Goal: Task Accomplishment & Management: Manage account settings

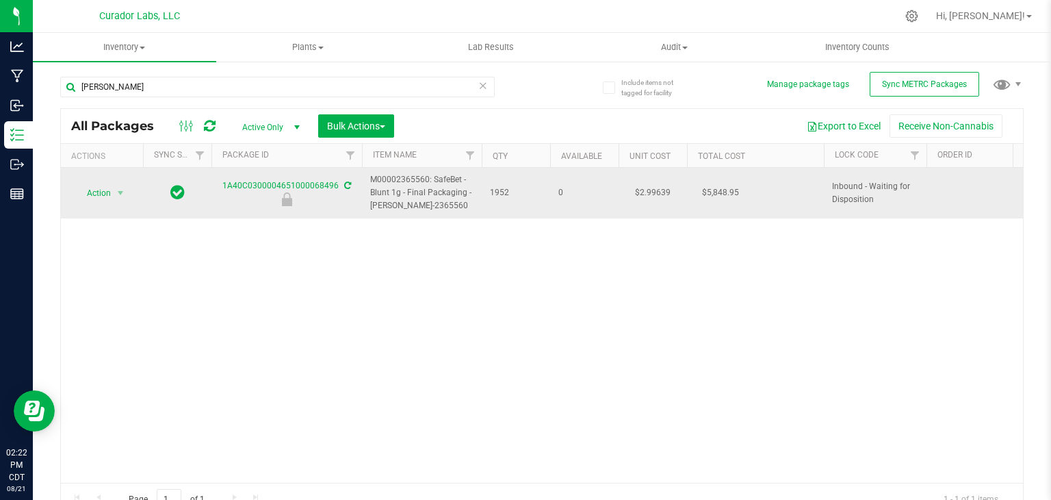
drag, startPoint x: 427, startPoint y: 206, endPoint x: 366, endPoint y: 179, distance: 66.8
click at [366, 179] on td "M00002365560: SafeBet - Blunt 1g - Final Packaging - [PERSON_NAME]-2365560" at bounding box center [422, 193] width 120 height 51
copy span "M00002365560: SafeBet - Blunt 1g - Final Packaging - [PERSON_NAME]-2365560"
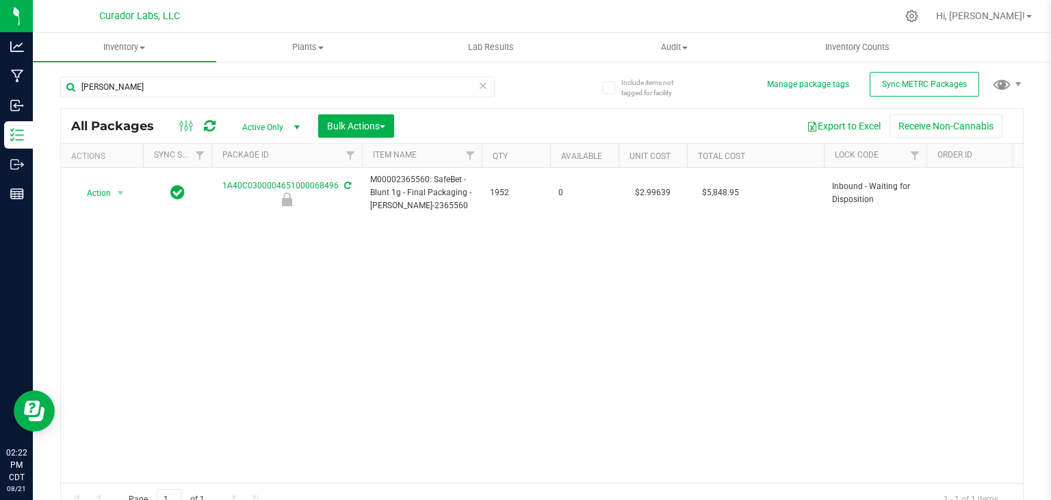
click at [504, 294] on div "Action Action Edit attributes Global inventory Locate package Package audit log…" at bounding box center [542, 325] width 962 height 315
click at [166, 83] on input "[PERSON_NAME]" at bounding box center [277, 87] width 435 height 21
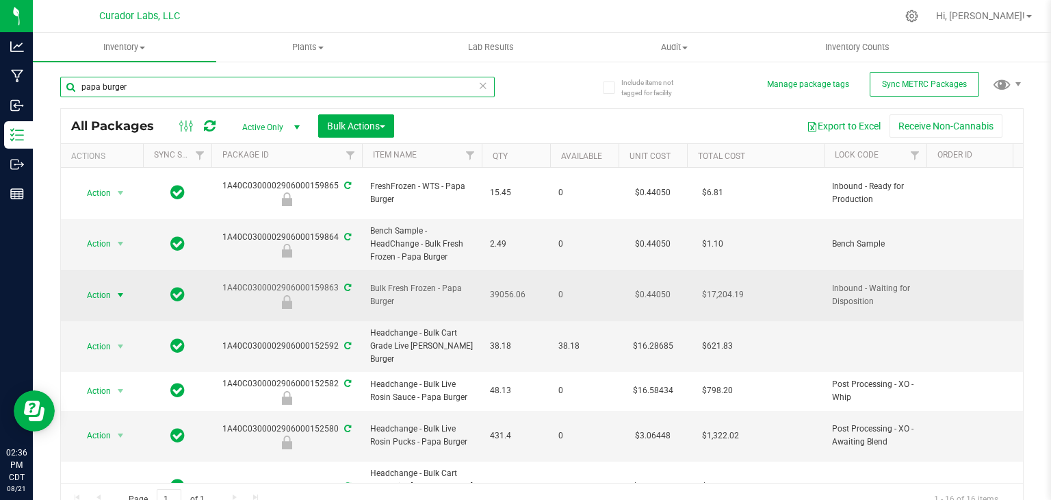
type input "papa burger"
click at [123, 290] on span "select" at bounding box center [120, 295] width 11 height 11
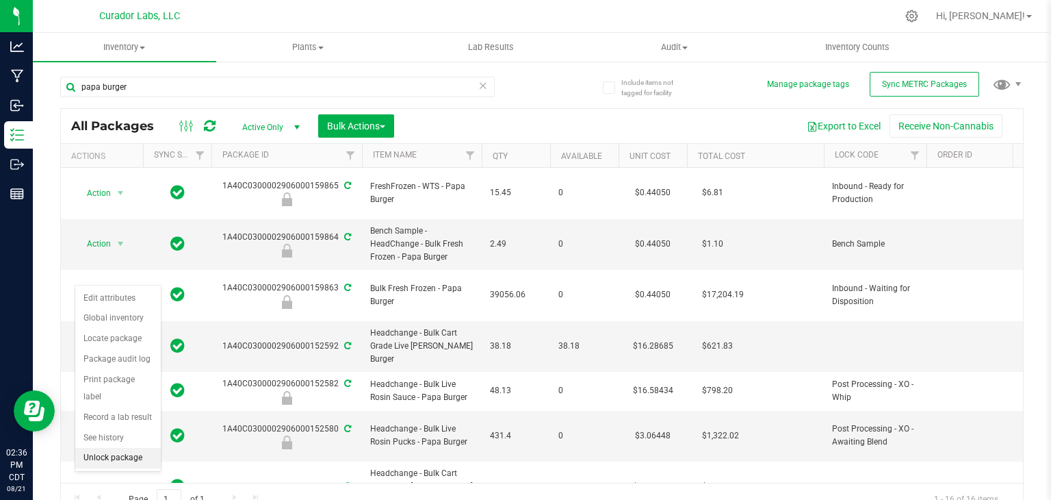
click at [133, 448] on li "Unlock package" at bounding box center [118, 458] width 86 height 21
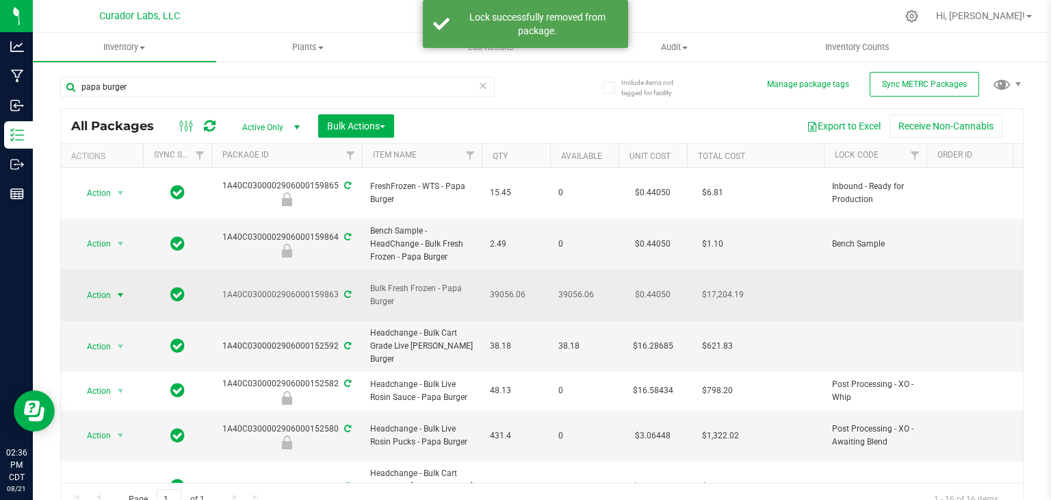
click at [114, 285] on span "select" at bounding box center [120, 294] width 17 height 19
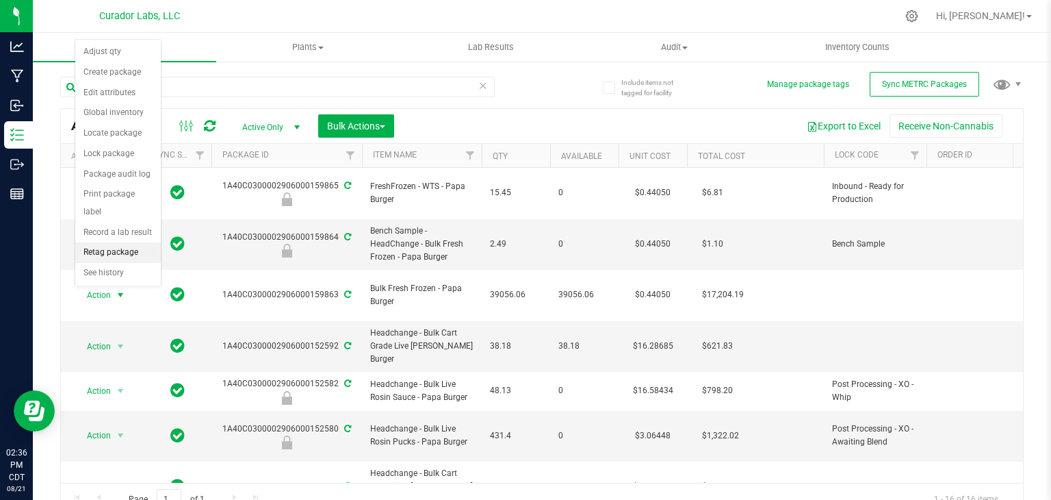
click at [114, 242] on li "Retag package" at bounding box center [118, 252] width 86 height 21
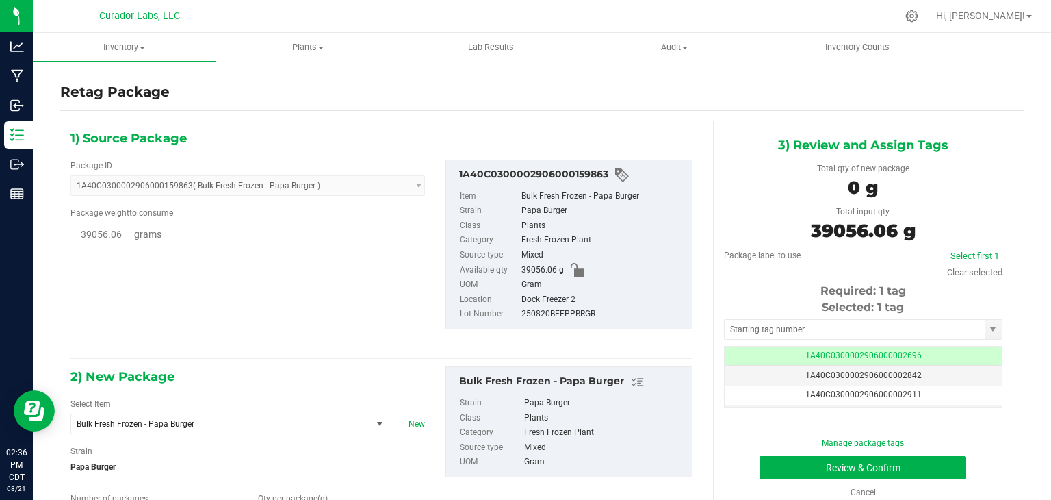
type input "0.0000"
click at [177, 426] on span "Bulk Fresh Frozen - Papa Burger" at bounding box center [216, 424] width 278 height 10
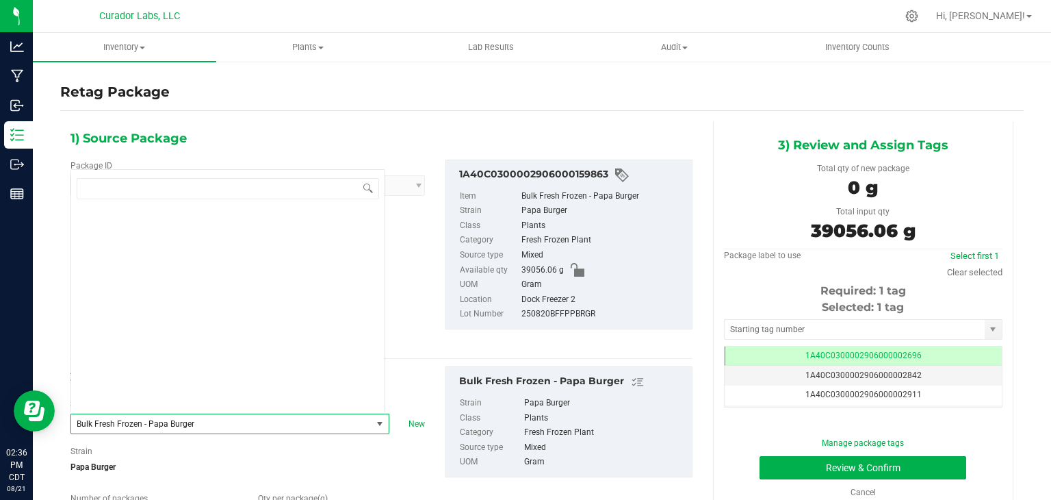
scroll to position [29898, 0]
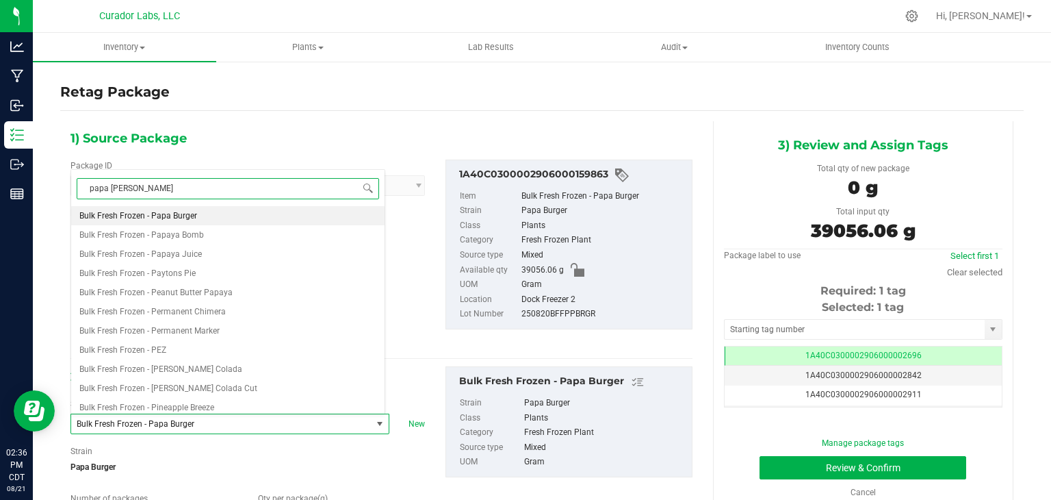
type input "papa burger"
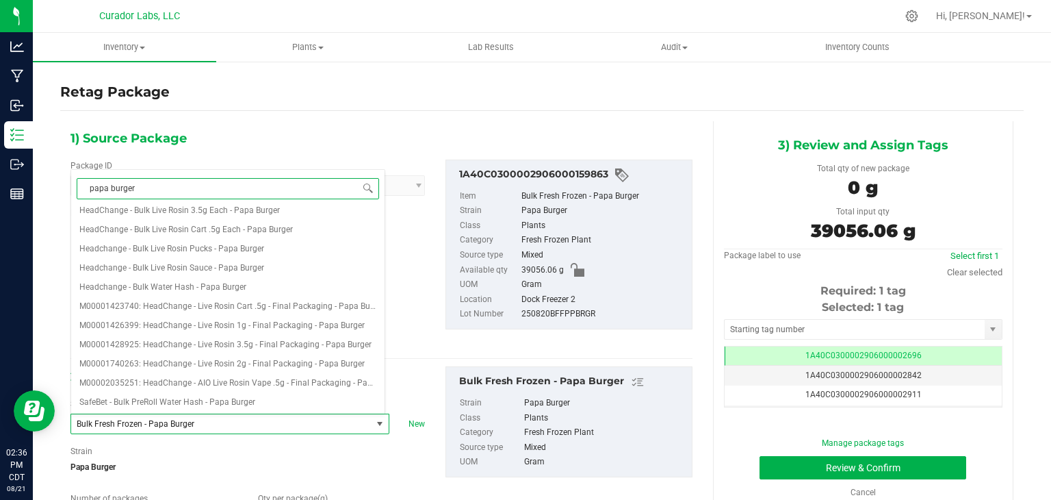
scroll to position [0, 0]
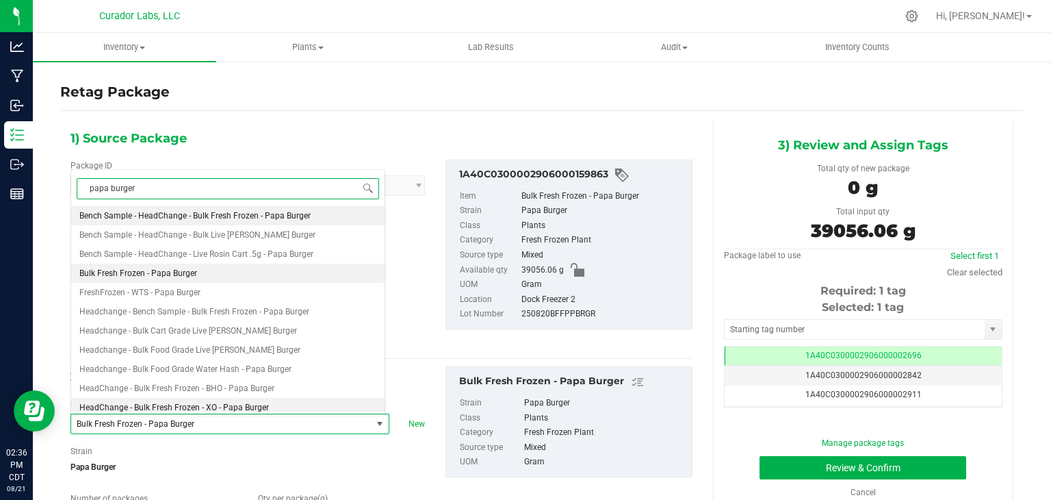
click at [214, 404] on span "HeadChange - Bulk Fresh Frozen - XO - Papa Burger" at bounding box center [174, 407] width 190 height 10
type input "0.0000"
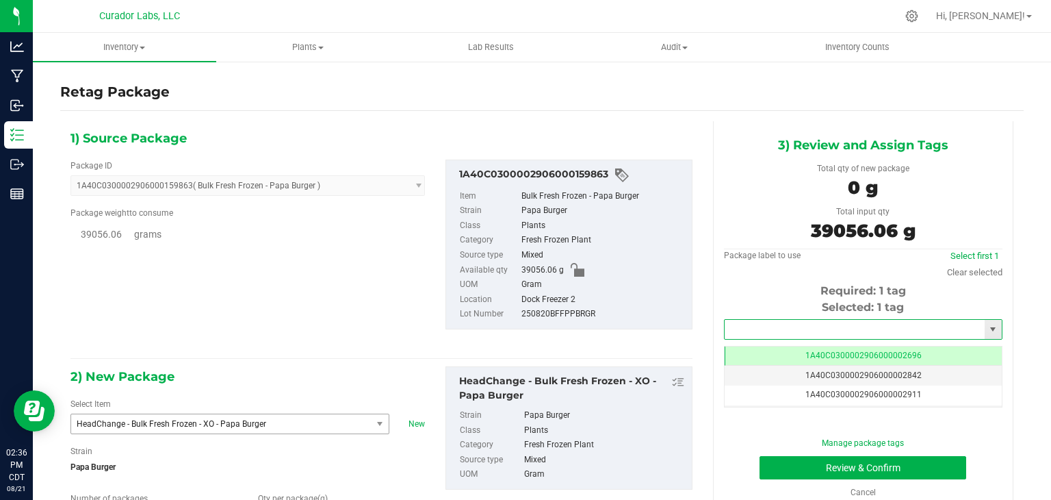
click at [785, 335] on input "text" at bounding box center [855, 329] width 260 height 19
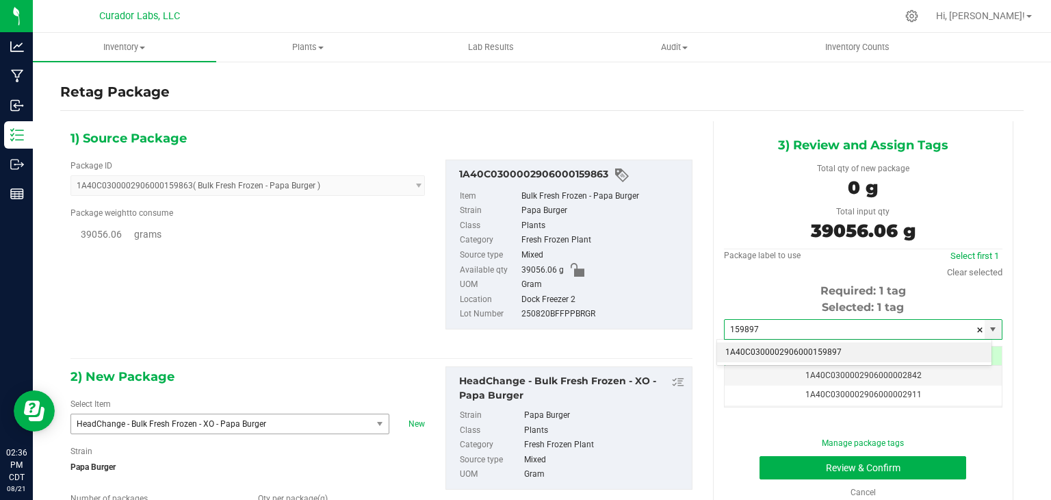
click at [770, 347] on li "1A40C0300002906000159897" at bounding box center [854, 352] width 274 height 21
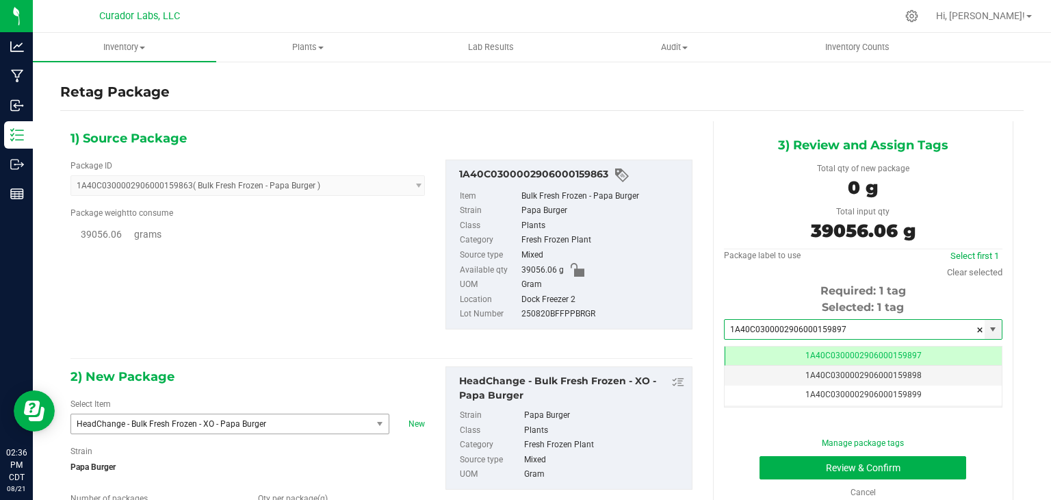
type input "1A40C0300002906000159897"
click at [675, 316] on div "250820BFFPPBRGR" at bounding box center [604, 314] width 164 height 15
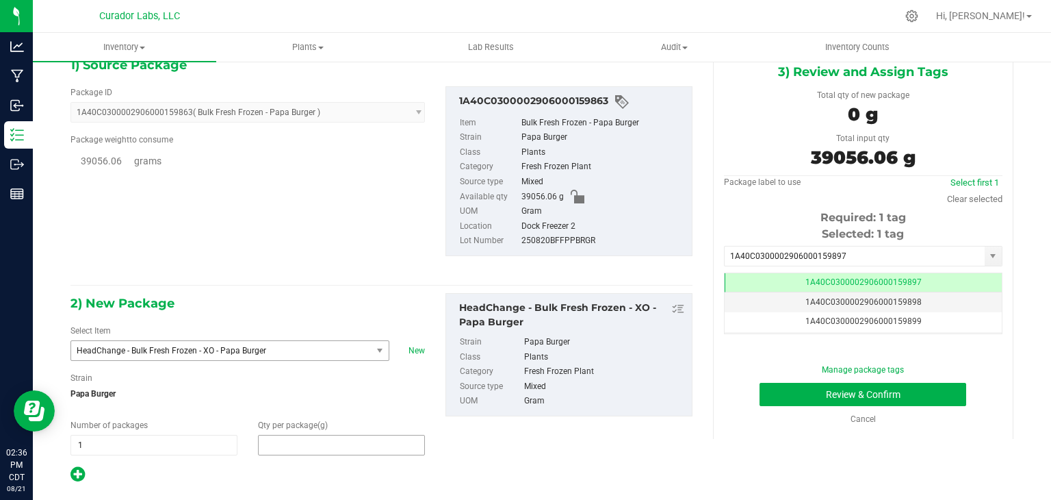
click at [409, 439] on span at bounding box center [341, 445] width 167 height 21
type input "39056.06"
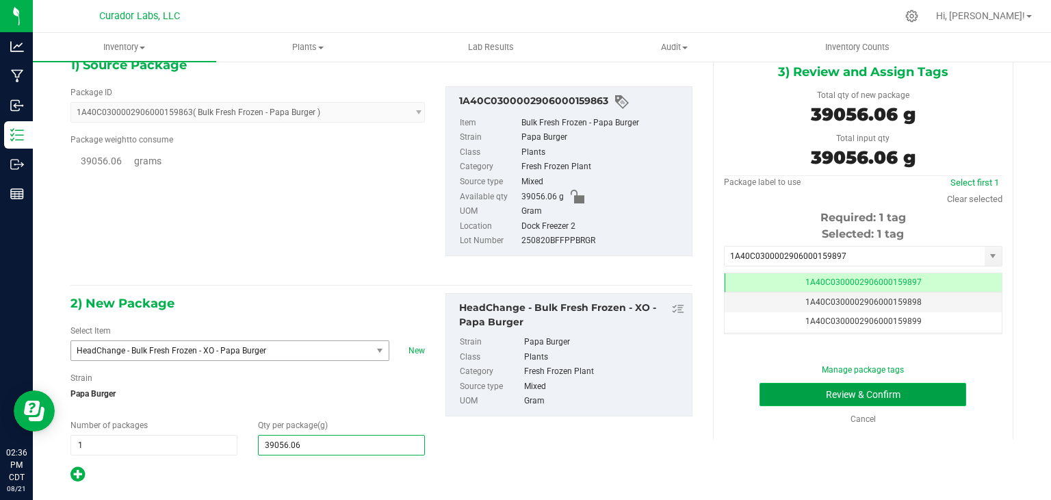
type input "39,056.0600"
click at [786, 401] on button "Review & Confirm" at bounding box center [863, 394] width 207 height 23
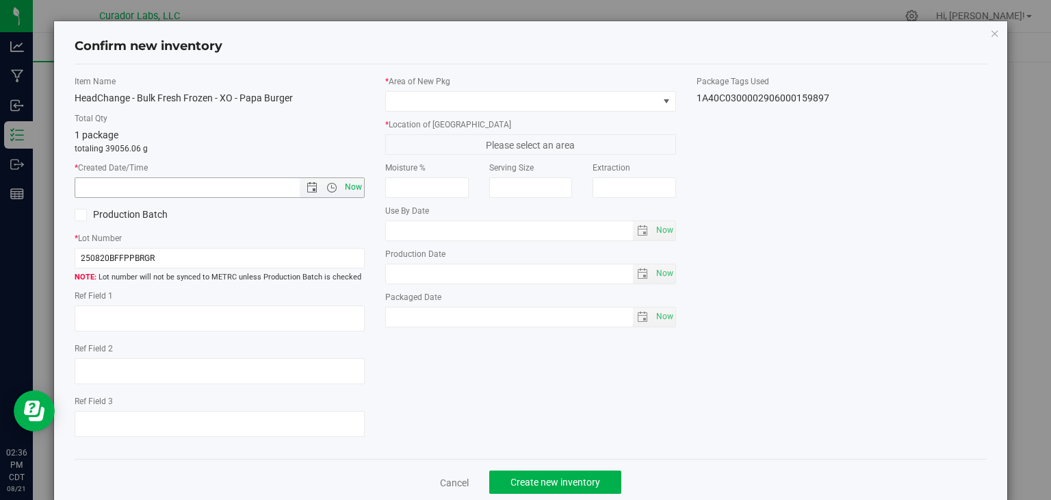
click at [360, 184] on span "Now" at bounding box center [353, 187] width 23 height 20
type input "8/21/2025 2:36 PM"
click at [450, 97] on span at bounding box center [522, 101] width 272 height 19
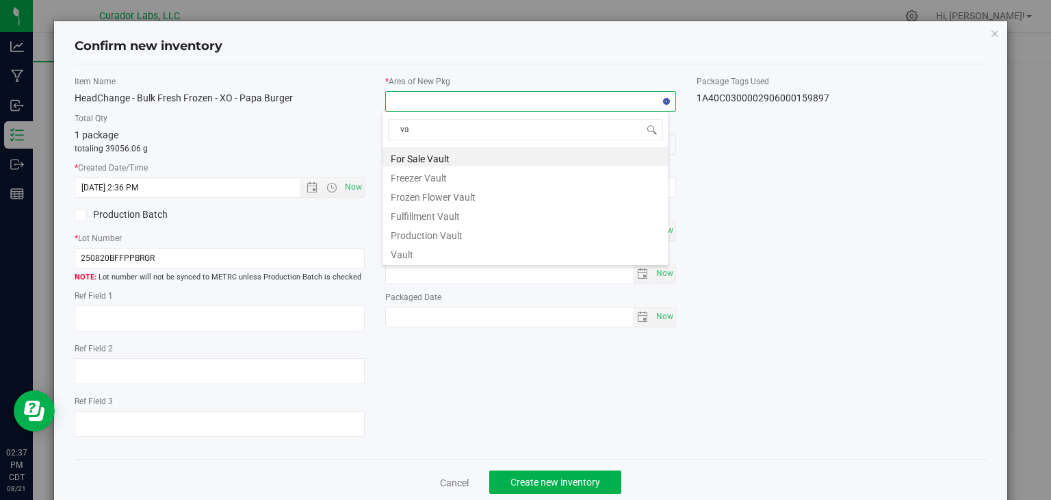
type input "v"
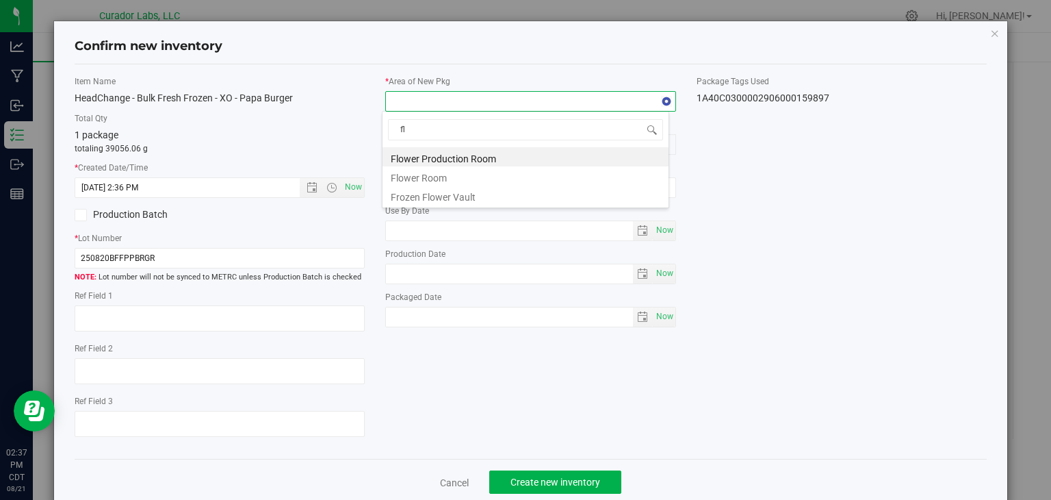
type input "f"
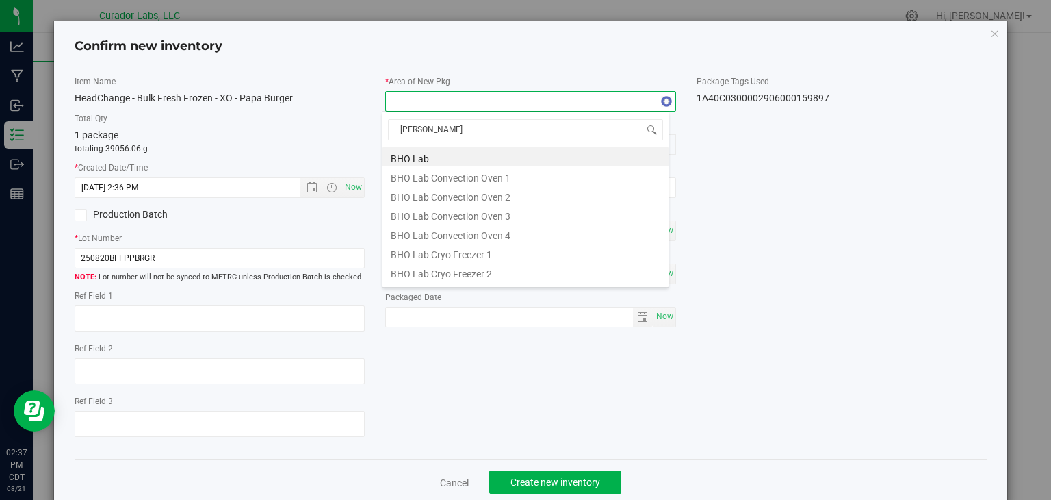
type input "flower"
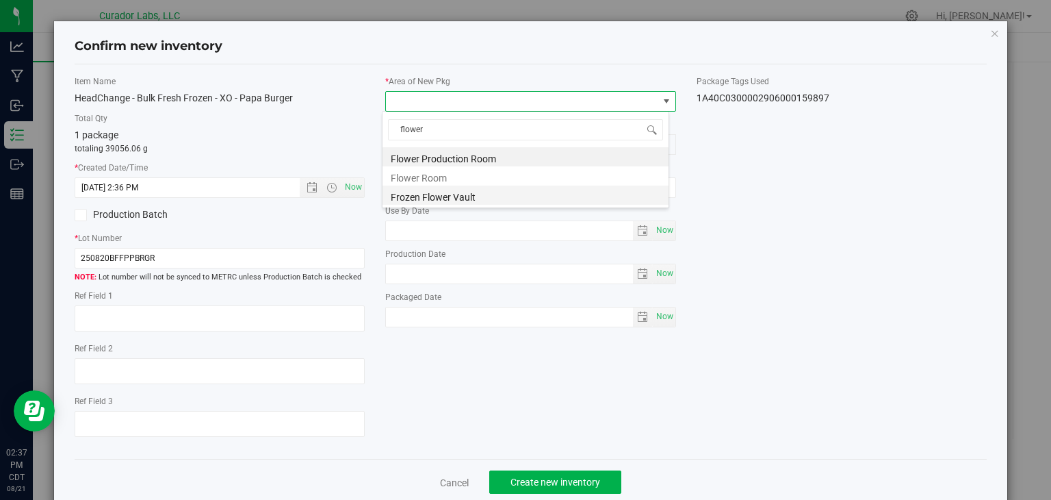
click at [453, 198] on li "Frozen Flower Vault" at bounding box center [526, 194] width 286 height 19
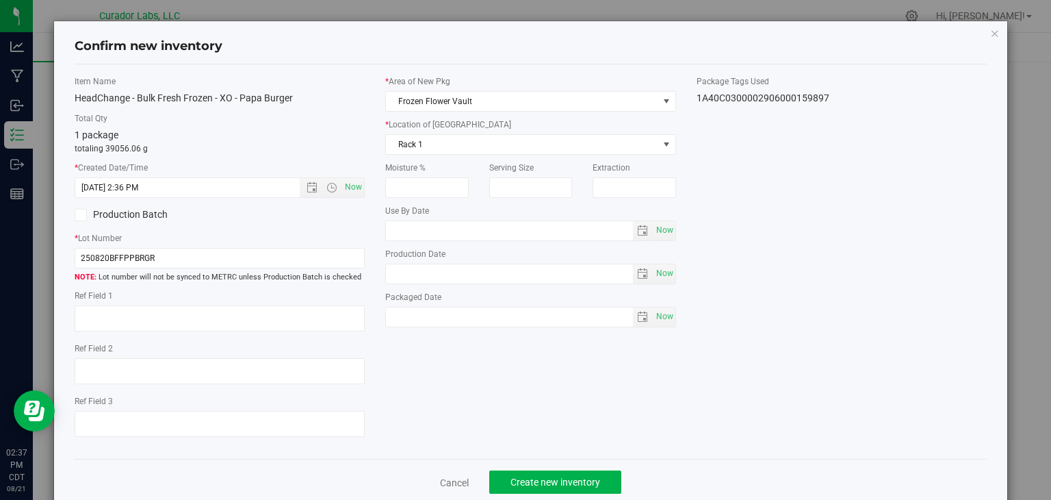
click at [149, 216] on label "Production Batch" at bounding box center [142, 214] width 135 height 14
click at [0, 0] on input "Production Batch" at bounding box center [0, 0] width 0 height 0
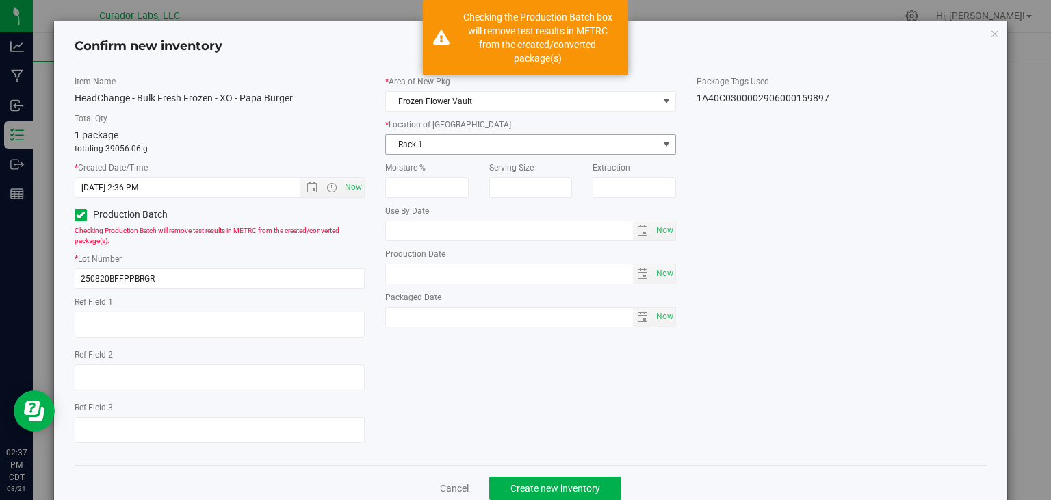
click at [482, 140] on span "Rack 1" at bounding box center [522, 144] width 272 height 19
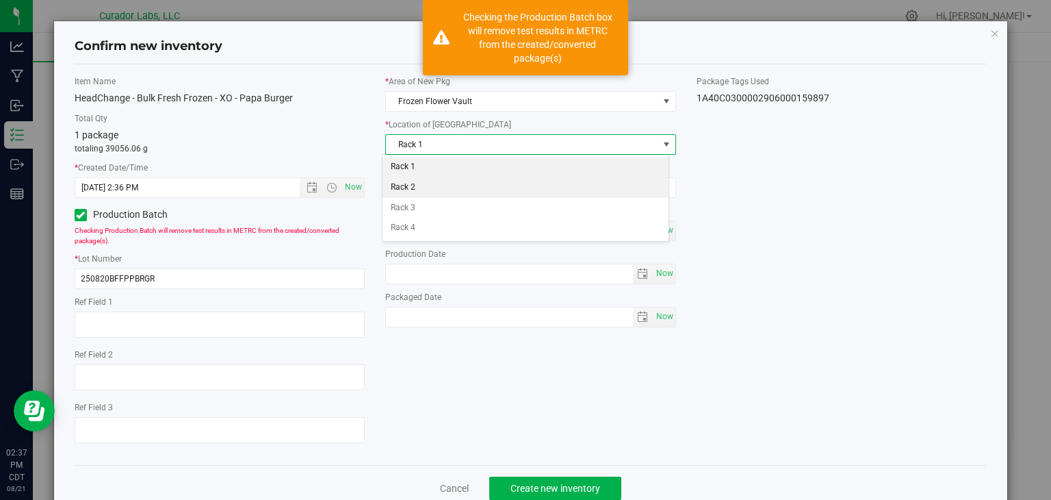
click at [472, 180] on li "Rack 2" at bounding box center [526, 187] width 286 height 21
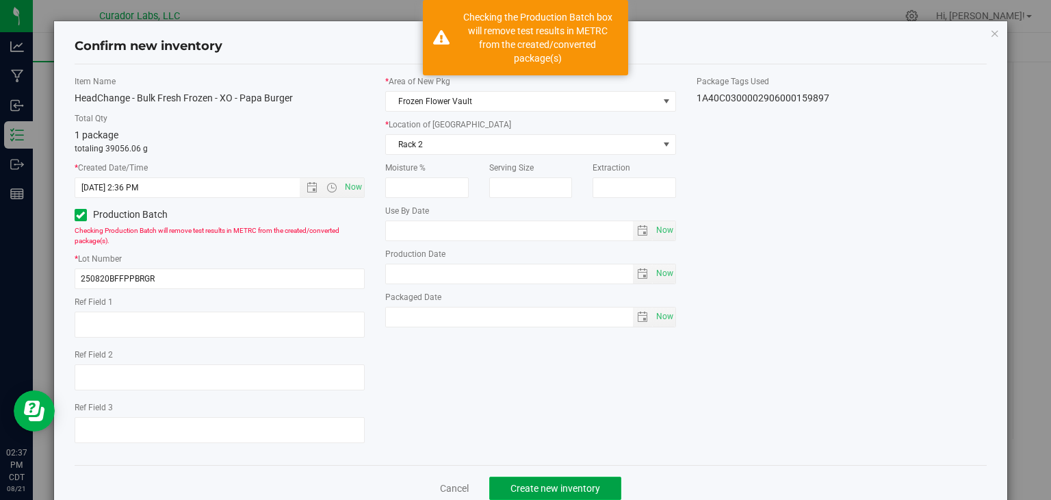
click at [507, 479] on button "Create new inventory" at bounding box center [555, 487] width 132 height 23
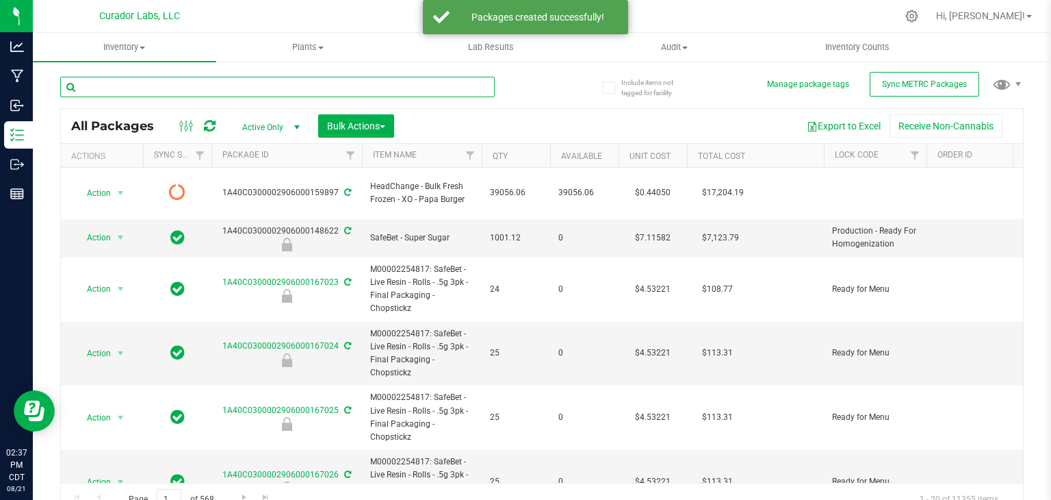
click at [313, 94] on input "text" at bounding box center [277, 87] width 435 height 21
type input "t"
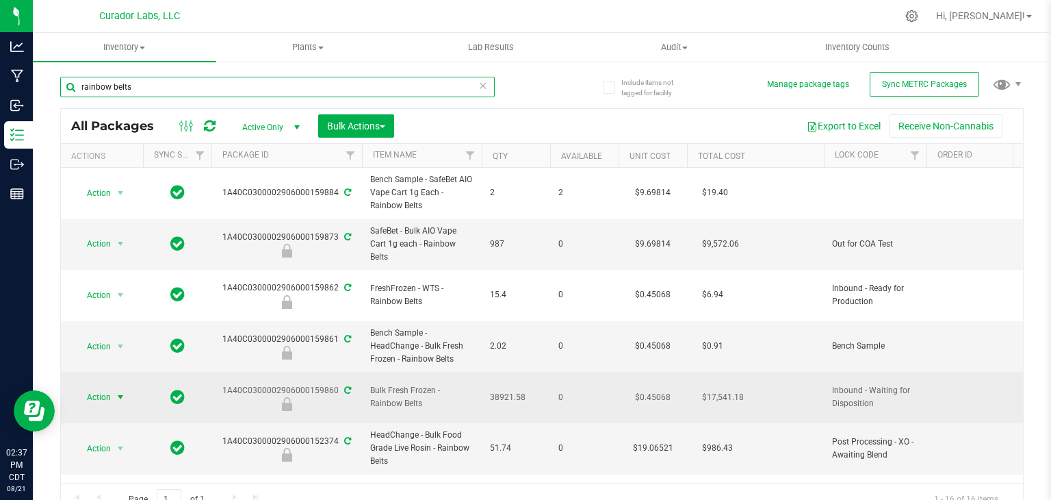
type input "rainbow belts"
click at [110, 387] on span "Action" at bounding box center [93, 396] width 37 height 19
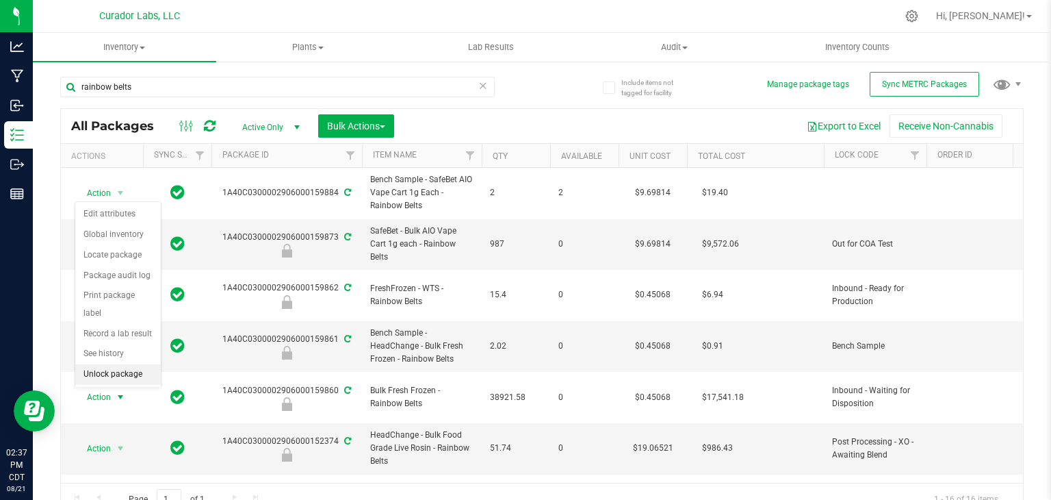
click at [112, 364] on li "Unlock package" at bounding box center [118, 374] width 86 height 21
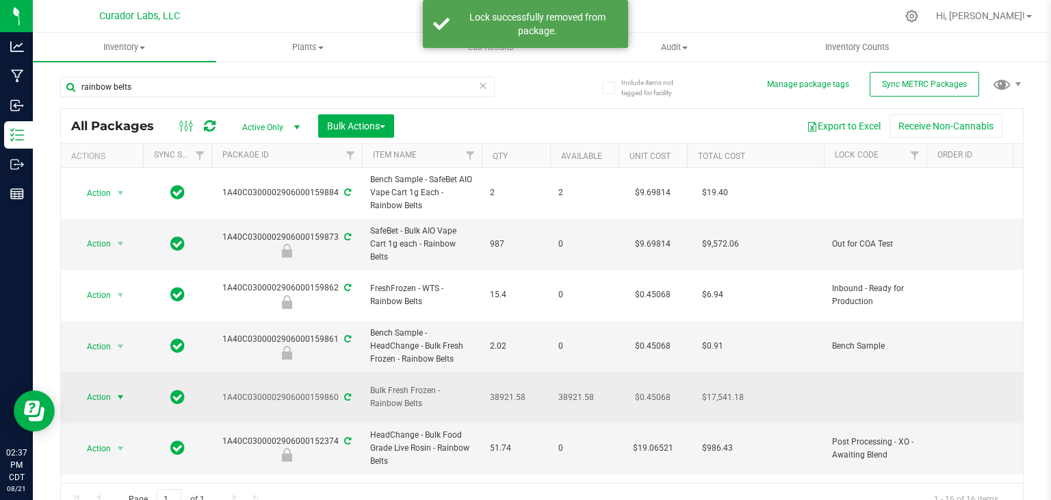
click at [123, 392] on span "select" at bounding box center [120, 397] width 11 height 11
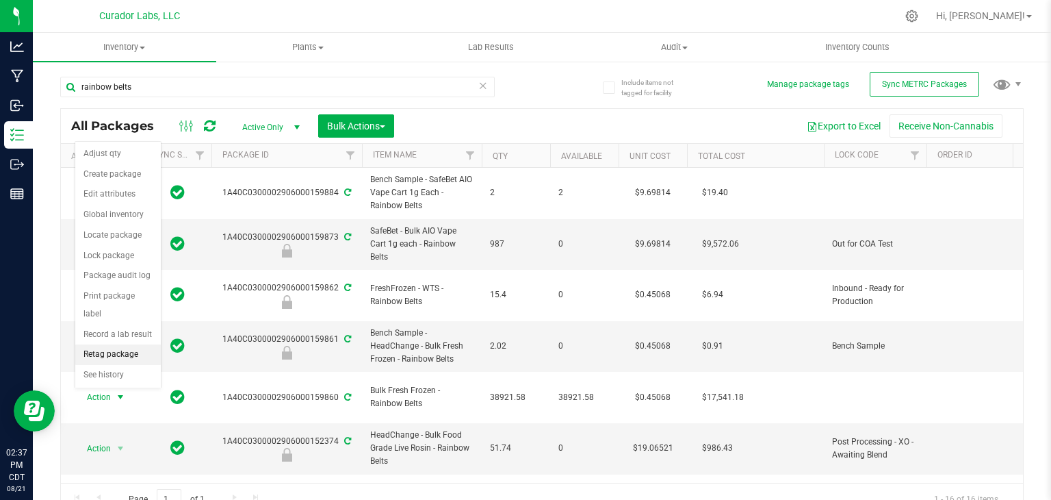
click at [118, 344] on li "Retag package" at bounding box center [118, 354] width 86 height 21
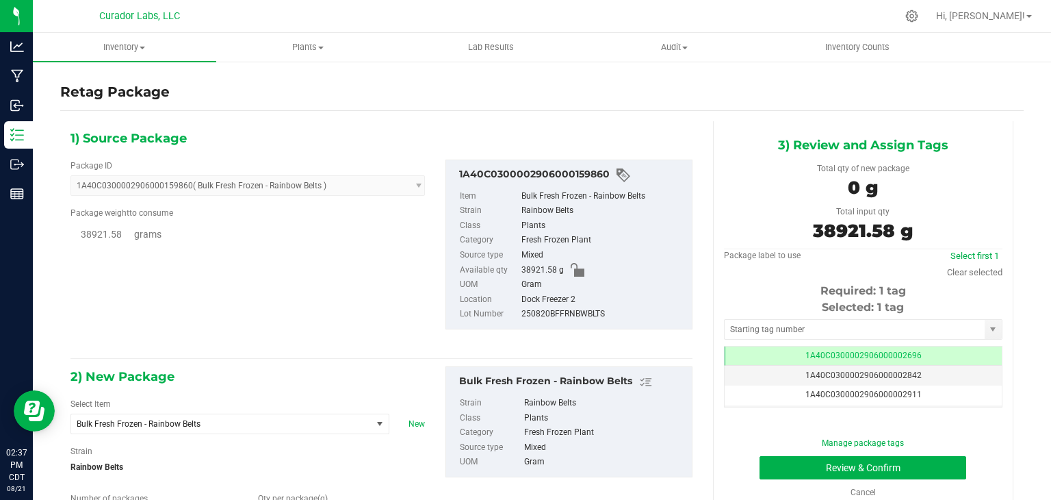
type input "0.0000"
click at [287, 429] on span "Bulk Fresh Frozen - Rainbow Belts" at bounding box center [221, 423] width 300 height 19
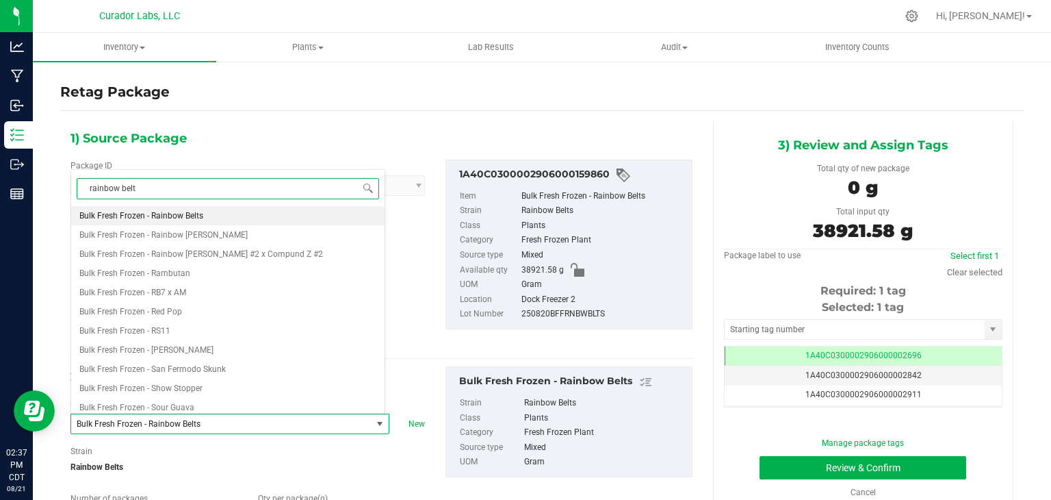
type input "rainbow belts"
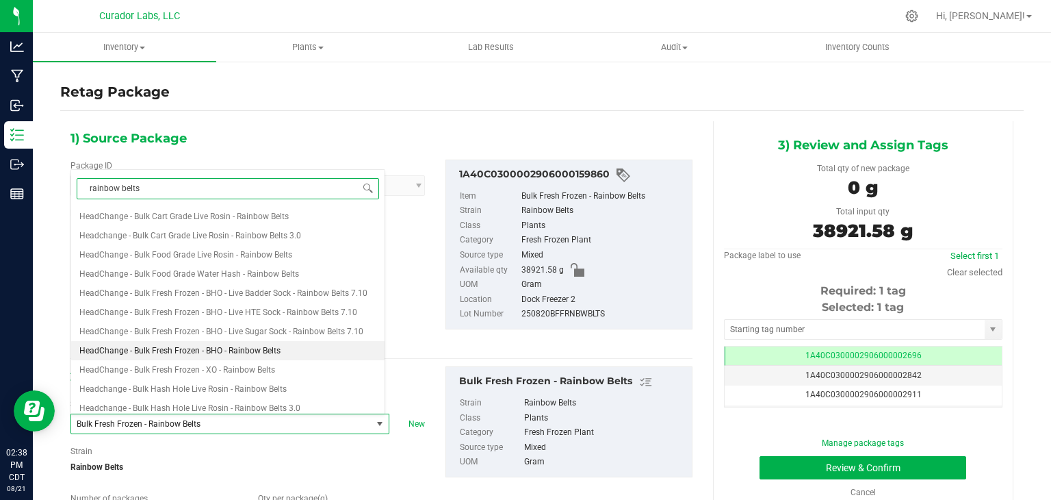
click at [290, 346] on li "HeadChange - Bulk Fresh Frozen - BHO - Rainbow Belts" at bounding box center [227, 350] width 313 height 19
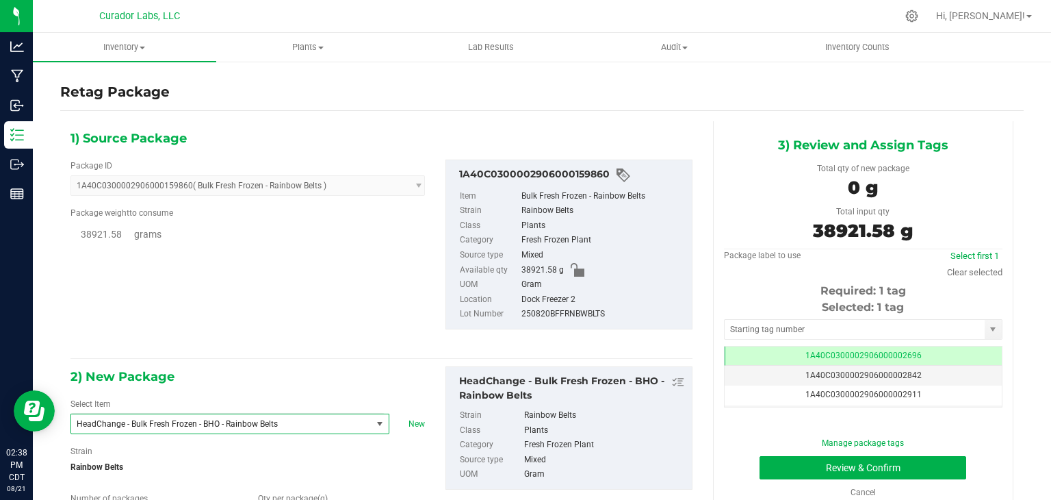
type input "0.0000"
click at [786, 325] on input "text" at bounding box center [855, 329] width 260 height 19
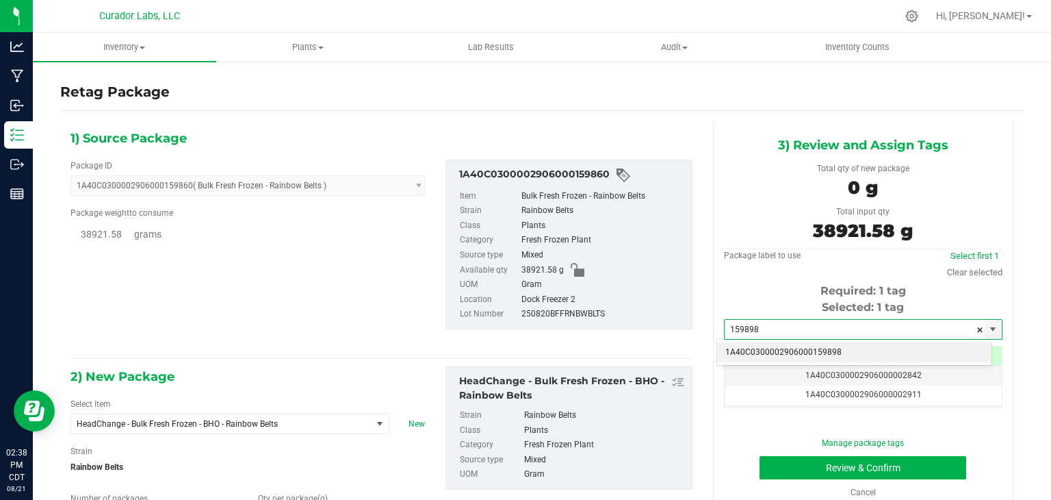
click at [762, 348] on li "1A40C0300002906000159898" at bounding box center [854, 352] width 274 height 21
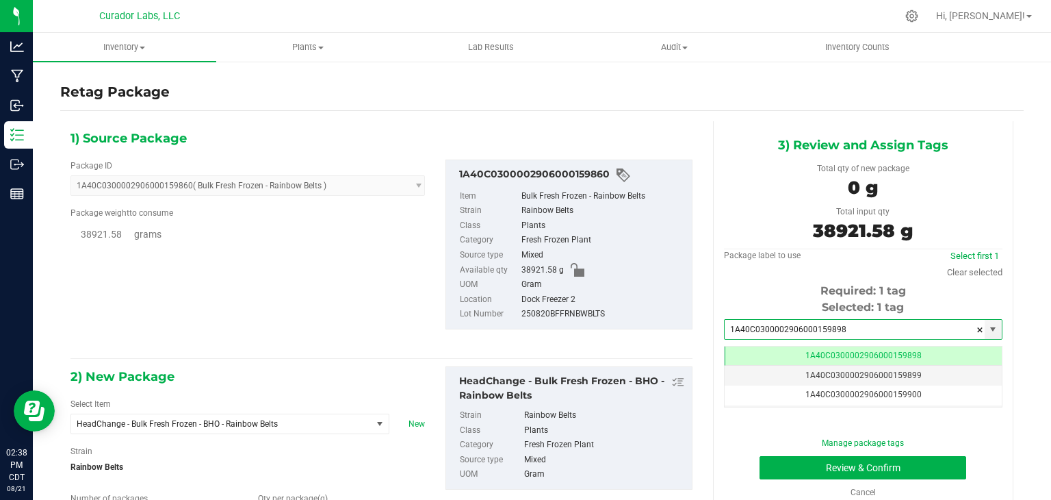
type input "1A40C0300002906000159898"
click at [704, 283] on div "3) Review and Assign Tags Total qty of new package 0 g Total input qty 38921.58…" at bounding box center [863, 316] width 321 height 391
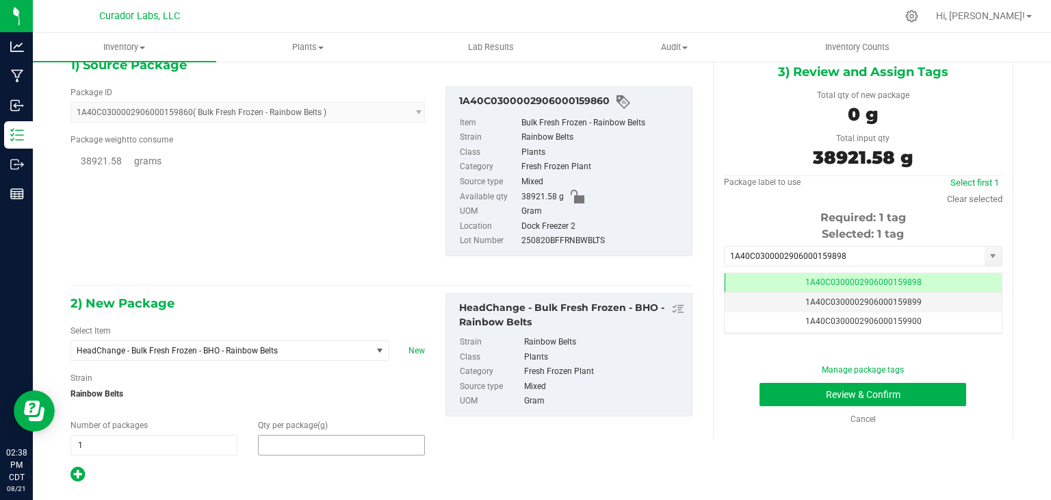
click at [334, 438] on span at bounding box center [341, 445] width 167 height 21
type input "38921.58"
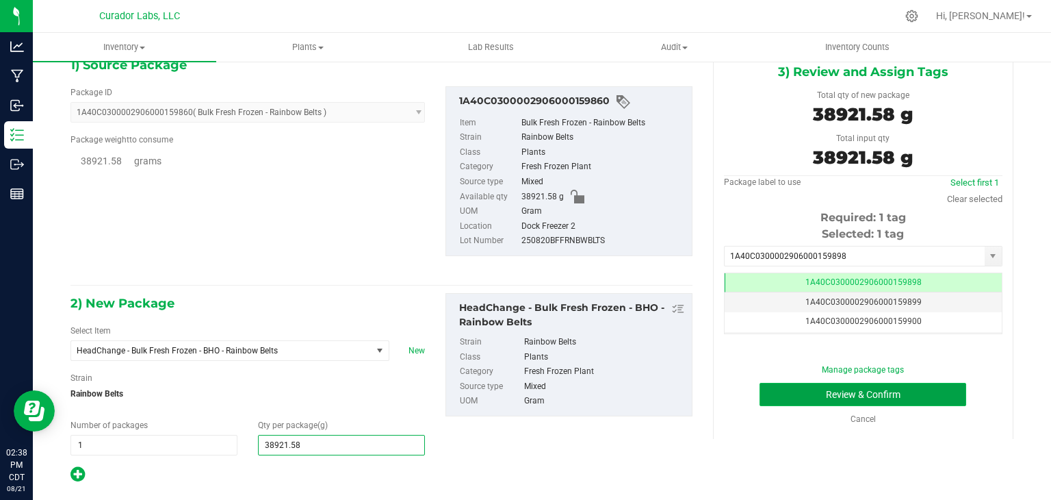
type input "38,921.5800"
click at [770, 394] on button "Review & Confirm" at bounding box center [863, 394] width 207 height 23
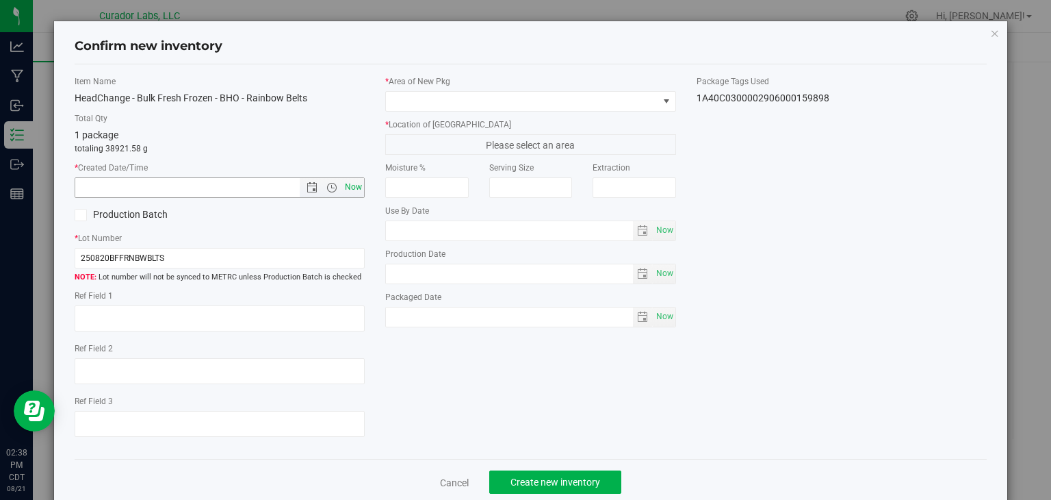
click at [356, 179] on span "Now" at bounding box center [353, 187] width 23 height 20
type input "8/21/2025 2:38 PM"
click at [455, 103] on span at bounding box center [522, 101] width 272 height 19
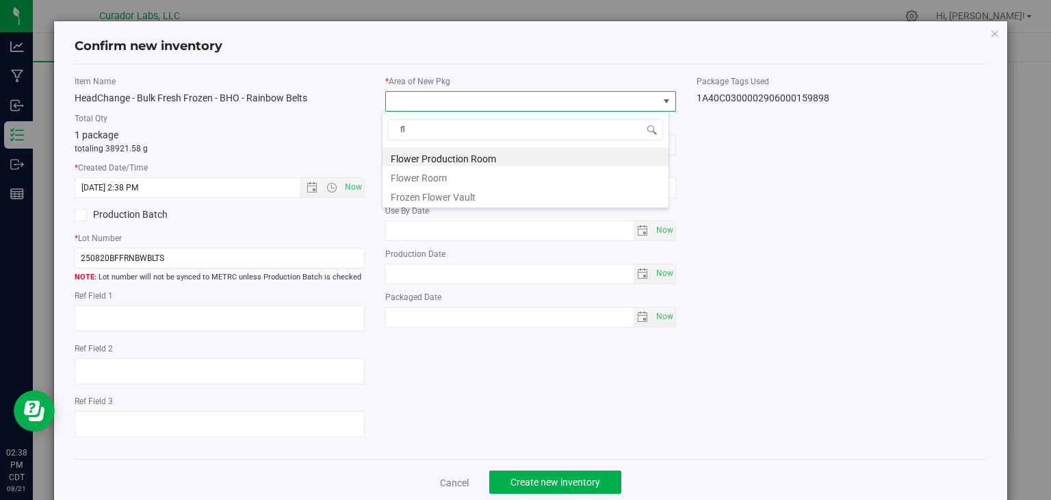
type input "f"
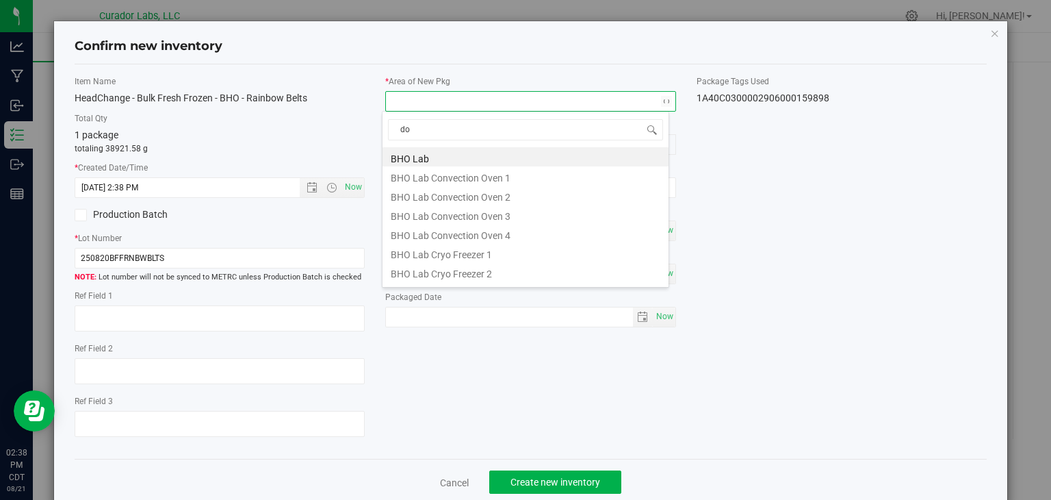
type input "doc"
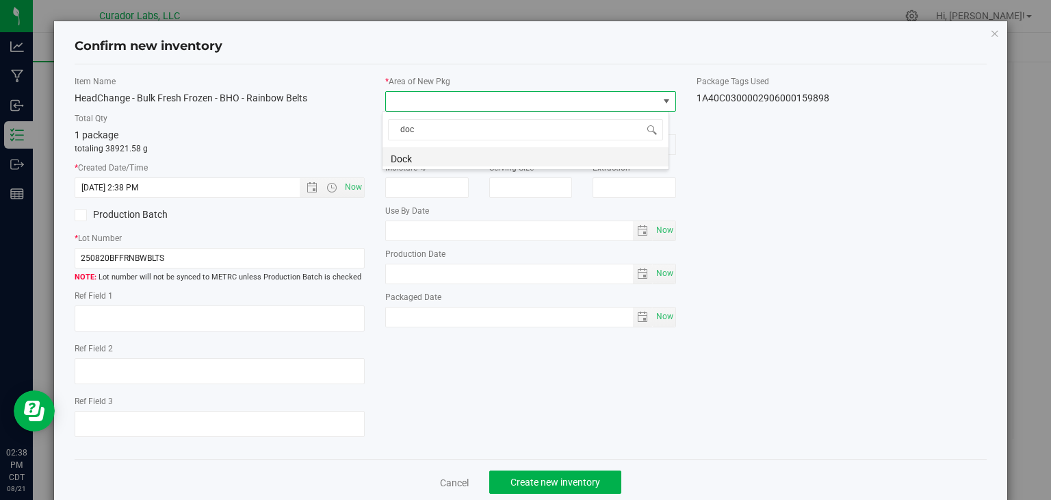
click at [428, 155] on li "Dock" at bounding box center [526, 156] width 286 height 19
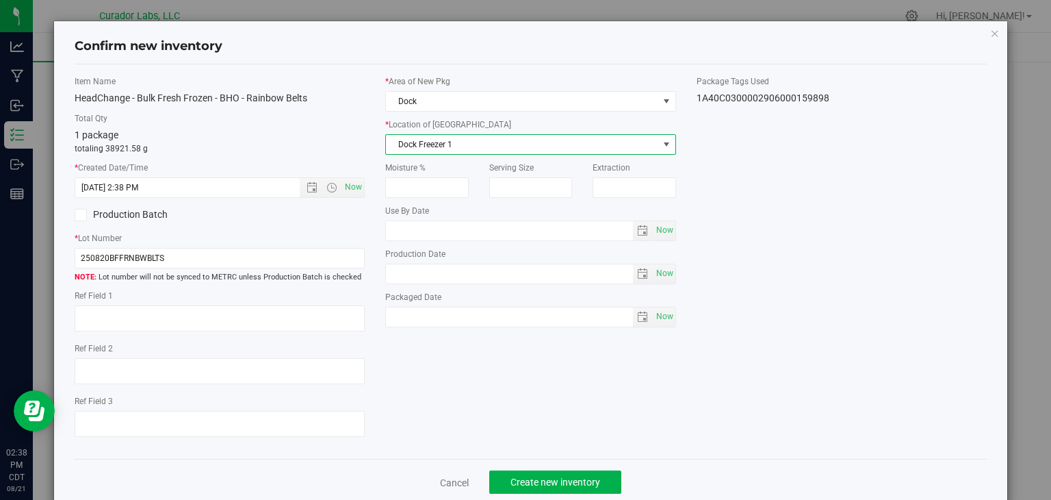
click at [459, 144] on span "Dock Freezer 1" at bounding box center [522, 144] width 272 height 19
click at [479, 198] on li "Dock Freezer 3" at bounding box center [526, 208] width 286 height 21
click at [505, 326] on div "* Area of New Pkg Dock * Location of New Pkg Dock Freezer 3 Dock Freezer 1 Dock…" at bounding box center [530, 204] width 311 height 259
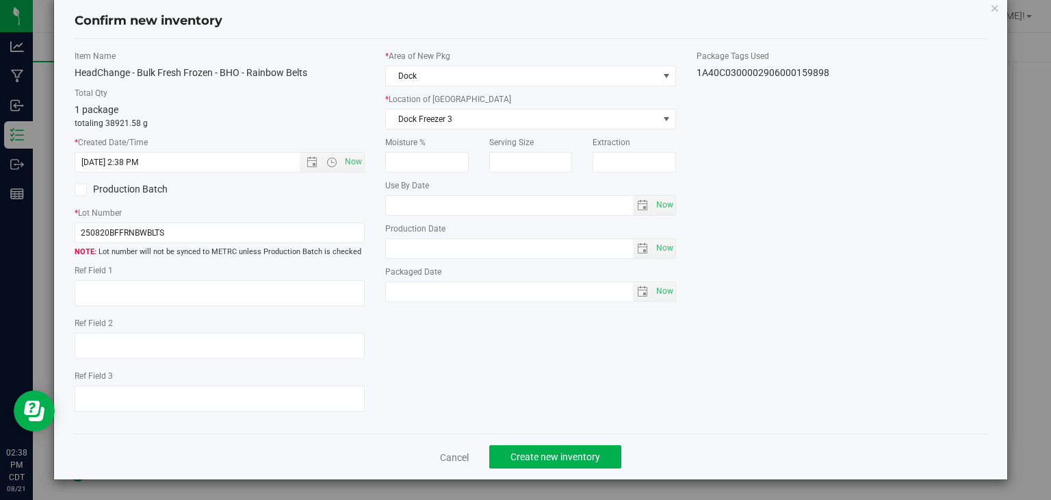
click at [134, 187] on label "Production Batch" at bounding box center [142, 189] width 135 height 14
click at [0, 0] on input "Production Batch" at bounding box center [0, 0] width 0 height 0
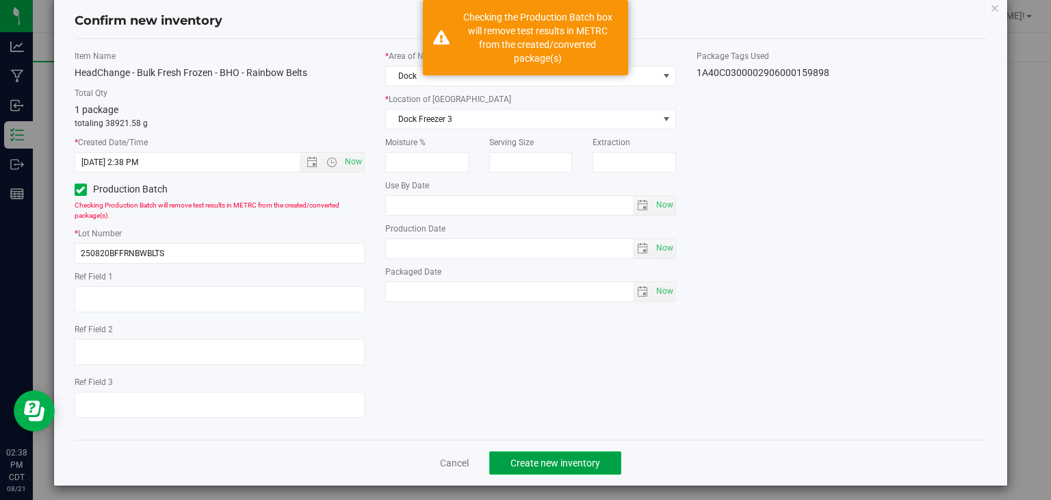
click at [502, 465] on button "Create new inventory" at bounding box center [555, 462] width 132 height 23
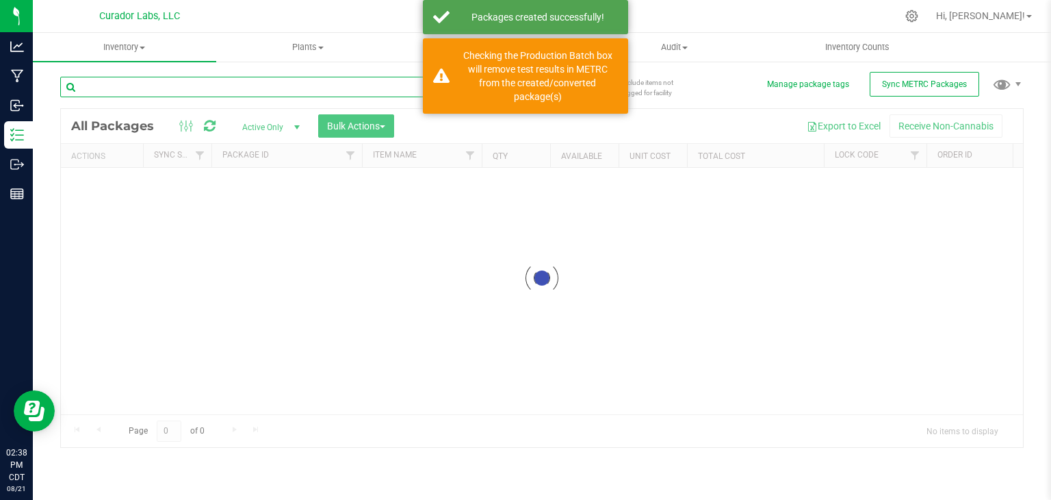
click at [324, 86] on input "text" at bounding box center [277, 87] width 435 height 21
type input "flower"
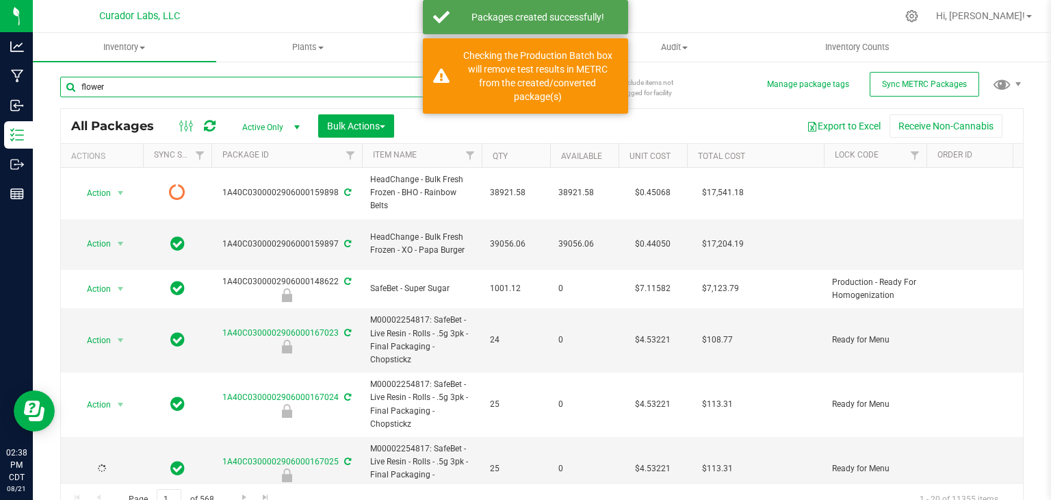
type input "[DATE]"
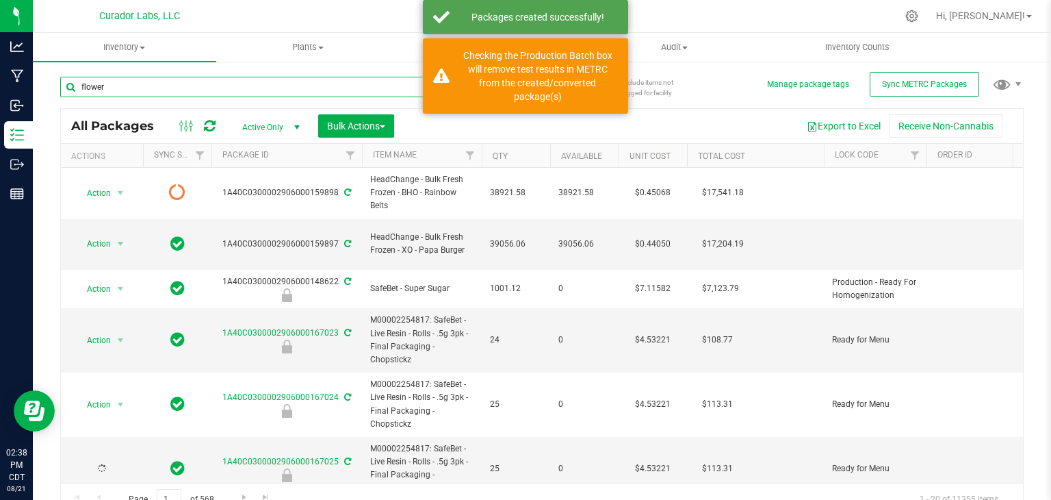
type input "[DATE]"
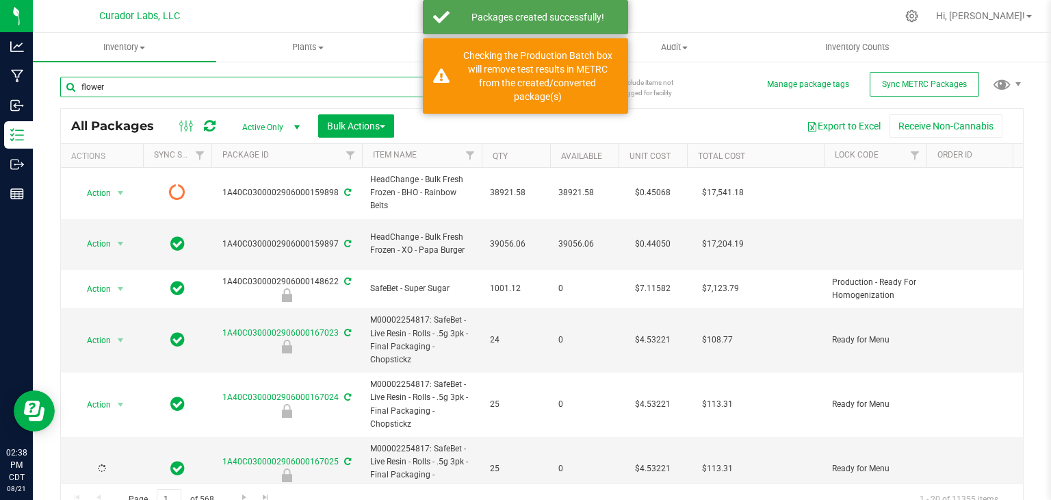
type input "[DATE]"
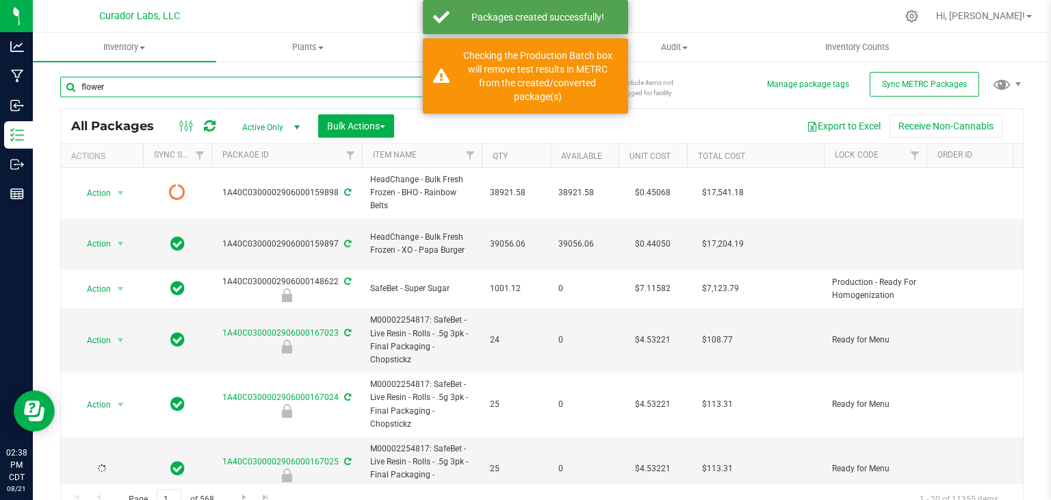
type input "[DATE]"
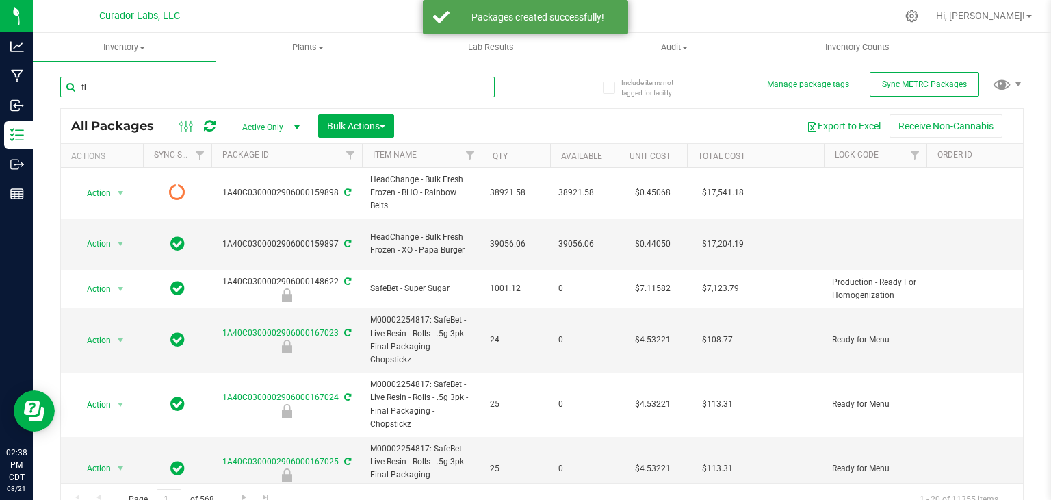
type input "f"
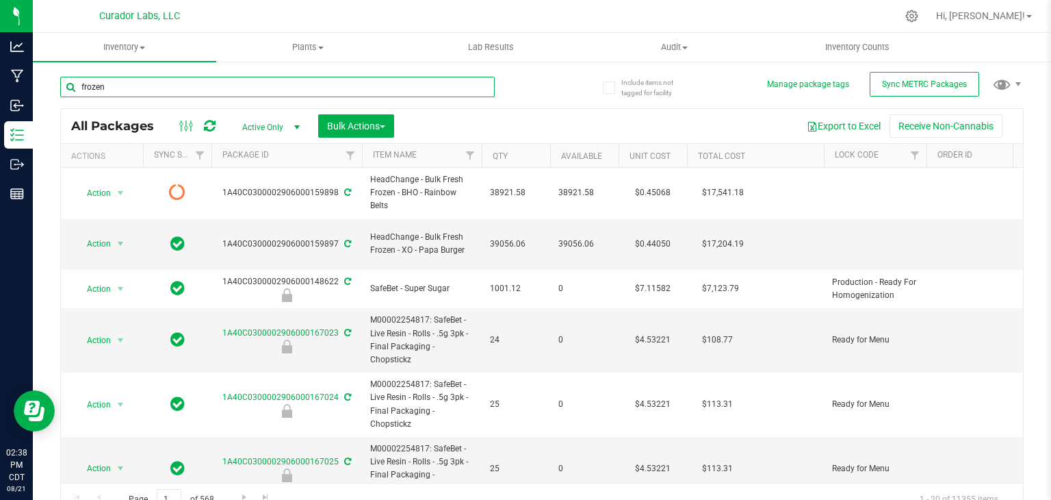
type input "frozen"
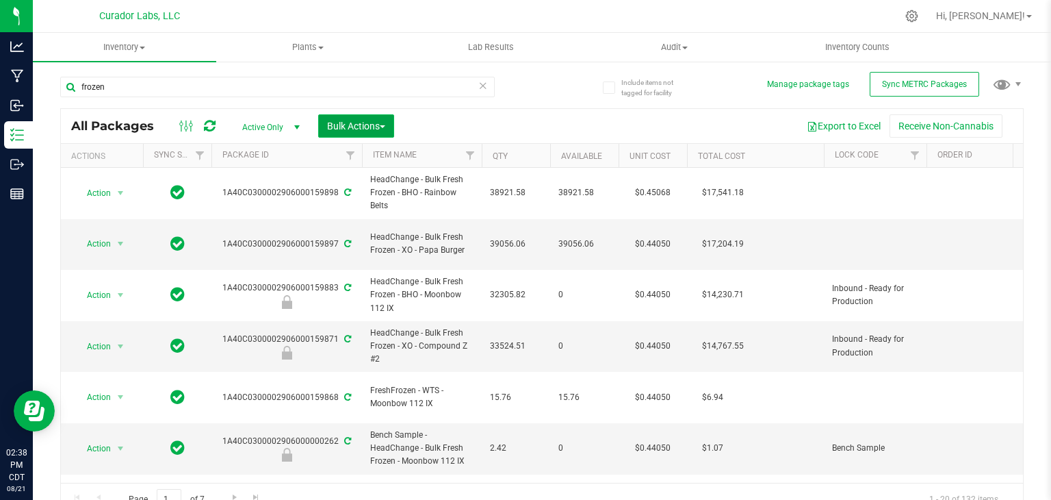
click at [382, 126] on span "button" at bounding box center [382, 126] width 5 height 3
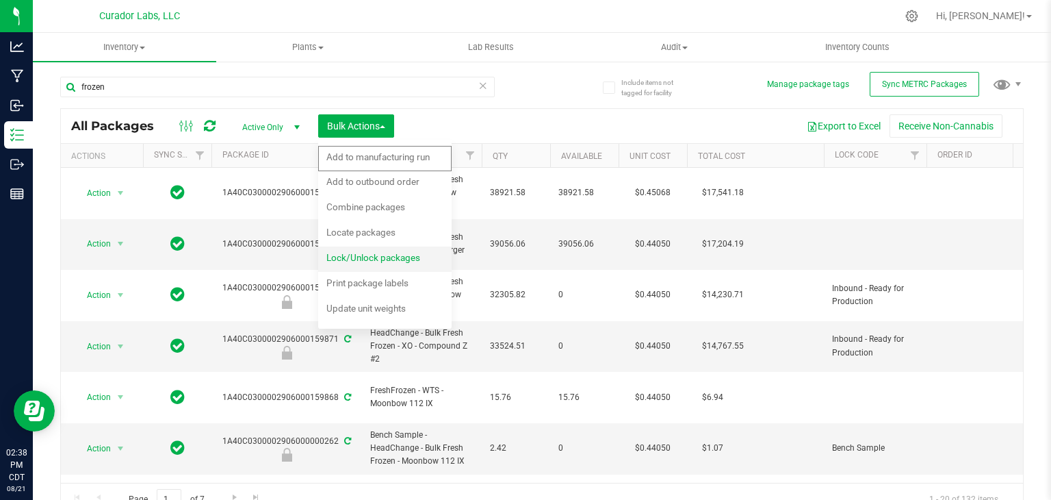
click at [364, 257] on span "Lock/Unlock packages" at bounding box center [373, 257] width 94 height 11
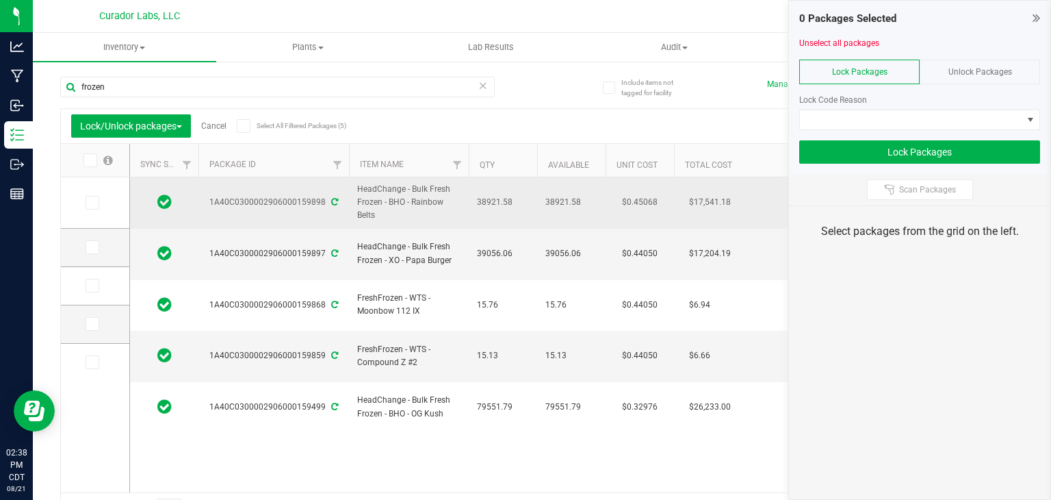
drag, startPoint x: 202, startPoint y: 194, endPoint x: 317, endPoint y: 205, distance: 115.6
click at [317, 205] on td "1A40C0300002906000159898" at bounding box center [273, 202] width 151 height 51
drag, startPoint x: 378, startPoint y: 216, endPoint x: 352, endPoint y: 187, distance: 38.8
click at [352, 187] on td "HeadChange - Bulk Fresh Frozen - BHO - Rainbow Belts" at bounding box center [409, 202] width 120 height 51
copy span "HeadChange - Bulk Fresh Frozen - BHO - Rainbow Belts"
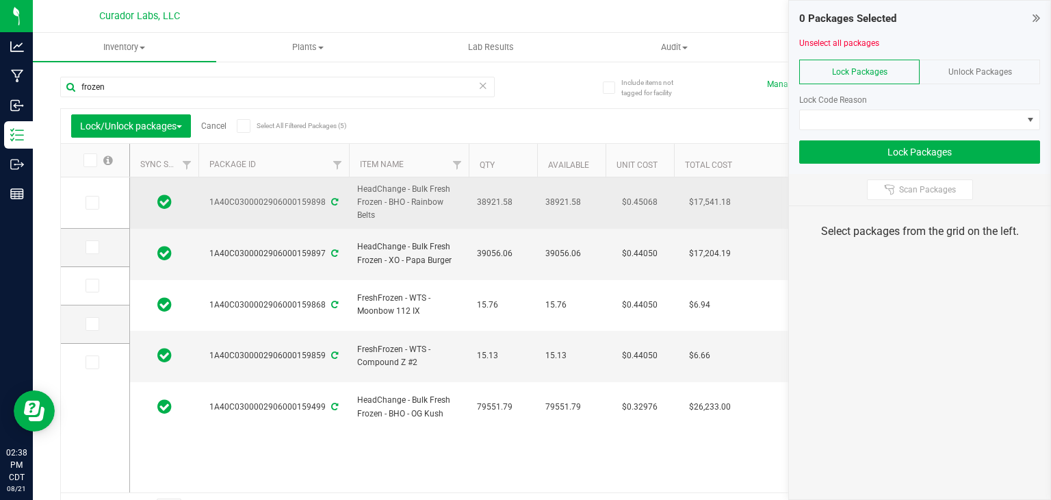
drag, startPoint x: 208, startPoint y: 200, endPoint x: 322, endPoint y: 203, distance: 114.4
click at [322, 203] on div "1A40C0300002906000159898" at bounding box center [273, 202] width 155 height 13
copy div "1A40C0300002906000159898"
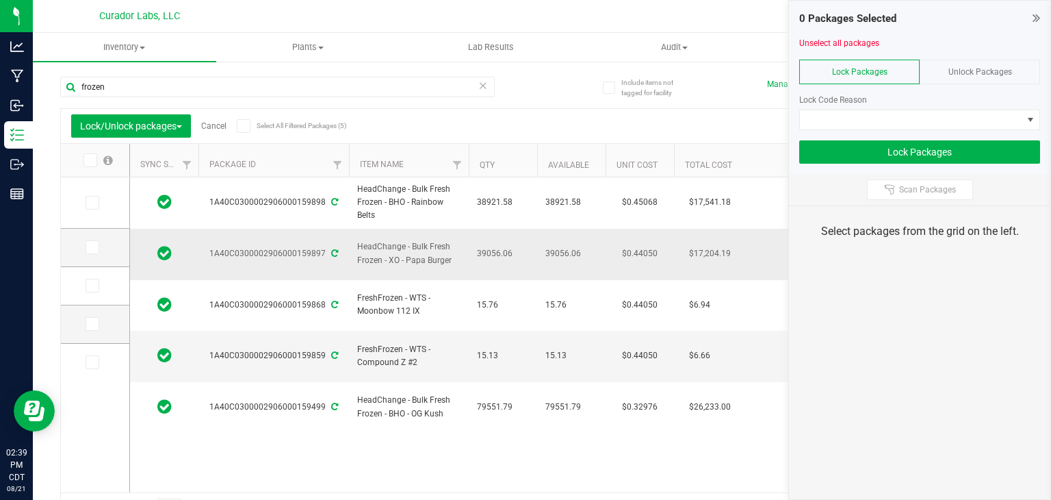
drag, startPoint x: 459, startPoint y: 257, endPoint x: 356, endPoint y: 243, distance: 103.7
click at [356, 243] on td "HeadChange - Bulk Fresh Frozen - XO - Papa Burger" at bounding box center [409, 254] width 120 height 51
copy span "HeadChange - Bulk Fresh Frozen - XO - Papa Burger"
drag, startPoint x: 200, startPoint y: 250, endPoint x: 323, endPoint y: 246, distance: 123.3
click at [323, 247] on div "1A40C0300002906000159897" at bounding box center [273, 253] width 155 height 13
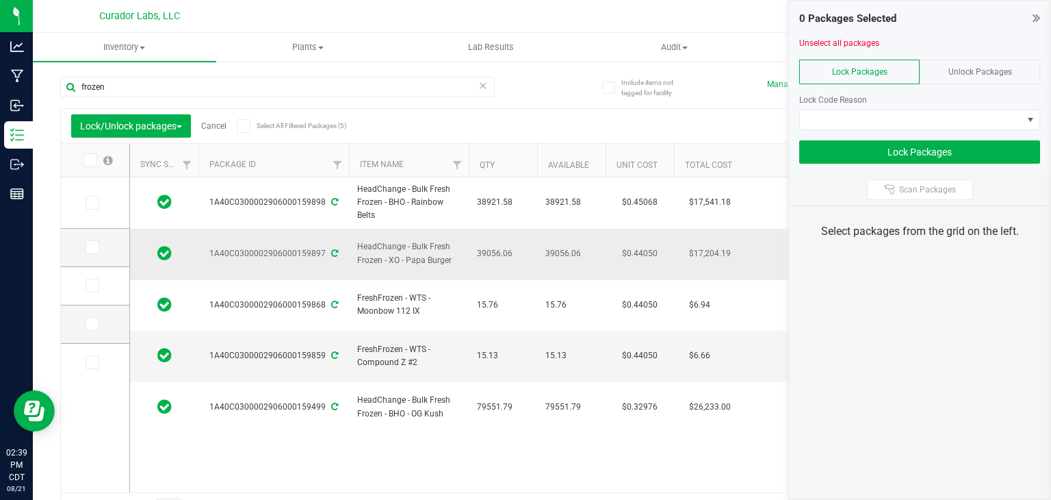
copy div "1A40C0300002906000159897"
click at [101, 201] on label at bounding box center [96, 203] width 20 height 14
click at [0, 0] on input "checkbox" at bounding box center [0, 0] width 0 height 0
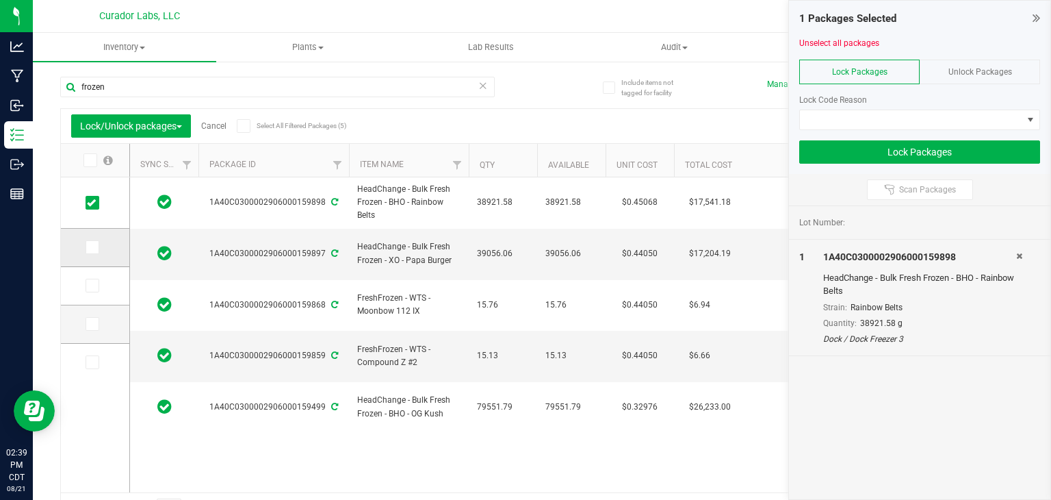
click at [92, 247] on icon at bounding box center [91, 247] width 9 height 0
click at [0, 0] on input "checkbox" at bounding box center [0, 0] width 0 height 0
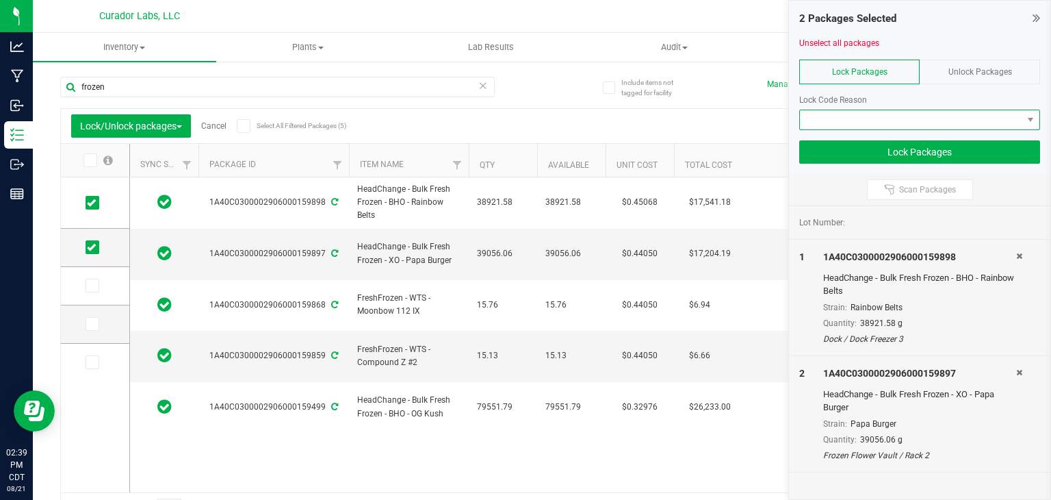
click at [920, 123] on span at bounding box center [911, 119] width 222 height 19
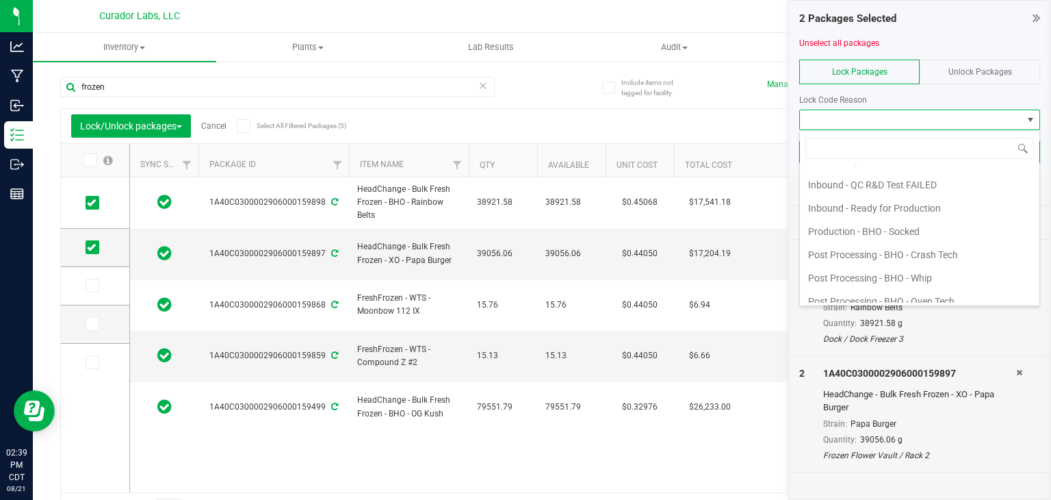
scroll to position [201, 0]
click at [890, 213] on li "Inbound - Ready for Production" at bounding box center [920, 208] width 240 height 23
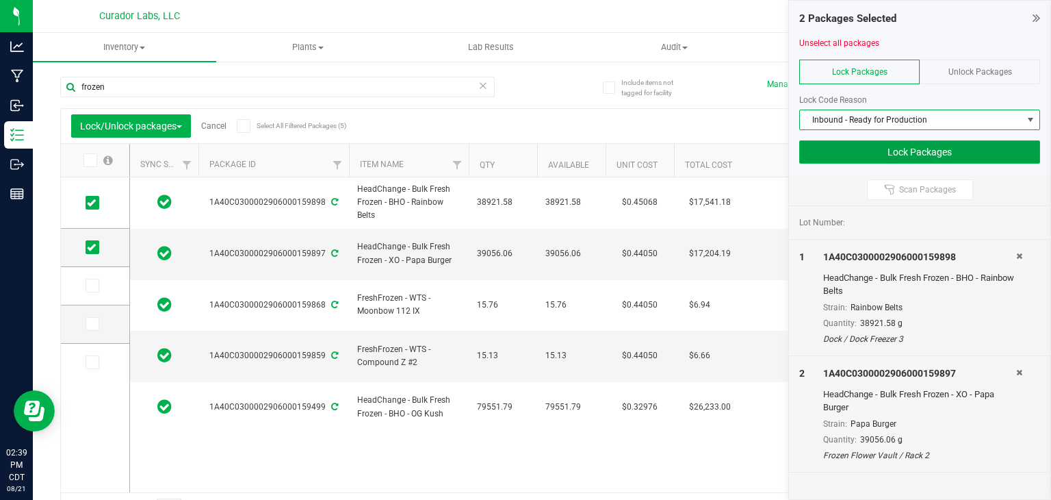
click at [889, 148] on button "Lock Packages" at bounding box center [919, 151] width 241 height 23
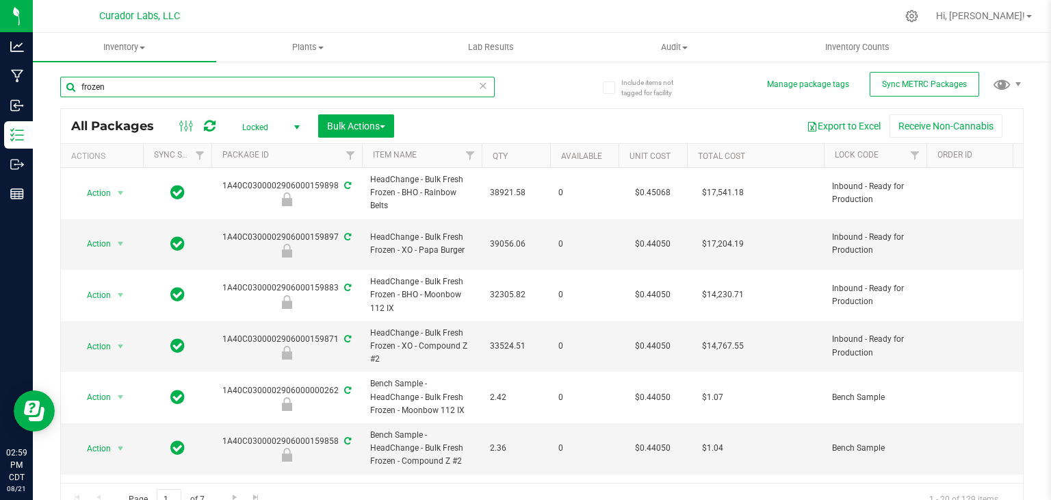
click at [262, 97] on input "frozen" at bounding box center [277, 87] width 435 height 21
click at [290, 129] on span "select" at bounding box center [296, 127] width 17 height 19
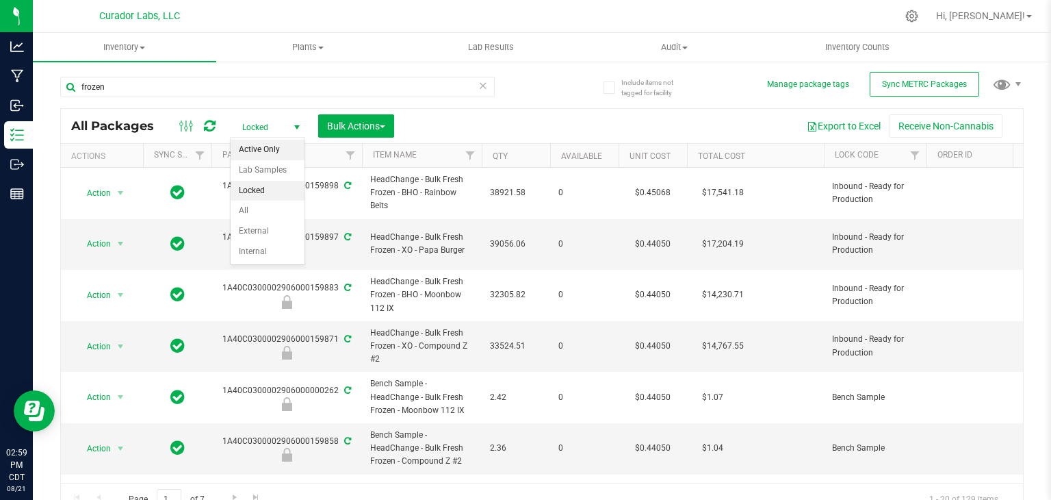
click at [277, 153] on li "Active Only" at bounding box center [268, 150] width 74 height 21
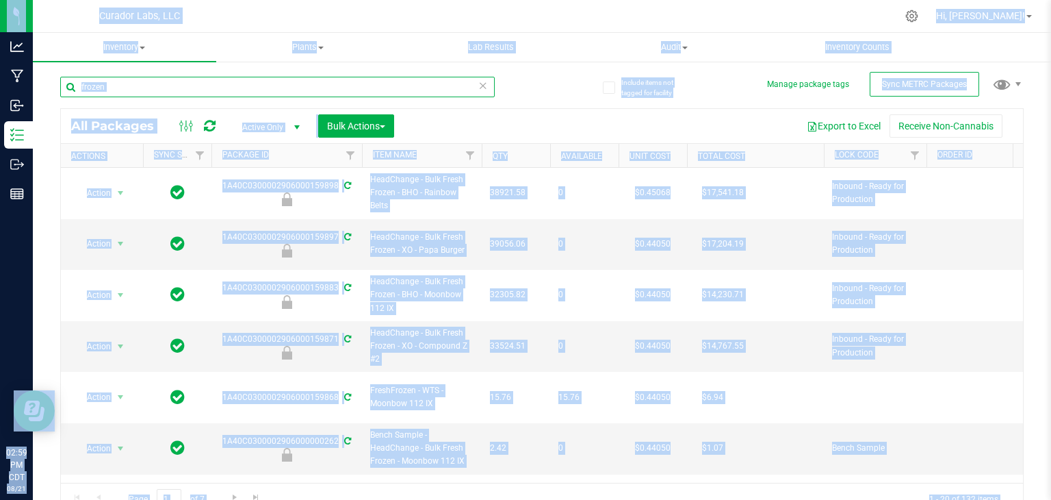
click at [235, 91] on input "frozen" at bounding box center [277, 87] width 435 height 21
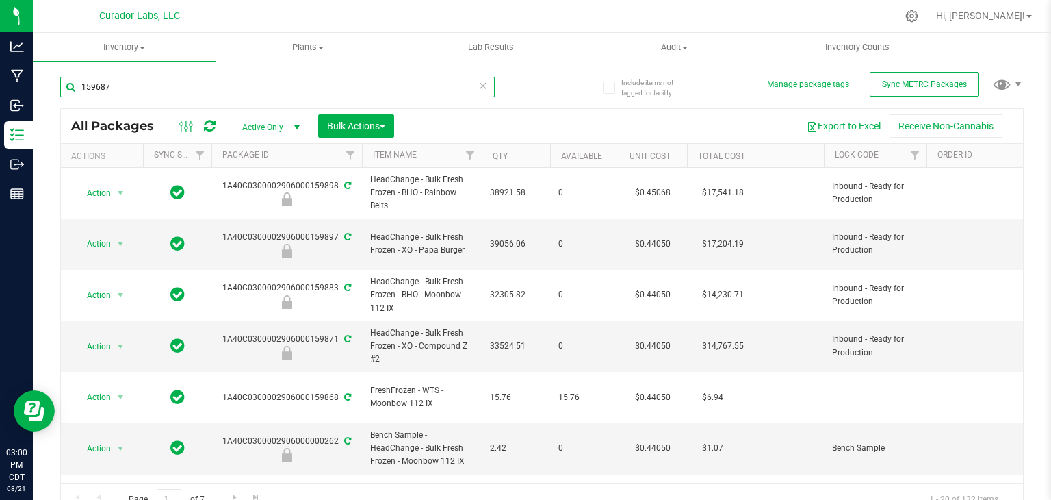
type input "1596877"
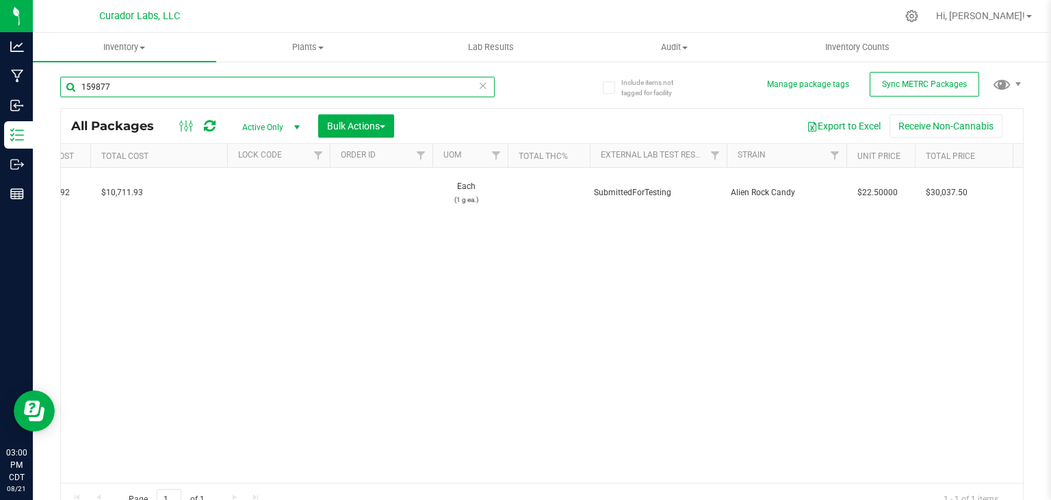
scroll to position [0, 601]
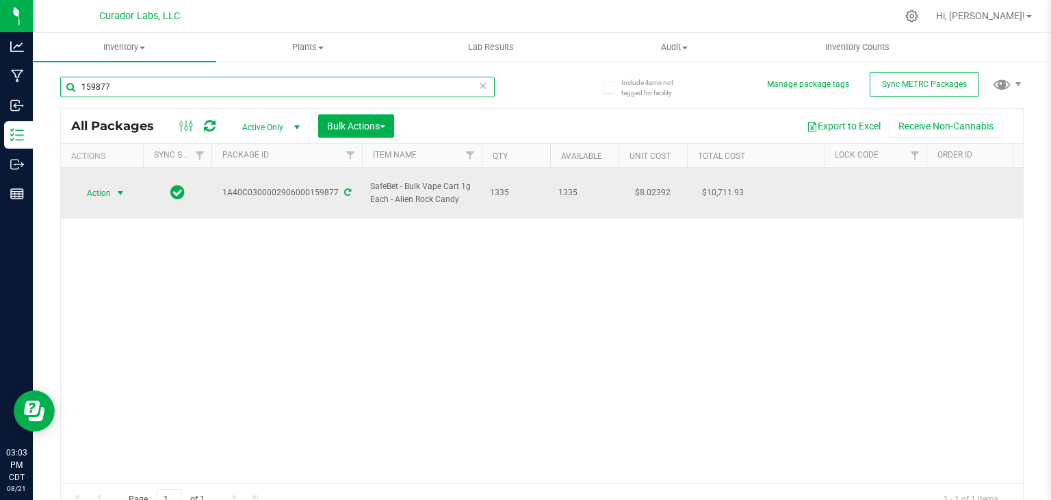
type input "159877"
click at [122, 188] on span "select" at bounding box center [120, 193] width 11 height 11
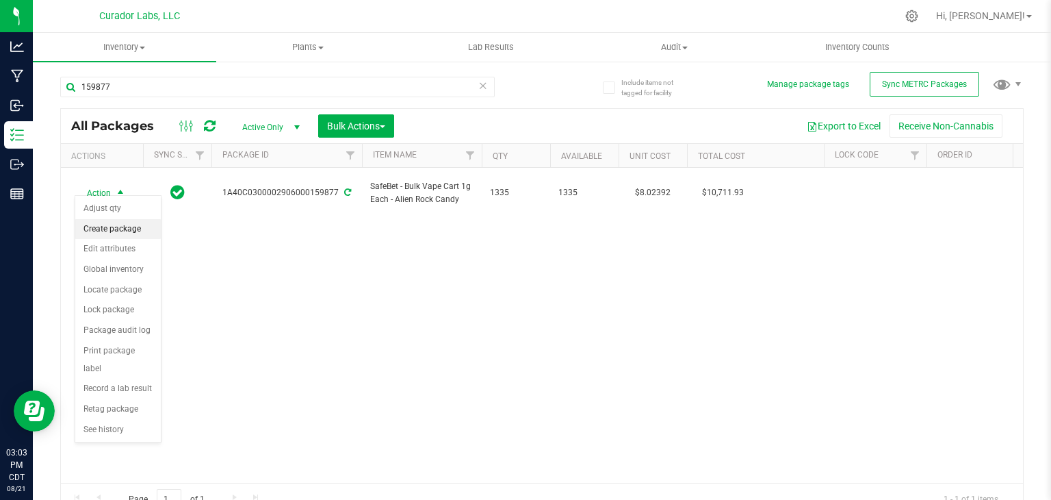
click at [110, 222] on li "Create package" at bounding box center [118, 229] width 86 height 21
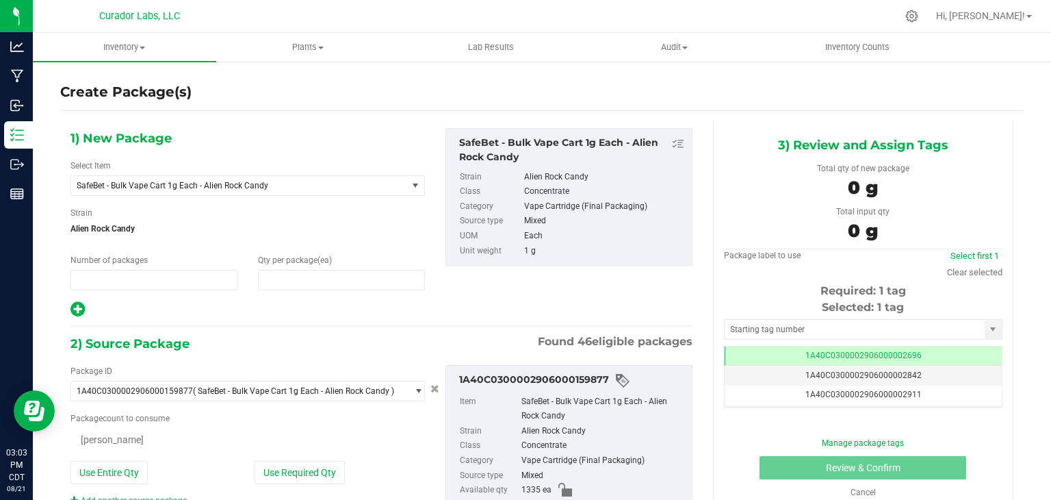
type input "1"
type input "0"
click at [118, 289] on div "1) New Package Select Item SafeBet - Bulk Vape Cart 1g Each - Alien Rock Candy …" at bounding box center [247, 223] width 375 height 190
drag, startPoint x: 118, startPoint y: 289, endPoint x: 118, endPoint y: 298, distance: 9.6
click at [118, 298] on div "1) New Package Select Item SafeBet - Bulk Vape Cart 1g Each - Alien Rock Candy …" at bounding box center [247, 223] width 375 height 190
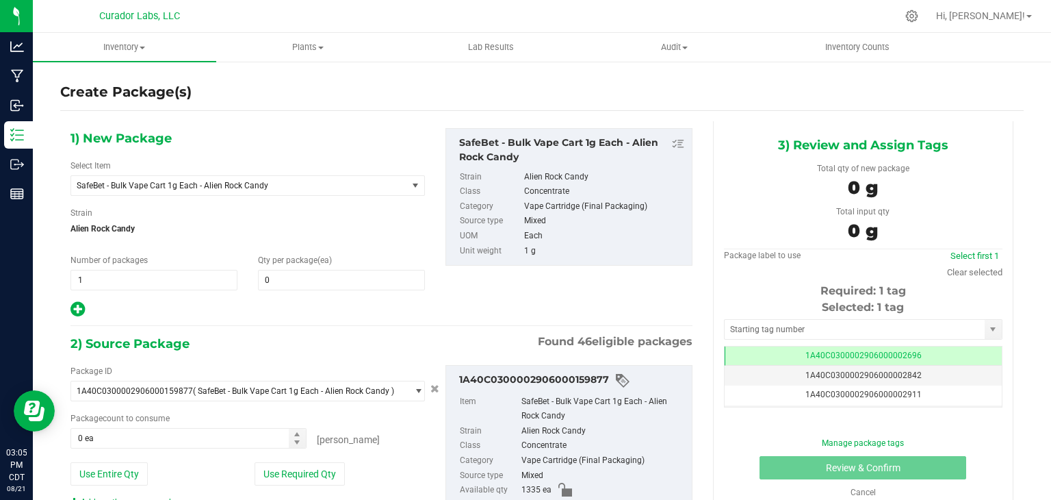
click at [118, 300] on div at bounding box center [248, 309] width 355 height 18
click at [118, 297] on div "1) New Package Select Item SafeBet - Bulk Vape Cart 1g Each - Alien Rock Candy …" at bounding box center [247, 223] width 375 height 190
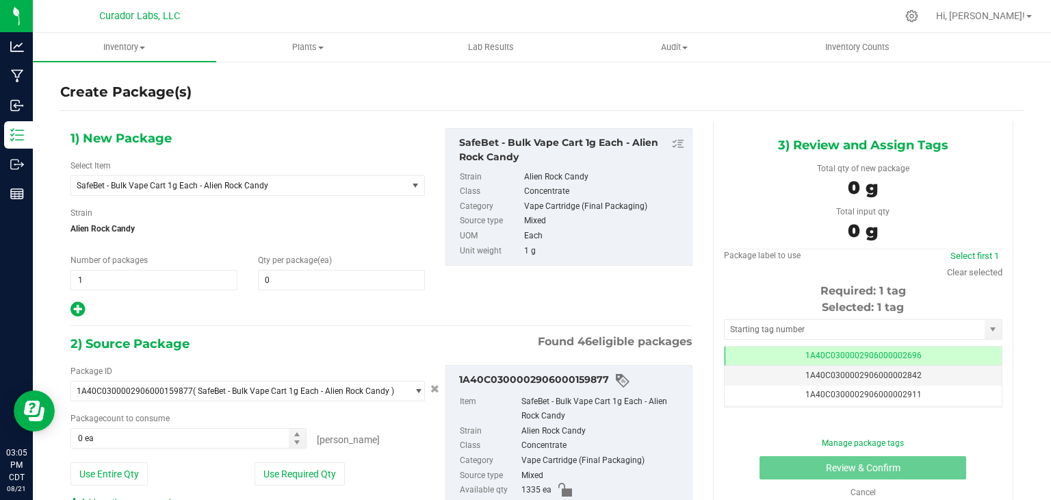
click at [118, 297] on div "1) New Package Select Item SafeBet - Bulk Vape Cart 1g Each - Alien Rock Candy …" at bounding box center [247, 223] width 375 height 190
click at [266, 192] on span "SafeBet - Bulk Vape Cart 1g Each - Alien Rock Candy" at bounding box center [239, 185] width 336 height 19
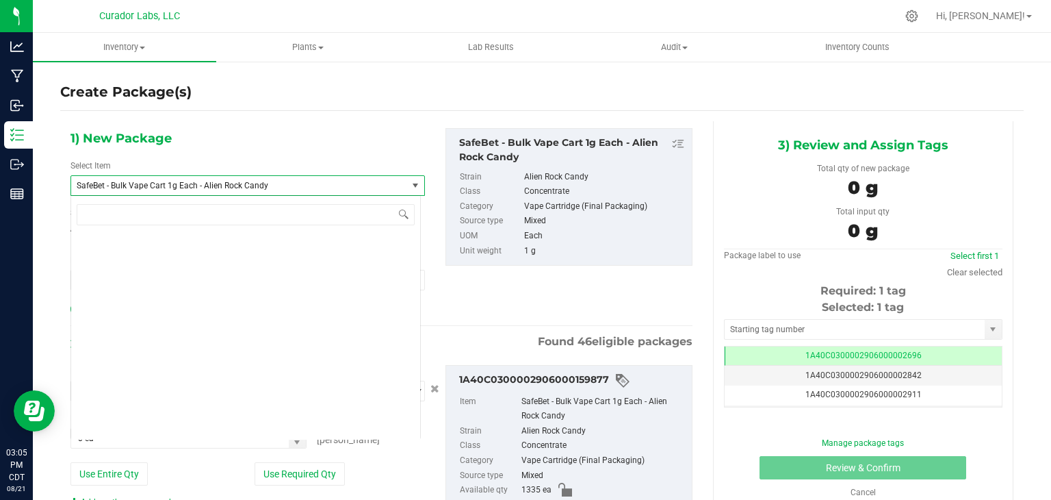
scroll to position [119131, 0]
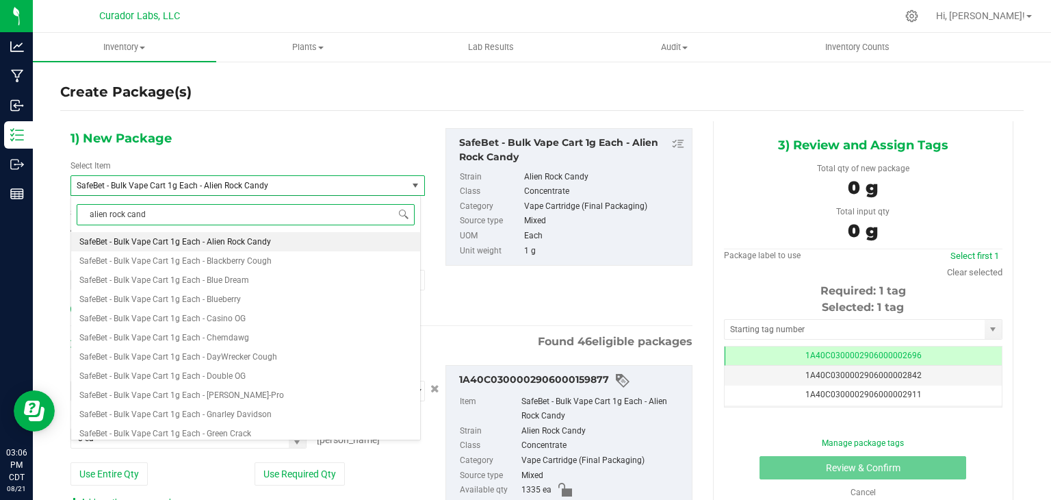
type input "alien rock candy"
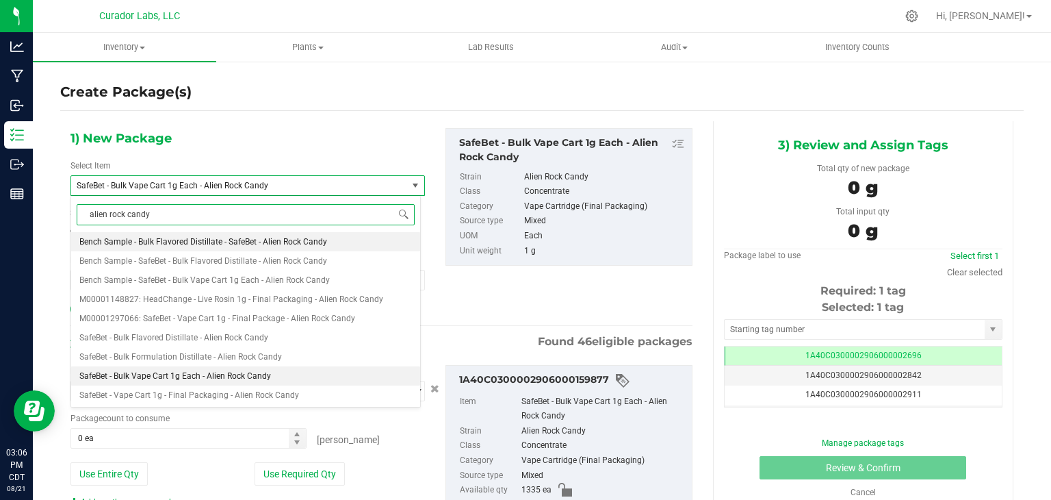
scroll to position [0, 0]
click at [316, 276] on span "Bench Sample - SafeBet - Bulk Vape Cart 1g Each - Alien Rock Candy" at bounding box center [204, 280] width 251 height 10
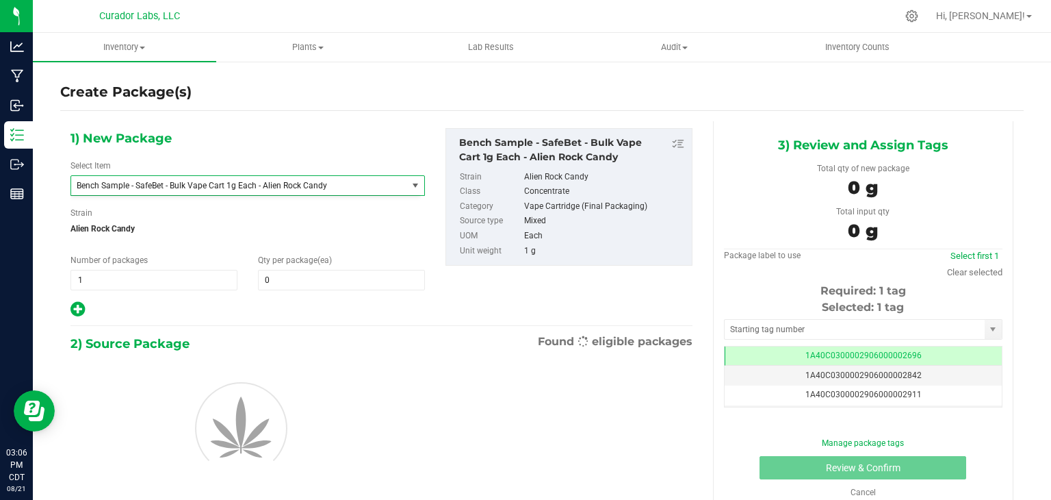
type input "0"
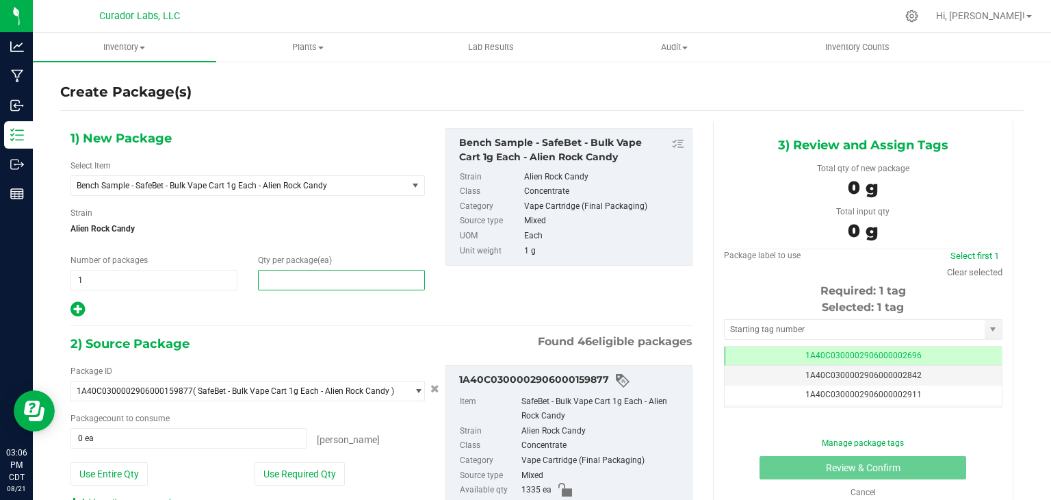
click at [321, 280] on span at bounding box center [341, 280] width 167 height 21
type input "2"
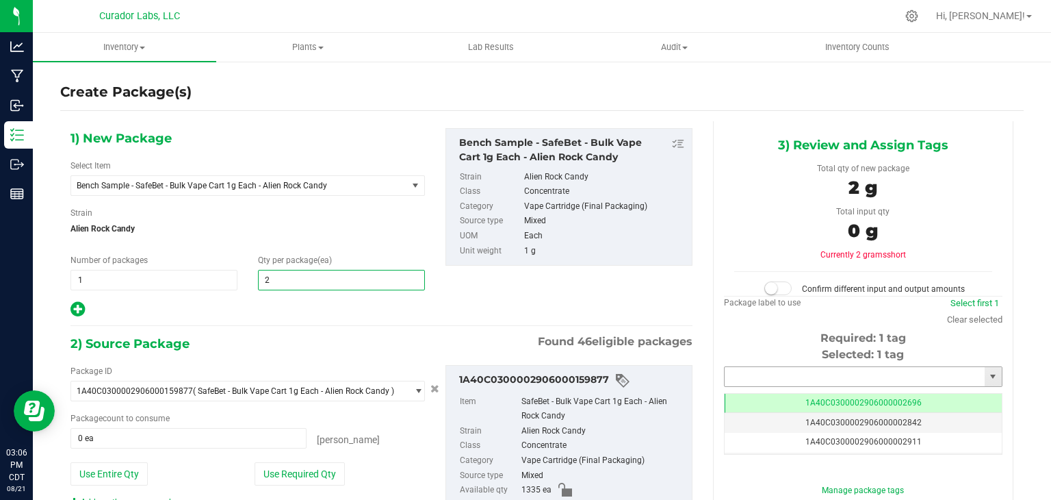
type input "2"
click at [868, 374] on input "text" at bounding box center [855, 376] width 260 height 19
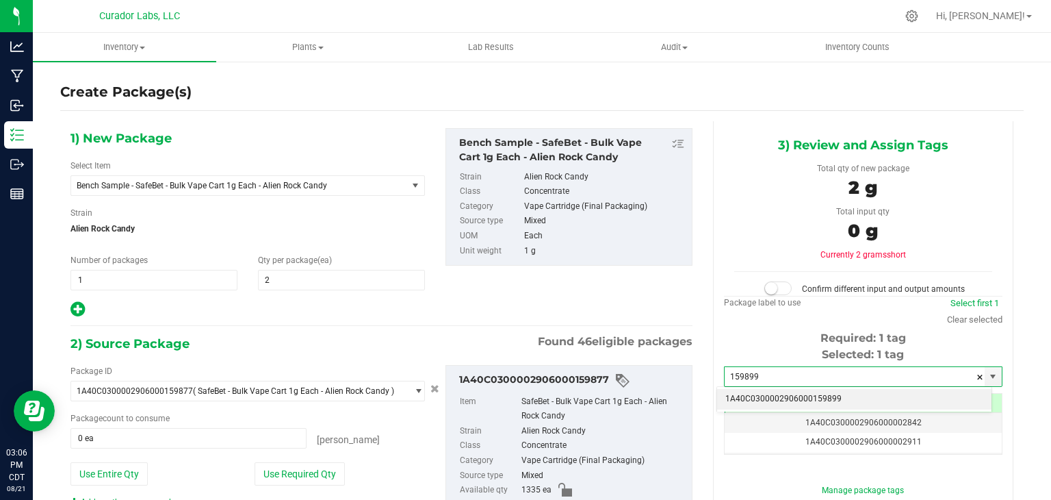
click at [817, 395] on li "1A40C0300002906000159899" at bounding box center [854, 399] width 274 height 21
type input "1A40C0300002906000159899"
click at [650, 317] on div "1) New Package Select Item Bench Sample - SafeBet - Bulk Vape Cart 1g Each - Al…" at bounding box center [381, 223] width 643 height 190
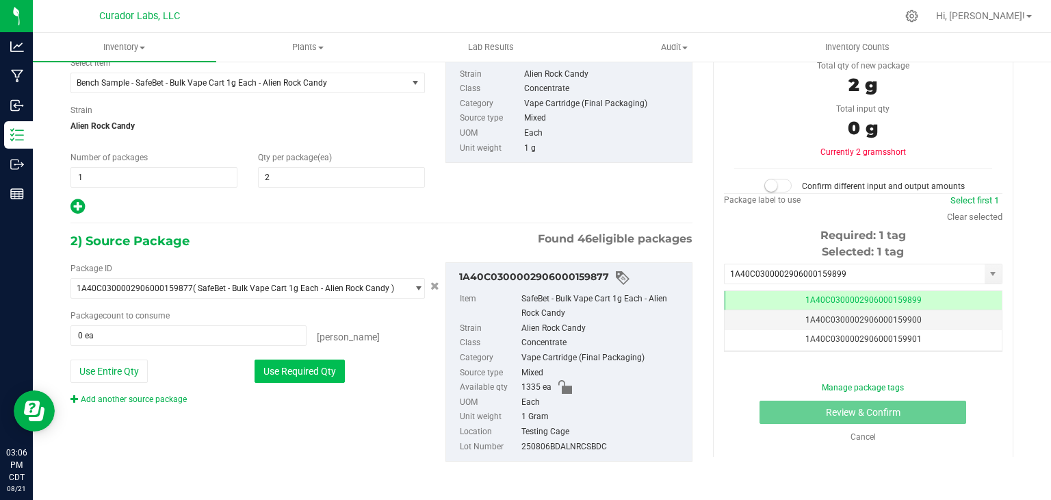
click at [297, 375] on button "Use Required Qty" at bounding box center [300, 370] width 90 height 23
type input "2 ea"
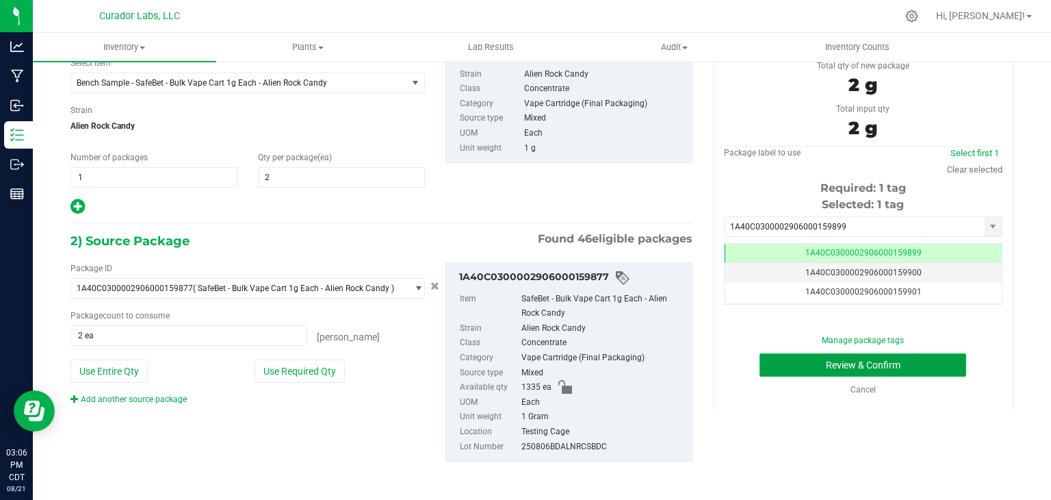
click at [774, 359] on button "Review & Confirm" at bounding box center [863, 364] width 207 height 23
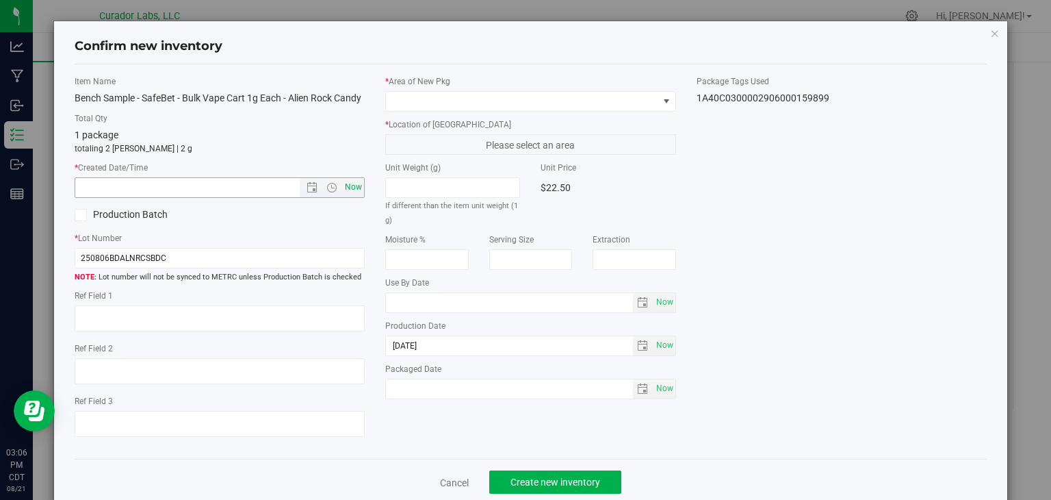
click at [350, 197] on span "Now" at bounding box center [353, 187] width 23 height 20
type input "8/21/2025 3:06 PM"
click at [485, 100] on span at bounding box center [522, 101] width 272 height 19
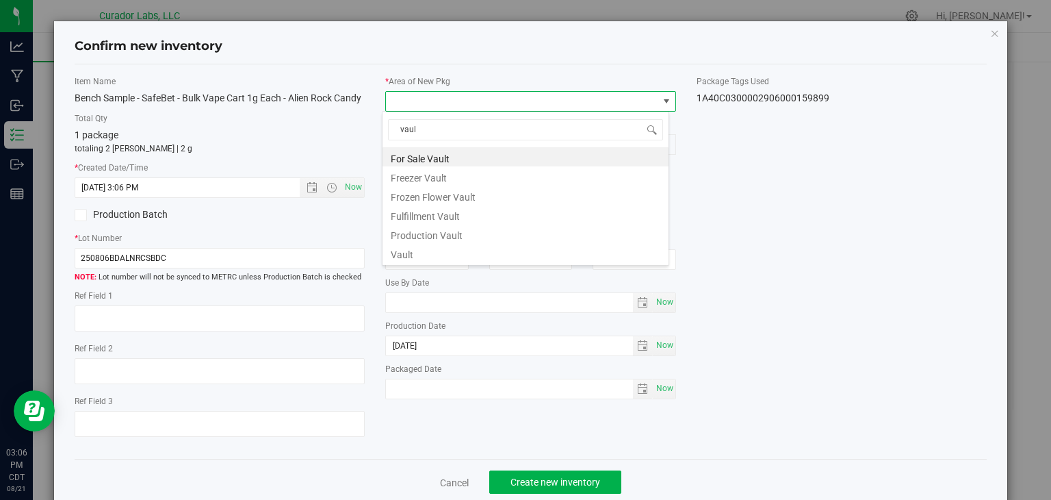
type input "vault"
click at [448, 253] on li "Vault" at bounding box center [526, 252] width 286 height 19
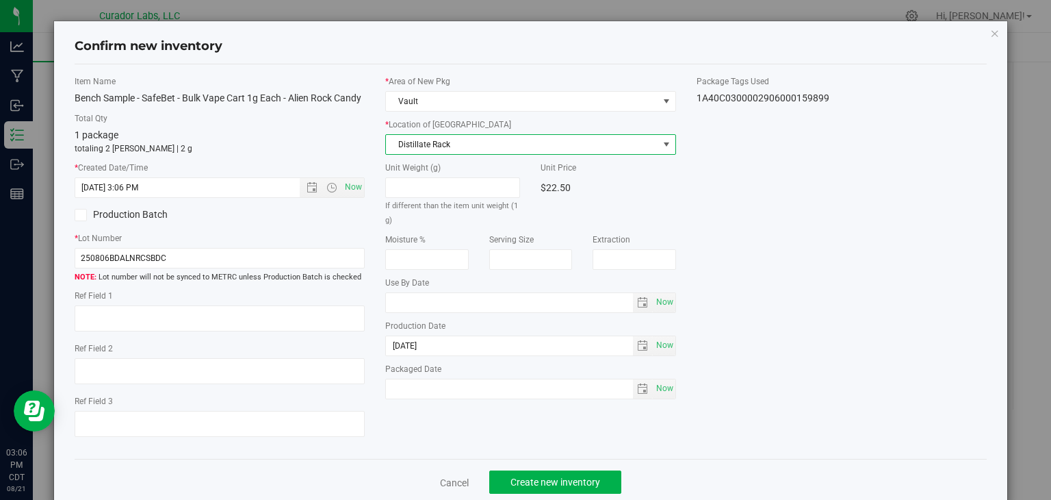
click at [478, 151] on span "Distillate Rack" at bounding box center [522, 144] width 272 height 19
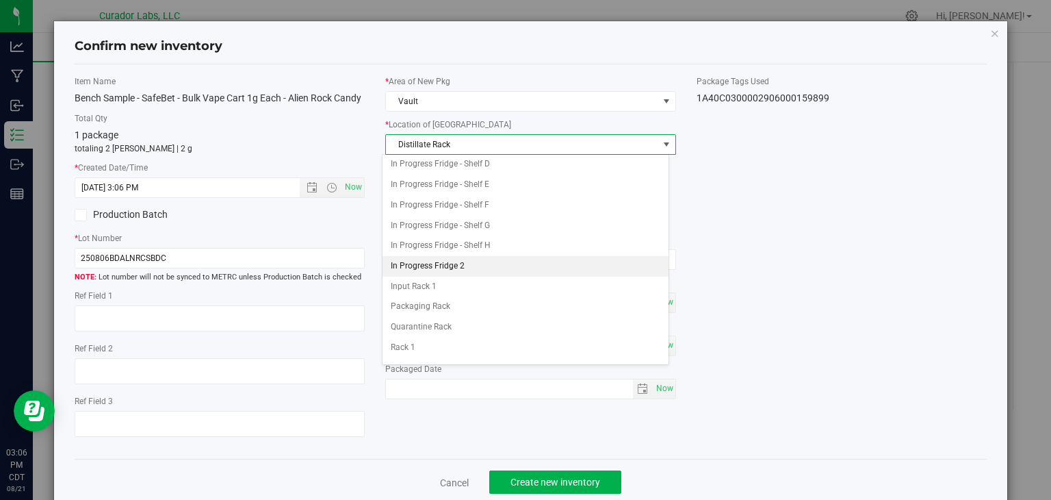
click at [476, 262] on li "In Progress Fridge 2" at bounding box center [526, 266] width 286 height 21
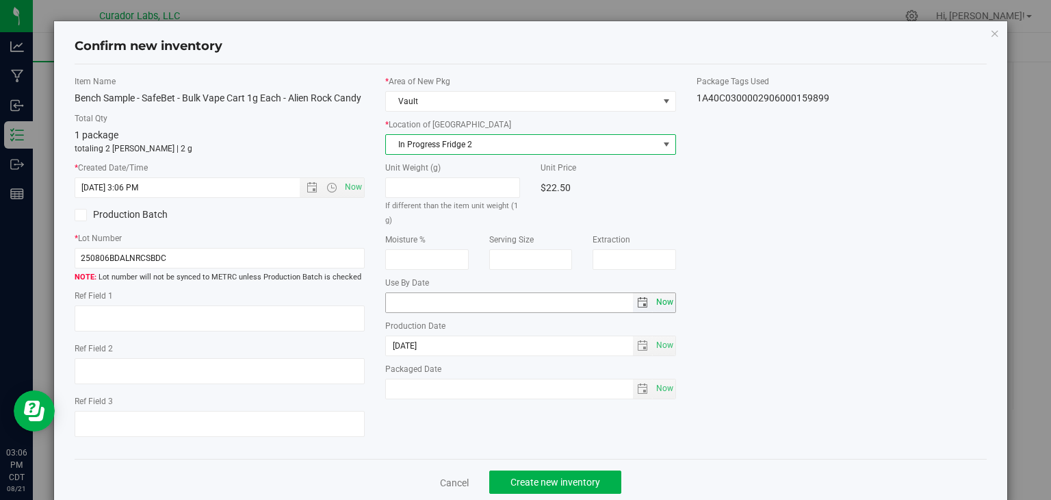
click at [659, 293] on span "Now" at bounding box center [664, 302] width 23 height 20
click at [405, 299] on input "2025-08-21" at bounding box center [509, 302] width 247 height 19
type input "[DATE]"
click at [525, 448] on div "Item Name Bench Sample - SafeBet - Bulk Vape Cart 1g Each - Alien Rock Candy To…" at bounding box center [531, 261] width 934 height 373
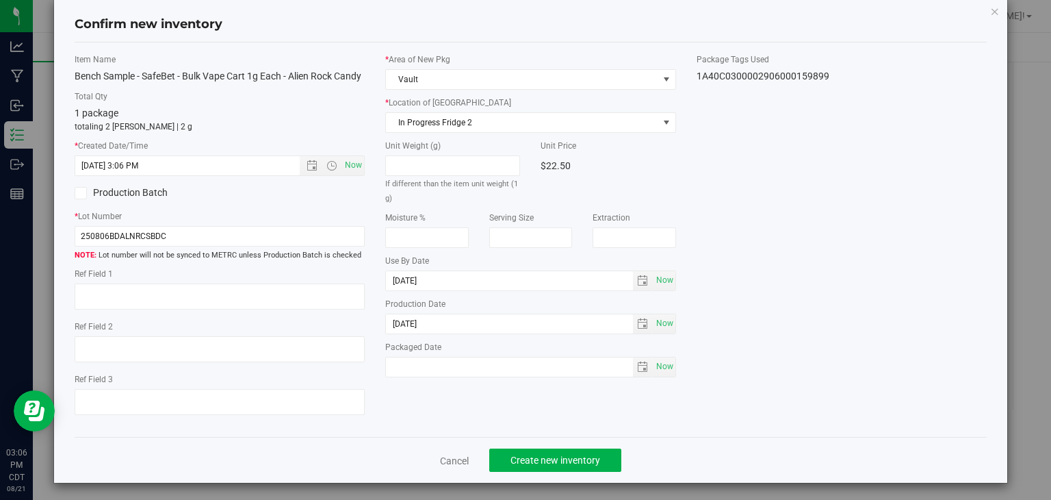
click at [528, 458] on div "Cancel Create new inventory" at bounding box center [531, 460] width 913 height 46
click at [529, 472] on button "Create new inventory" at bounding box center [555, 459] width 132 height 23
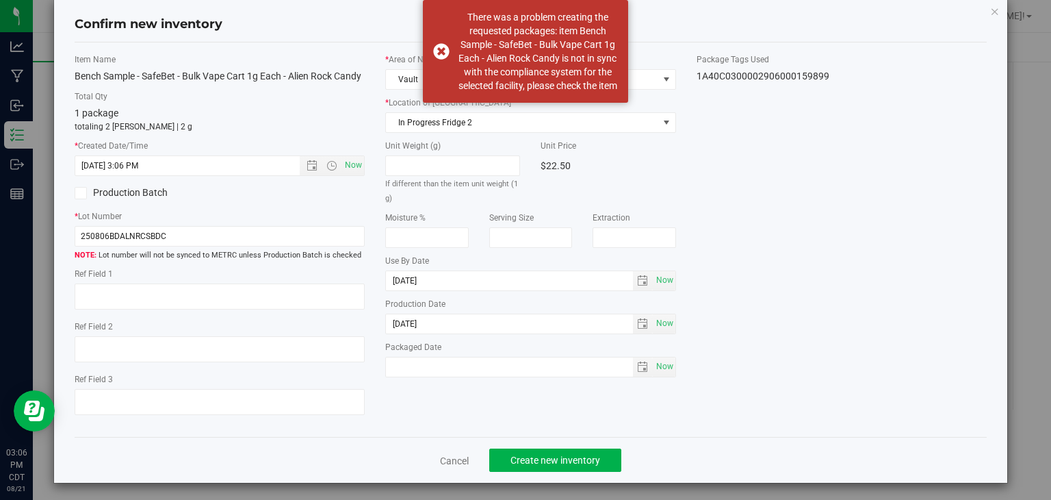
click at [604, 399] on div "Item Name Bench Sample - SafeBet - Bulk Vape Cart 1g Each - Alien Rock Candy To…" at bounding box center [531, 239] width 934 height 373
click at [454, 467] on link "Cancel" at bounding box center [454, 461] width 29 height 14
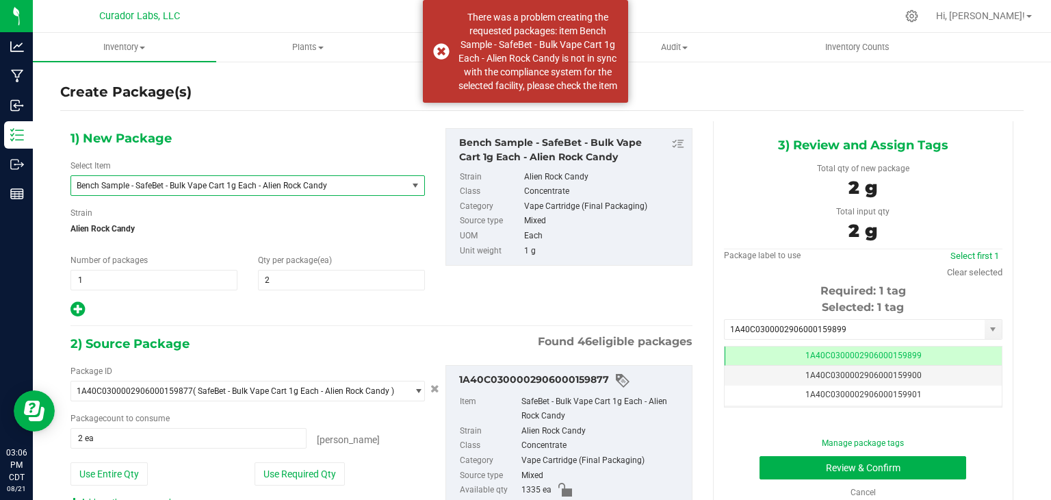
click at [290, 186] on span "Bench Sample - SafeBet - Bulk Vape Cart 1g Each - Alien Rock Candy" at bounding box center [233, 186] width 312 height 10
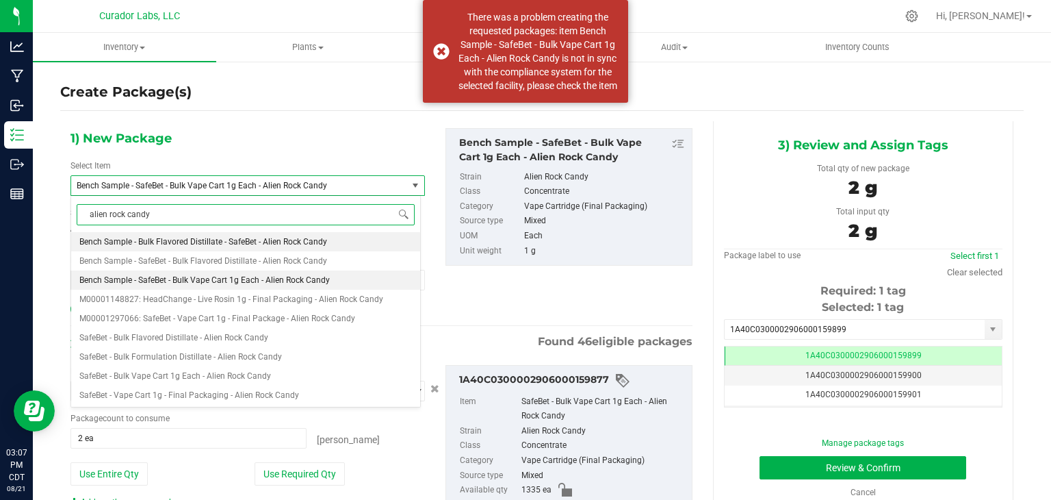
type input "alien rock candy"
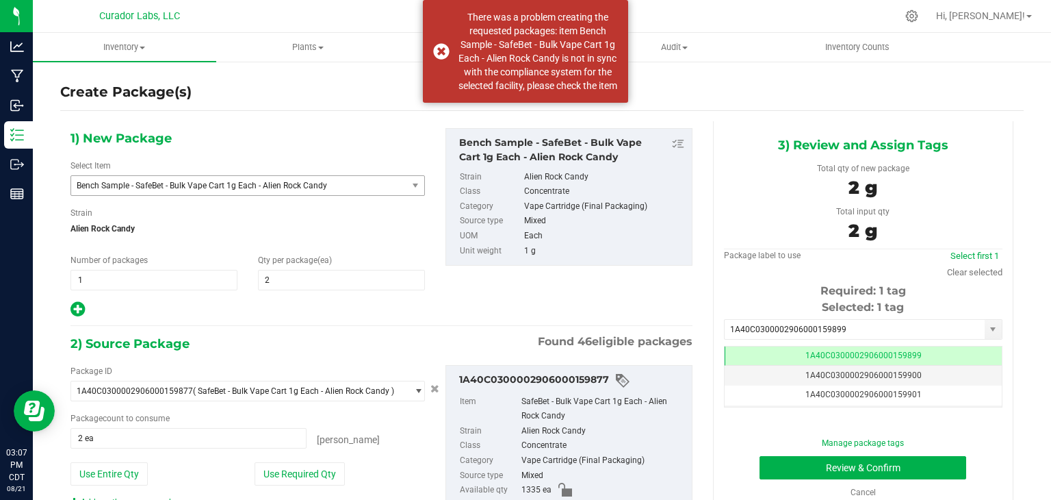
click at [463, 300] on div "1) New Package Select Item Bench Sample - SafeBet - Bulk Vape Cart 1g Each - Al…" at bounding box center [381, 223] width 643 height 190
click at [919, 19] on icon at bounding box center [912, 16] width 14 height 14
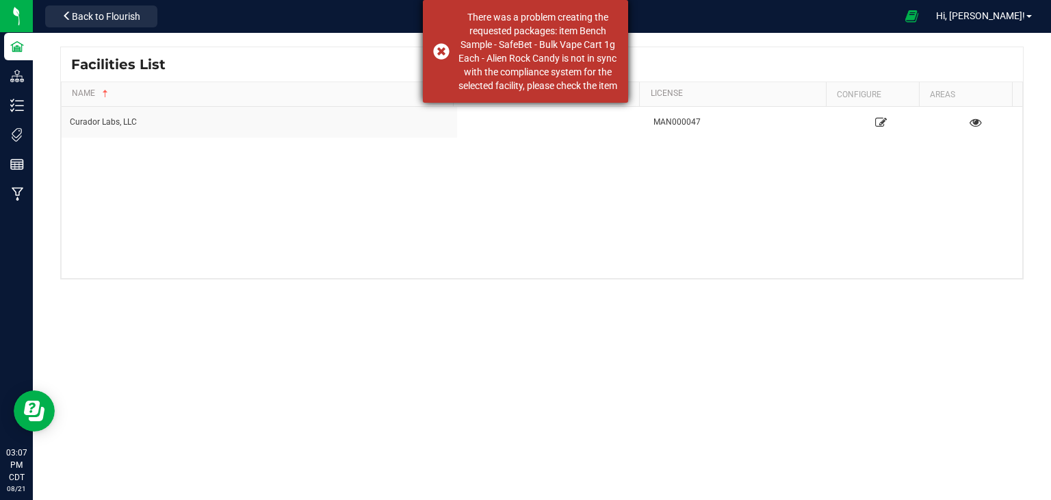
click at [436, 62] on div "There was a problem creating the requested packages: item Bench Sample - SafeBe…" at bounding box center [525, 51] width 205 height 103
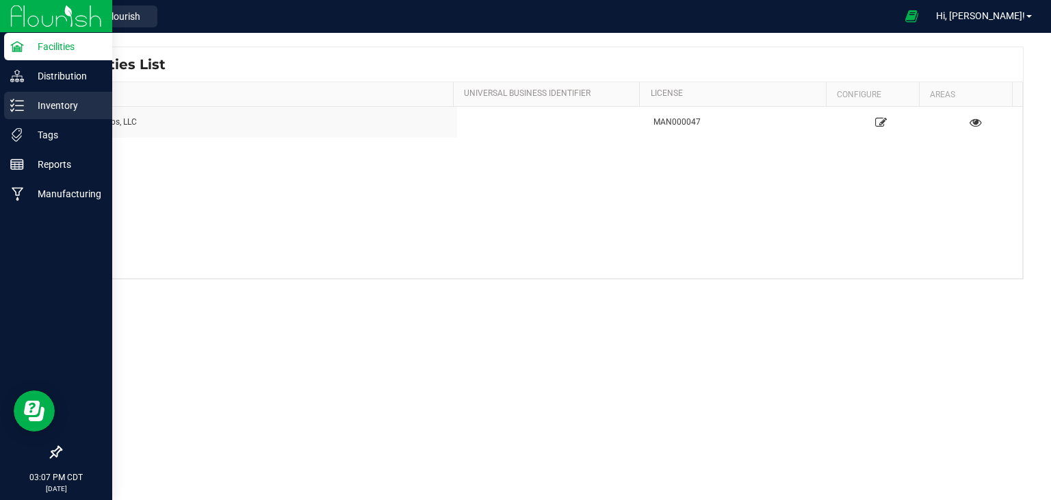
click at [68, 116] on div "Inventory" at bounding box center [58, 105] width 108 height 27
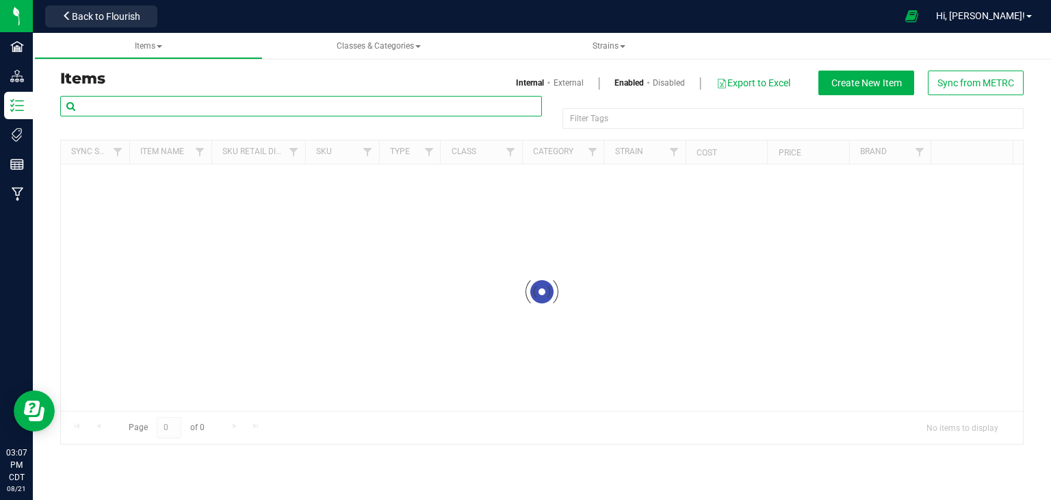
click at [205, 99] on input "text" at bounding box center [301, 106] width 482 height 21
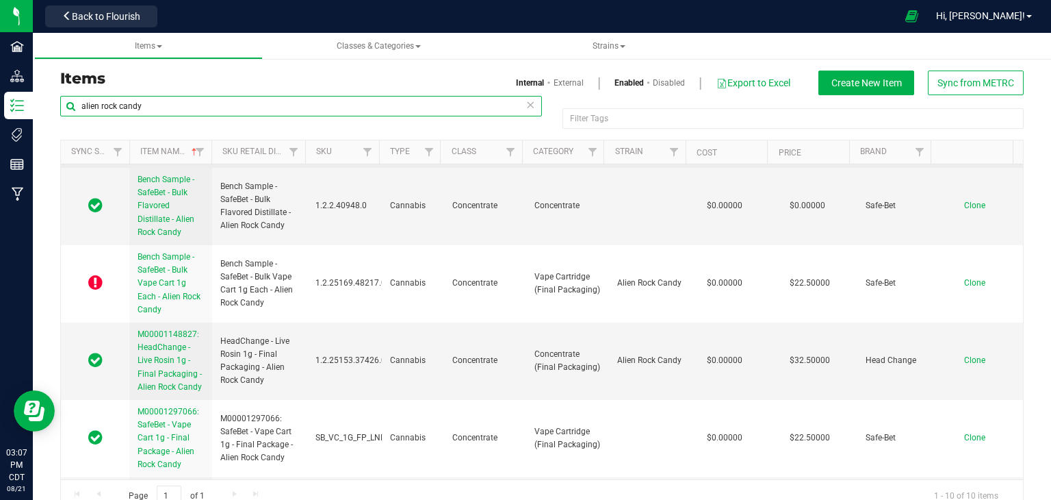
scroll to position [74, 0]
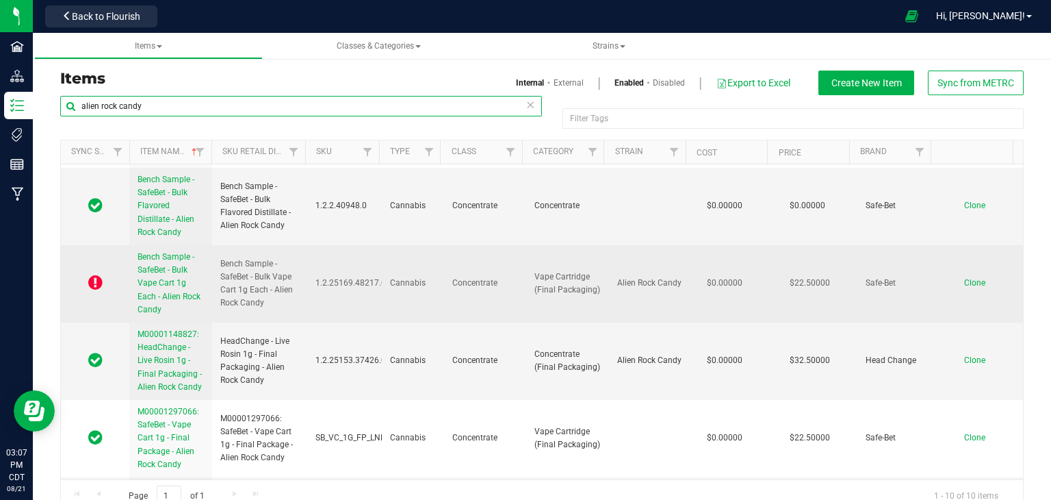
type input "alien rock candy"
click at [99, 285] on icon at bounding box center [95, 282] width 14 height 16
click at [156, 293] on span "Bench Sample - SafeBet - Bulk Vape Cart 1g Each - Alien Rock Candy" at bounding box center [169, 283] width 63 height 62
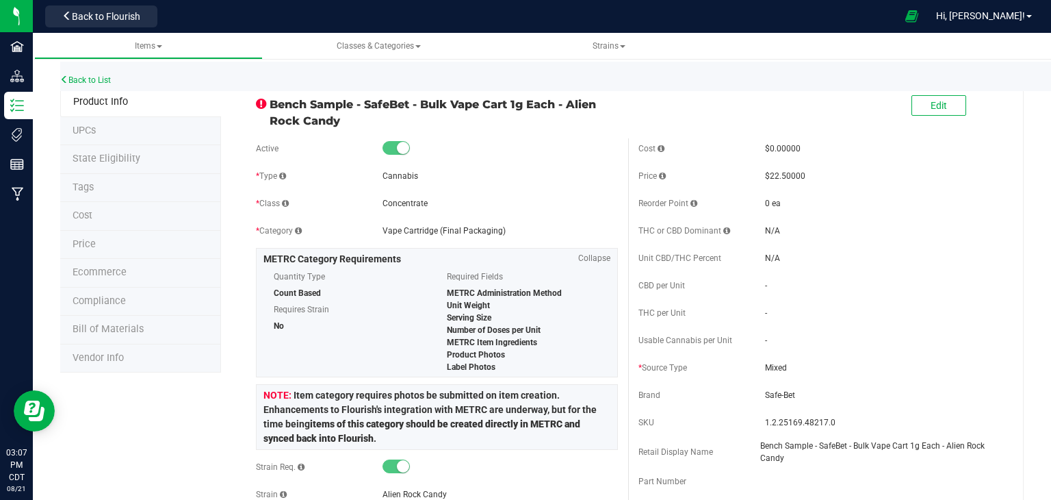
click at [120, 295] on span "Compliance" at bounding box center [99, 301] width 53 height 12
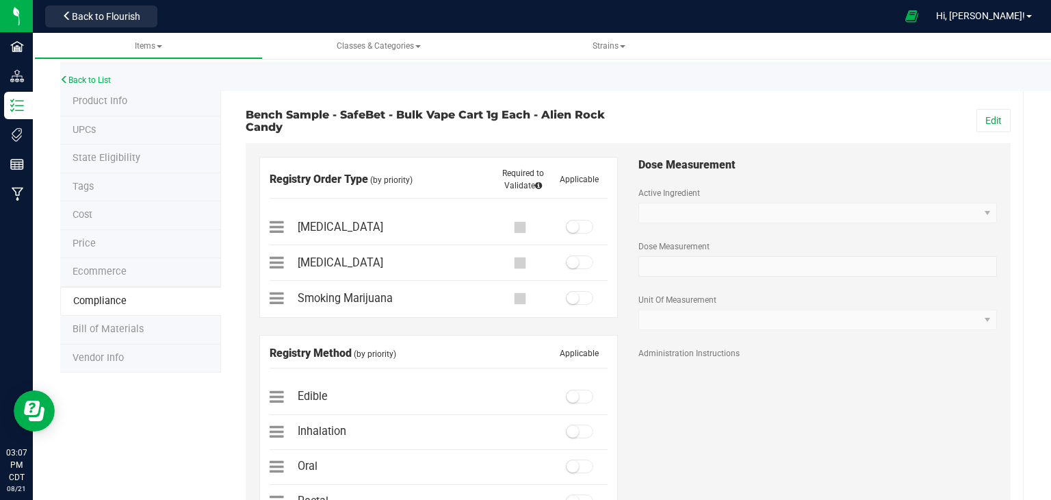
click at [120, 153] on span "State Eligibility" at bounding box center [107, 158] width 68 height 12
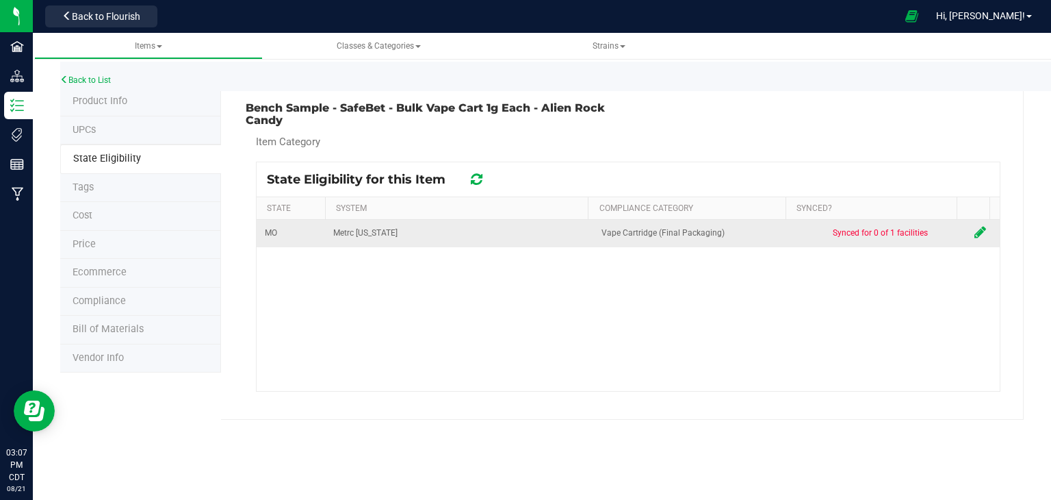
click at [975, 231] on icon at bounding box center [981, 232] width 12 height 14
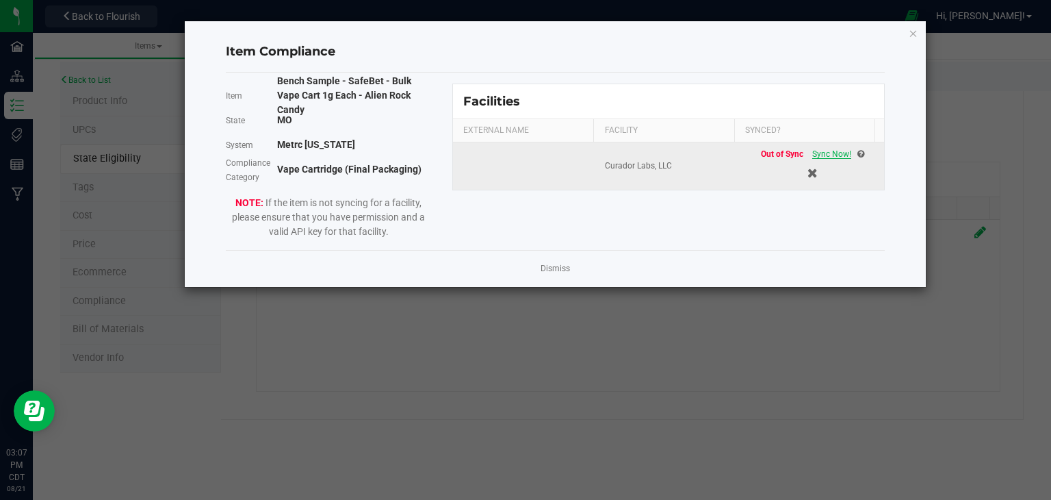
click at [825, 155] on span "Sync Now!" at bounding box center [831, 154] width 39 height 10
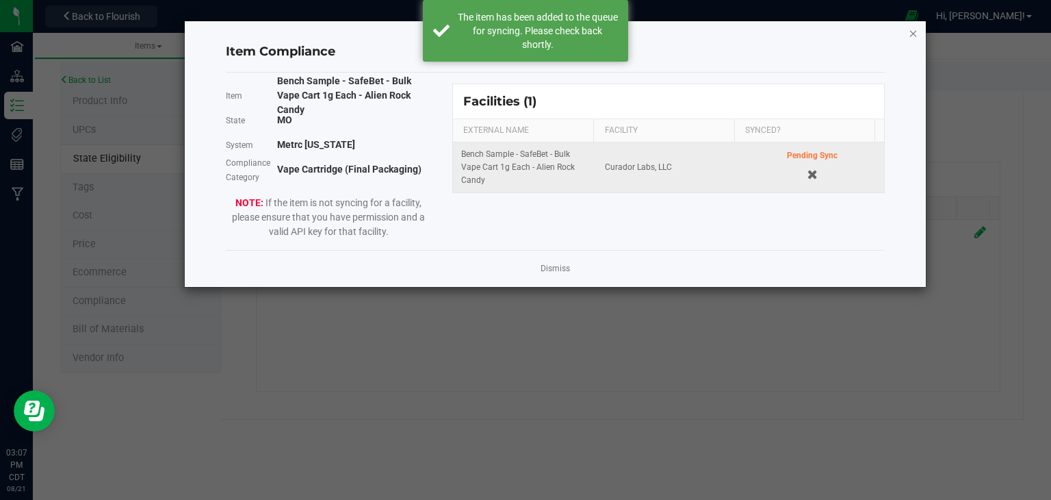
click at [912, 34] on icon "Close modal" at bounding box center [914, 33] width 10 height 16
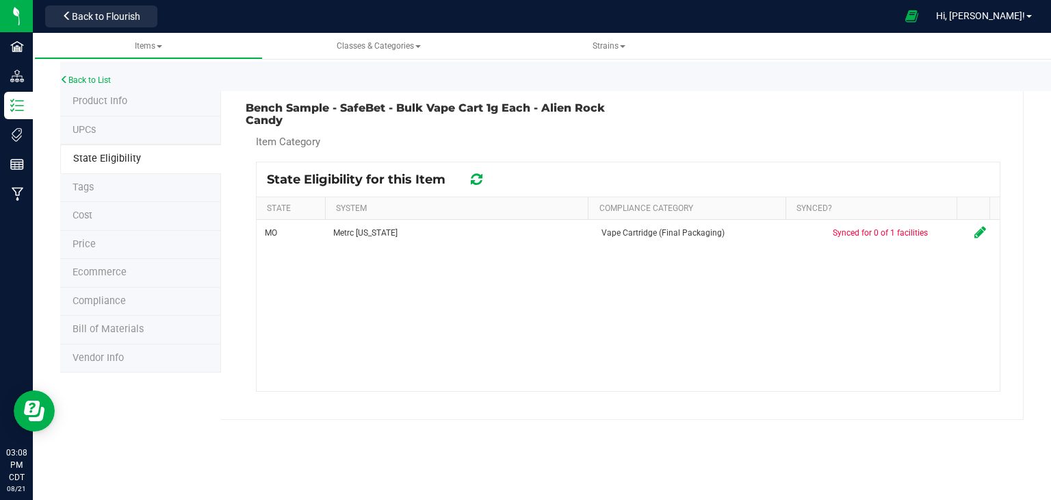
click at [561, 288] on div "MO Metrc Missouri Vape Cartridge (Final Packaging) Synced for 0 of 1 facilities" at bounding box center [628, 305] width 743 height 171
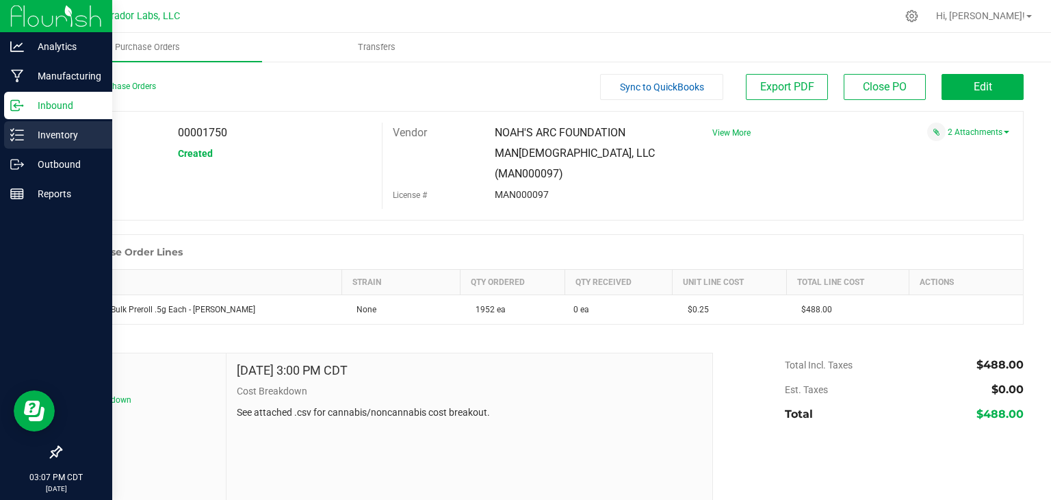
click at [60, 133] on p "Inventory" at bounding box center [65, 135] width 82 height 16
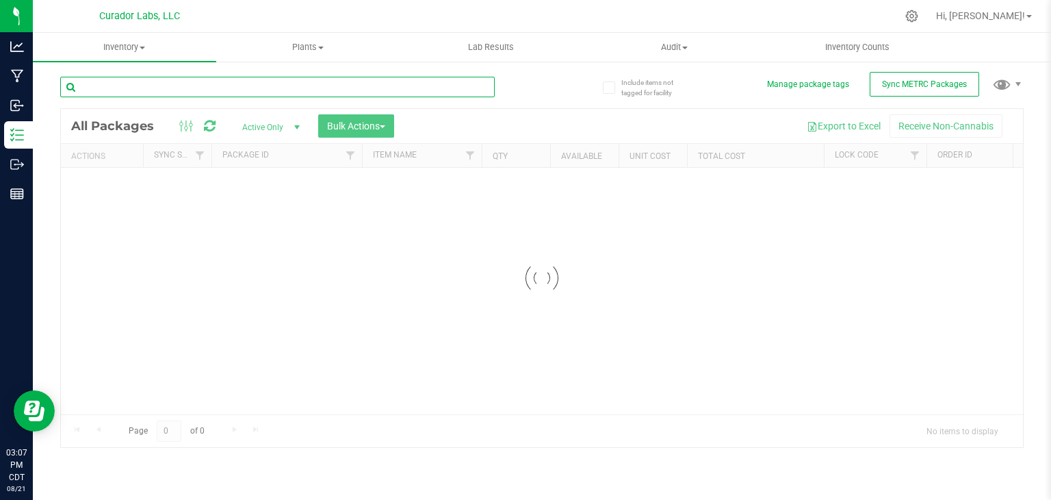
click at [238, 86] on input "text" at bounding box center [277, 87] width 435 height 21
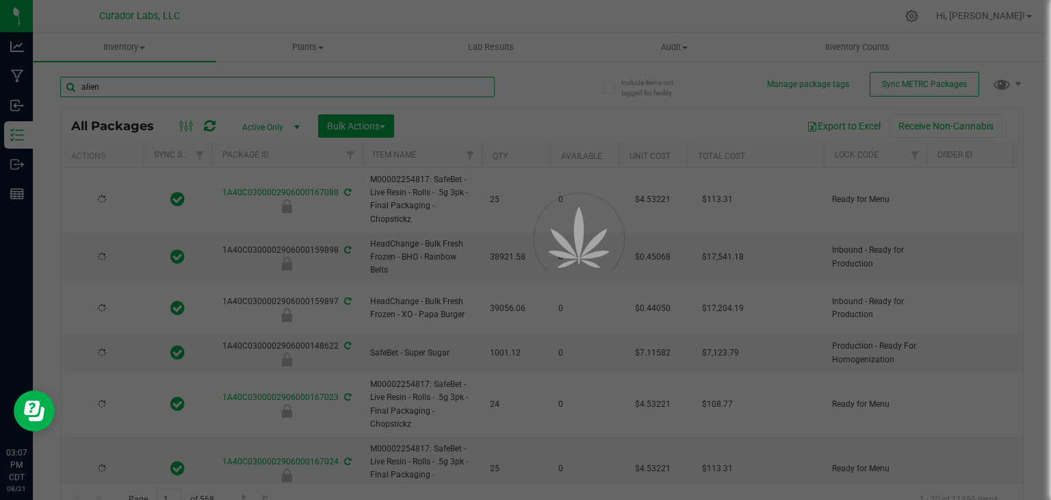
type input "alien"
type input "[DATE]"
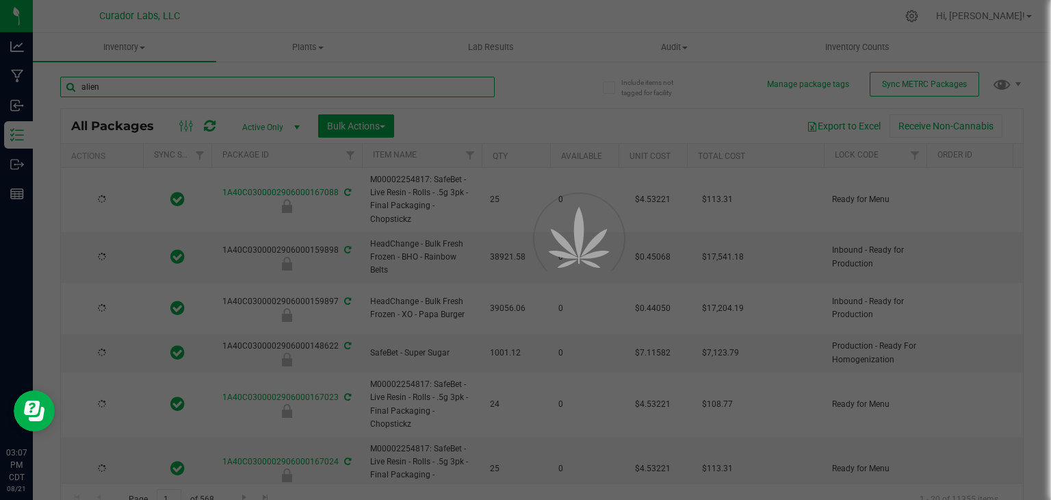
type input "[DATE]"
type input "2026-08-13"
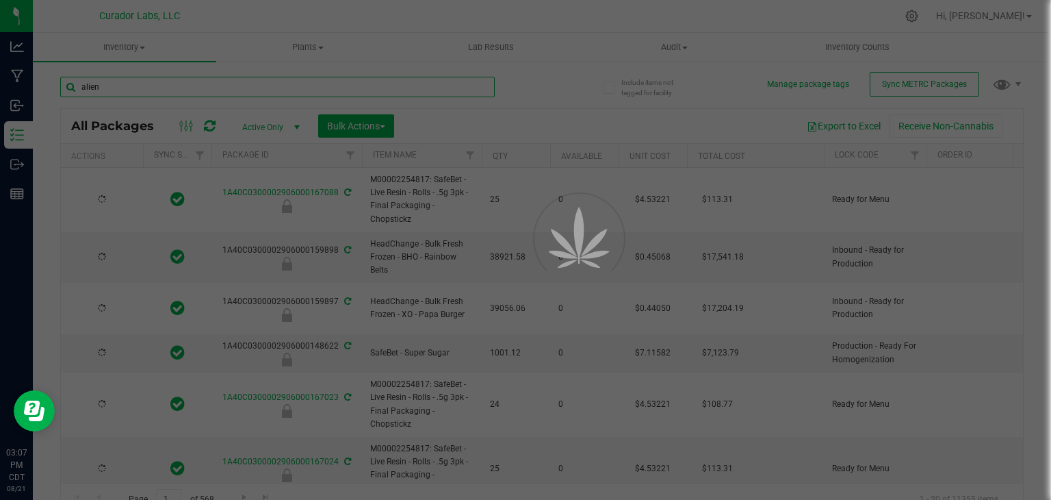
type input "2026-08-13"
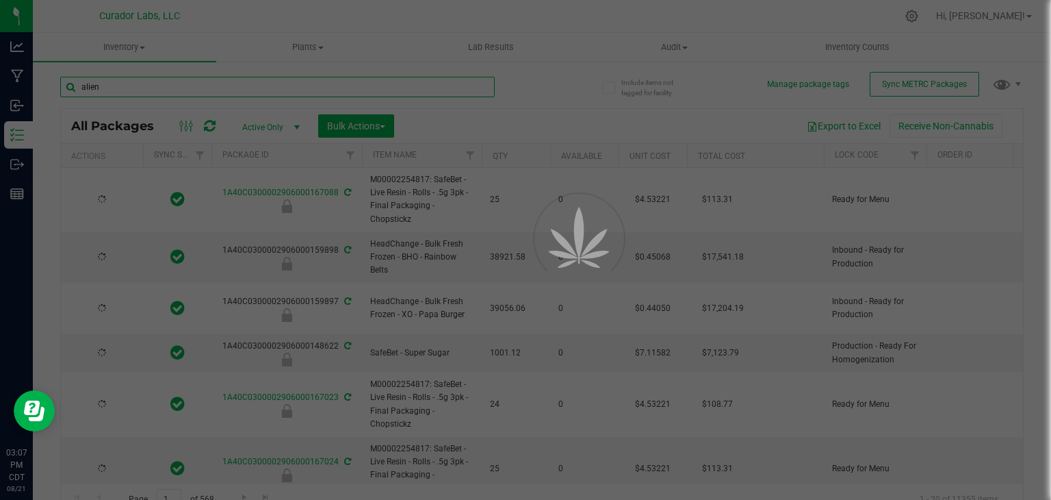
type input "2026-08-13"
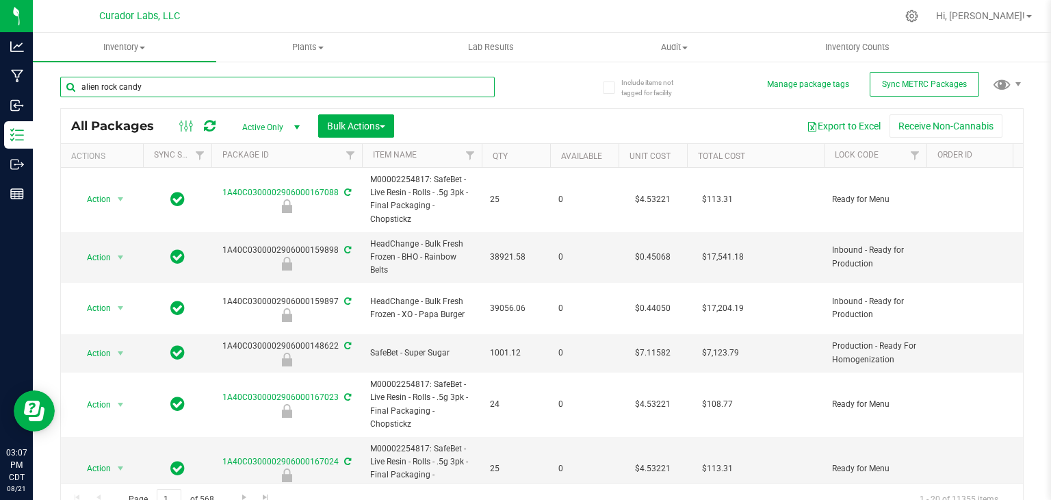
type input "alien rock candy"
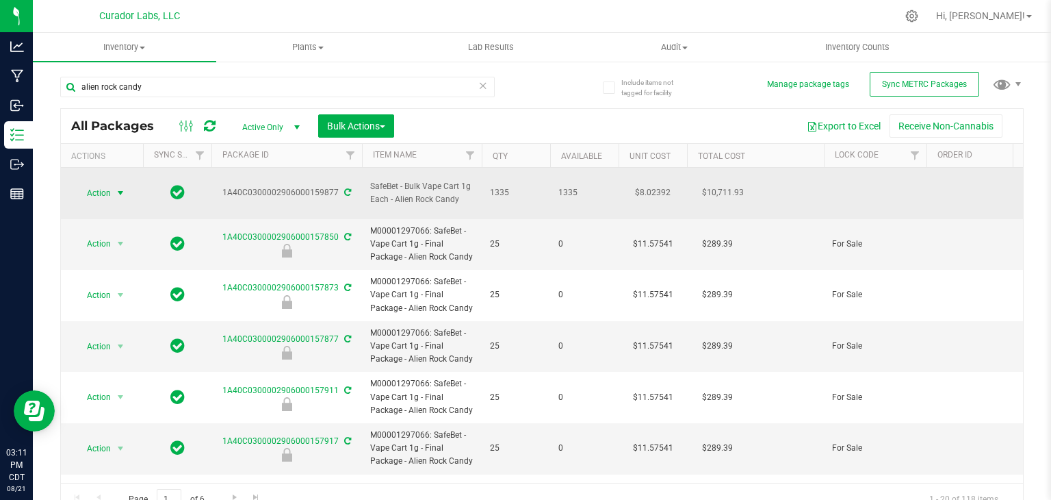
click at [113, 188] on span "select" at bounding box center [120, 192] width 17 height 19
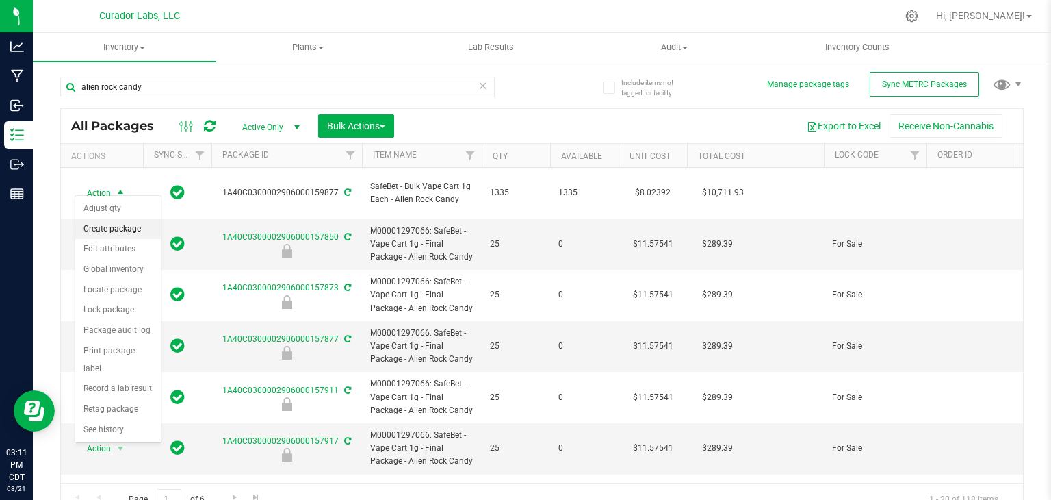
click at [113, 238] on li "Create package" at bounding box center [118, 229] width 86 height 21
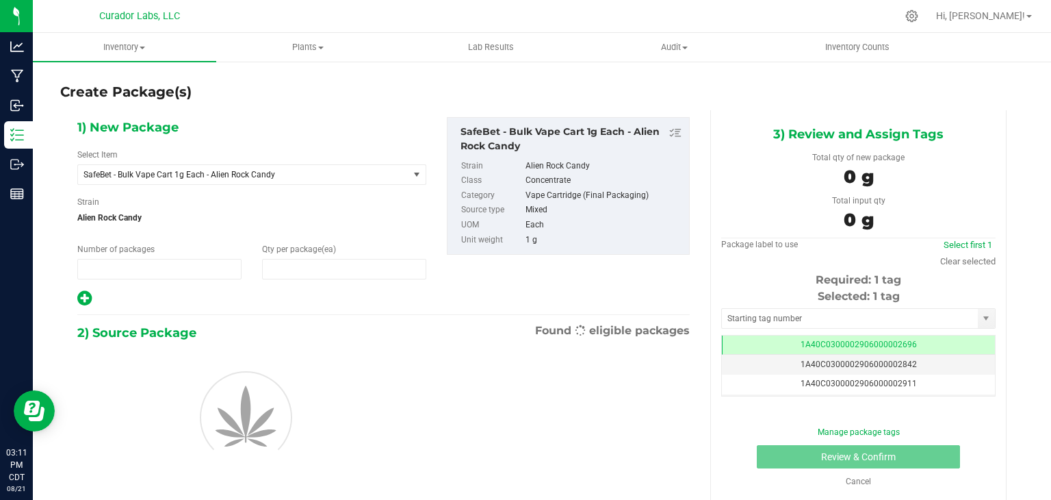
type input "1"
type input "0"
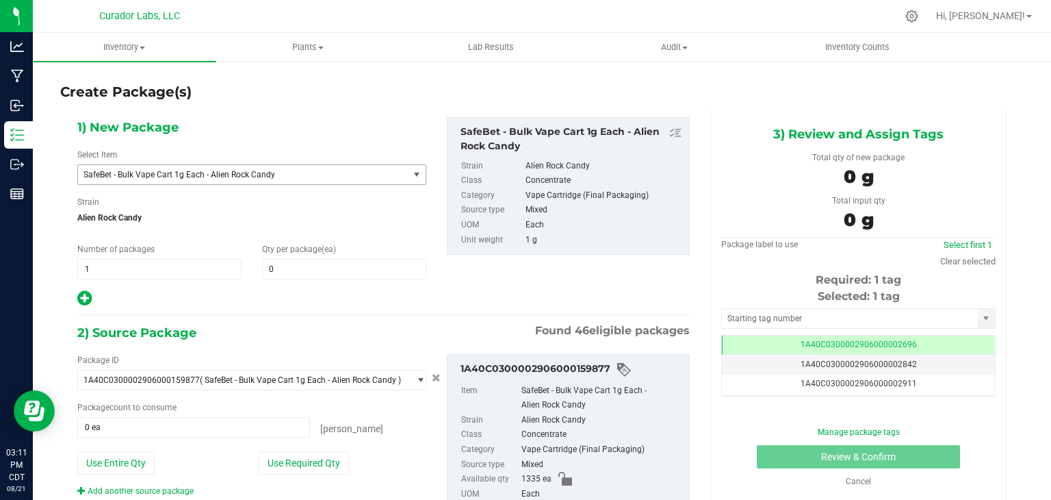
click at [271, 176] on span "SafeBet - Bulk Vape Cart 1g Each - Alien Rock Candy" at bounding box center [237, 175] width 307 height 10
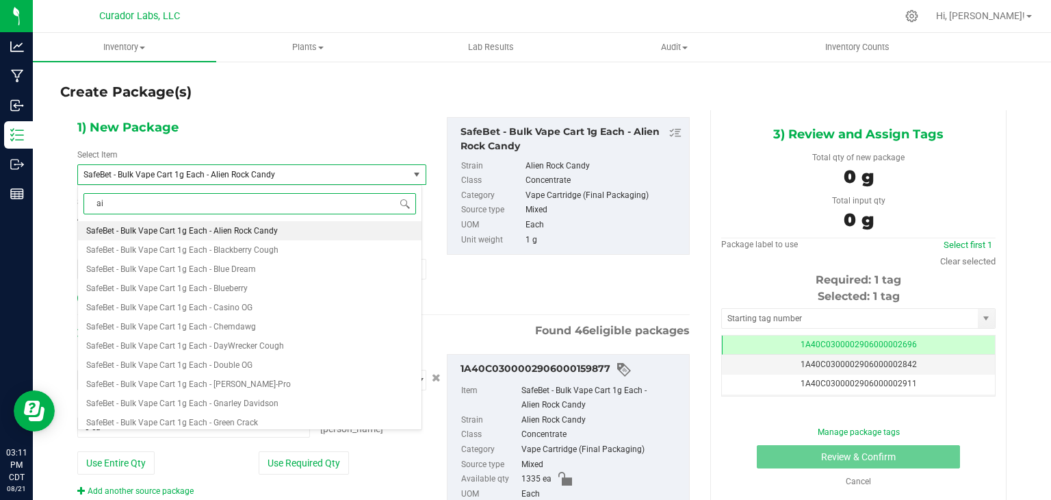
type input "a"
type input "alien rock candy"
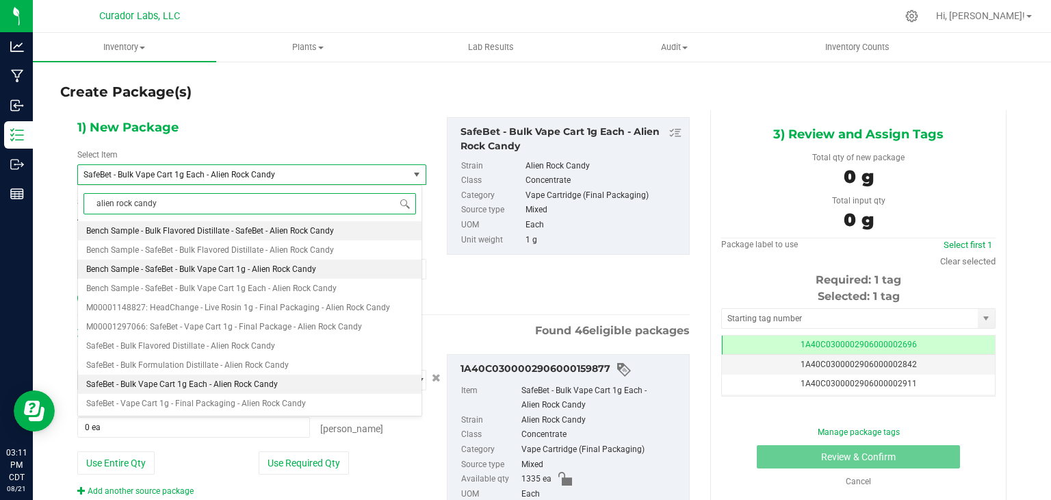
click at [318, 272] on li "Bench Sample - SafeBet - Bulk Vape Cart 1g - Alien Rock Candy" at bounding box center [250, 268] width 344 height 19
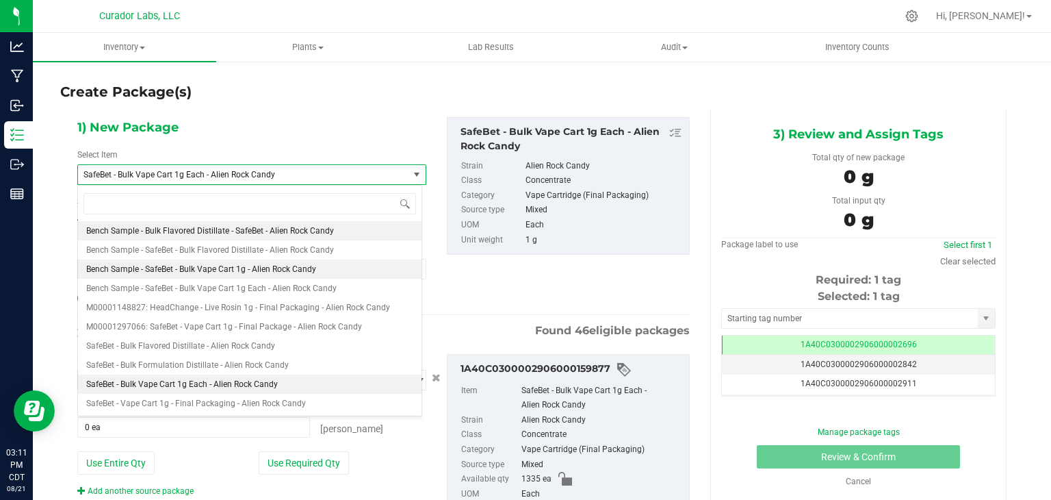
type input "0"
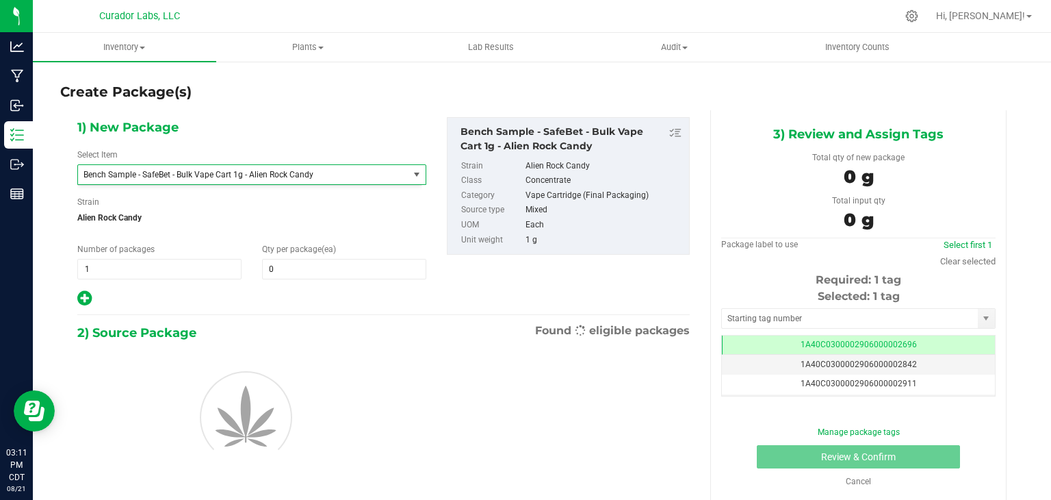
scroll to position [25892, 0]
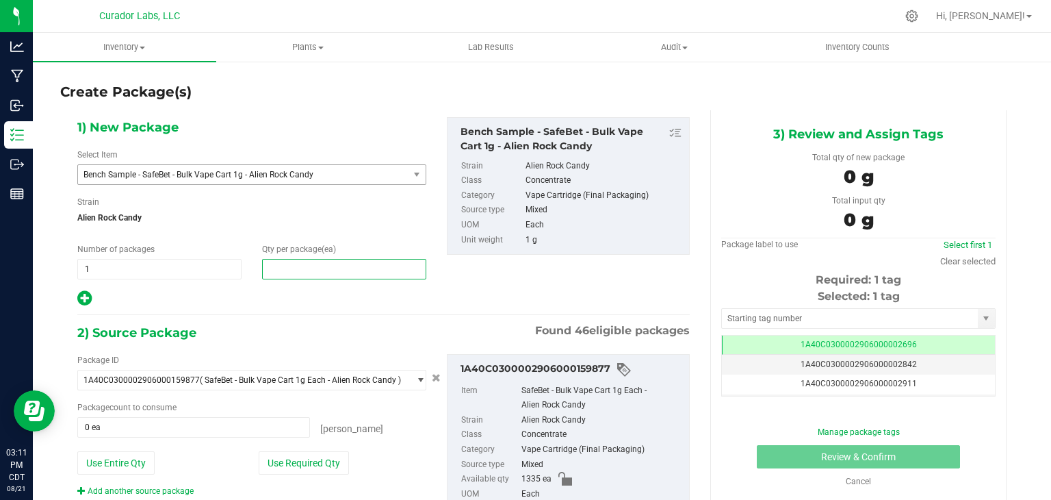
click at [326, 277] on span at bounding box center [344, 269] width 164 height 21
type input "2"
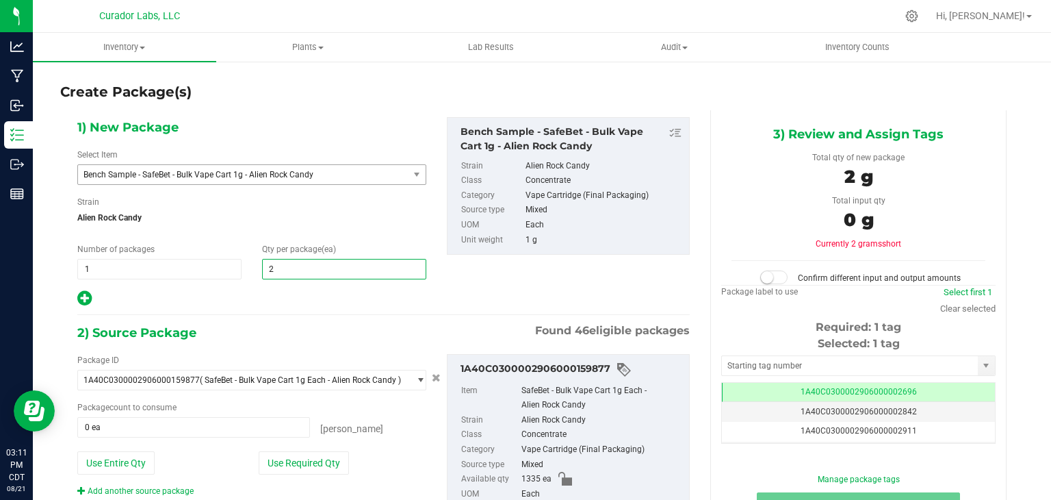
type input "2"
click at [566, 284] on div "1) New Package Select Item Bench Sample - SafeBet - Bulk Vape Cart 1g - Alien R…" at bounding box center [383, 212] width 633 height 190
click at [836, 360] on input "text" at bounding box center [850, 365] width 256 height 19
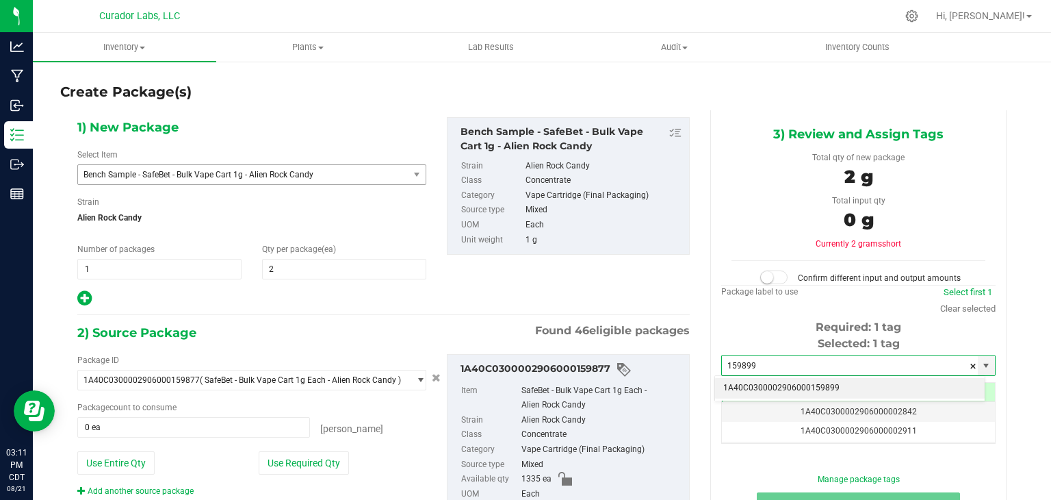
click at [764, 384] on li "1A40C0300002906000159899" at bounding box center [850, 388] width 270 height 21
type input "1A40C0300002906000159899"
click at [621, 303] on div "1) New Package Select Item Bench Sample - SafeBet - Bulk Vape Cart 1g - Alien R…" at bounding box center [383, 212] width 633 height 190
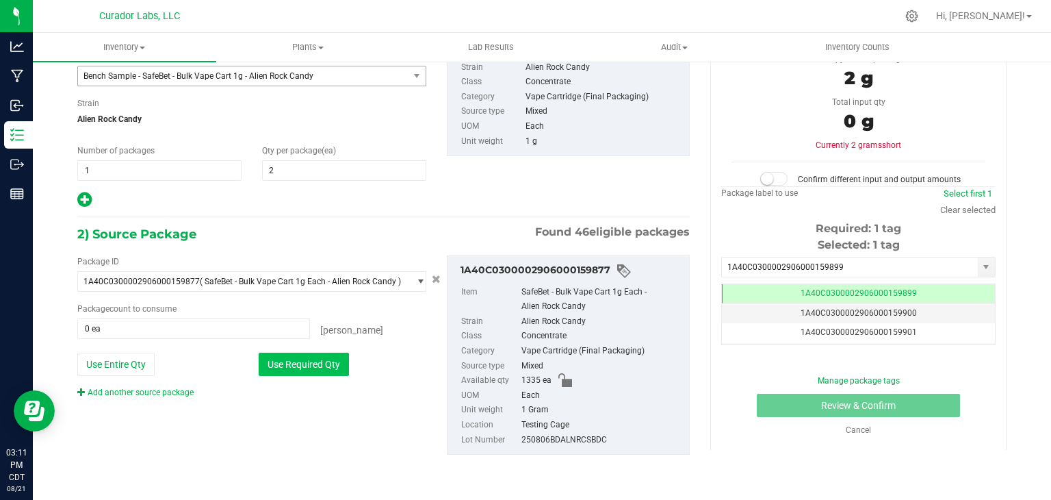
click at [298, 371] on button "Use Required Qty" at bounding box center [304, 364] width 90 height 23
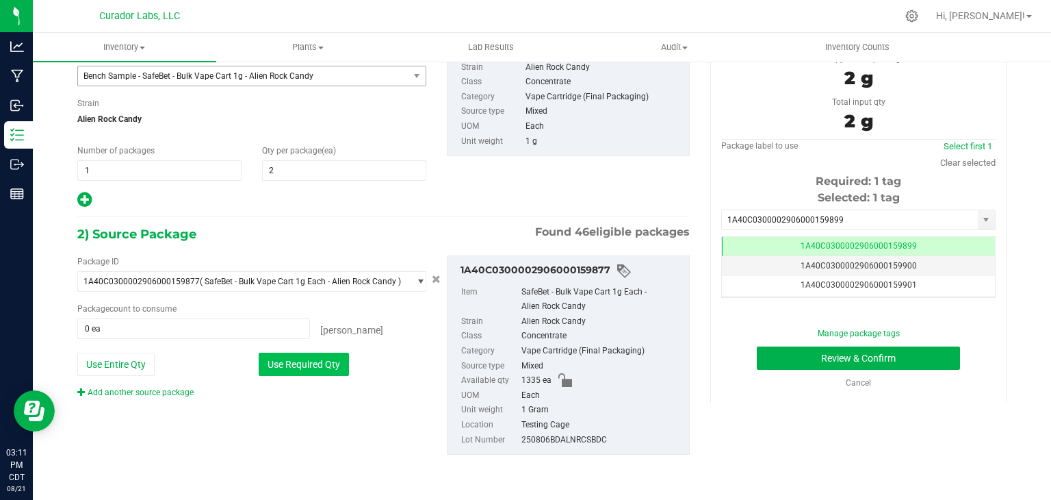
type input "2 ea"
click at [781, 357] on button "Review & Confirm" at bounding box center [858, 357] width 203 height 23
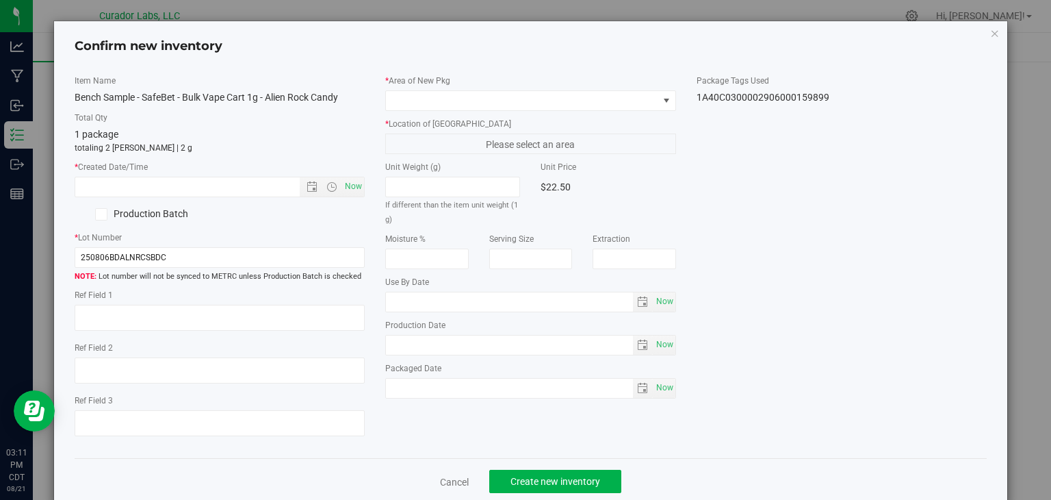
type input "2025-08-21"
click at [344, 177] on span "Now" at bounding box center [353, 187] width 23 height 20
type input "8/21/2025 3:11 PM"
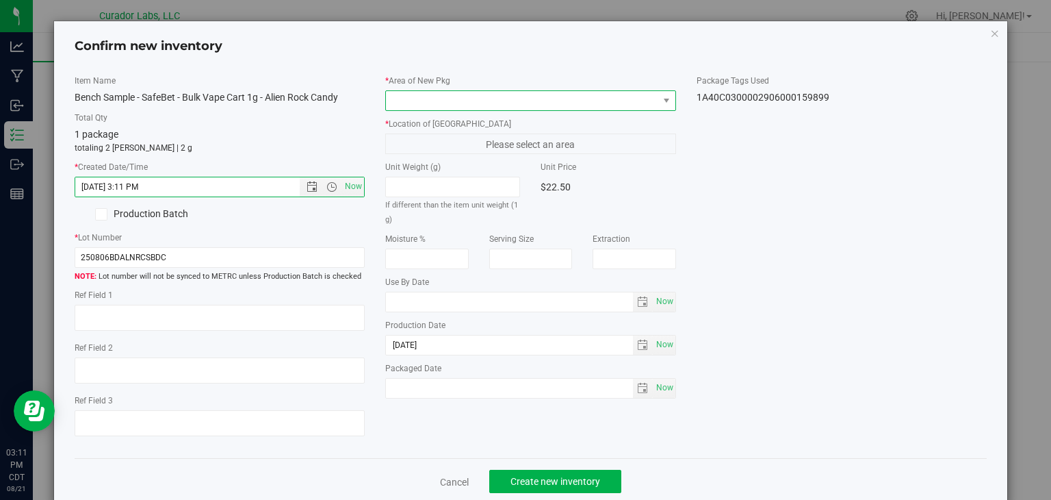
click at [448, 105] on span at bounding box center [522, 100] width 272 height 19
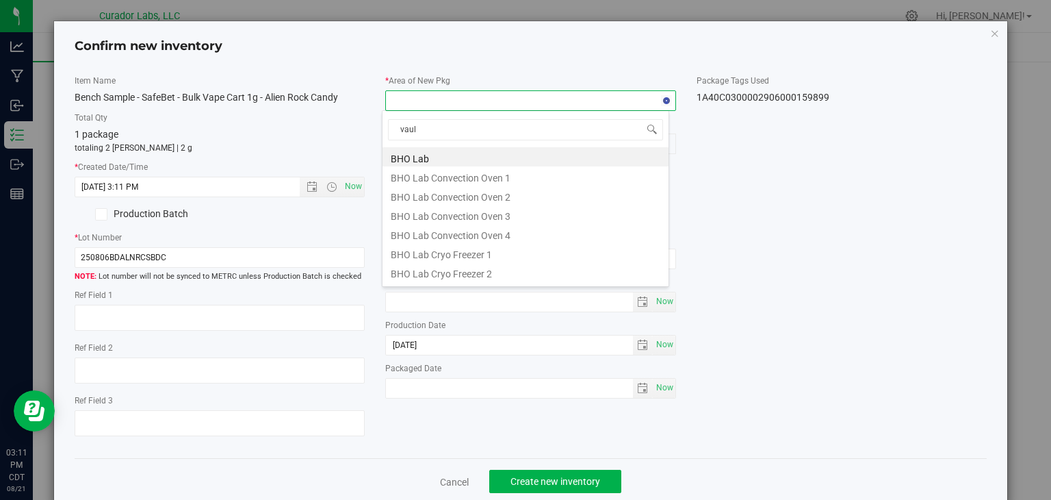
type input "vault"
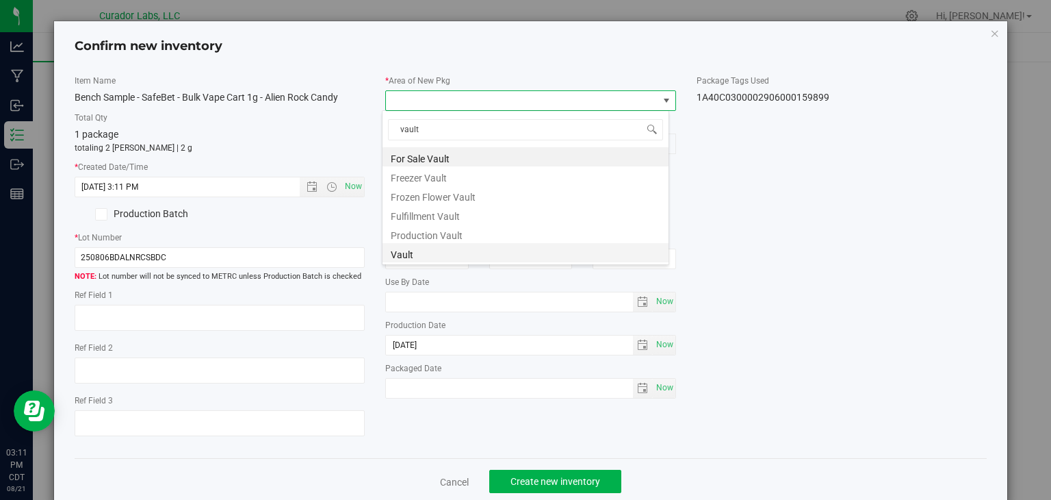
click at [441, 253] on li "Vault" at bounding box center [526, 252] width 286 height 19
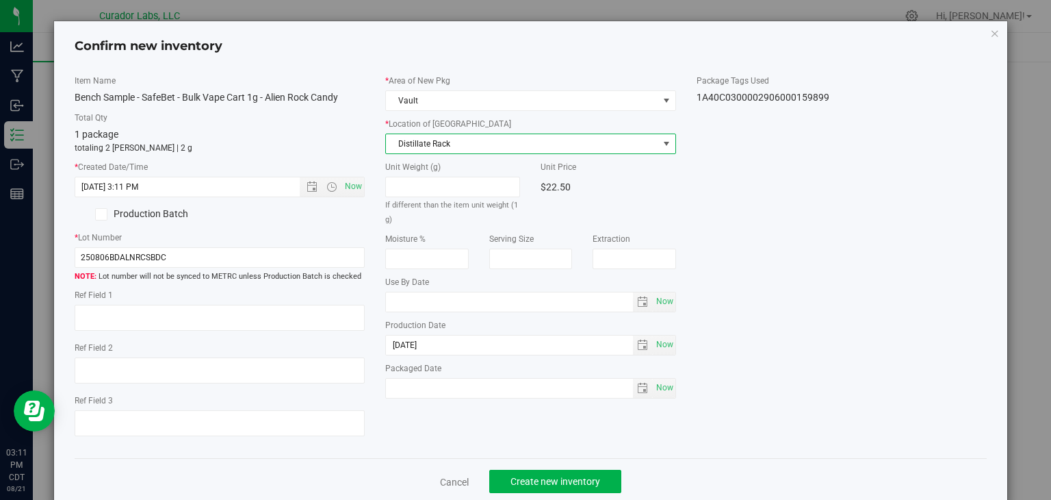
click at [493, 134] on span "Distillate Rack" at bounding box center [522, 143] width 272 height 19
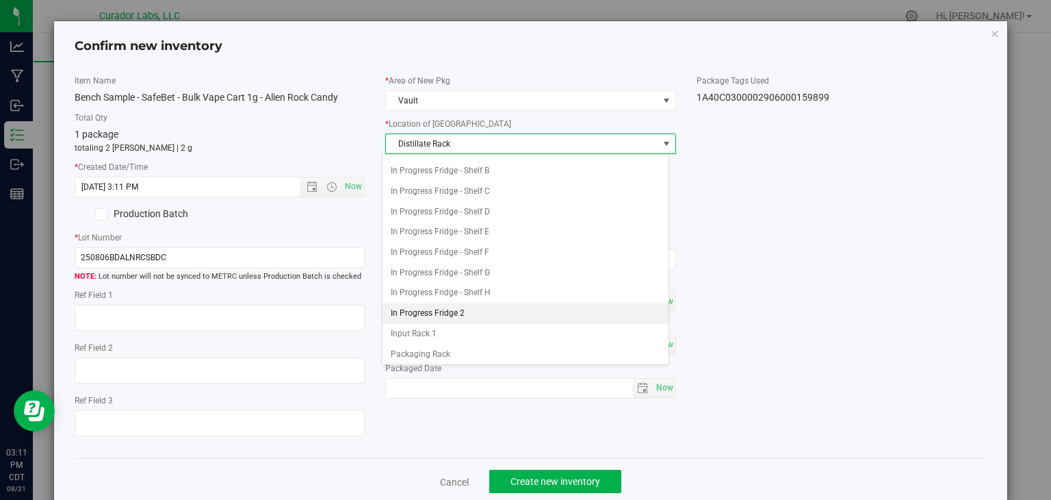
click at [454, 310] on li "In Progress Fridge 2" at bounding box center [526, 313] width 286 height 21
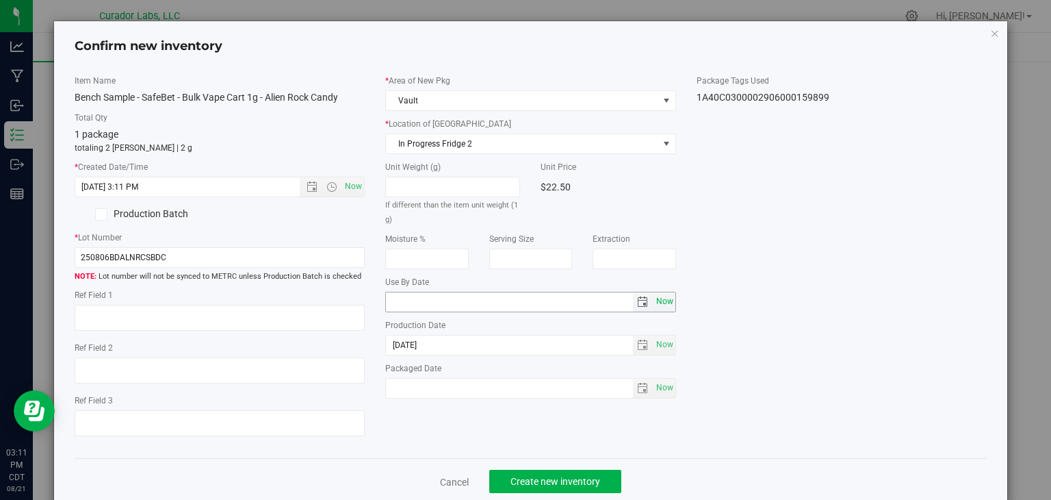
click at [653, 295] on span "Now" at bounding box center [664, 302] width 23 height 20
click at [405, 303] on input "2025-08-21" at bounding box center [509, 301] width 247 height 19
type input "[DATE]"
click at [530, 469] on div "Cancel Create new inventory" at bounding box center [531, 481] width 913 height 46
click at [530, 479] on span "Create new inventory" at bounding box center [556, 481] width 90 height 11
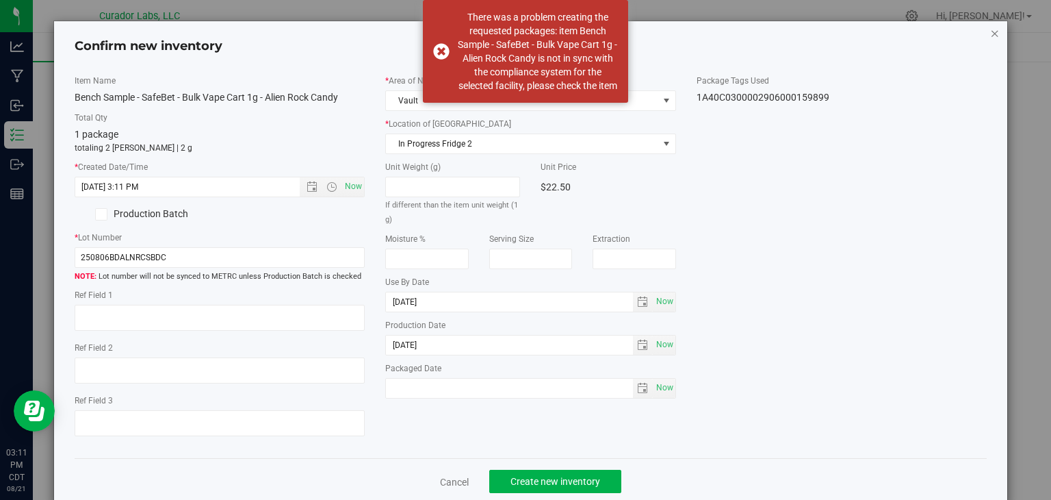
click at [990, 34] on icon "button" at bounding box center [995, 33] width 10 height 16
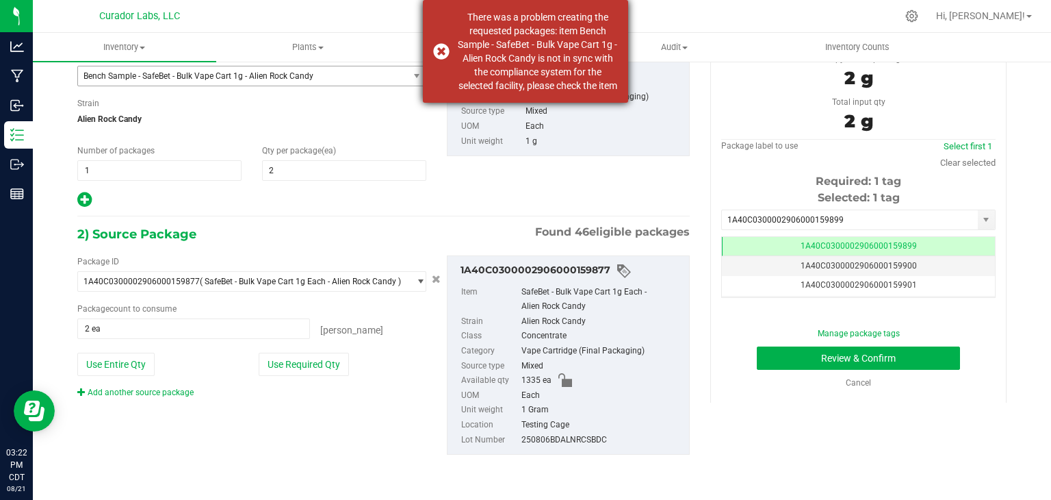
click at [445, 56] on div "There was a problem creating the requested packages: item Bench Sample - SafeBe…" at bounding box center [525, 51] width 205 height 103
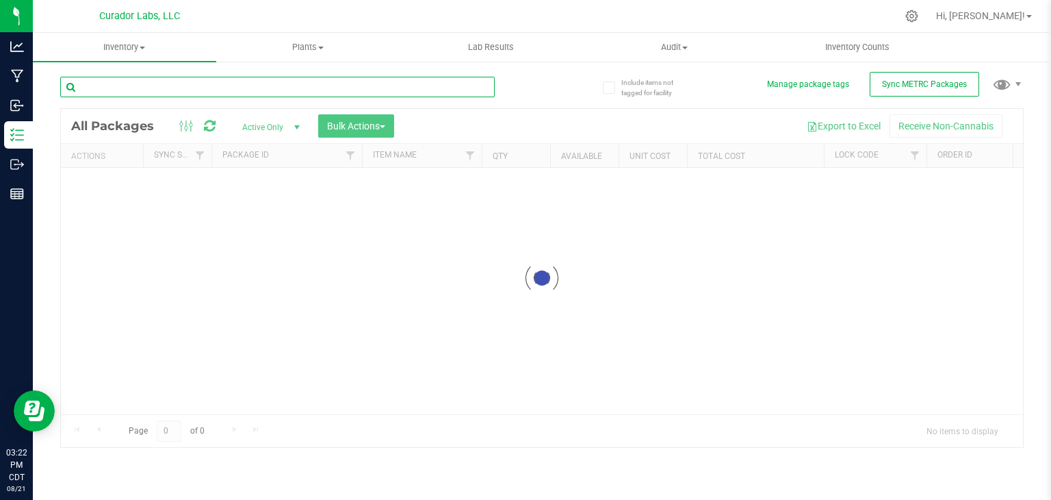
click at [199, 90] on input "text" at bounding box center [277, 87] width 435 height 21
paste input "Bench Sample - SafeBet - Bulk Vape Cart 1g Each - Alien Rock Candy"
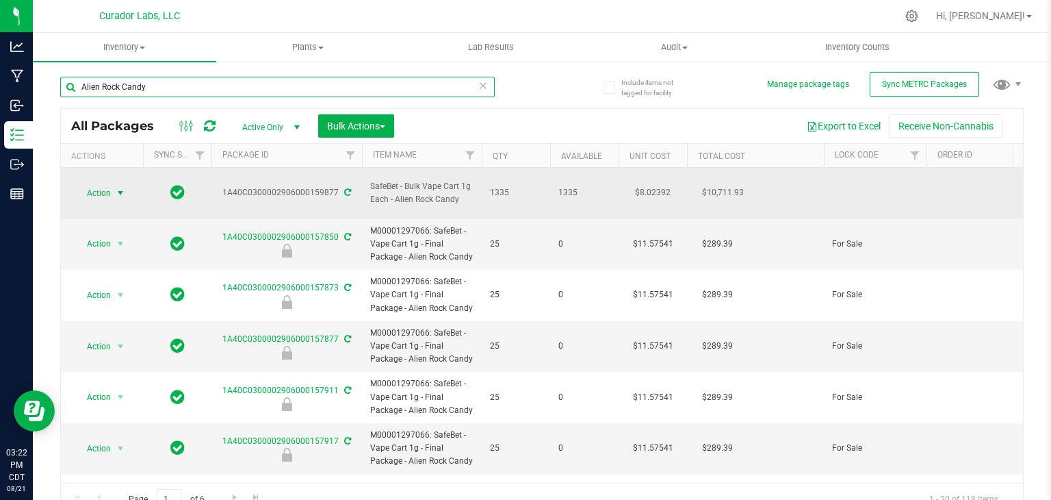
type input "Alien Rock Candy"
click at [113, 184] on span "select" at bounding box center [120, 192] width 17 height 19
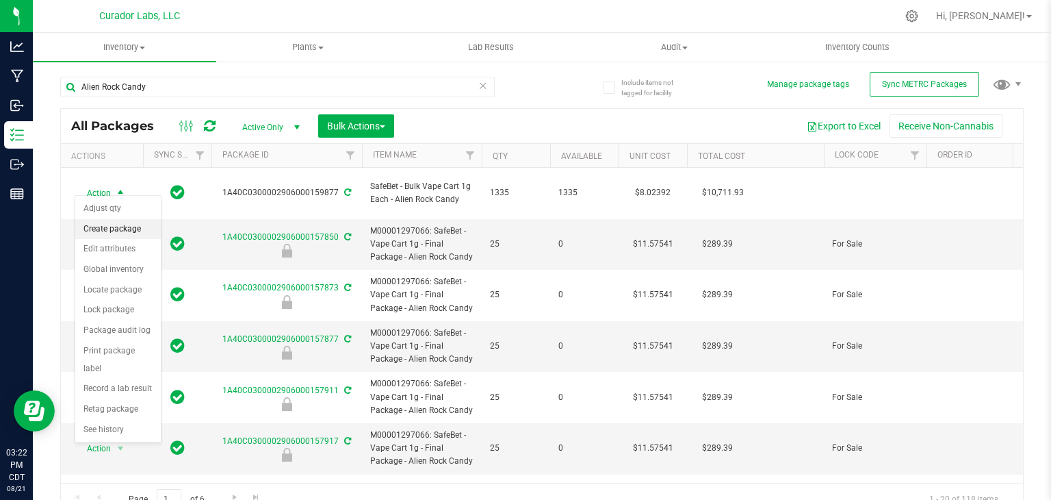
click at [115, 231] on li "Create package" at bounding box center [118, 229] width 86 height 21
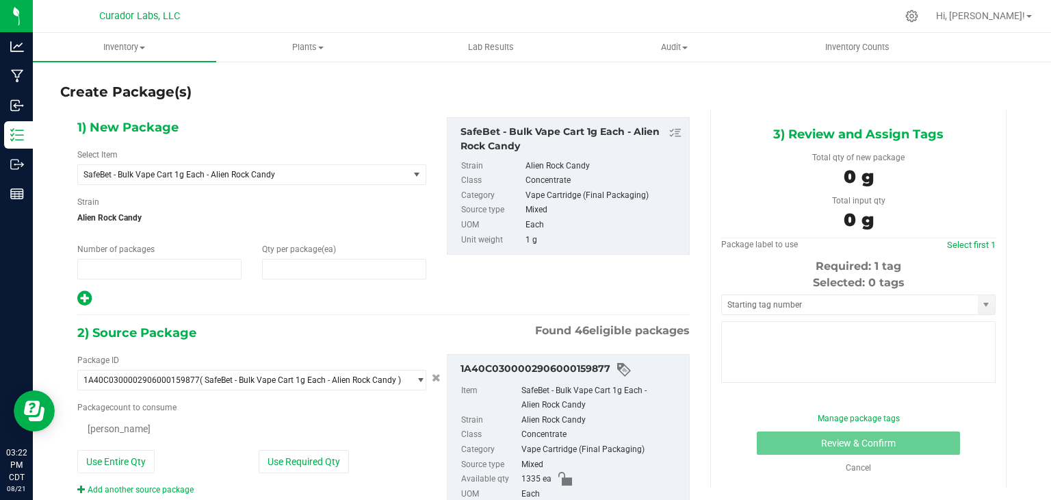
type input "1"
type input "0"
click at [279, 173] on span "SafeBet - Bulk Vape Cart 1g Each - Alien Rock Candy" at bounding box center [237, 175] width 307 height 10
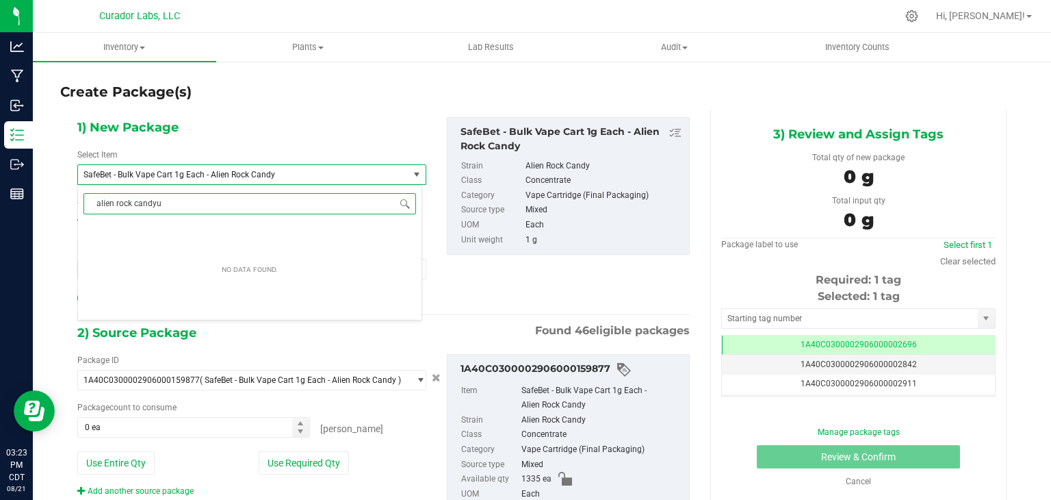
type input "alien rock candy"
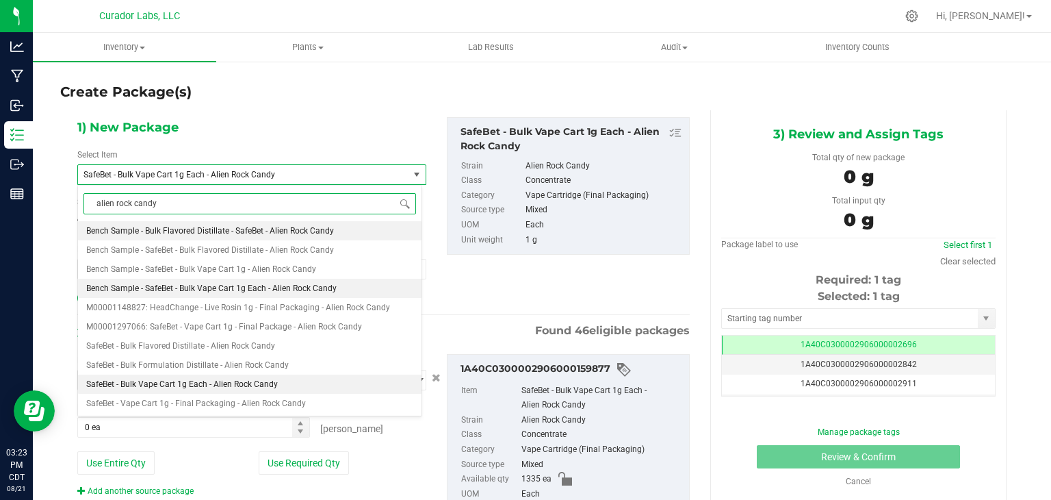
click at [324, 286] on span "Bench Sample - SafeBet - Bulk Vape Cart 1g Each - Alien Rock Candy" at bounding box center [211, 288] width 251 height 10
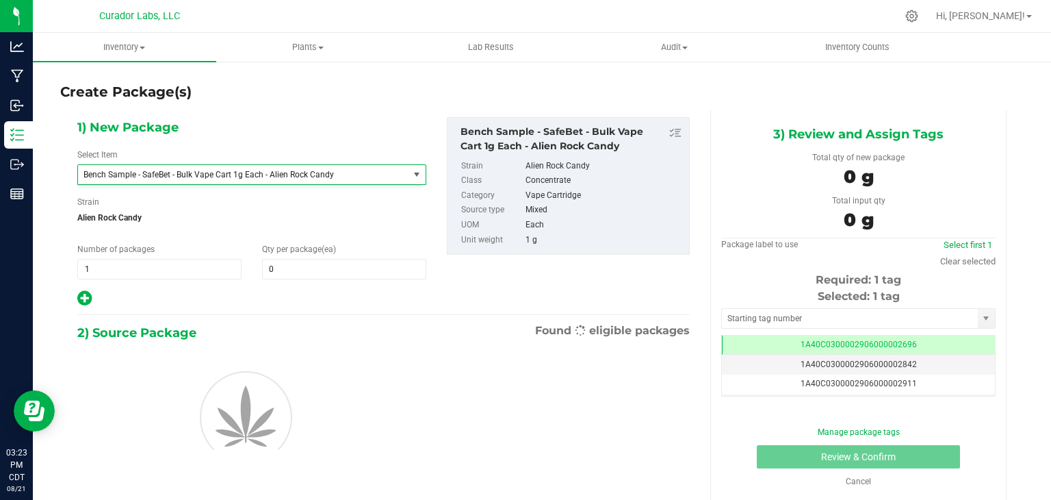
type input "0"
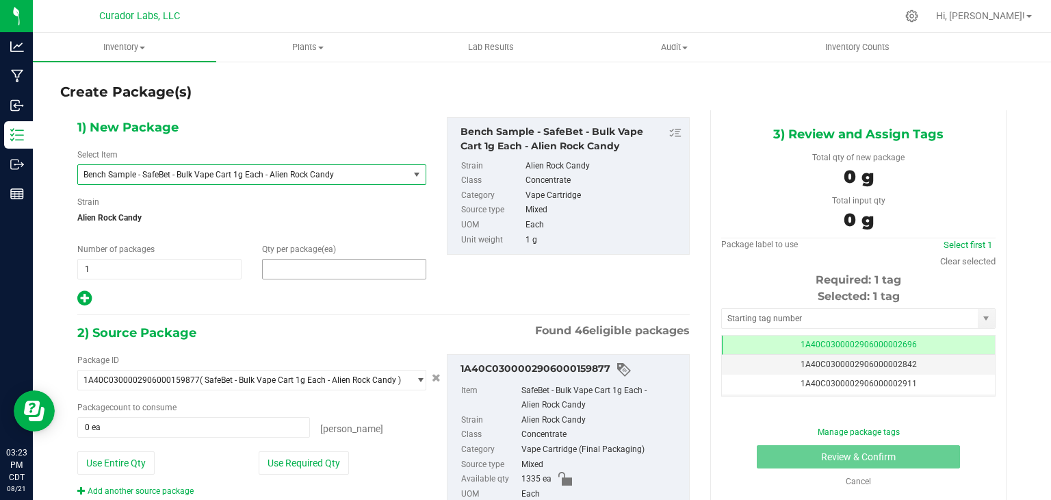
click at [339, 268] on span at bounding box center [344, 269] width 164 height 21
type input "2"
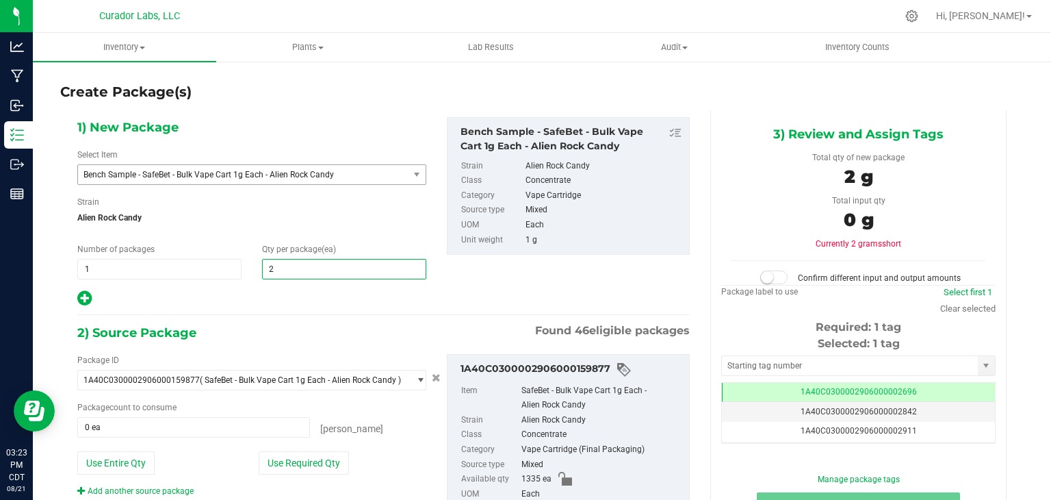
type input "2"
click at [462, 294] on div "1) New Package Select Item Bench Sample - SafeBet - Bulk Vape Cart 1g Each - Al…" at bounding box center [383, 212] width 633 height 190
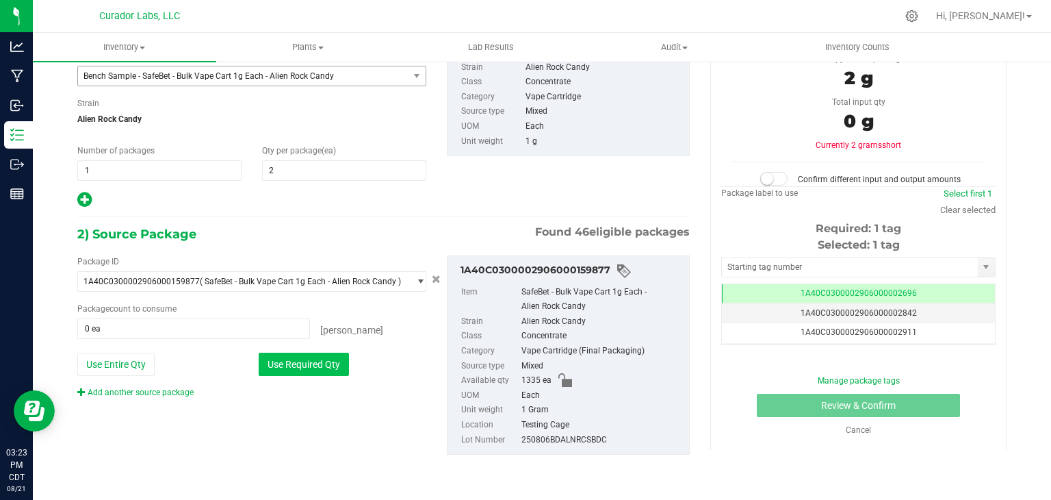
click at [270, 368] on button "Use Required Qty" at bounding box center [304, 364] width 90 height 23
type input "2 ea"
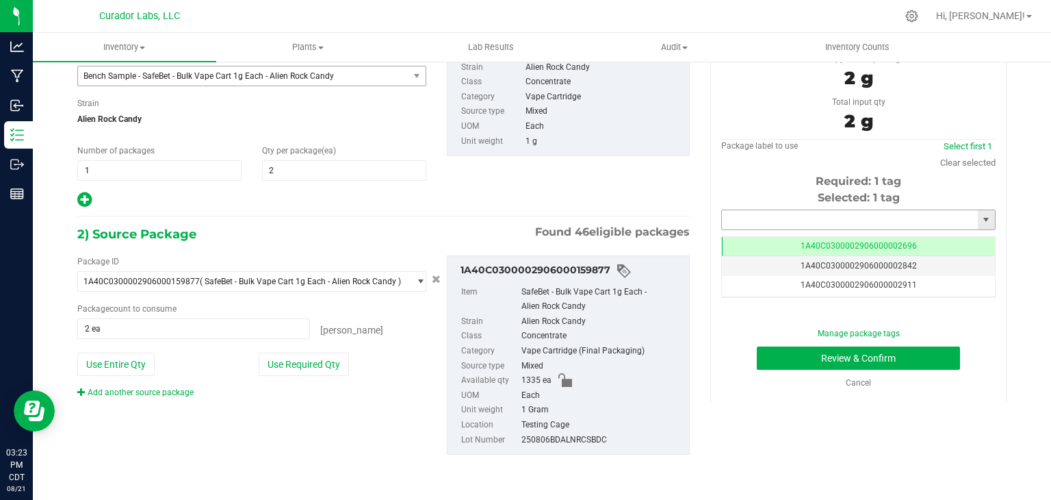
click at [838, 220] on input "text" at bounding box center [850, 219] width 256 height 19
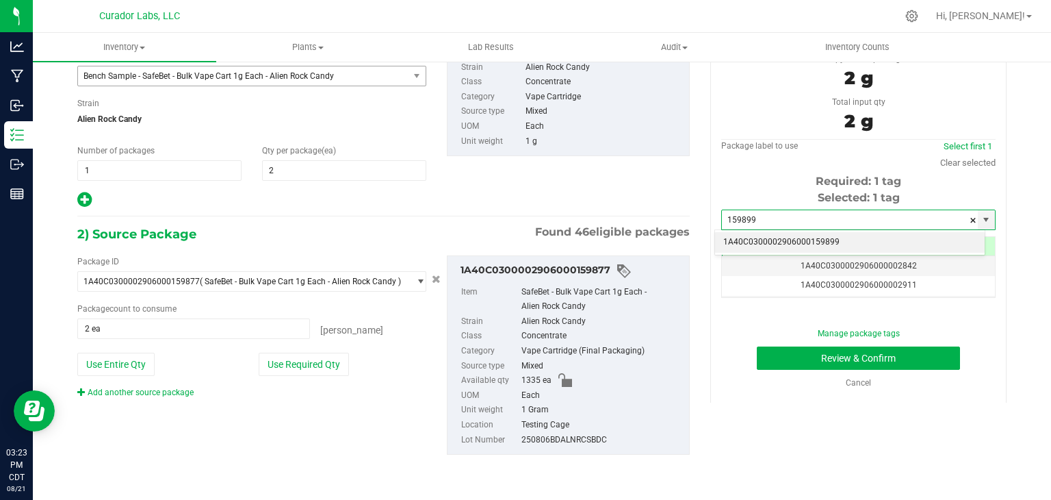
click at [806, 237] on li "1A40C0300002906000159899" at bounding box center [850, 242] width 270 height 21
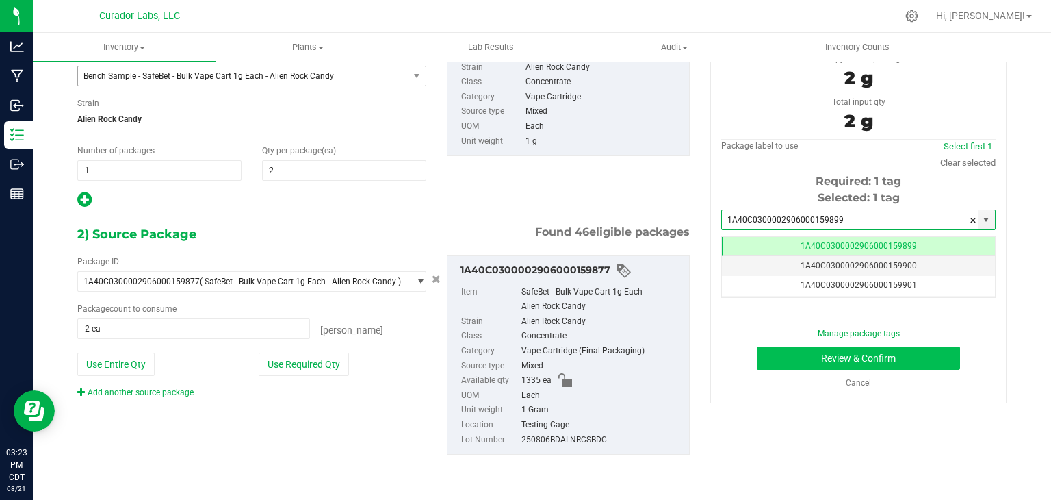
type input "1A40C0300002906000159899"
click at [805, 351] on button "Review & Confirm" at bounding box center [858, 357] width 203 height 23
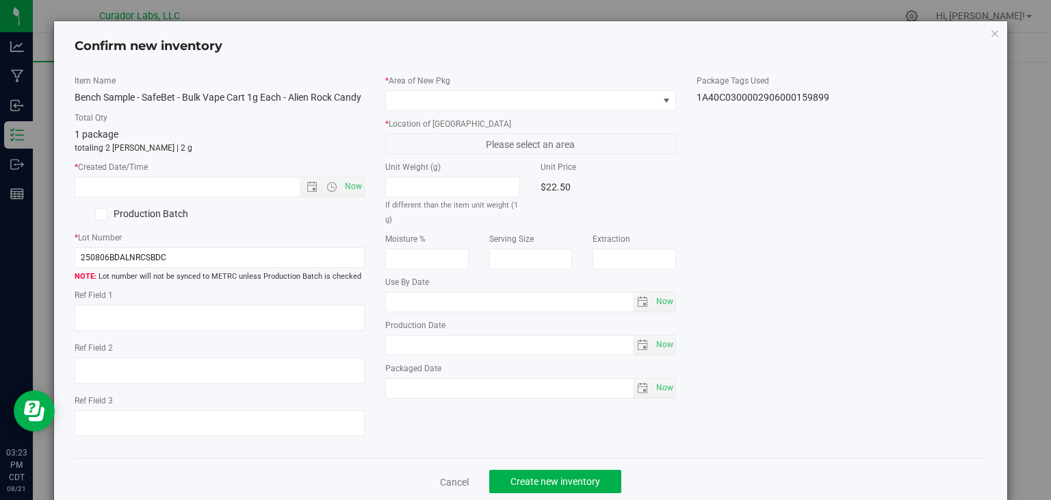
type input "2025-08-21"
click at [353, 194] on span "Now" at bounding box center [353, 187] width 23 height 20
type input "8/21/2025 3:23 PM"
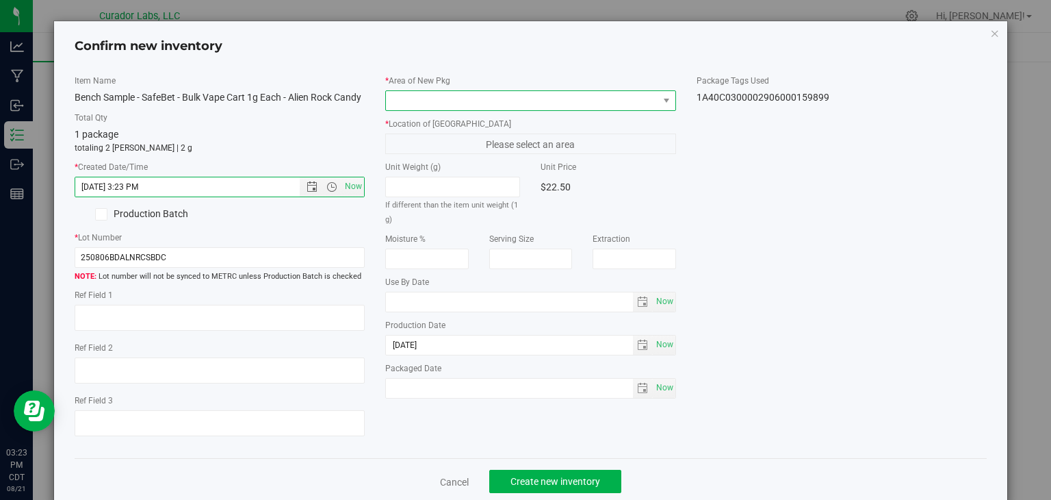
click at [433, 105] on span at bounding box center [522, 100] width 272 height 19
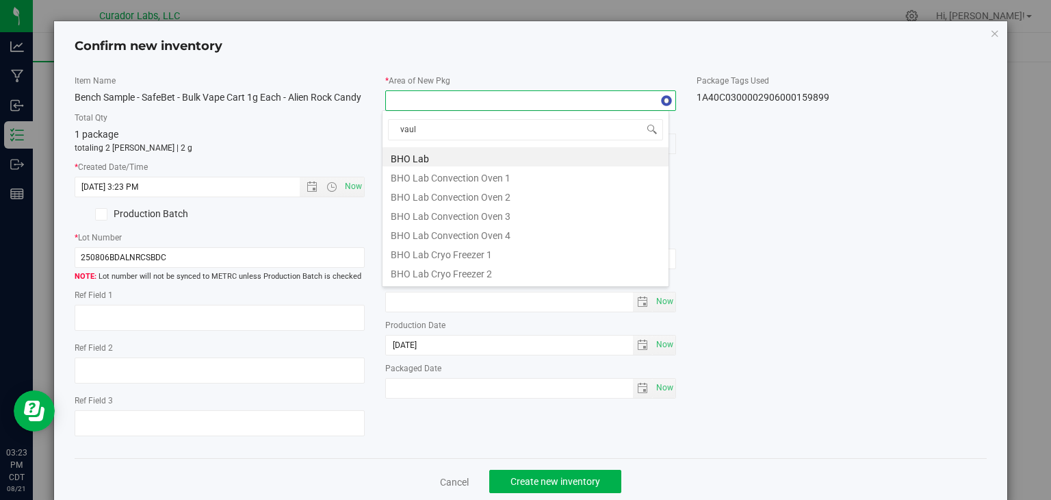
type input "vault"
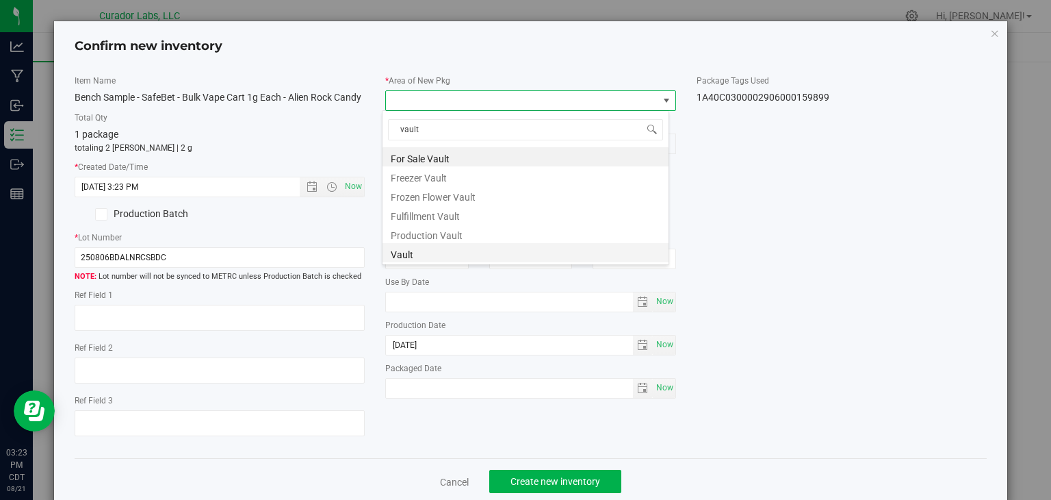
click at [421, 249] on li "Vault" at bounding box center [526, 252] width 286 height 19
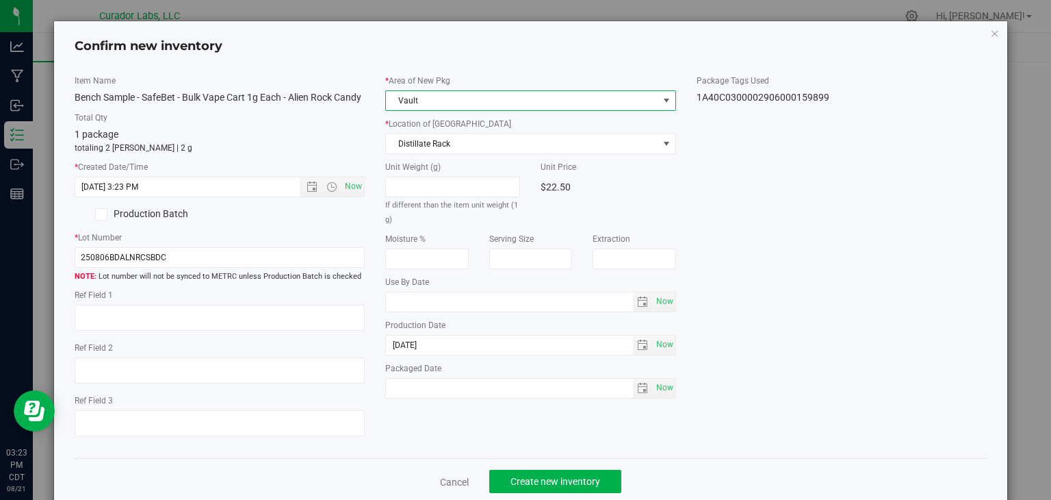
click at [472, 155] on div "* Area of New Pkg Vault * Location of New Pkg Distillate Rack Distillate Rack I…" at bounding box center [530, 240] width 311 height 331
click at [478, 148] on span "Distillate Rack" at bounding box center [522, 143] width 272 height 19
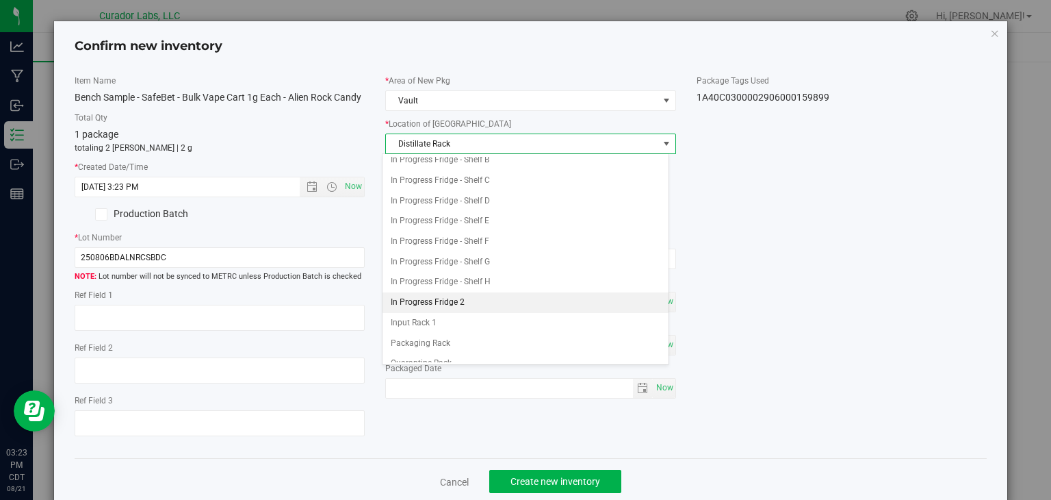
click at [447, 294] on li "In Progress Fridge 2" at bounding box center [526, 302] width 286 height 21
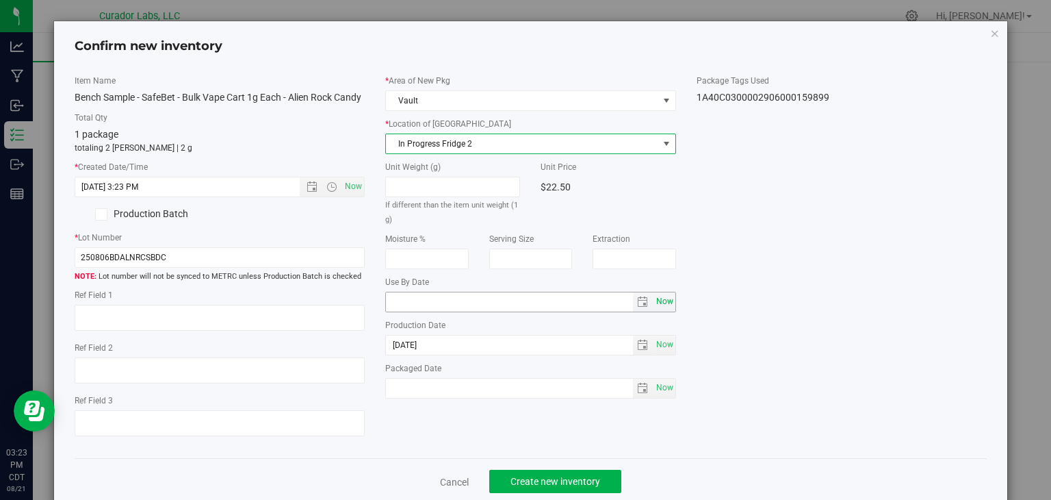
click at [660, 303] on span "Now" at bounding box center [664, 302] width 23 height 20
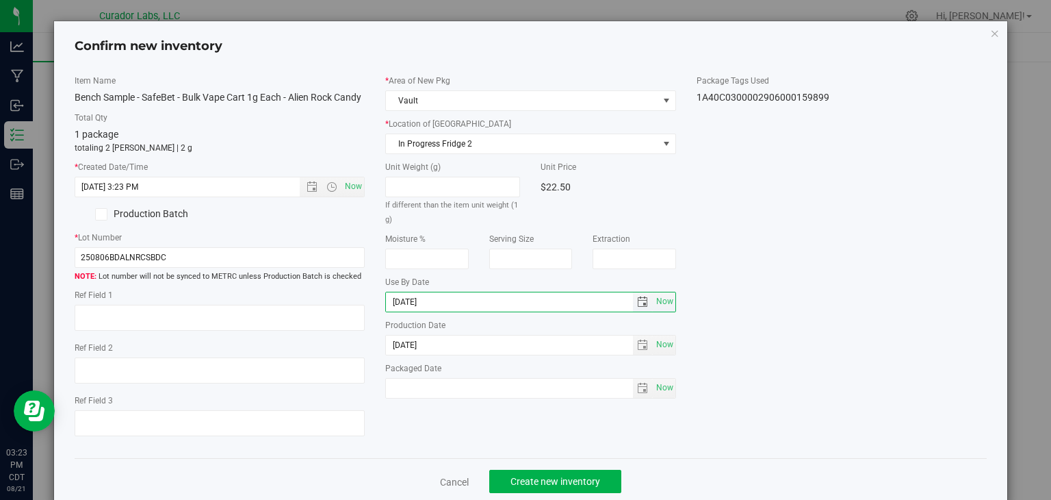
click at [406, 299] on input "2025-08-21" at bounding box center [509, 301] width 247 height 19
type input "[DATE]"
click at [450, 418] on div "Item Name Bench Sample - SafeBet - Bulk Vape Cart 1g Each - Alien Rock Candy To…" at bounding box center [531, 261] width 934 height 373
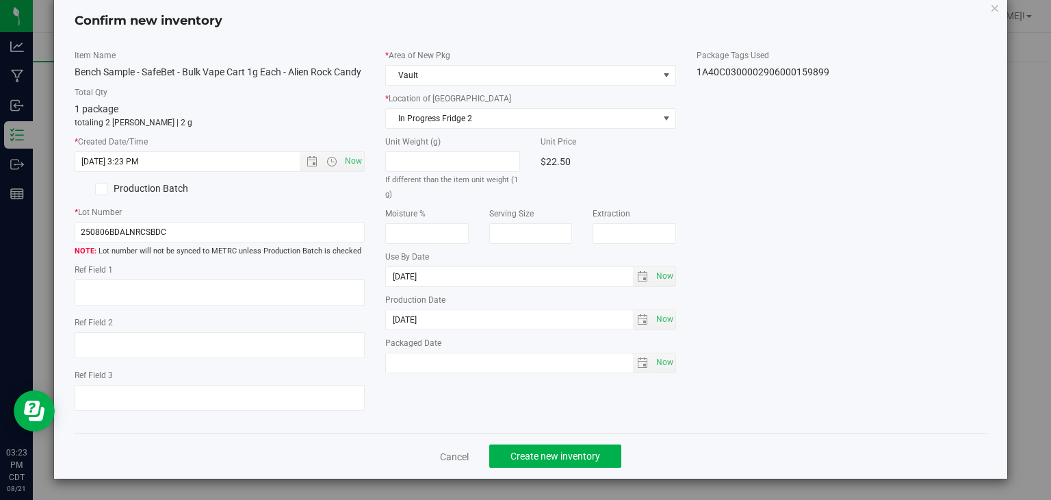
click at [505, 443] on div "Cancel Create new inventory" at bounding box center [531, 456] width 913 height 46
click at [508, 447] on button "Create new inventory" at bounding box center [555, 455] width 132 height 23
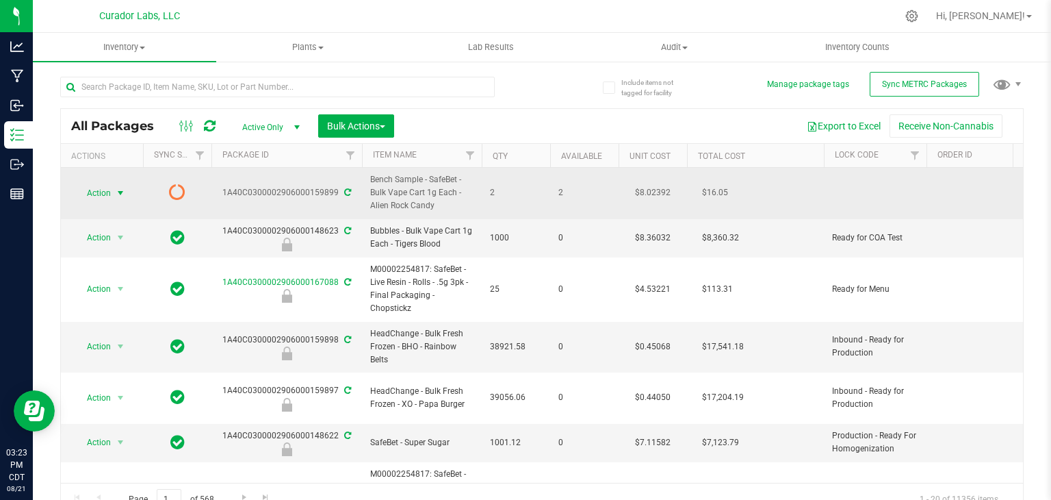
click at [118, 198] on span "select" at bounding box center [120, 193] width 11 height 11
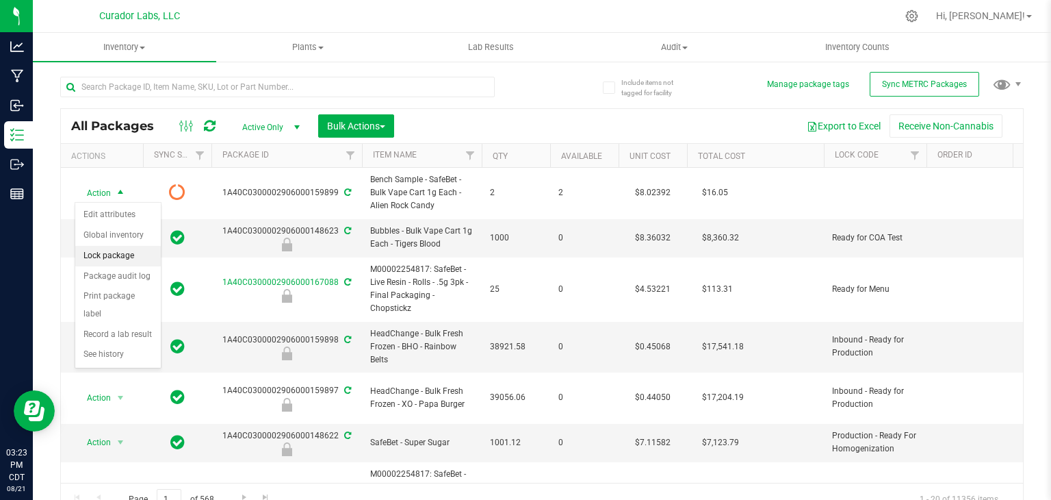
click at [121, 248] on li "Lock package" at bounding box center [118, 256] width 86 height 21
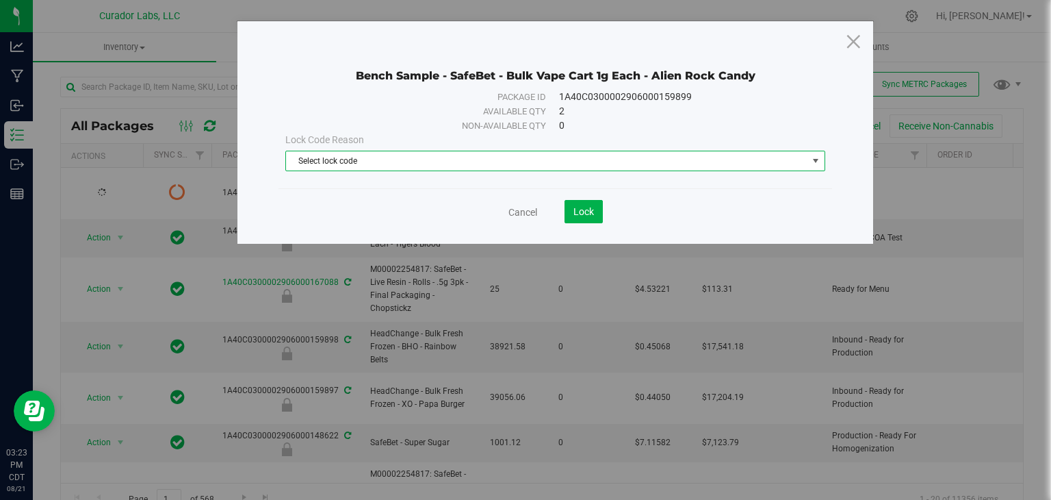
click at [372, 159] on span "Select lock code" at bounding box center [547, 160] width 522 height 19
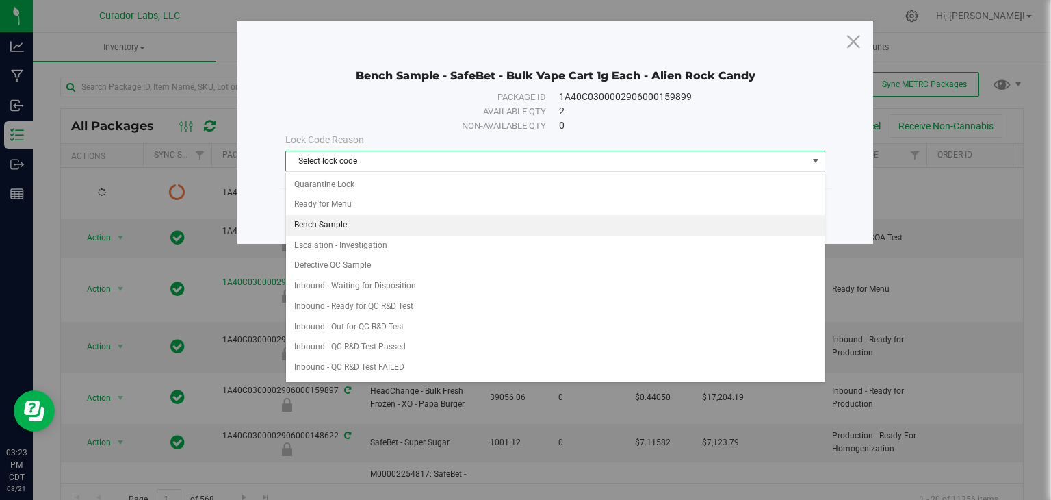
click at [404, 224] on li "Bench Sample" at bounding box center [555, 225] width 539 height 21
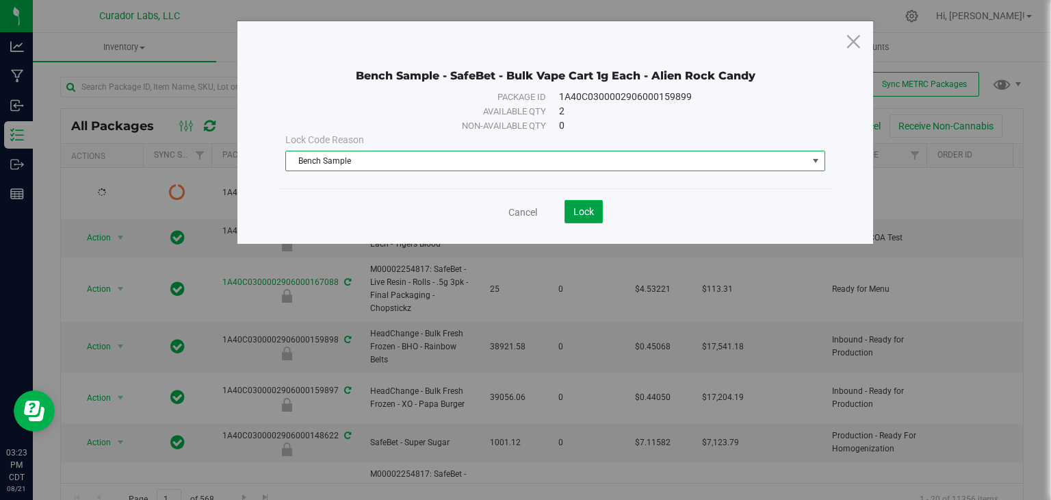
click at [582, 220] on button "Lock" at bounding box center [584, 211] width 38 height 23
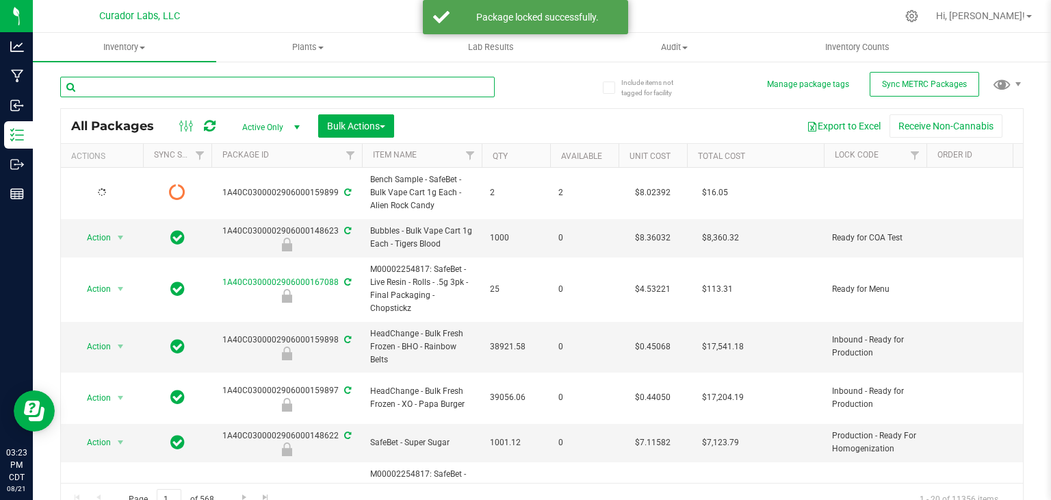
click at [263, 80] on input "text" at bounding box center [277, 87] width 435 height 21
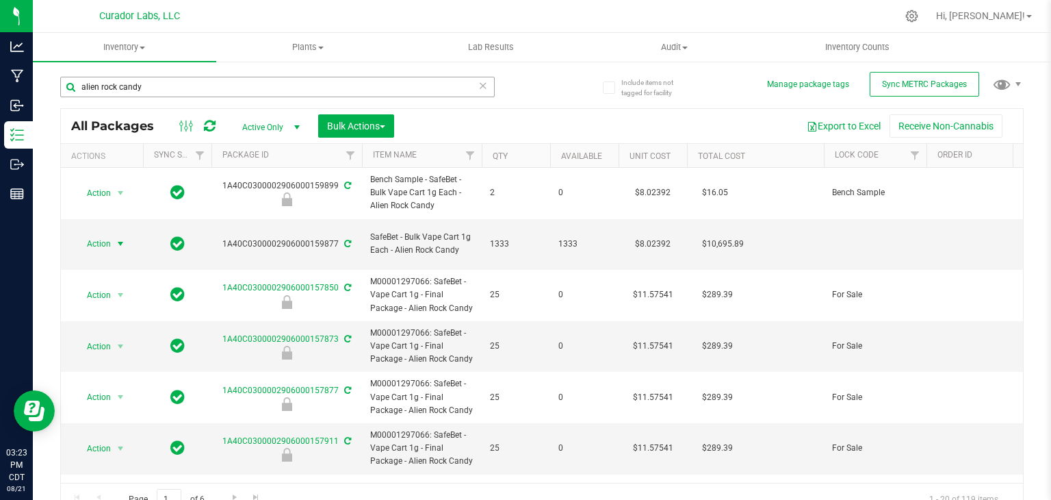
click at [120, 238] on span "select" at bounding box center [120, 243] width 11 height 11
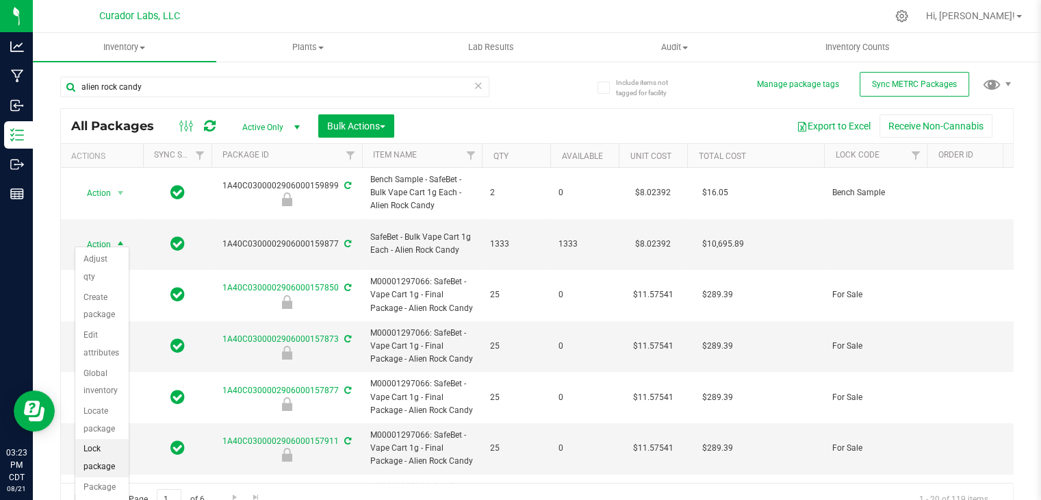
click at [101, 447] on li "Lock package" at bounding box center [101, 458] width 53 height 38
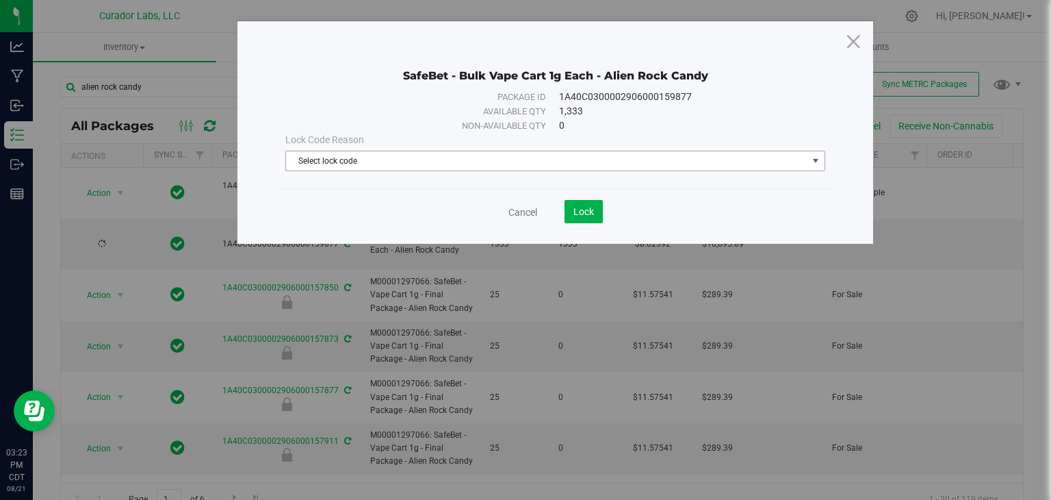
click at [479, 156] on span "Select lock code" at bounding box center [547, 160] width 522 height 19
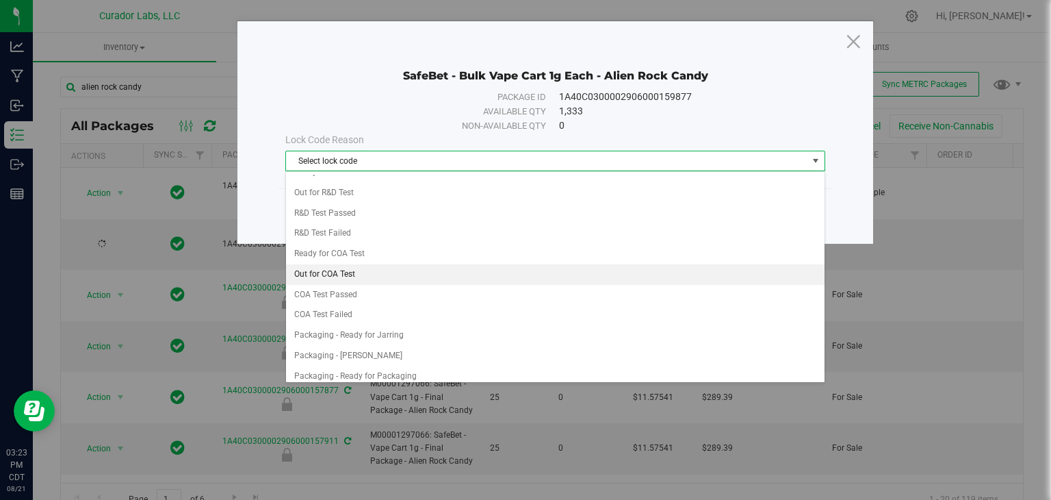
click at [429, 274] on li "Out for COA Test" at bounding box center [555, 274] width 539 height 21
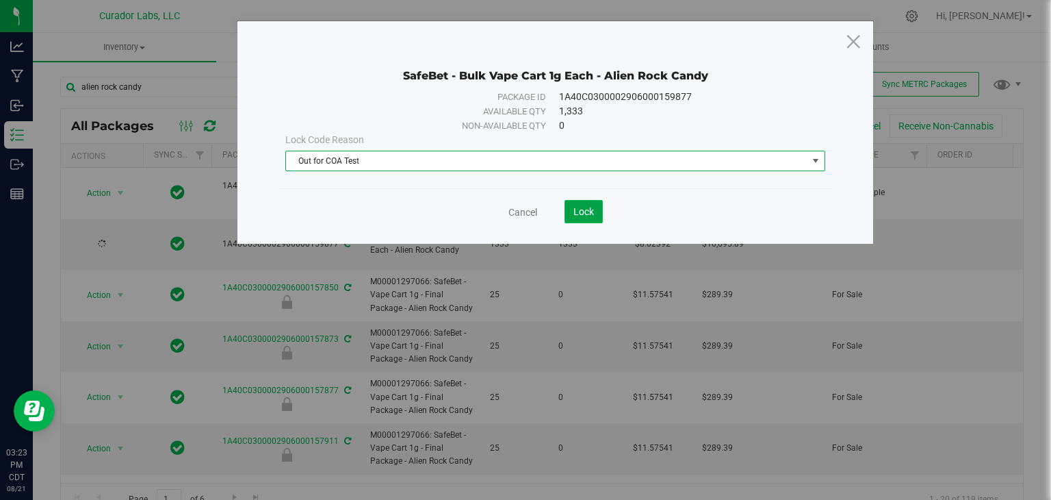
click at [583, 206] on span "Lock" at bounding box center [584, 211] width 21 height 11
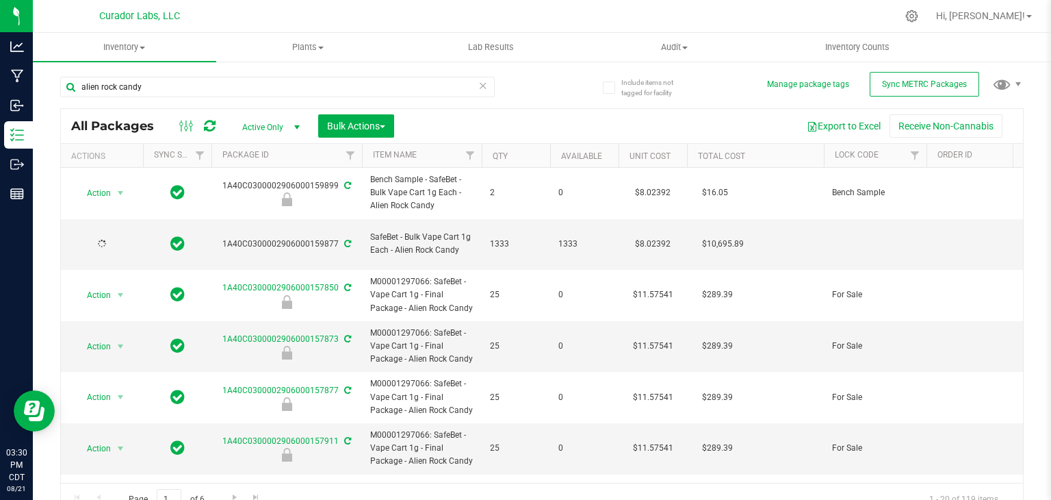
click at [212, 127] on icon at bounding box center [210, 126] width 12 height 14
click at [217, 74] on div "alien rock candy" at bounding box center [301, 86] width 482 height 44
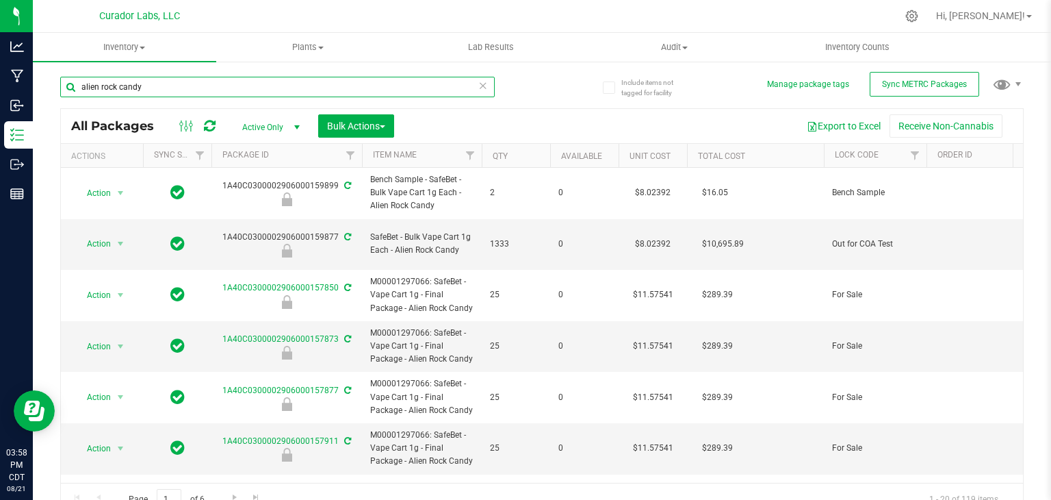
click at [214, 83] on input "alien rock candy" at bounding box center [277, 87] width 435 height 21
paste input "M00002254817: SafeBet - Live Resin - Rolls - .5g 3pk - Final Packaging - Chopst…"
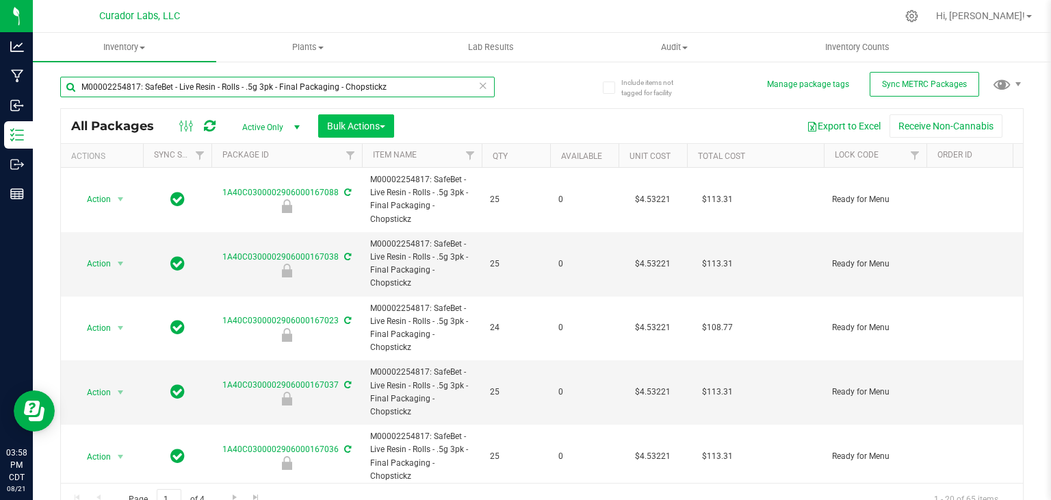
type input "M00002254817: SafeBet - Live Resin - Rolls - .5g 3pk - Final Packaging - Chopst…"
click at [389, 129] on button "Bulk Actions" at bounding box center [356, 125] width 76 height 23
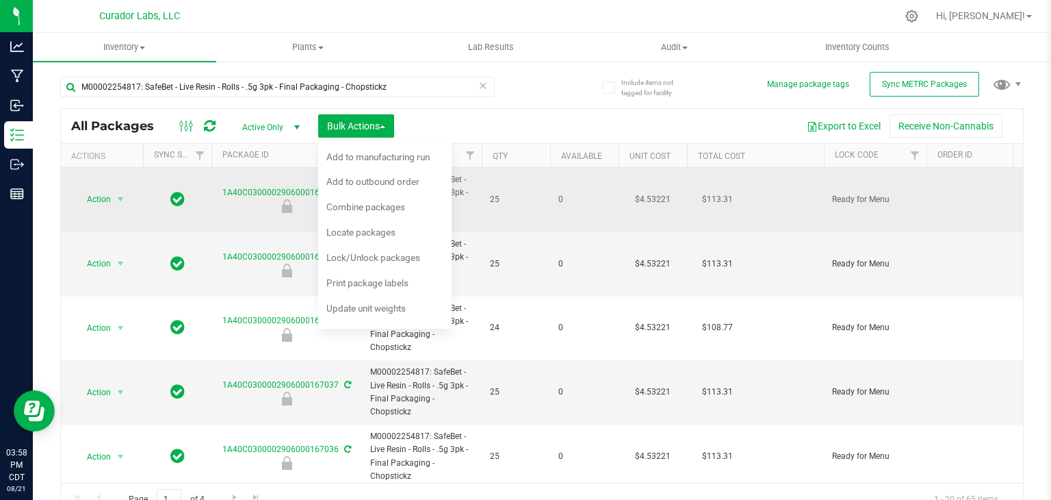
click at [533, 203] on span "25" at bounding box center [516, 199] width 52 height 13
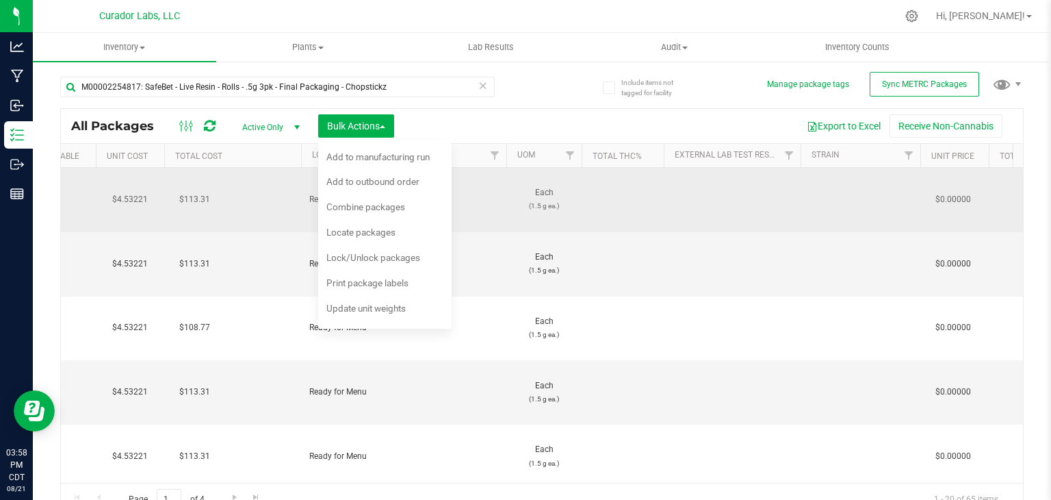
scroll to position [0, 526]
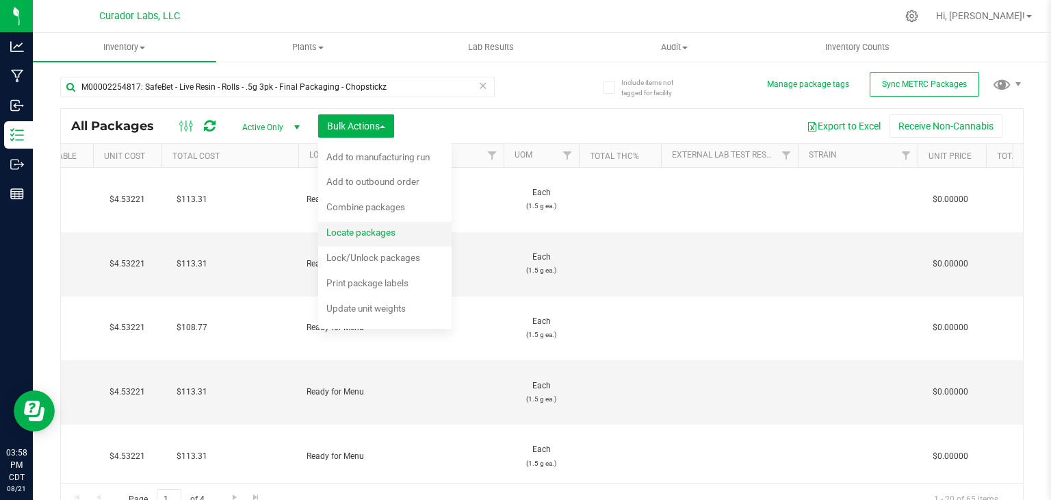
click at [402, 239] on div "Locate packages" at bounding box center [370, 234] width 88 height 22
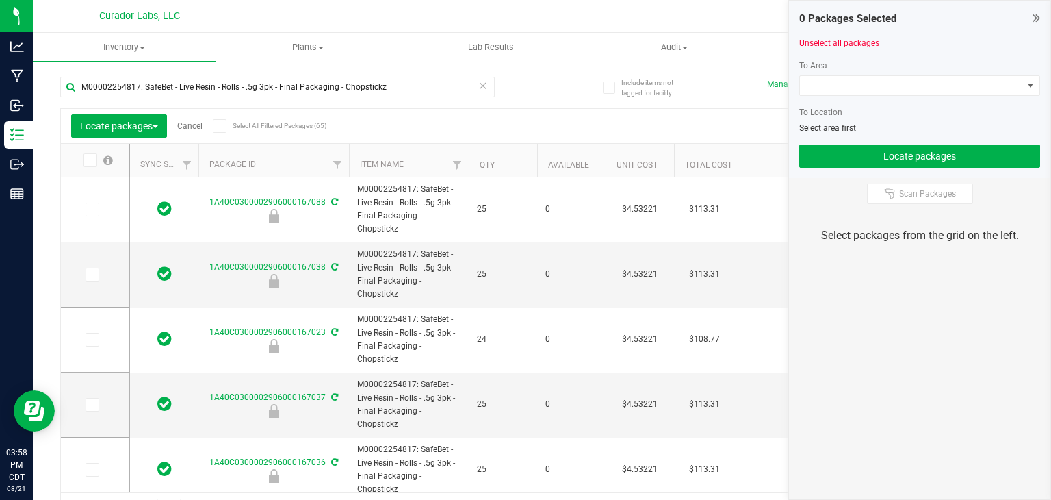
click at [225, 126] on span at bounding box center [220, 126] width 14 height 14
click at [0, 0] on input "Select All Filtered Packages (65)" at bounding box center [0, 0] width 0 height 0
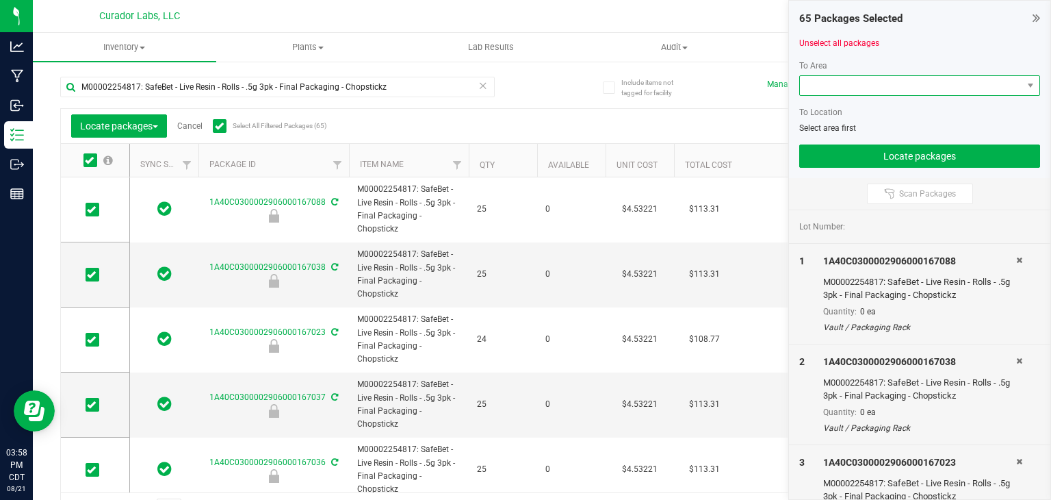
click at [853, 86] on span at bounding box center [911, 85] width 222 height 19
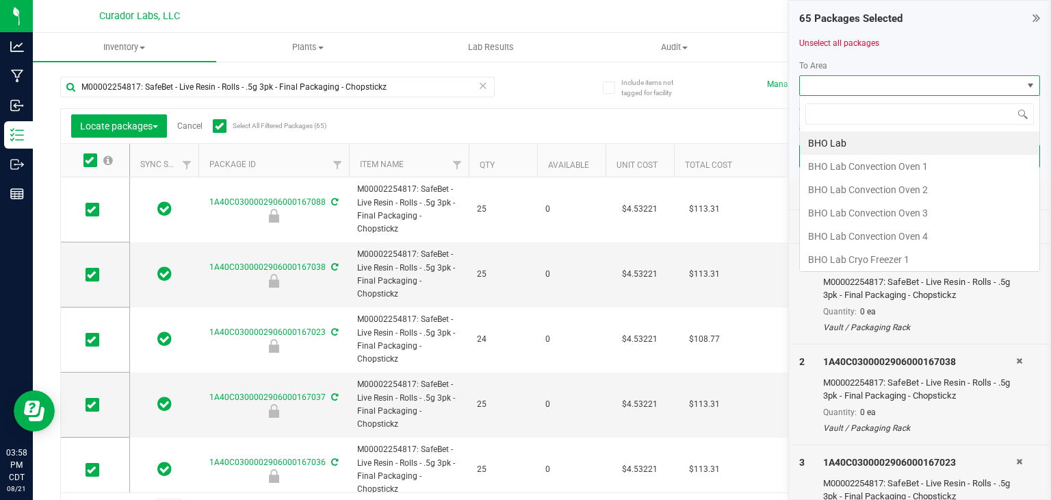
scroll to position [20, 241]
type input "vault"
click at [849, 248] on li "Vault" at bounding box center [920, 259] width 240 height 23
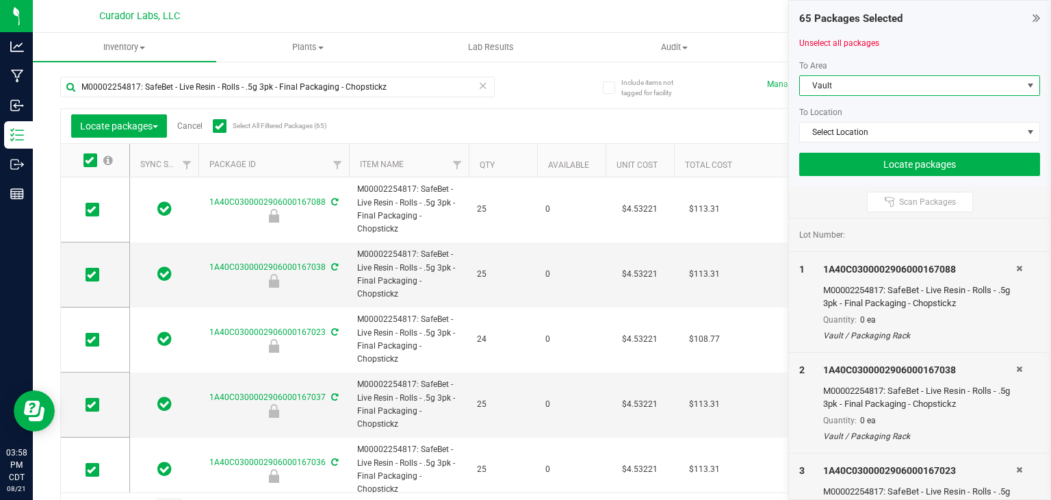
click at [856, 146] on div at bounding box center [919, 147] width 241 height 10
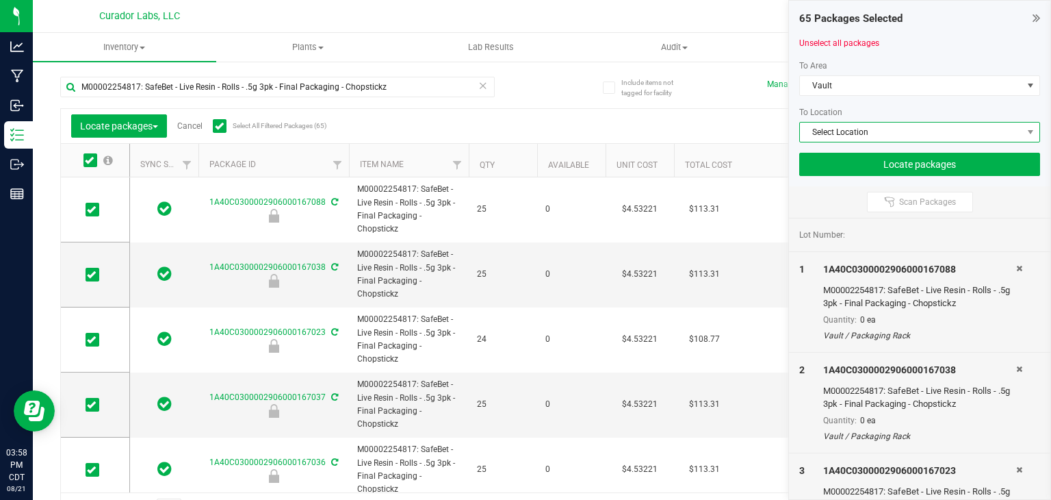
click at [856, 135] on span "Select Location" at bounding box center [911, 132] width 222 height 19
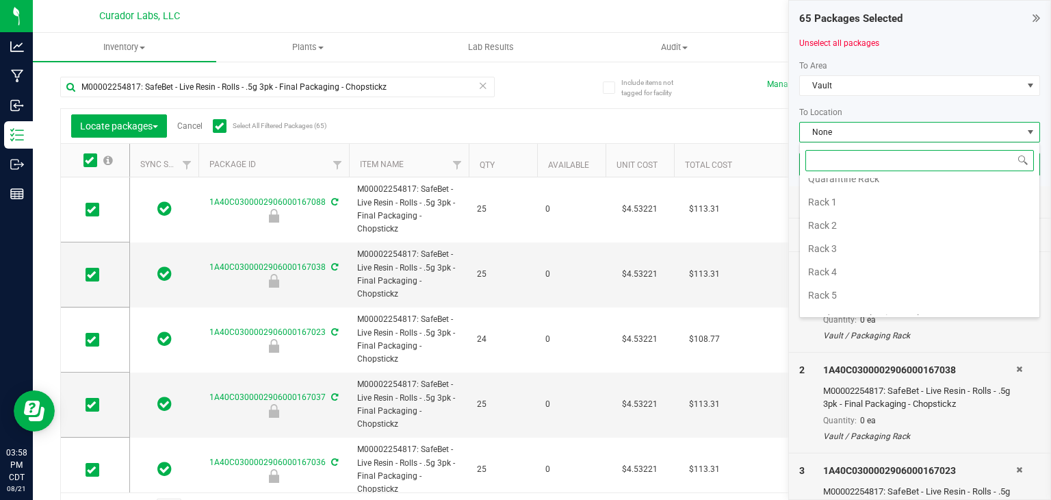
scroll to position [383, 0]
click at [856, 243] on li "Rack 3" at bounding box center [920, 248] width 240 height 23
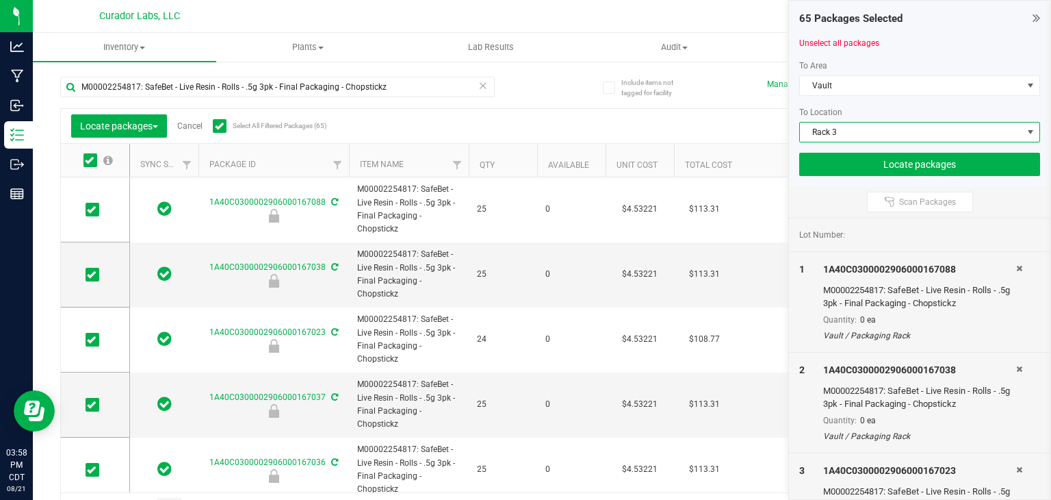
click at [868, 136] on span "Rack 3" at bounding box center [911, 132] width 222 height 19
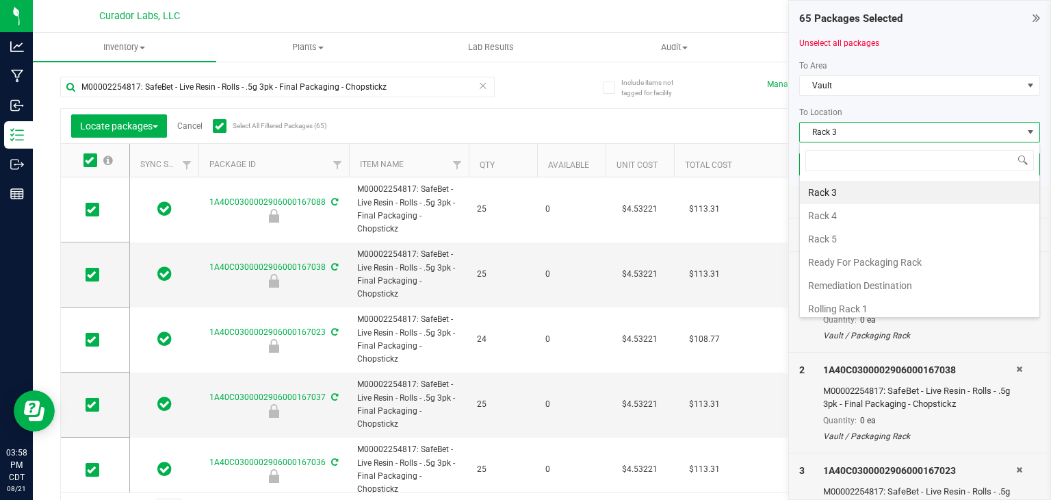
scroll to position [438, 0]
click at [846, 214] on li "Rack 4" at bounding box center [920, 216] width 240 height 23
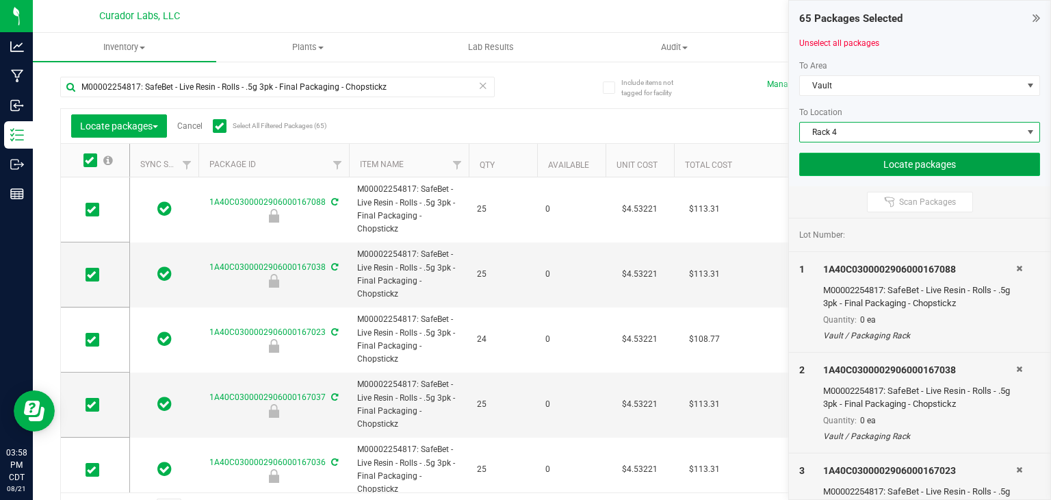
click at [865, 162] on button "Locate packages" at bounding box center [919, 164] width 241 height 23
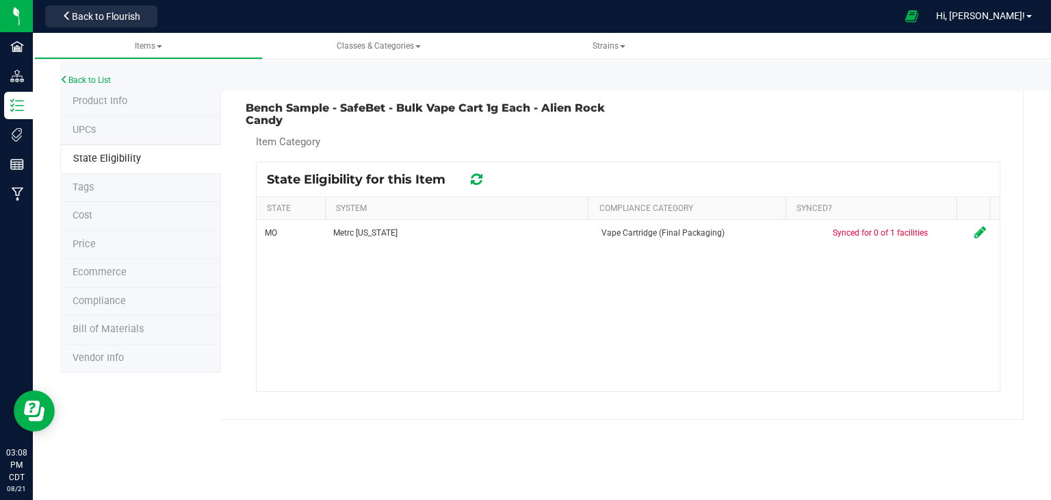
click at [482, 177] on icon at bounding box center [477, 179] width 12 height 14
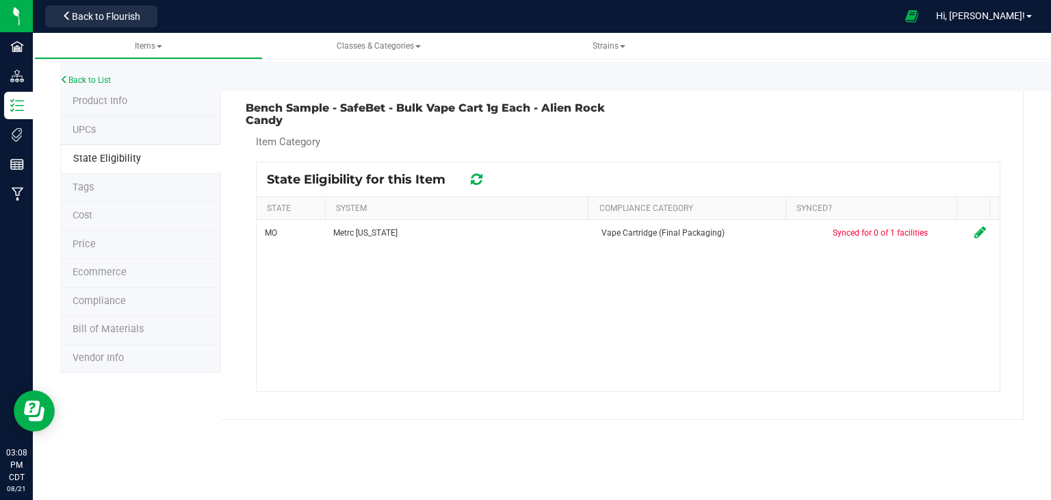
click at [482, 177] on icon at bounding box center [476, 179] width 15 height 16
click at [482, 177] on icon at bounding box center [476, 178] width 16 height 17
click at [482, 177] on icon at bounding box center [477, 178] width 14 height 15
click at [482, 177] on icon at bounding box center [477, 179] width 12 height 14
click at [482, 177] on icon at bounding box center [476, 178] width 16 height 17
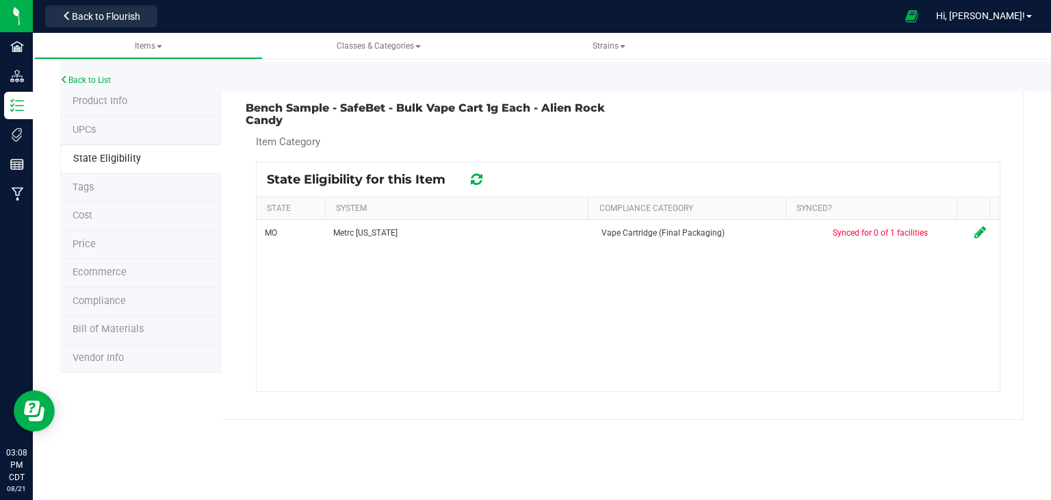
click at [482, 177] on icon at bounding box center [477, 179] width 12 height 14
click at [482, 177] on icon at bounding box center [476, 178] width 16 height 17
click at [105, 86] on div "Back to List" at bounding box center [585, 76] width 1051 height 29
click at [104, 83] on link "Back to List" at bounding box center [85, 80] width 51 height 10
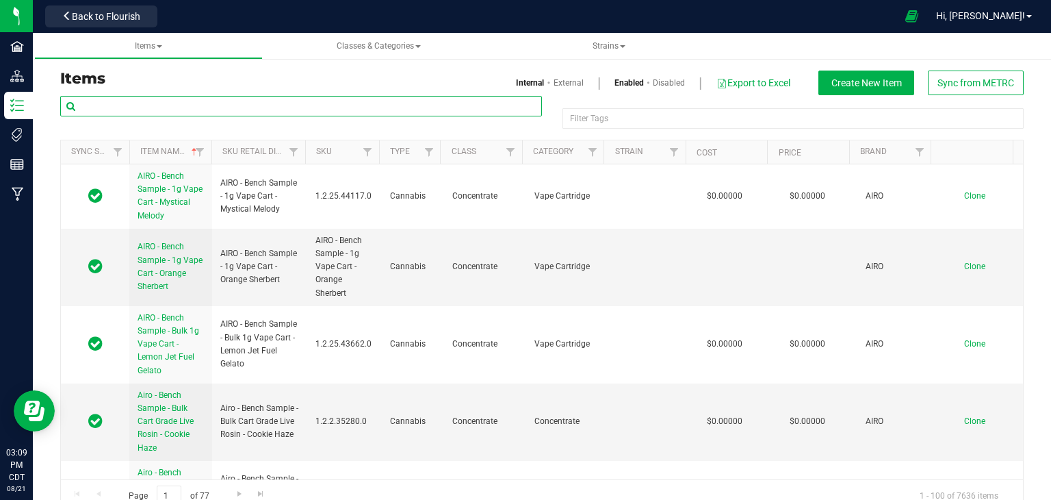
click at [335, 114] on input "text" at bounding box center [301, 106] width 482 height 21
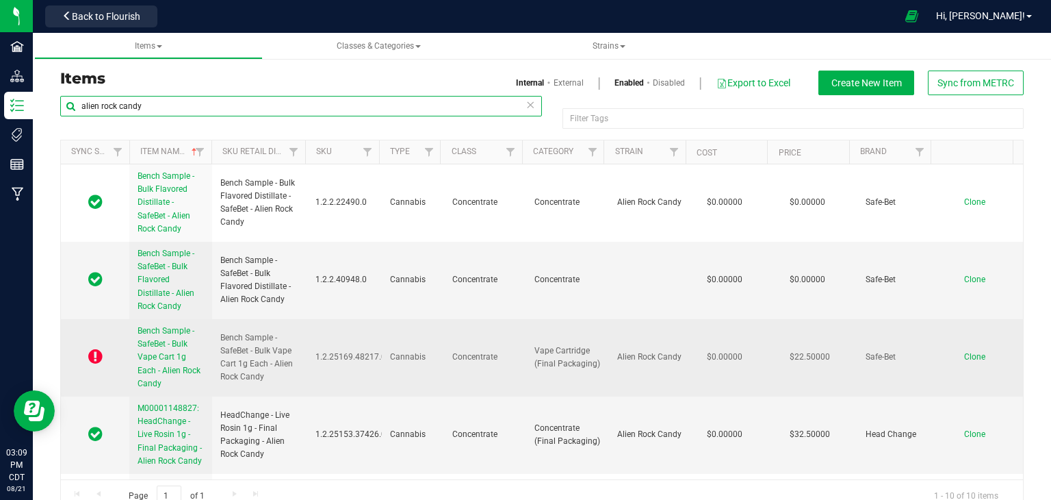
type input "alien rock candy"
click at [296, 338] on td "Bench Sample - SafeBet - Bulk Vape Cart 1g Each - Alien Rock Candy" at bounding box center [259, 357] width 95 height 77
click at [188, 370] on span "Bench Sample - SafeBet - Bulk Vape Cart 1g Each - Alien Rock Candy" at bounding box center [169, 357] width 63 height 62
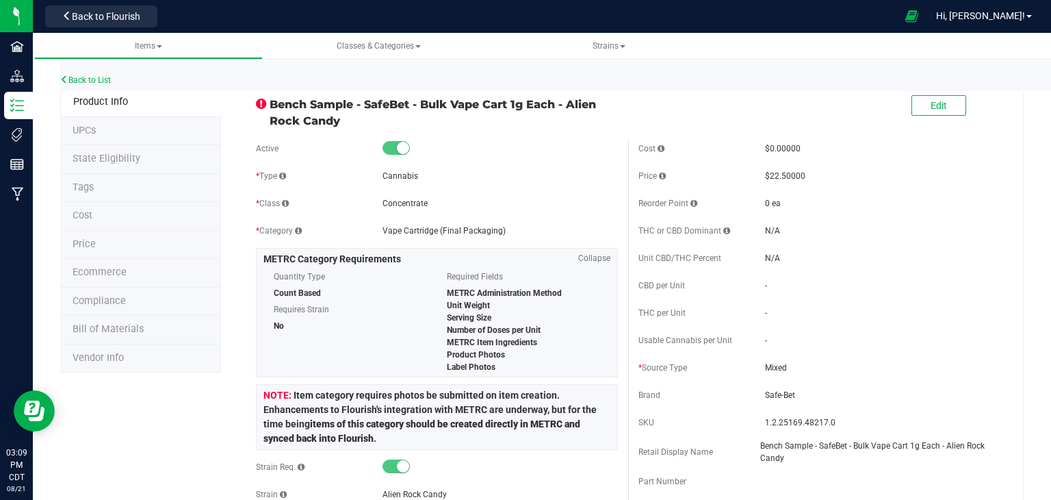
click at [132, 166] on li "State Eligibility" at bounding box center [140, 159] width 161 height 29
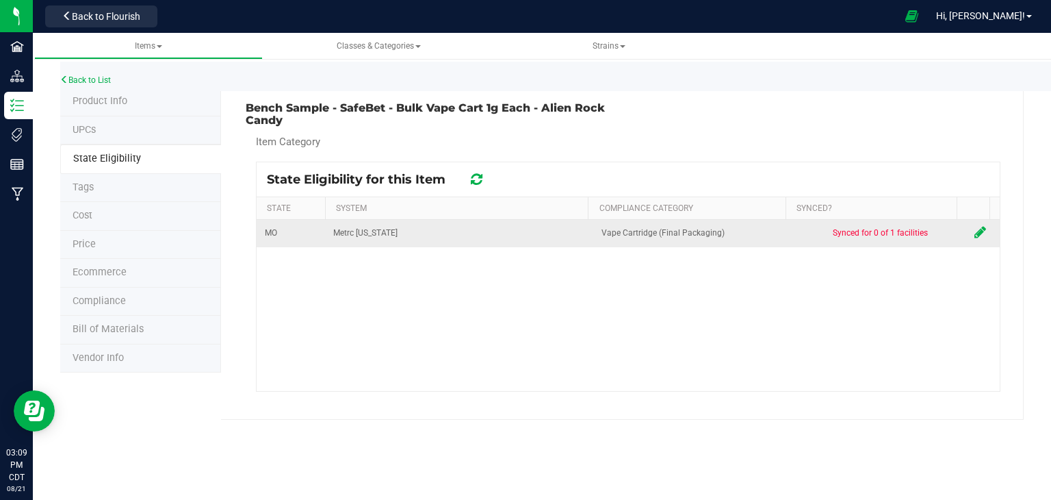
click at [907, 231] on span "Synced for 0 of 1 facilities" at bounding box center [880, 233] width 95 height 10
click at [975, 233] on icon at bounding box center [981, 232] width 12 height 14
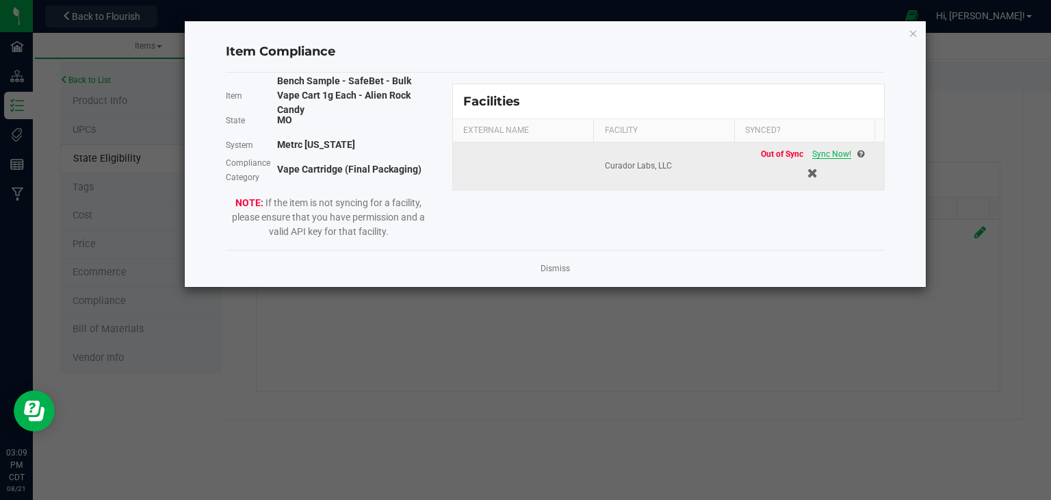
click at [831, 155] on span "Sync Now!" at bounding box center [831, 154] width 39 height 10
click at [913, 34] on icon "Close modal" at bounding box center [914, 33] width 10 height 16
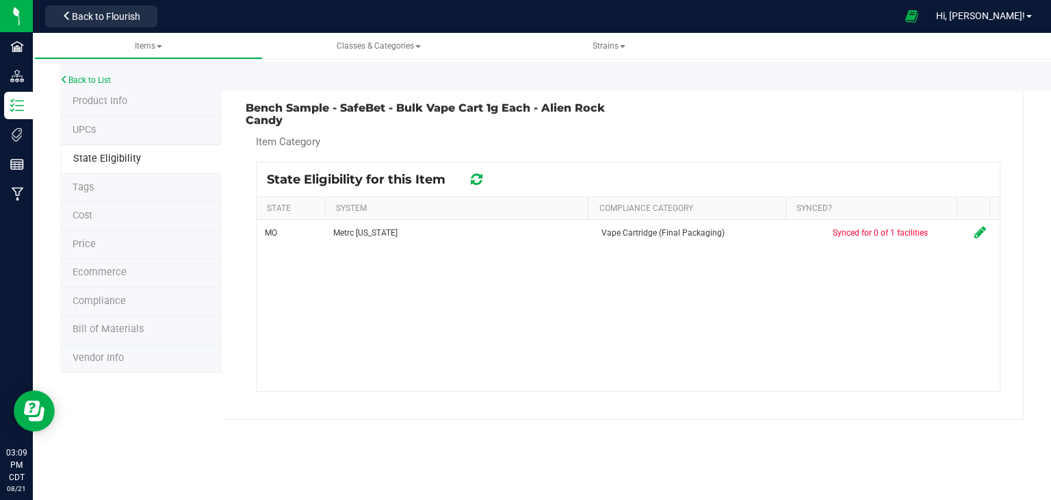
click at [107, 192] on li "Tags" at bounding box center [140, 188] width 161 height 29
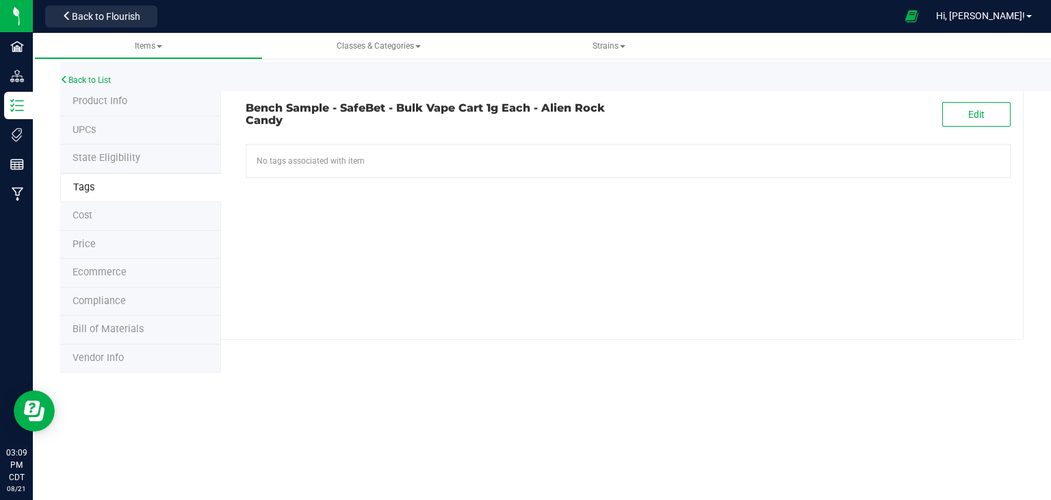
click at [110, 216] on li "Cost" at bounding box center [140, 216] width 161 height 29
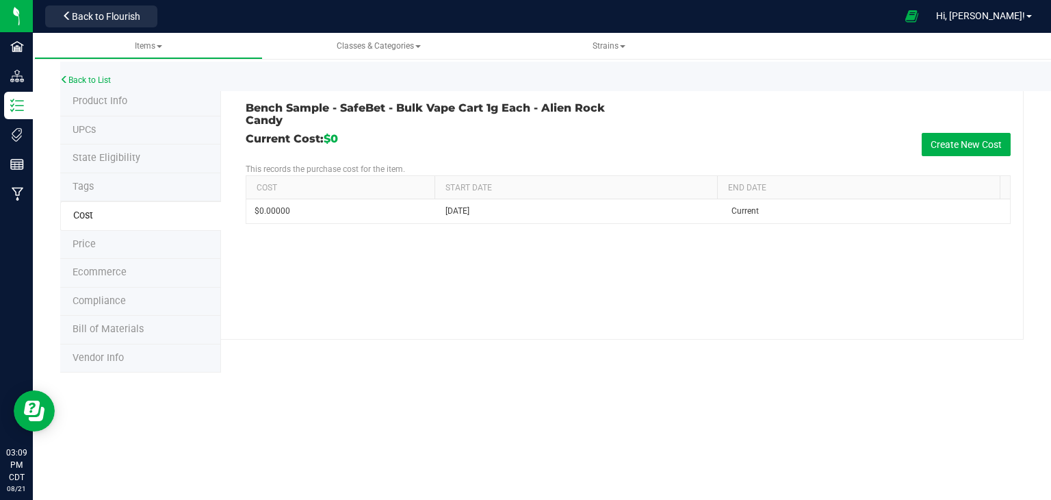
click at [125, 105] on span "Product Info" at bounding box center [100, 101] width 55 height 12
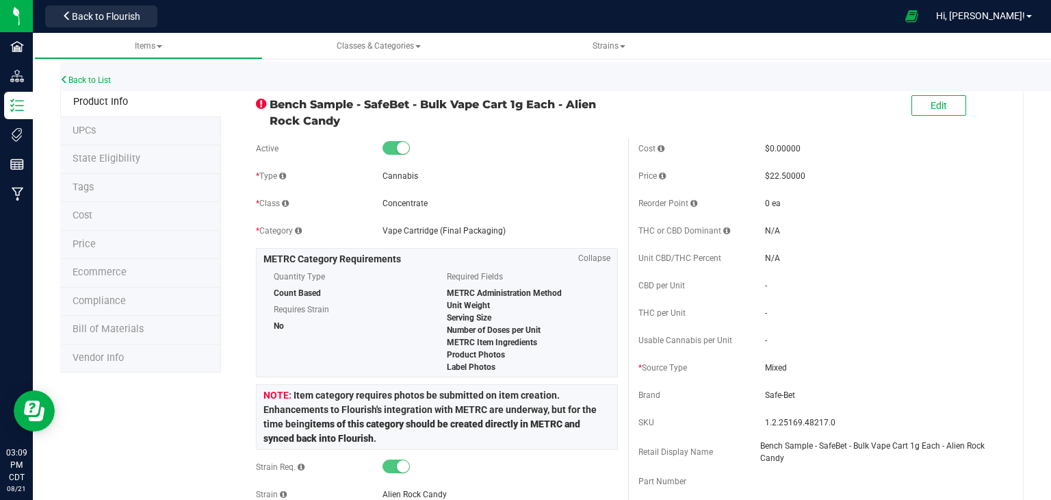
drag, startPoint x: 339, startPoint y: 121, endPoint x: 266, endPoint y: 102, distance: 75.0
click at [266, 102] on div "Bench Sample - SafeBet - Bulk Vape Cart 1g Each - Alien Rock Candy" at bounding box center [437, 109] width 383 height 40
copy div "Bench Sample - SafeBet - Bulk Vape Cart 1g Each - Alien Rock Candy"
click at [520, 195] on div "* Class Concentrate" at bounding box center [437, 203] width 362 height 21
click at [88, 81] on link "Back to List" at bounding box center [85, 80] width 51 height 10
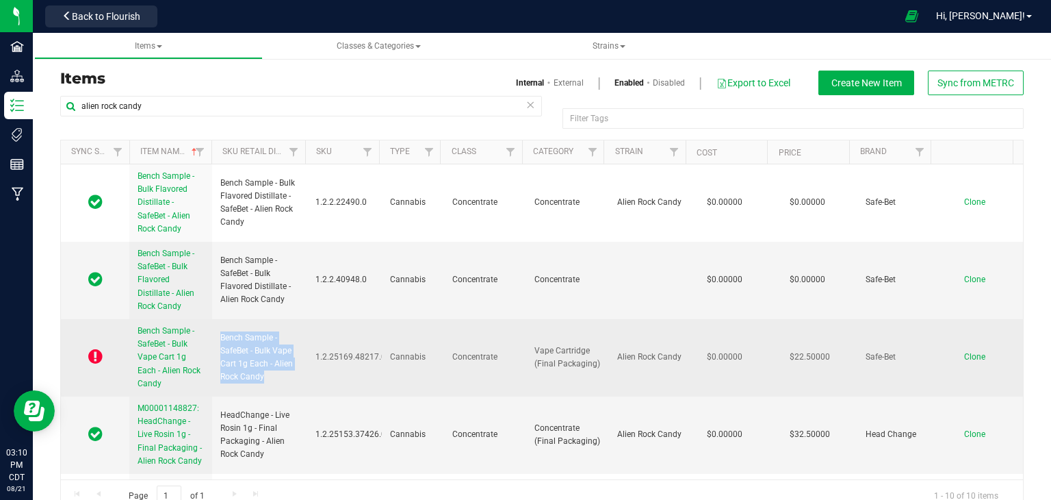
drag, startPoint x: 259, startPoint y: 379, endPoint x: 216, endPoint y: 336, distance: 61.0
click at [216, 336] on td "Bench Sample - SafeBet - Bulk Vape Cart 1g Each - Alien Rock Candy" at bounding box center [259, 357] width 95 height 77
copy span "Bench Sample - SafeBet - Bulk Vape Cart 1g Each - Alien Rock Candy"
click at [964, 358] on span "Clone" at bounding box center [974, 357] width 21 height 10
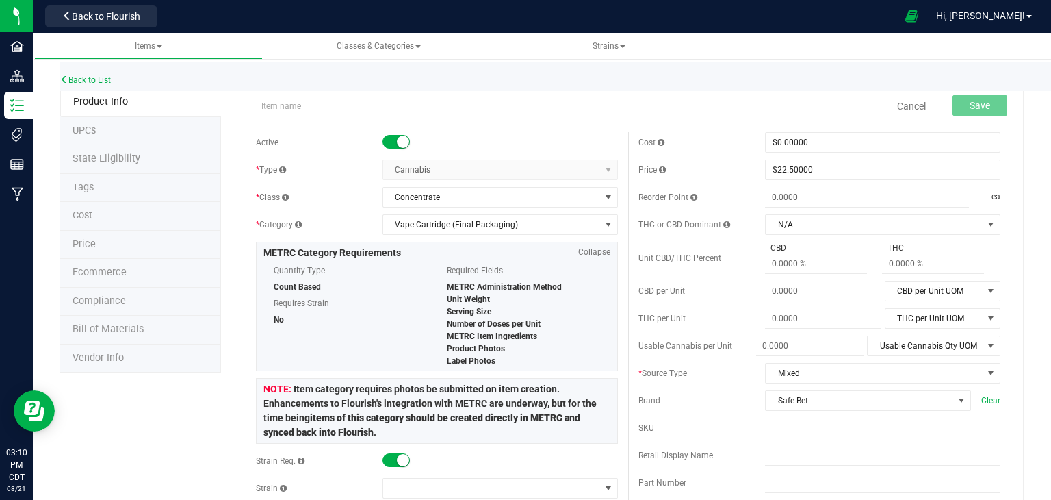
click at [468, 109] on input "text" at bounding box center [437, 106] width 362 height 21
type input "Bench Sample - SafeBet - Bulk Vape Cart 1g - Alien Rock Candy"
click at [986, 103] on button "Save" at bounding box center [980, 105] width 55 height 21
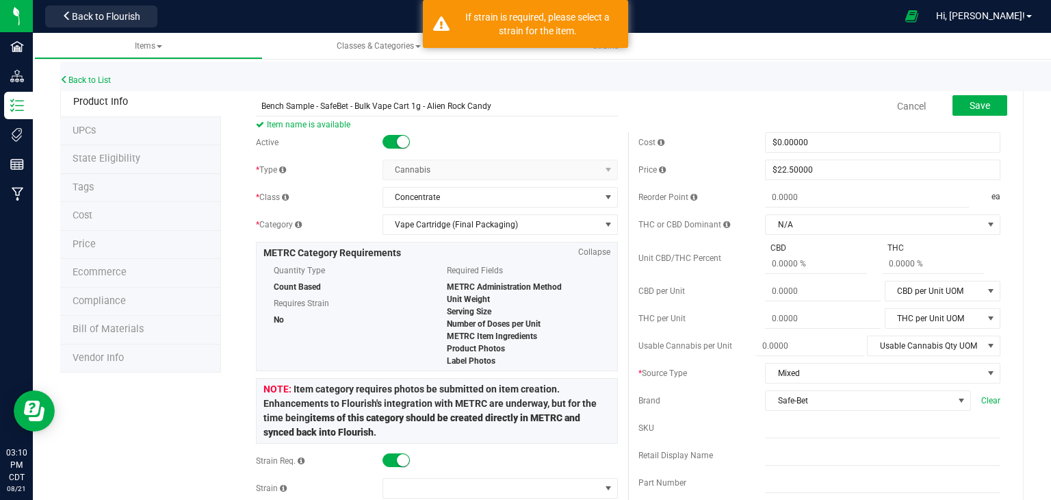
click at [593, 90] on div "Back to List" at bounding box center [585, 76] width 1051 height 29
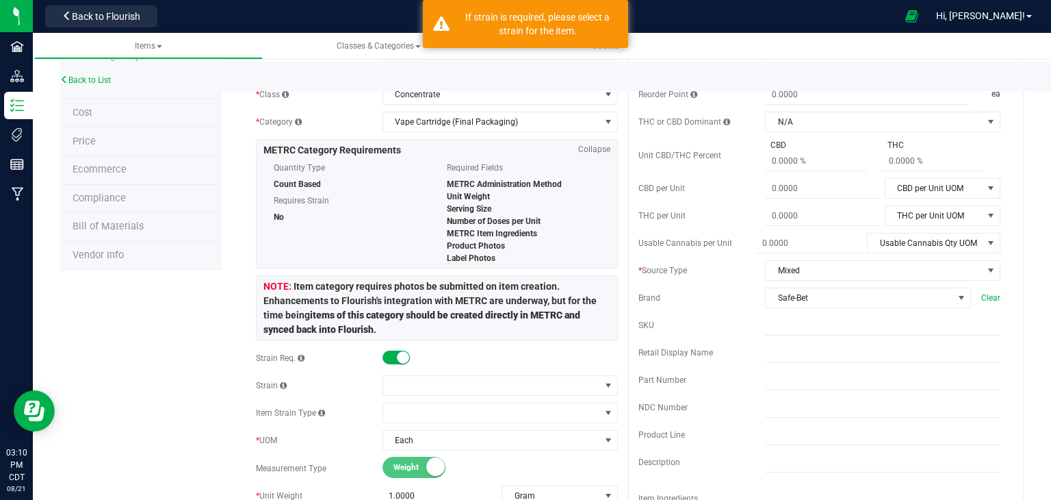
scroll to position [106, 0]
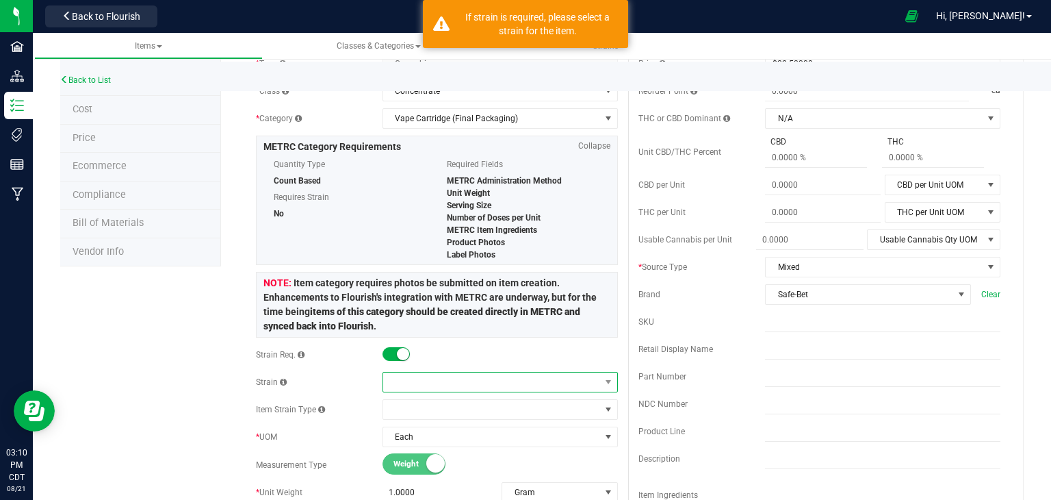
click at [438, 384] on span at bounding box center [491, 381] width 217 height 19
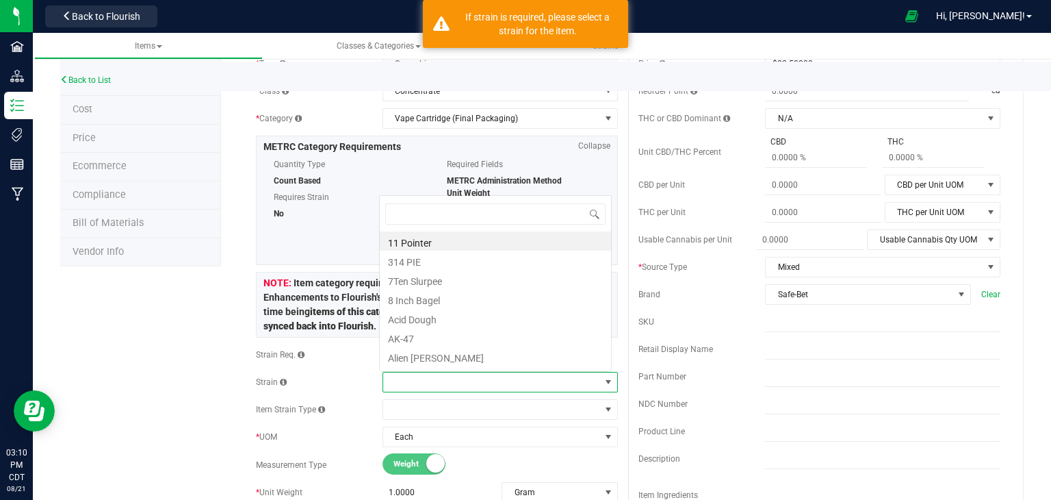
scroll to position [20, 229]
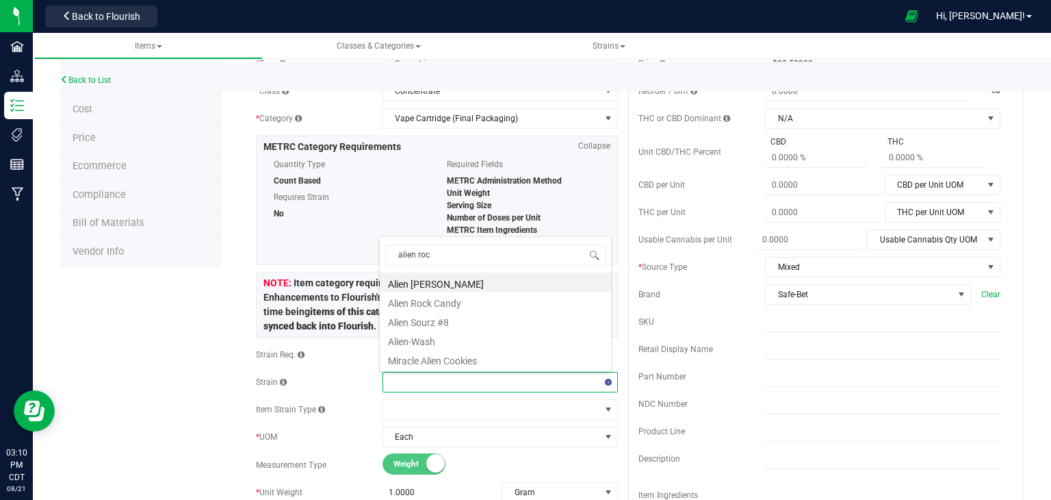
type input "alien rock"
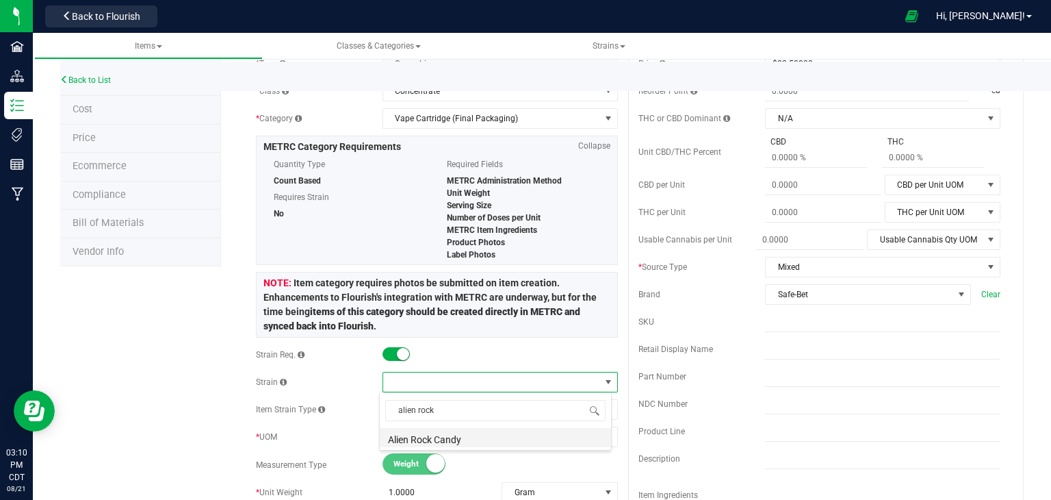
click at [441, 439] on li "Alien Rock Candy" at bounding box center [495, 437] width 231 height 19
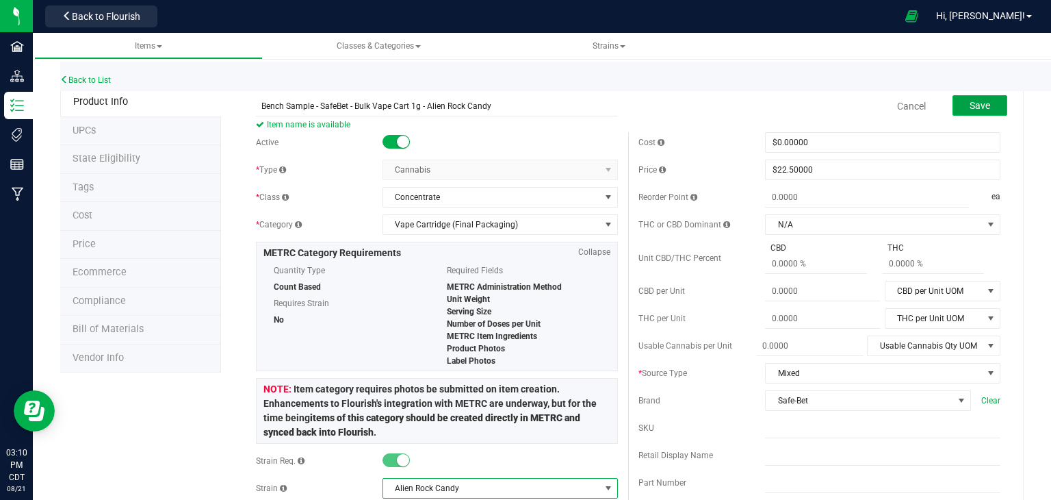
click at [985, 109] on button "Save" at bounding box center [980, 105] width 55 height 21
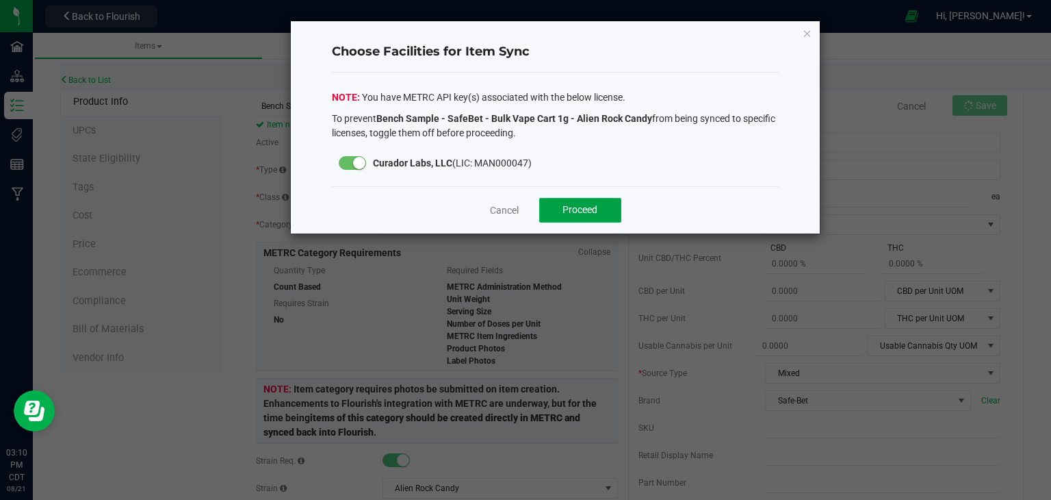
click at [584, 201] on button "Proceed" at bounding box center [580, 210] width 82 height 25
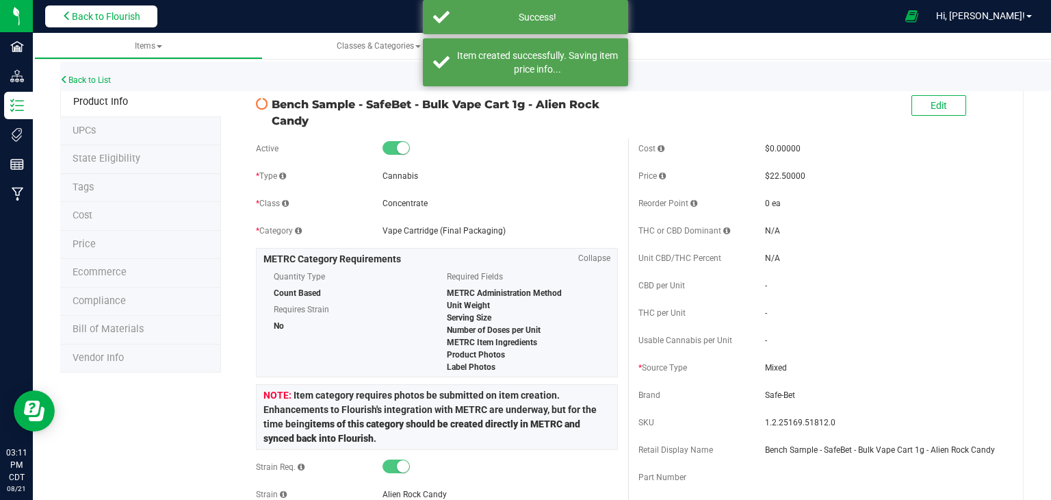
click at [133, 21] on span "Back to Flourish" at bounding box center [106, 16] width 68 height 11
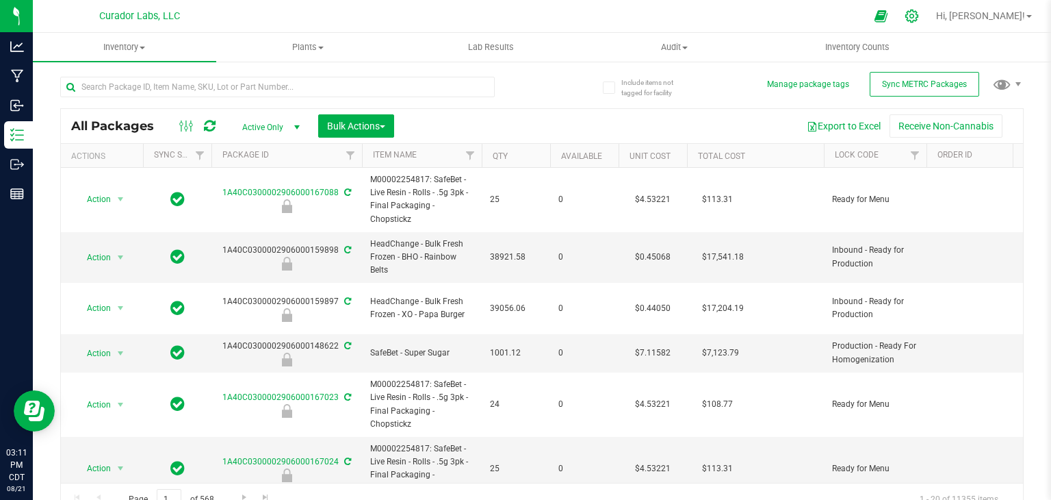
click at [919, 21] on icon at bounding box center [912, 16] width 13 height 13
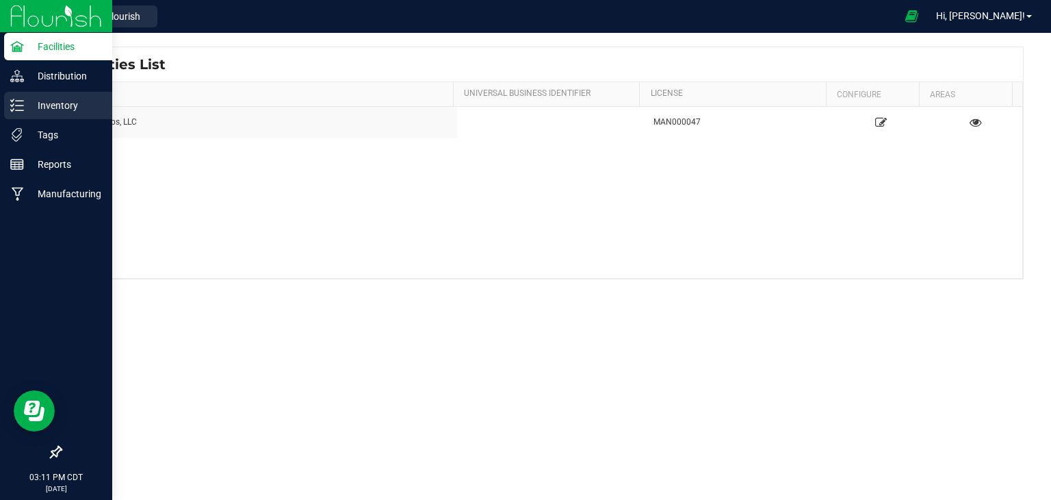
click at [30, 116] on div "Inventory" at bounding box center [58, 105] width 108 height 27
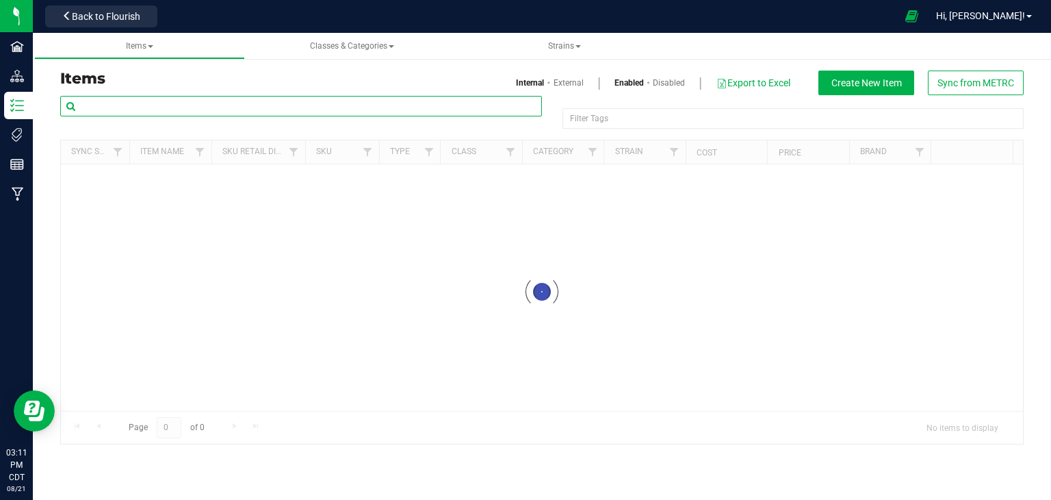
click at [258, 108] on input "text" at bounding box center [301, 106] width 482 height 21
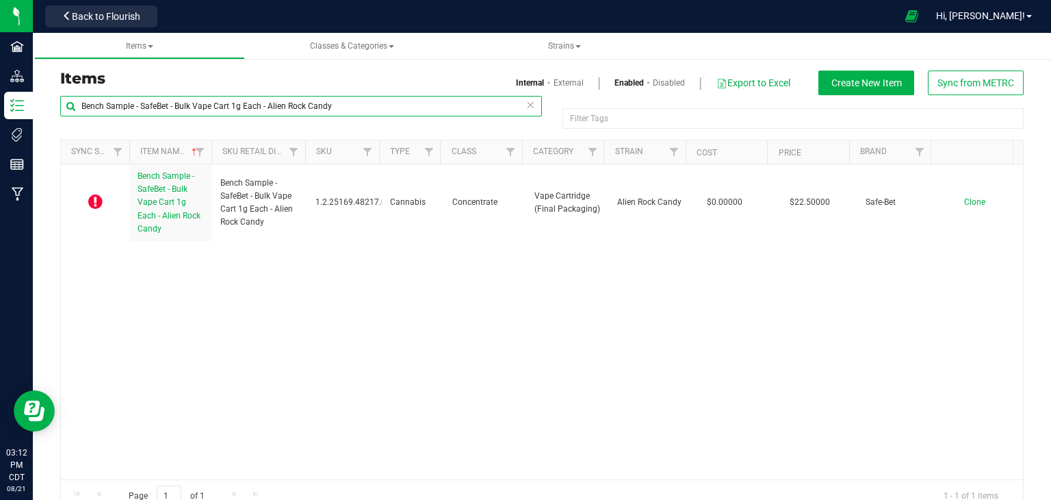
drag, startPoint x: 266, startPoint y: 105, endPoint x: 73, endPoint y: 105, distance: 193.0
click at [73, 105] on input "Bench Sample - SafeBet - Bulk Vape Cart 1g Each - Alien Rock Candy" at bounding box center [301, 106] width 482 height 21
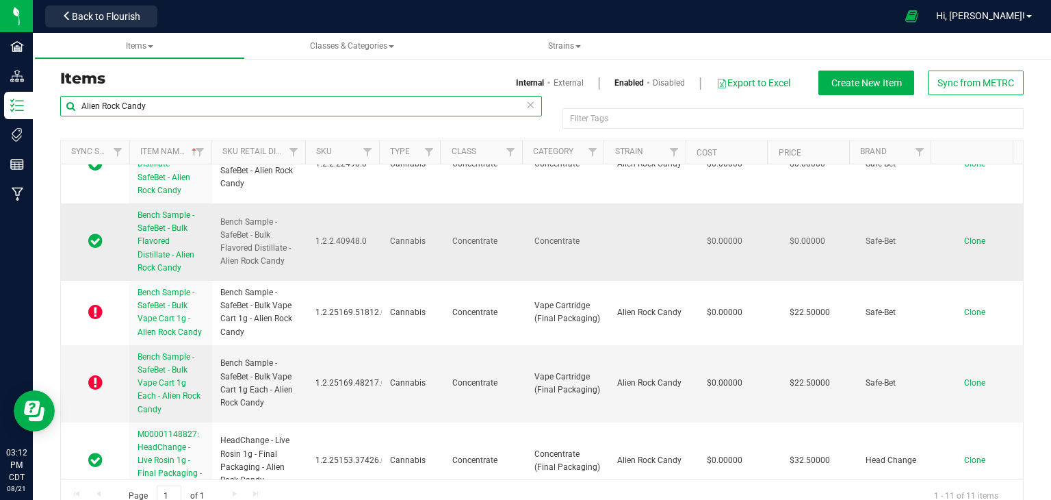
scroll to position [40, 0]
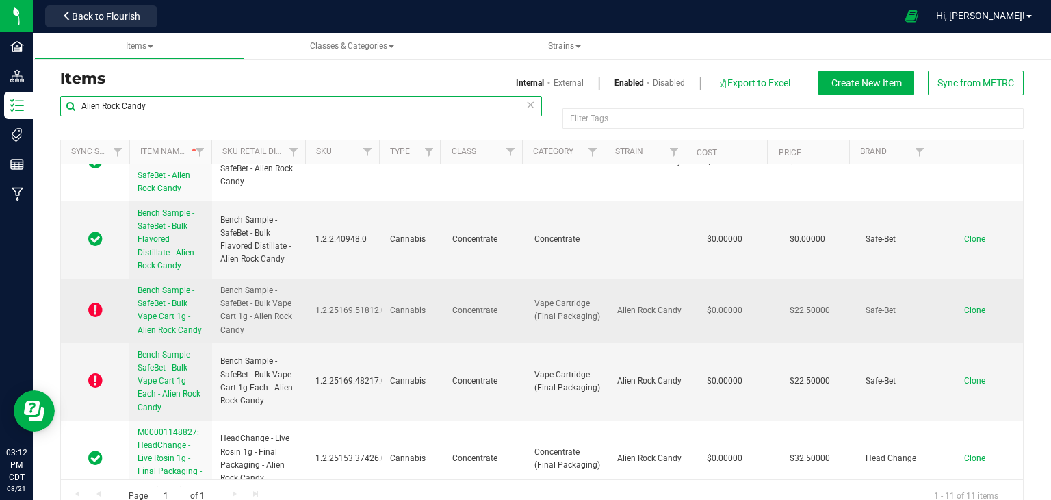
type input "Alien Rock Candy"
click at [171, 328] on span "Bench Sample - SafeBet - Bulk Vape Cart 1g - Alien Rock Candy" at bounding box center [170, 309] width 64 height 49
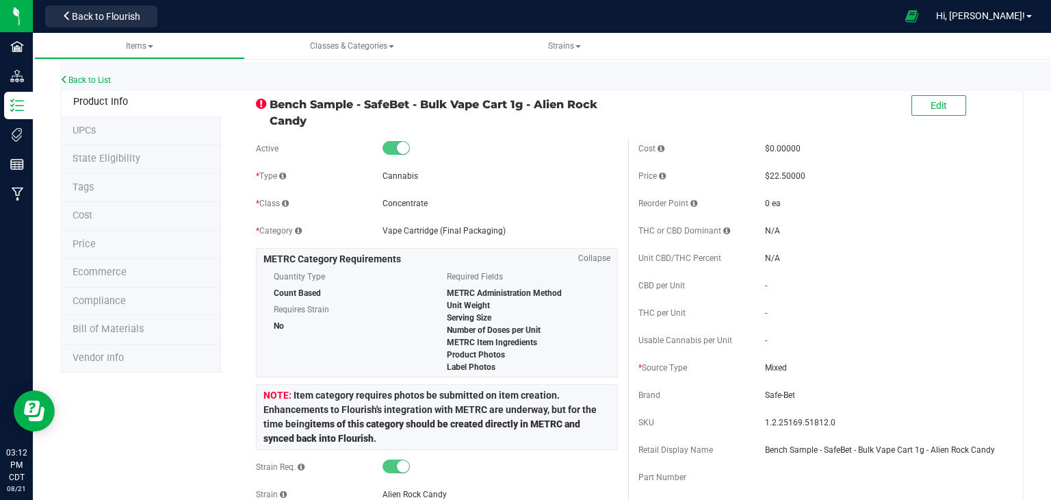
click at [139, 146] on li "State Eligibility" at bounding box center [140, 159] width 161 height 29
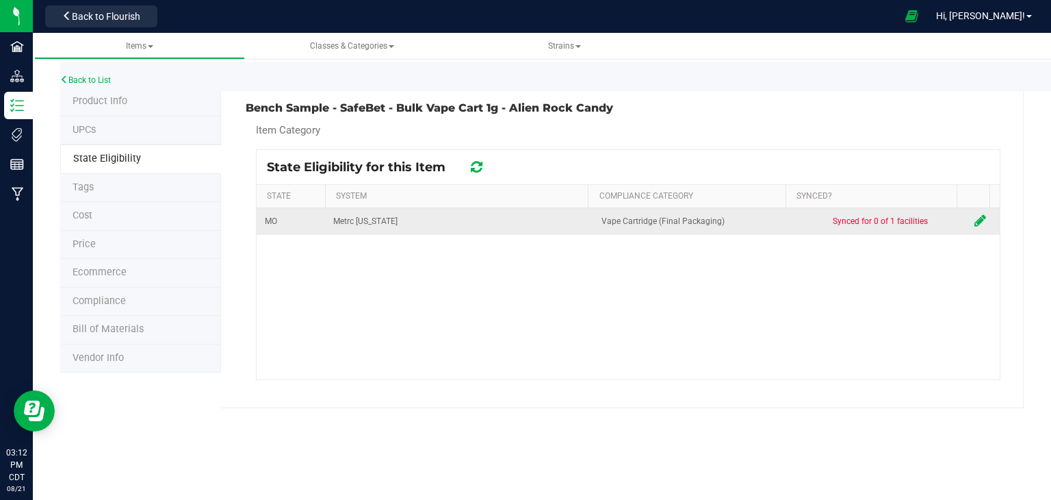
click at [917, 220] on span "Synced for 0 of 1 facilities" at bounding box center [880, 221] width 95 height 10
click at [977, 218] on icon at bounding box center [981, 221] width 12 height 14
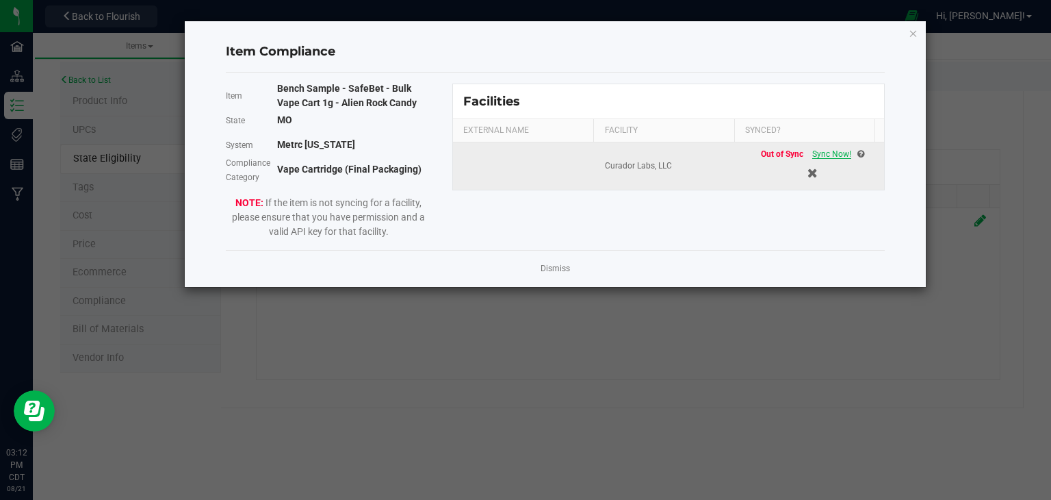
click at [827, 153] on span "Sync Now!" at bounding box center [831, 154] width 39 height 10
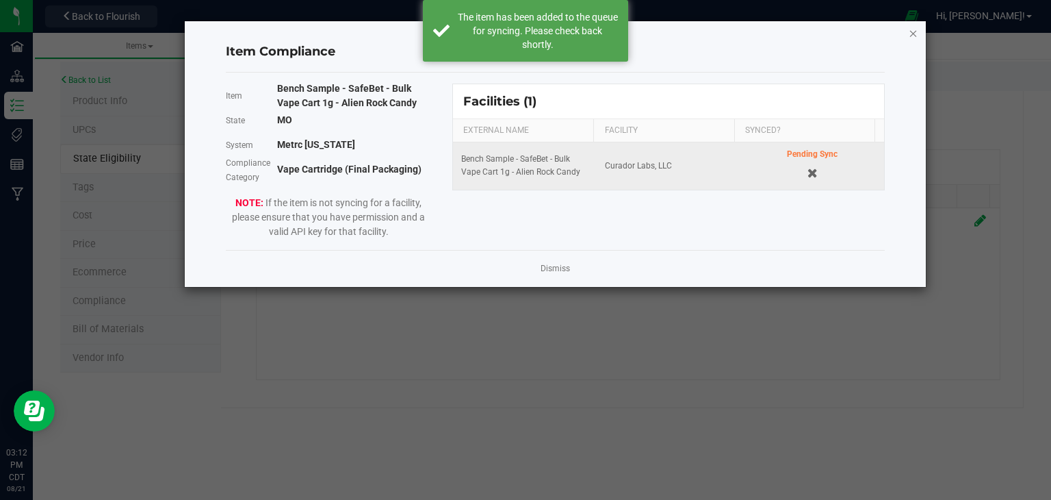
click at [910, 32] on icon "Close modal" at bounding box center [914, 33] width 10 height 16
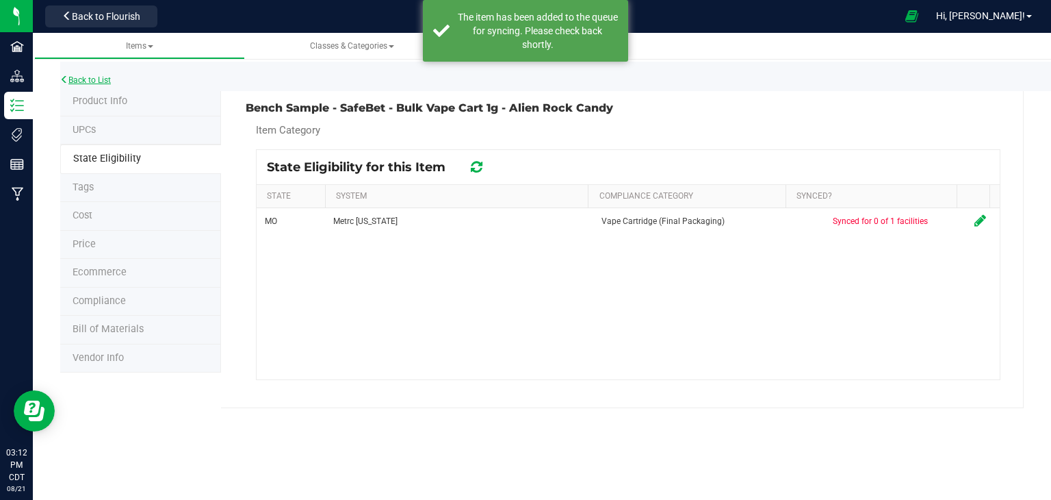
click at [104, 82] on link "Back to List" at bounding box center [85, 80] width 51 height 10
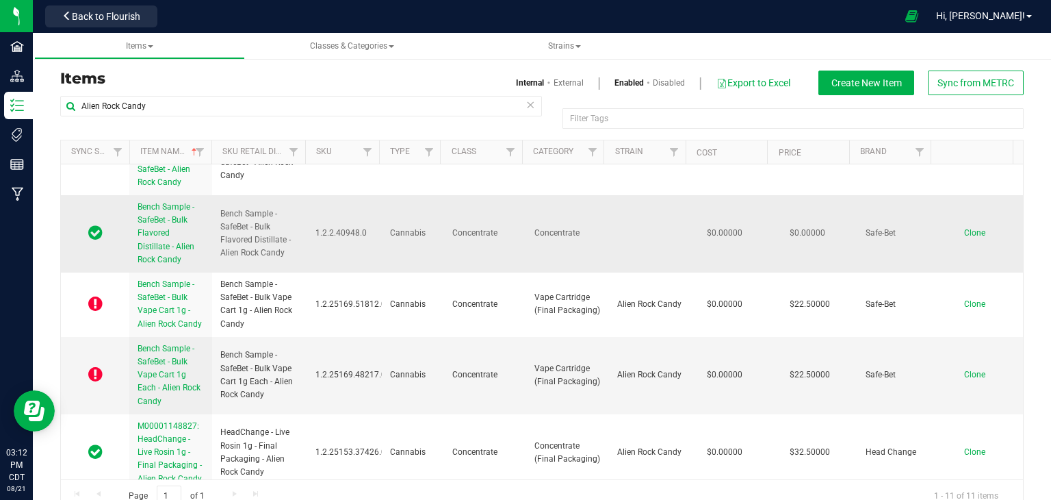
scroll to position [47, 0]
click at [322, 363] on td "1.2.25169.48217.0" at bounding box center [344, 375] width 75 height 77
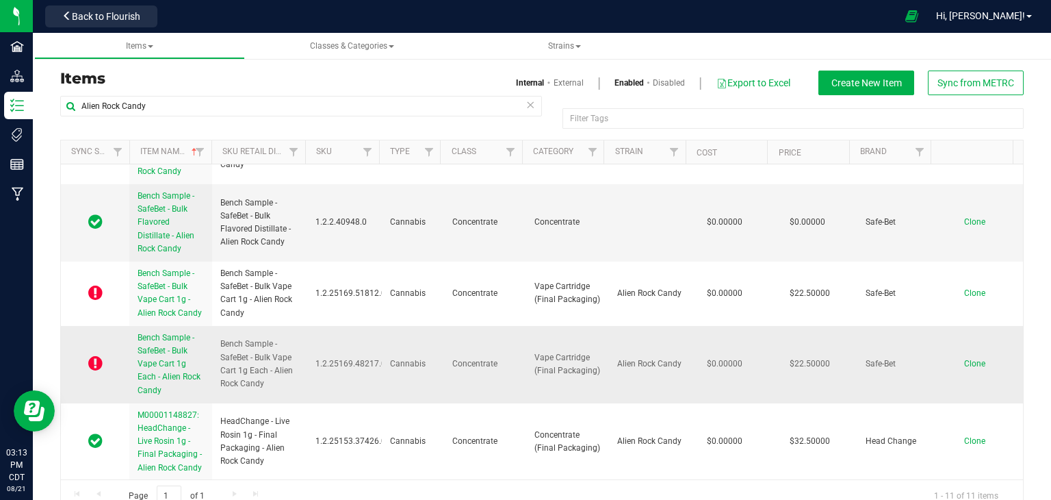
scroll to position [60, 0]
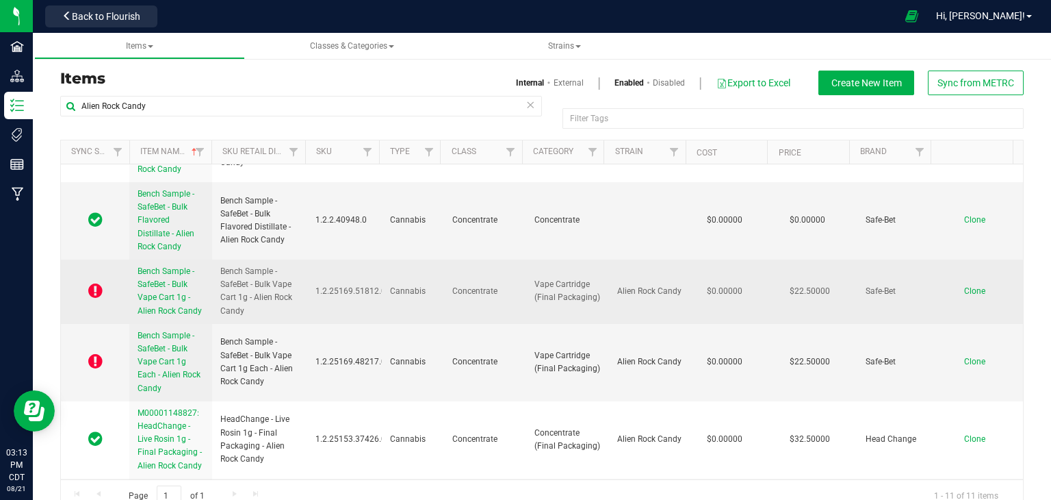
click at [507, 299] on td "Concentrate" at bounding box center [485, 291] width 83 height 64
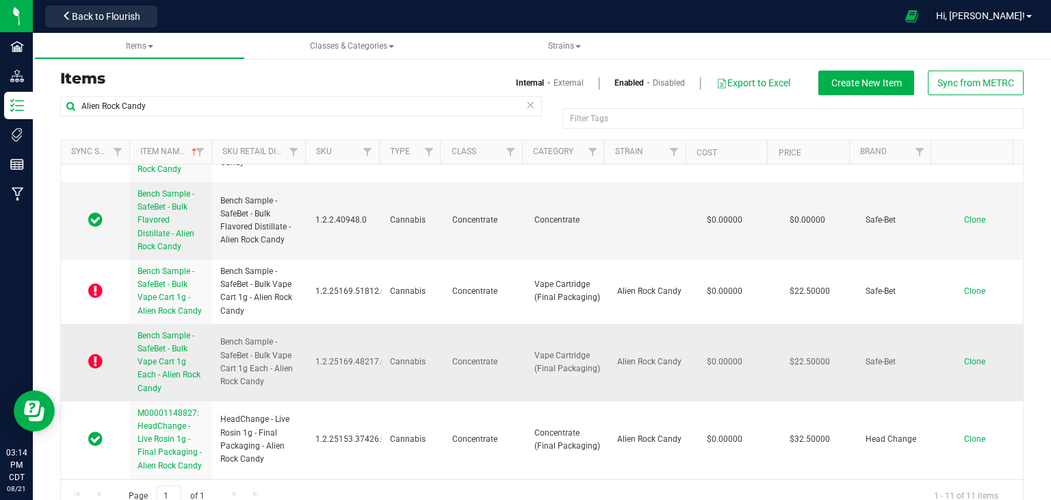
click at [164, 350] on span "Bench Sample - SafeBet - Bulk Vape Cart 1g Each - Alien Rock Candy" at bounding box center [169, 362] width 63 height 62
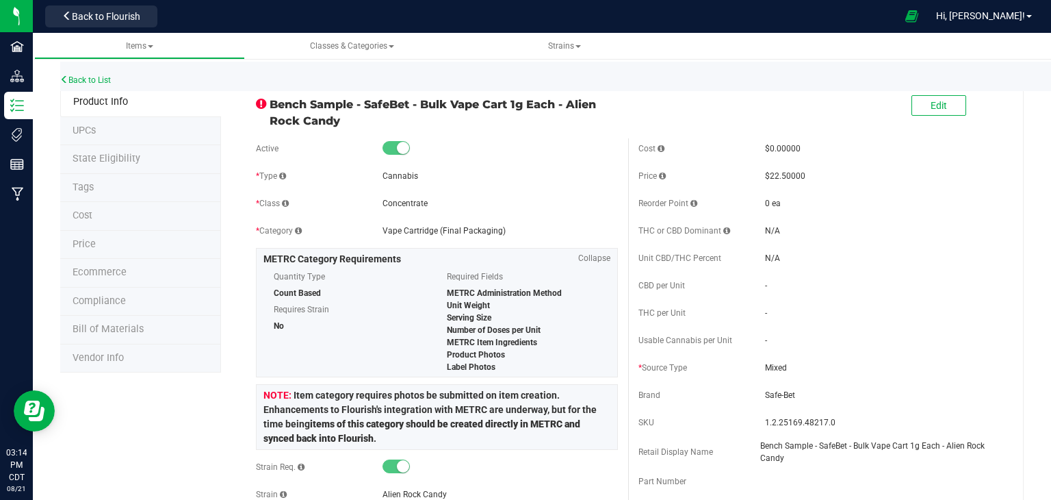
click at [168, 154] on li "State Eligibility" at bounding box center [140, 159] width 161 height 29
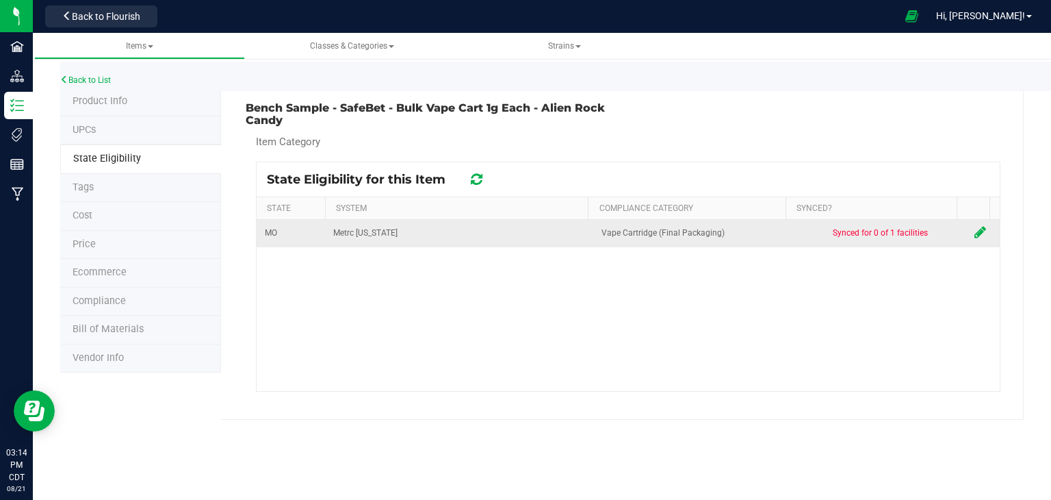
click at [975, 232] on icon at bounding box center [981, 232] width 12 height 14
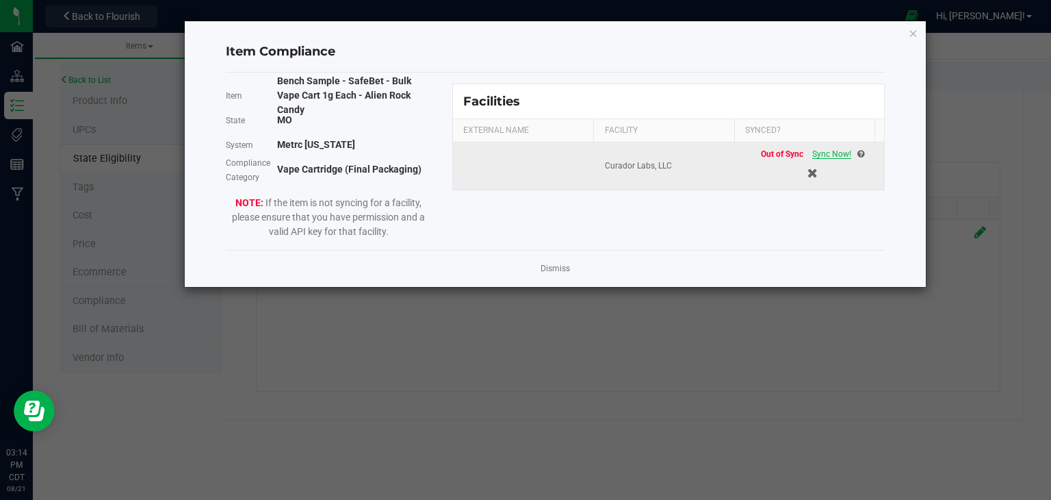
click at [827, 153] on div "Out of Sync Sync Now!" at bounding box center [812, 154] width 103 height 13
click at [827, 153] on span "Sync Now!" at bounding box center [831, 154] width 39 height 10
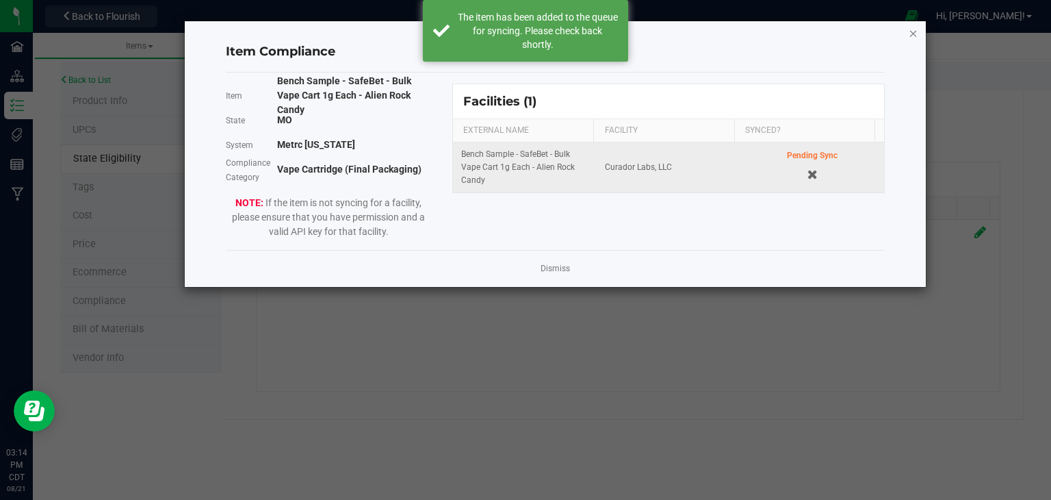
click at [913, 34] on icon "Close modal" at bounding box center [914, 33] width 10 height 16
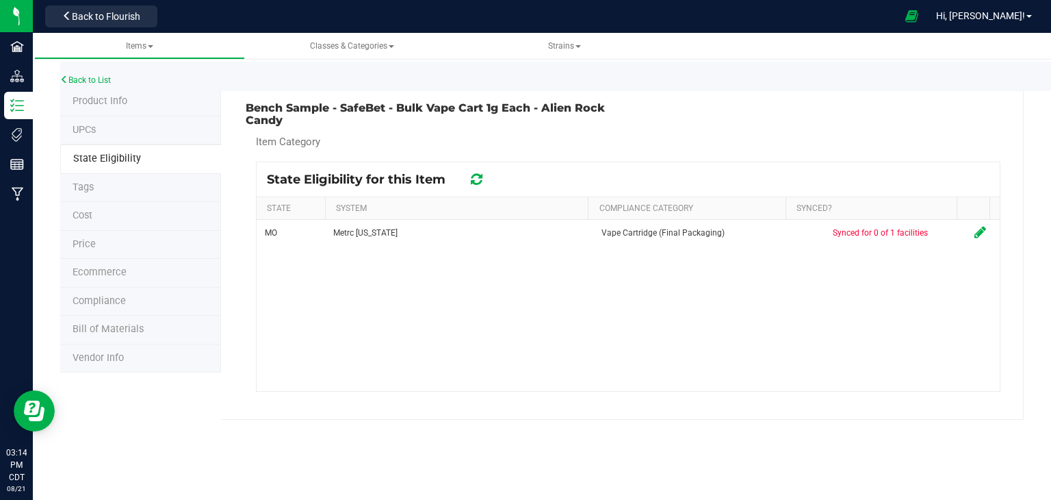
click at [153, 97] on li "Product Info" at bounding box center [140, 102] width 161 height 29
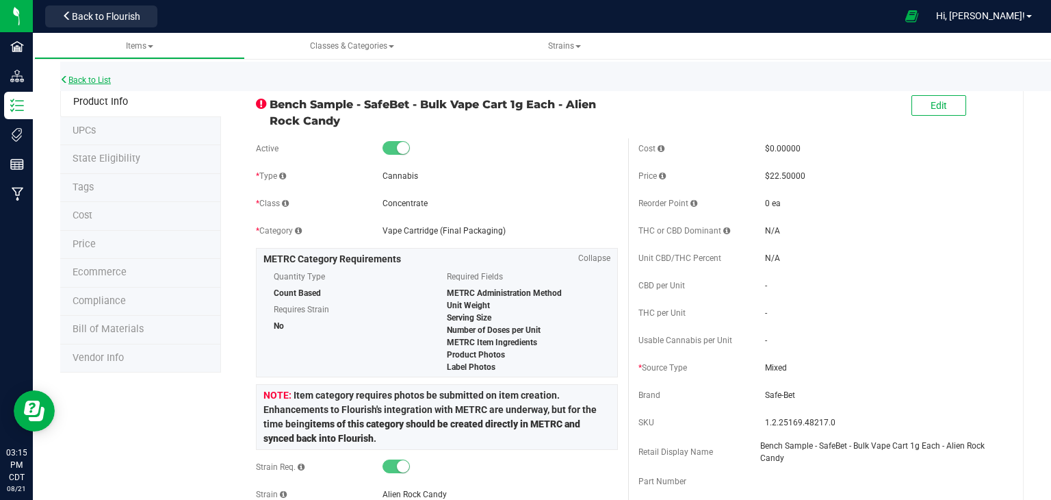
click at [99, 78] on link "Back to List" at bounding box center [85, 80] width 51 height 10
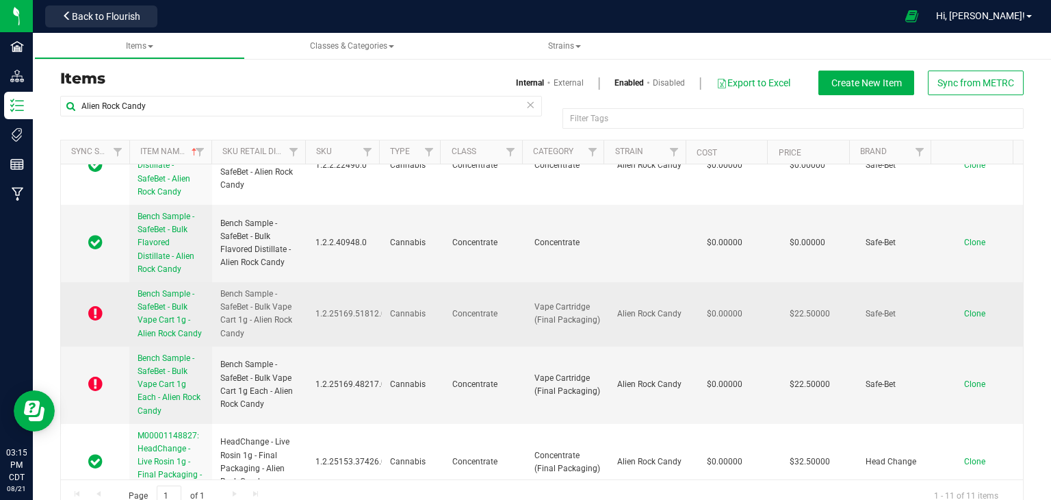
scroll to position [38, 0]
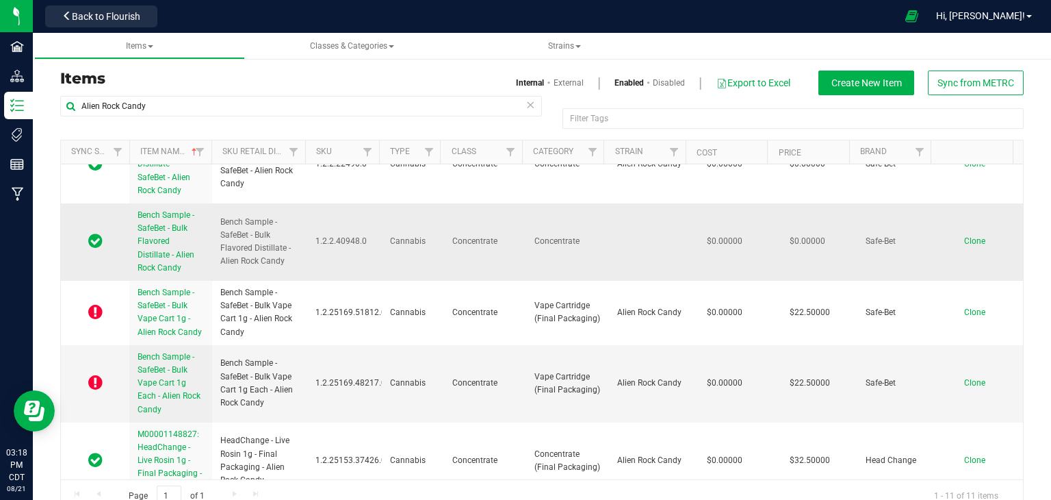
click at [298, 272] on td "Bench Sample - SafeBet - Bulk Flavored Distillate - Alien Rock Candy" at bounding box center [259, 241] width 95 height 77
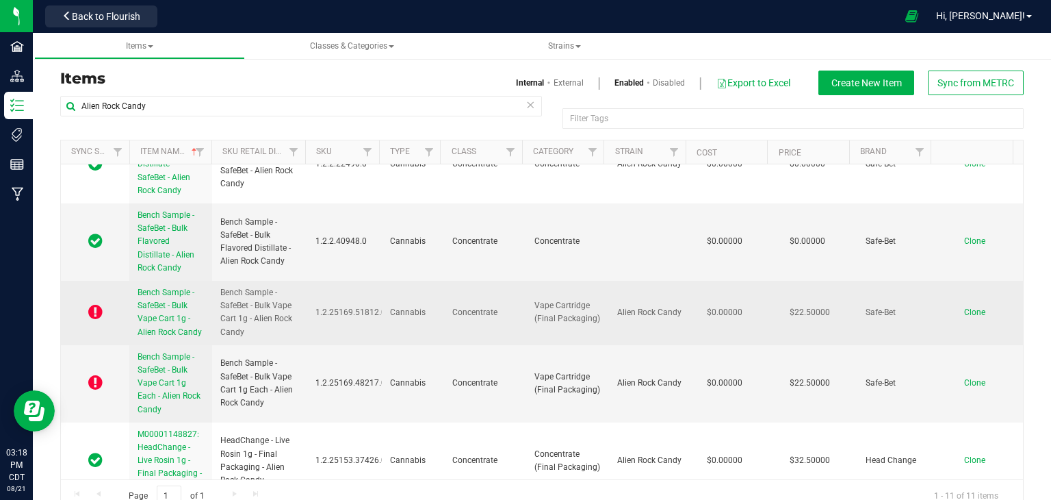
click at [175, 313] on span "Bench Sample - SafeBet - Bulk Vape Cart 1g - Alien Rock Candy" at bounding box center [170, 311] width 64 height 49
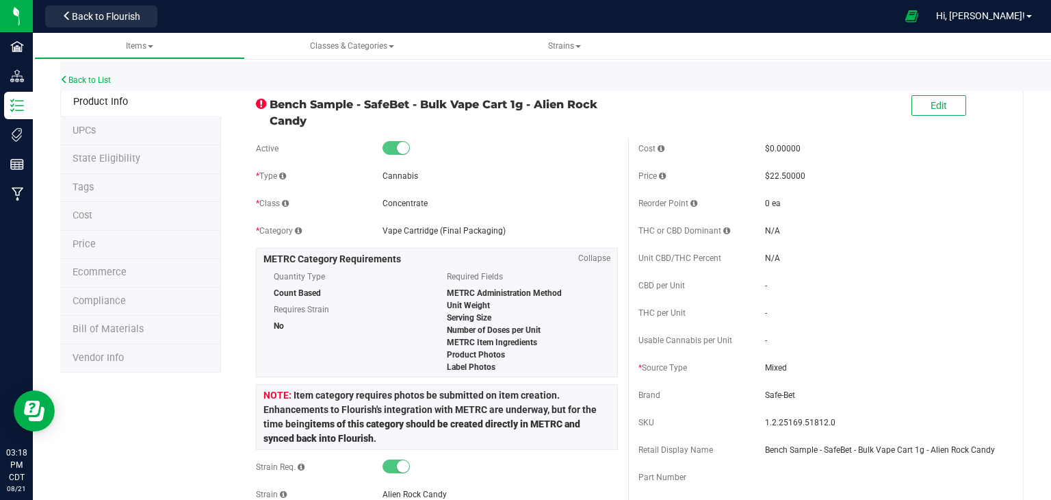
click at [131, 150] on li "State Eligibility" at bounding box center [140, 159] width 161 height 29
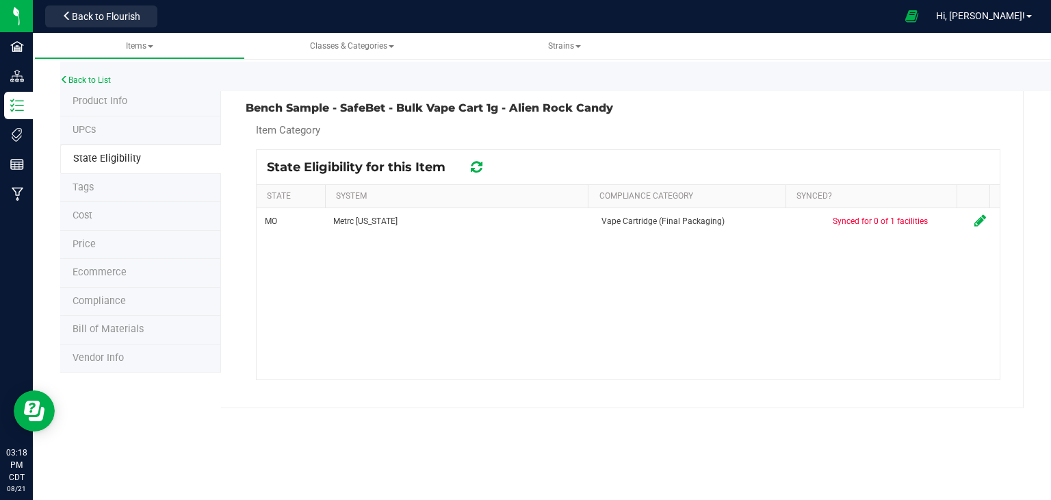
click at [100, 70] on div "Back to List" at bounding box center [585, 76] width 1051 height 29
click at [100, 80] on link "Back to List" at bounding box center [85, 80] width 51 height 10
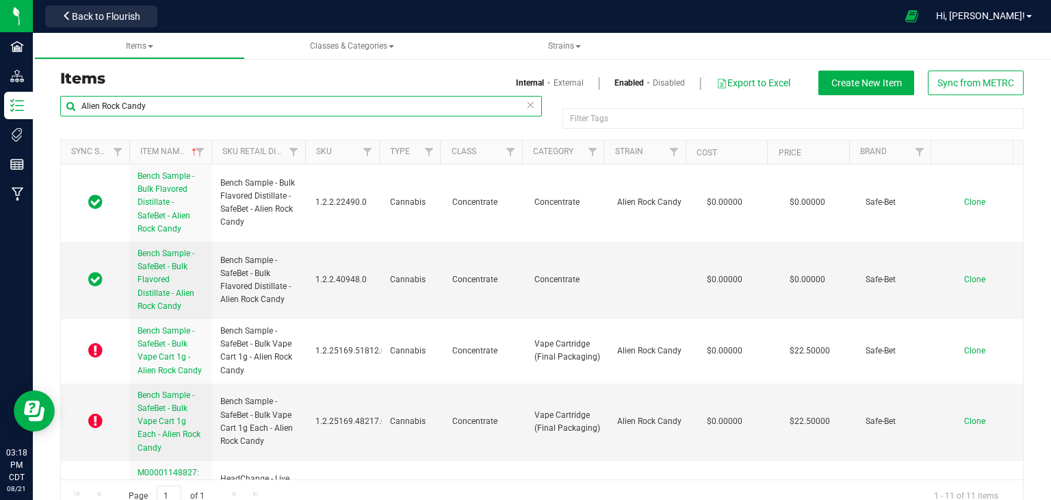
click at [203, 111] on input "Alien Rock Candy" at bounding box center [301, 106] width 482 height 21
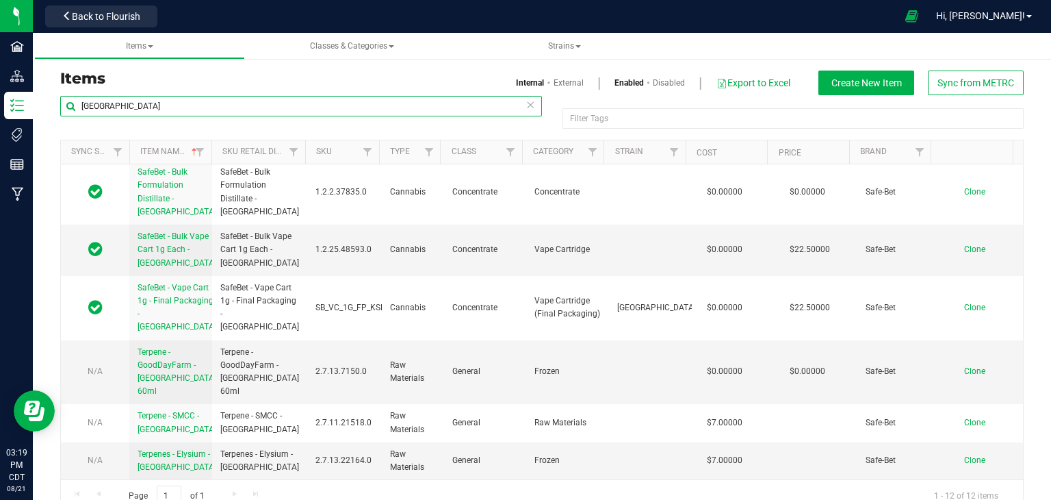
scroll to position [25, 0]
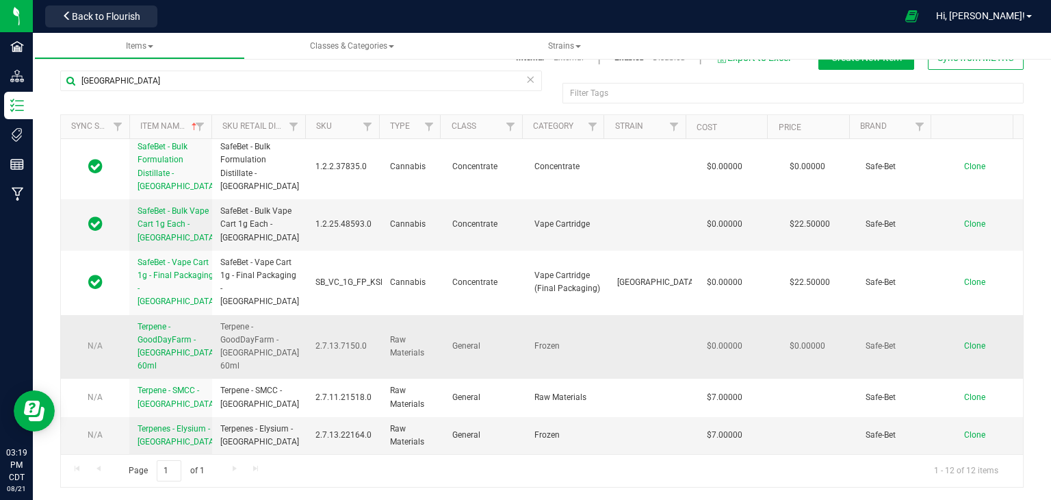
drag, startPoint x: 256, startPoint y: 286, endPoint x: 235, endPoint y: 321, distance: 40.5
click at [235, 321] on span "Terpene - GoodDayFarm - [GEOGRAPHIC_DATA] 60ml" at bounding box center [259, 346] width 79 height 53
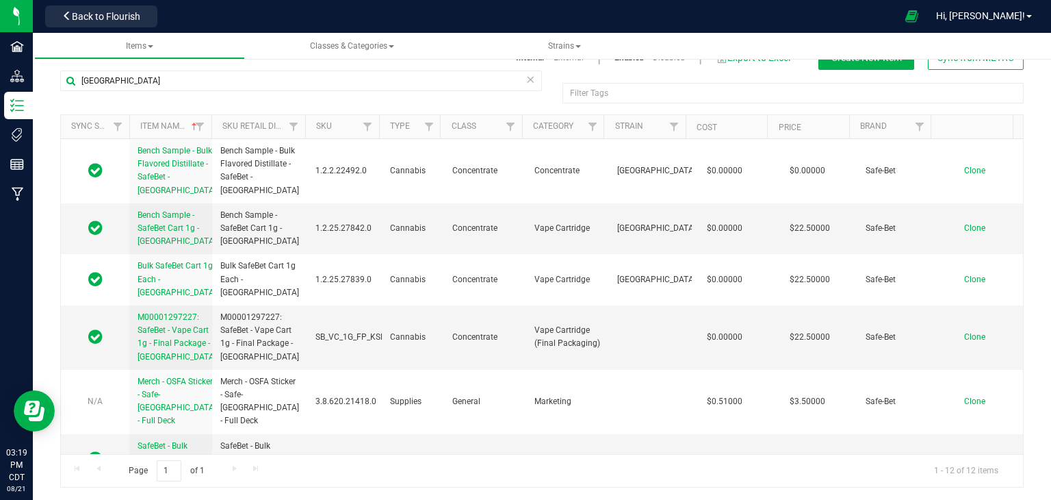
scroll to position [0, 0]
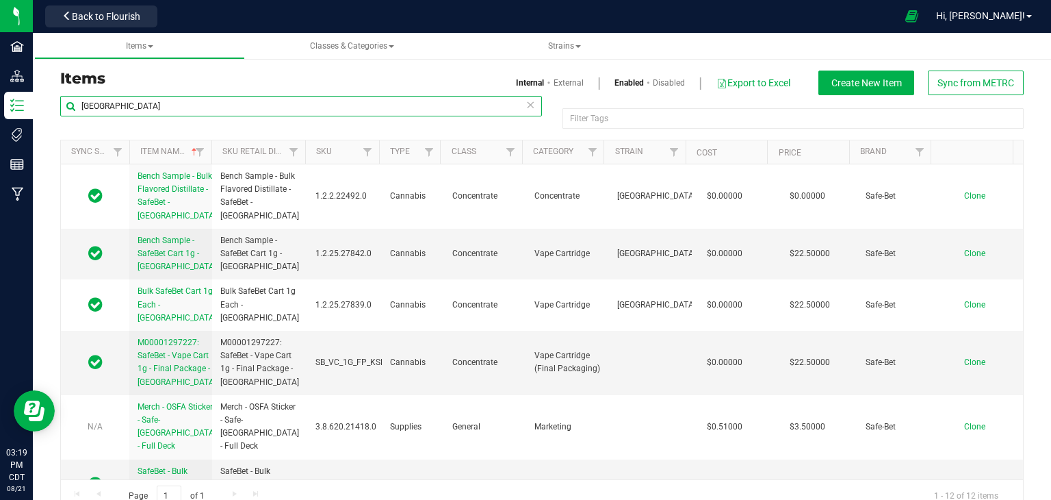
click at [283, 110] on input "[GEOGRAPHIC_DATA]" at bounding box center [301, 106] width 482 height 21
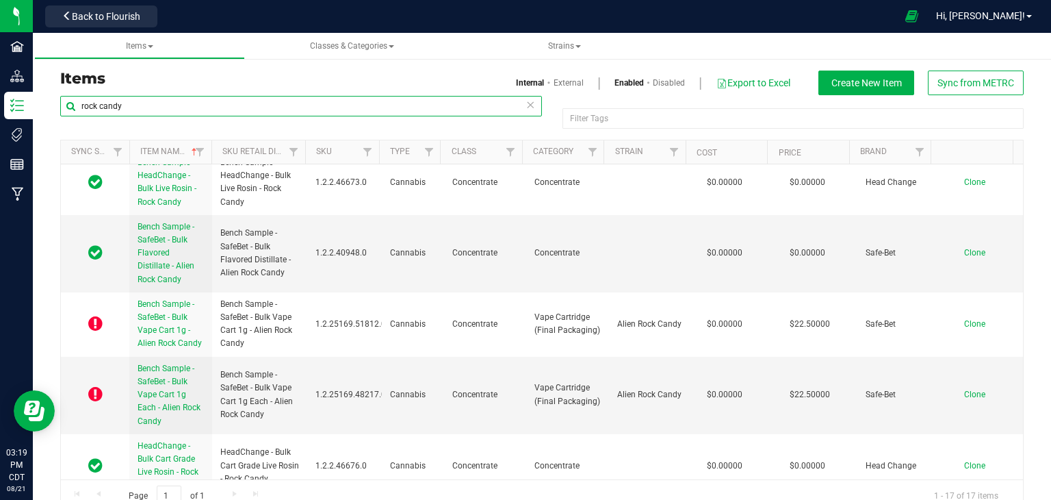
scroll to position [172, 0]
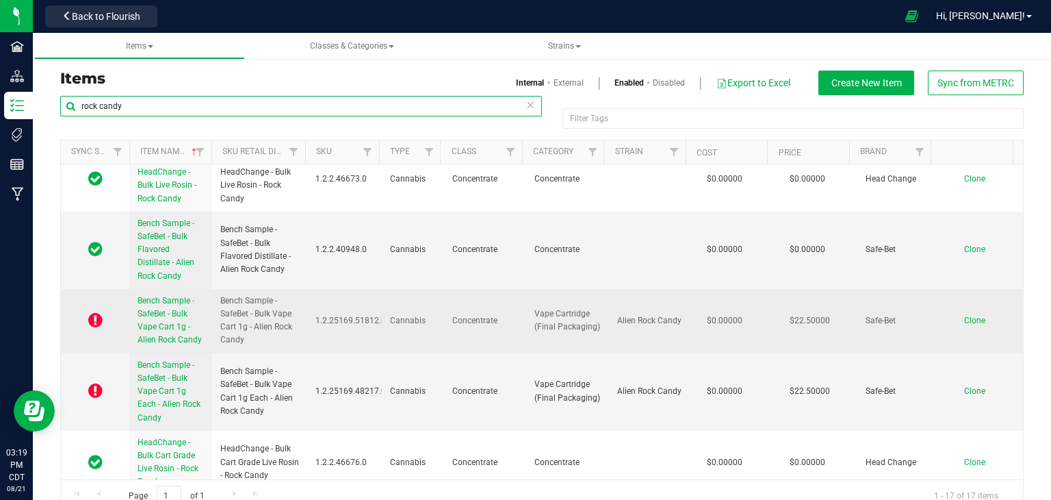
type input "rock candy"
click at [183, 305] on link "Bench Sample - SafeBet - Bulk Vape Cart 1g - Alien Rock Candy" at bounding box center [171, 320] width 66 height 53
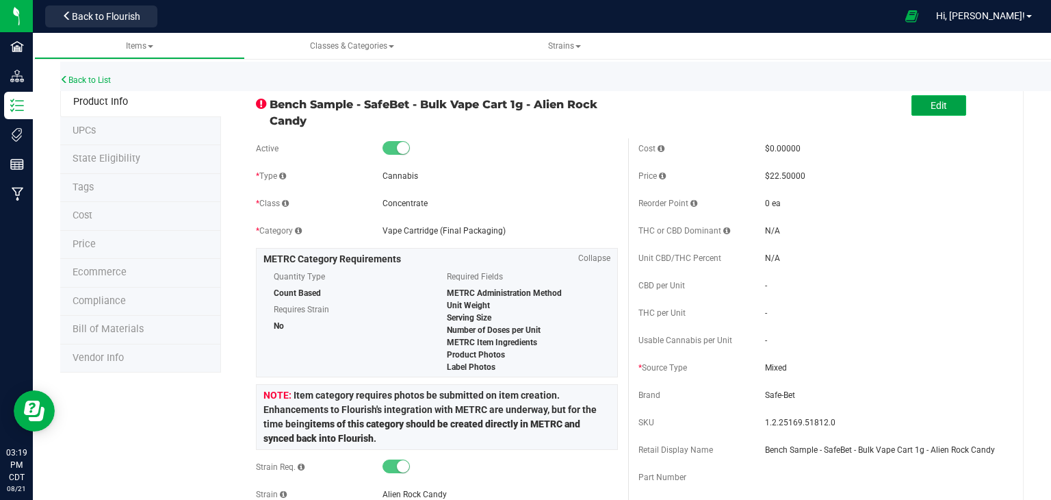
click at [931, 105] on span "Edit" at bounding box center [939, 105] width 16 height 11
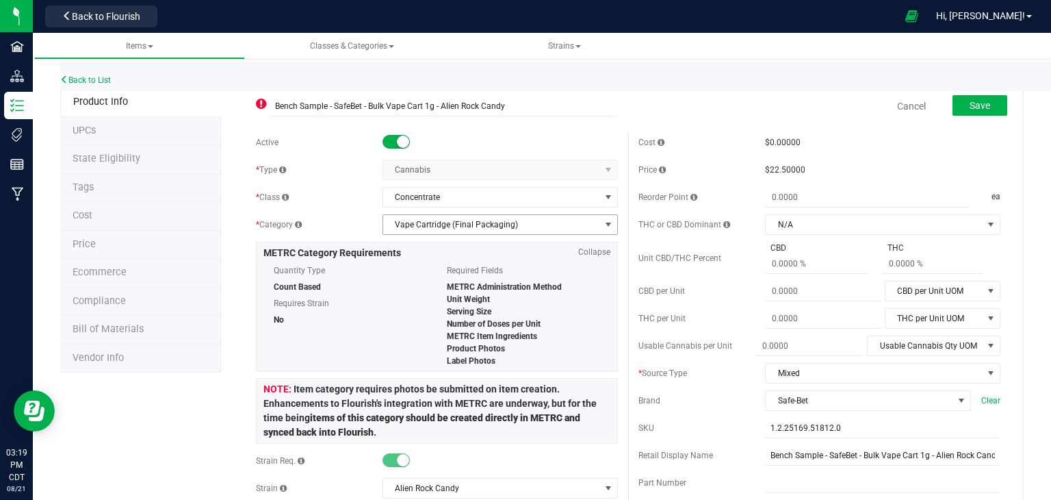
click at [550, 227] on span "Vape Cartridge (Final Packaging)" at bounding box center [491, 224] width 217 height 19
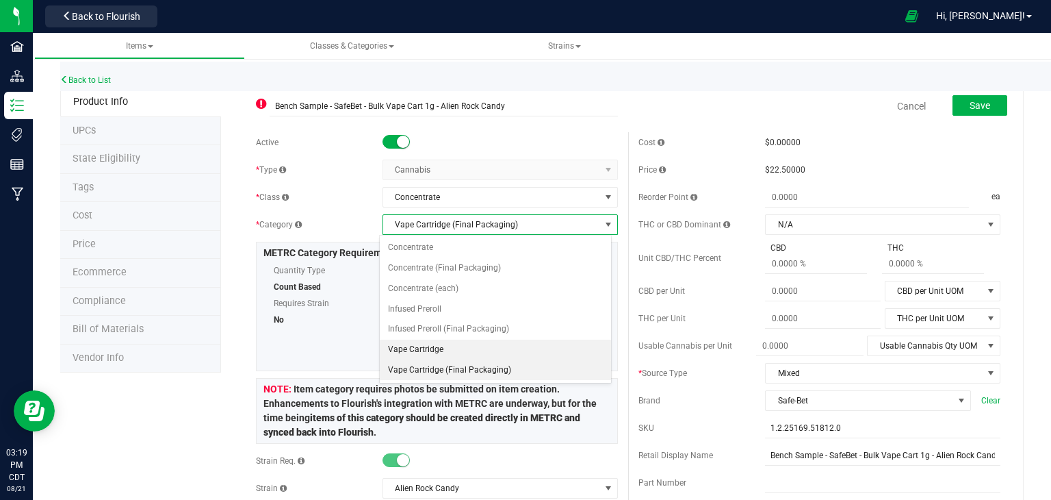
click at [510, 343] on li "Vape Cartridge" at bounding box center [495, 349] width 231 height 21
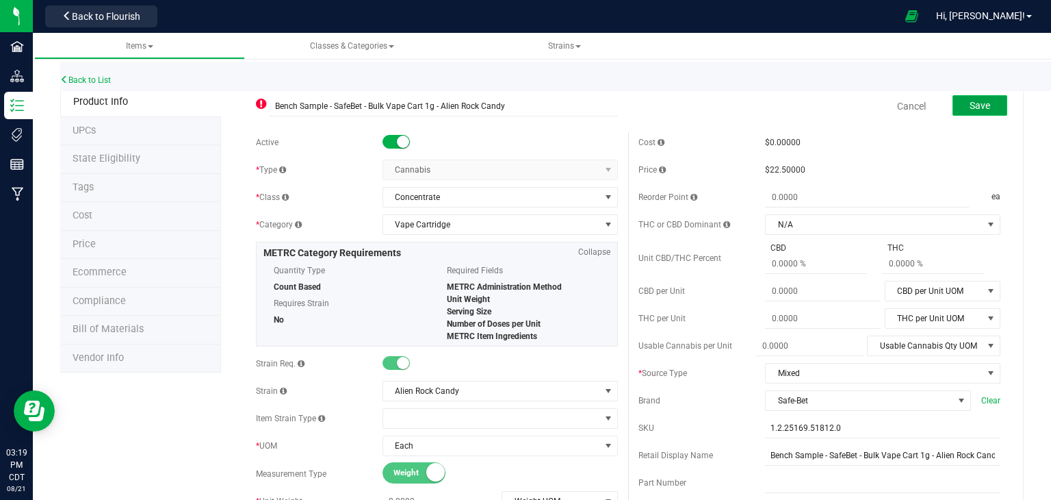
click at [955, 98] on button "Save" at bounding box center [980, 105] width 55 height 21
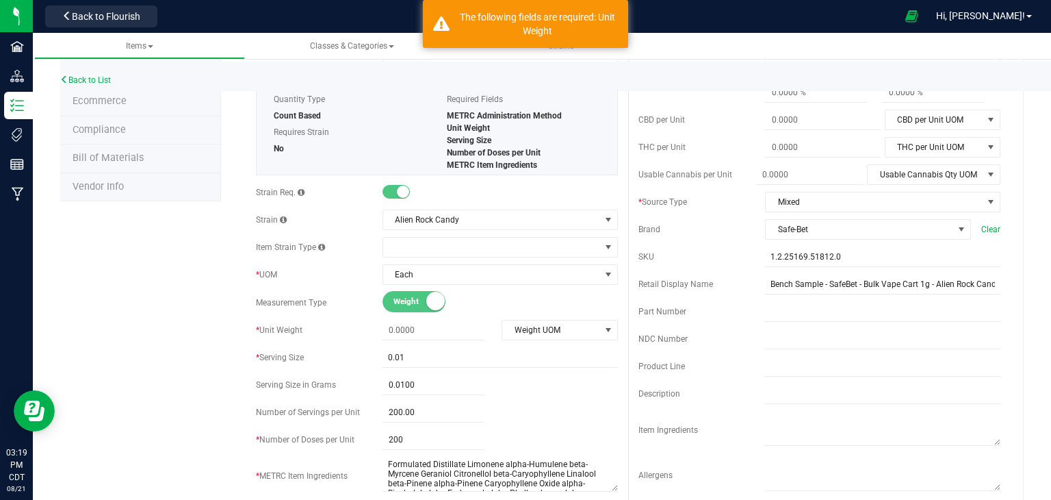
scroll to position [172, 0]
click at [580, 319] on span "Weight UOM" at bounding box center [550, 328] width 97 height 19
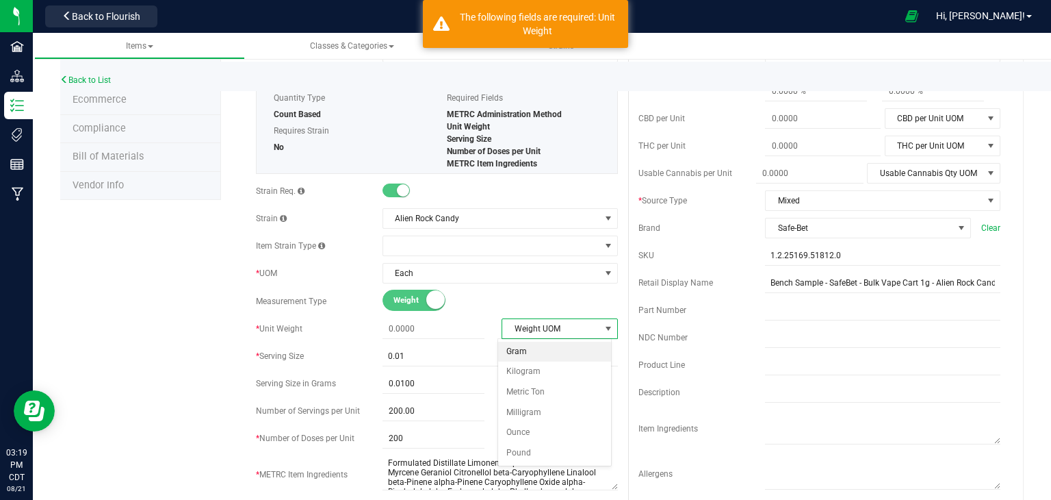
click at [555, 357] on li "Gram" at bounding box center [554, 352] width 113 height 21
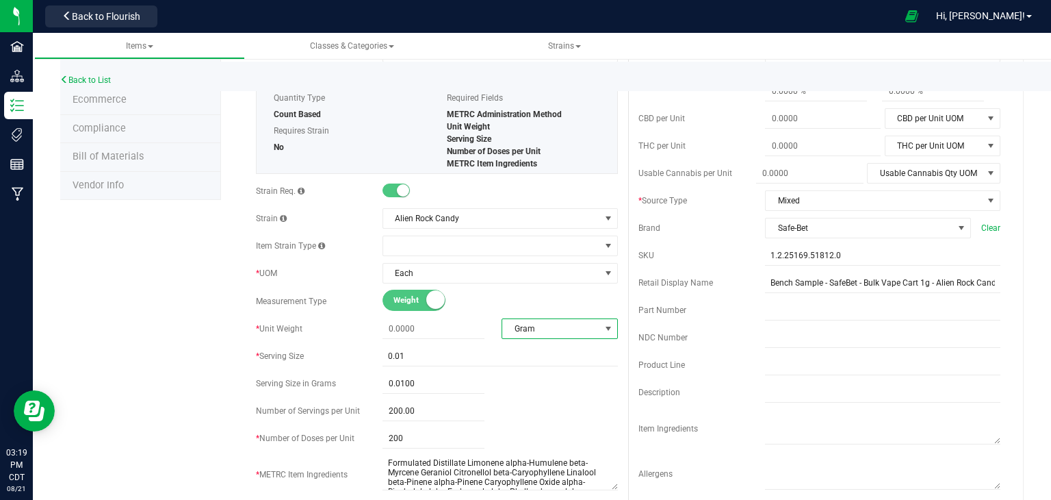
scroll to position [0, 0]
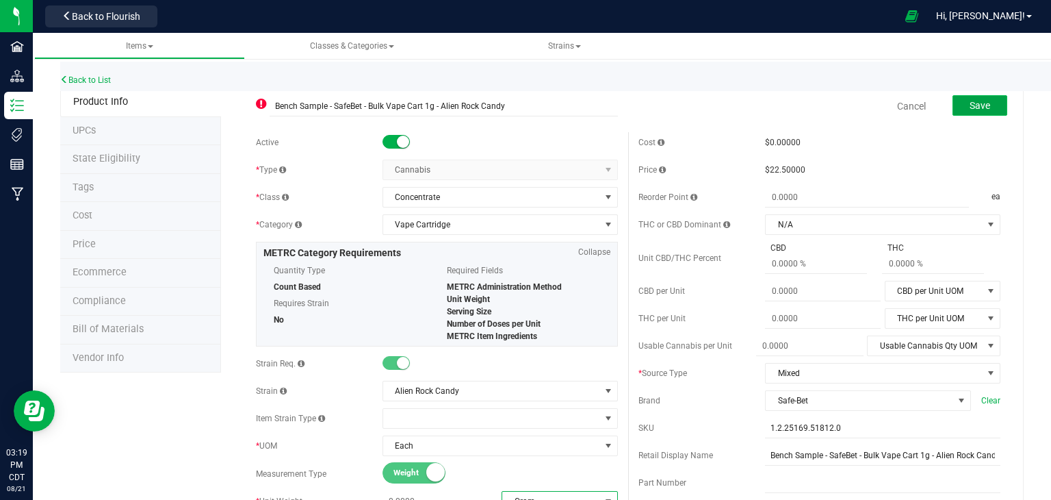
click at [963, 110] on button "Save" at bounding box center [980, 105] width 55 height 21
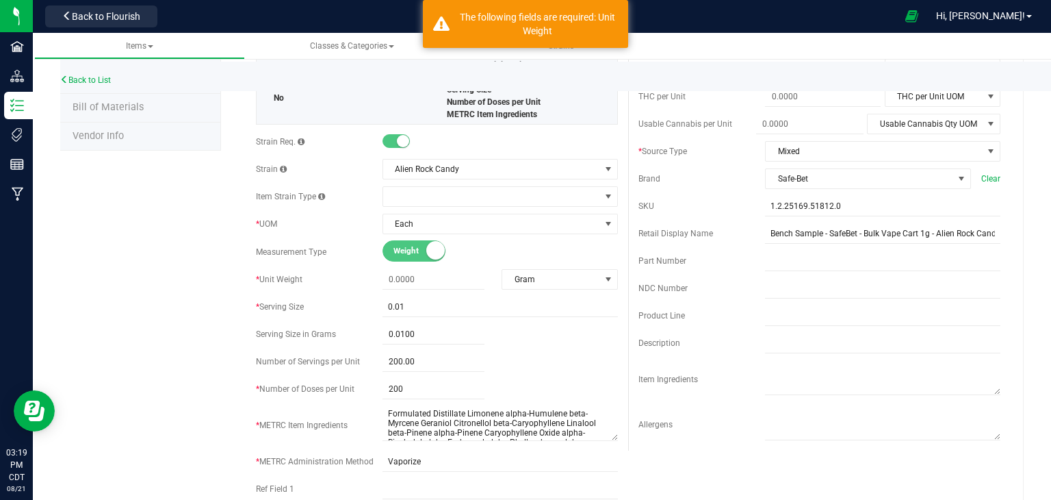
scroll to position [223, 0]
click at [456, 277] on span at bounding box center [434, 278] width 102 height 20
type input "."
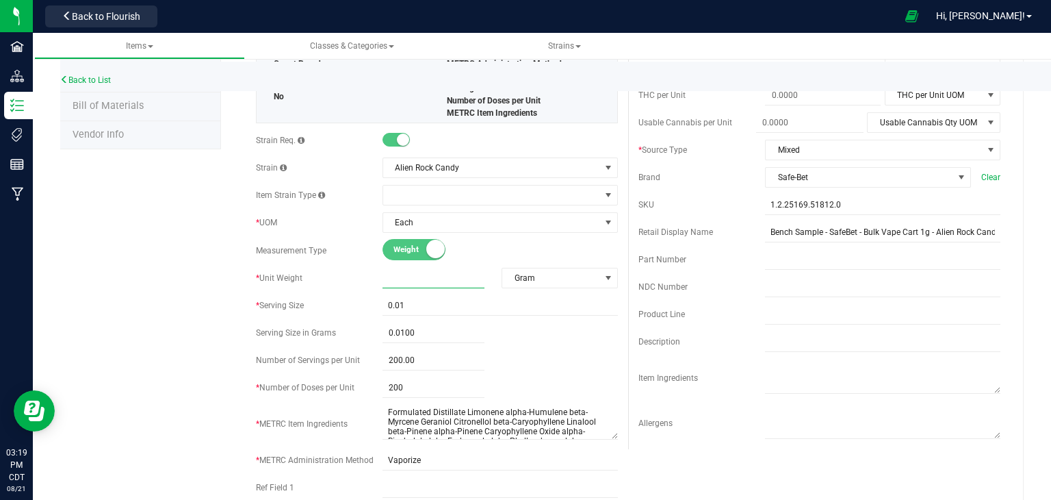
type input "1"
type input "1.0000"
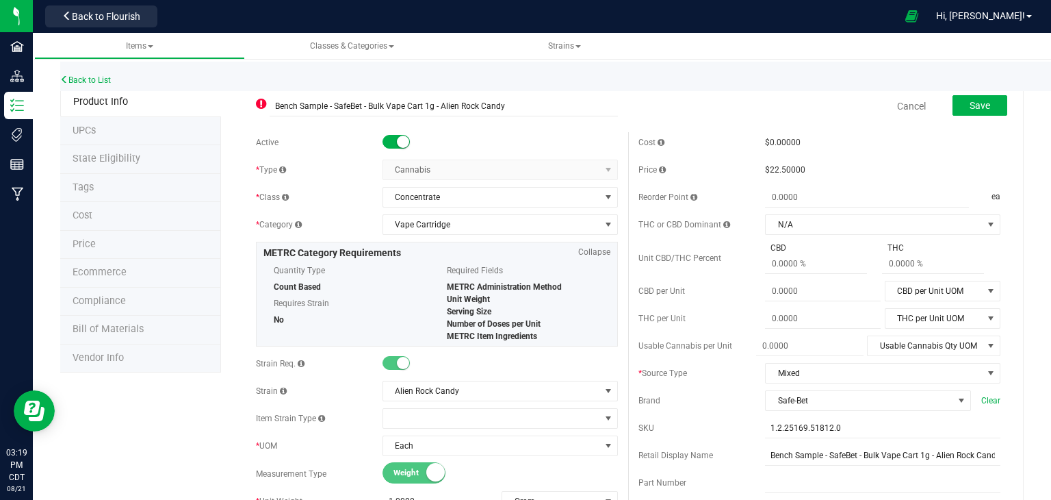
scroll to position [0, 0]
click at [958, 95] on button "Save" at bounding box center [980, 105] width 55 height 21
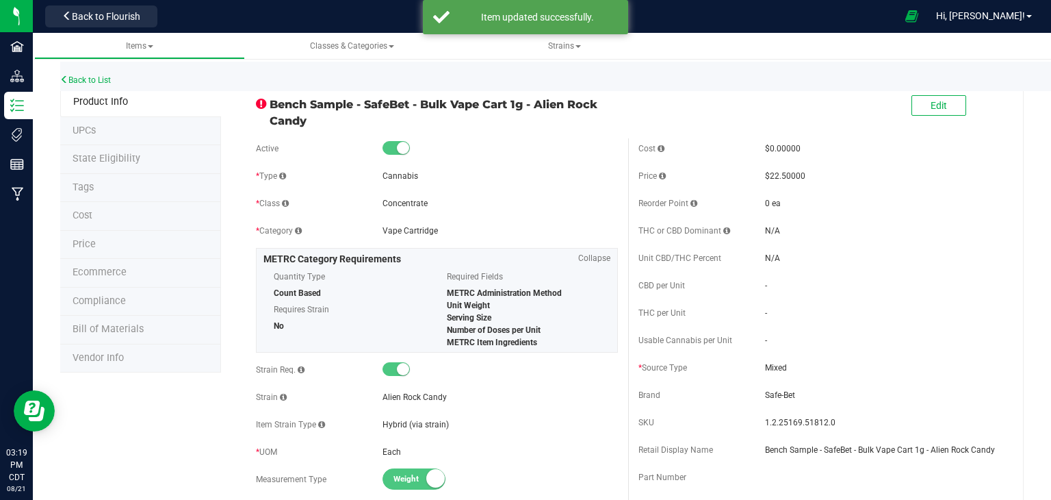
click at [148, 153] on li "State Eligibility" at bounding box center [140, 159] width 161 height 29
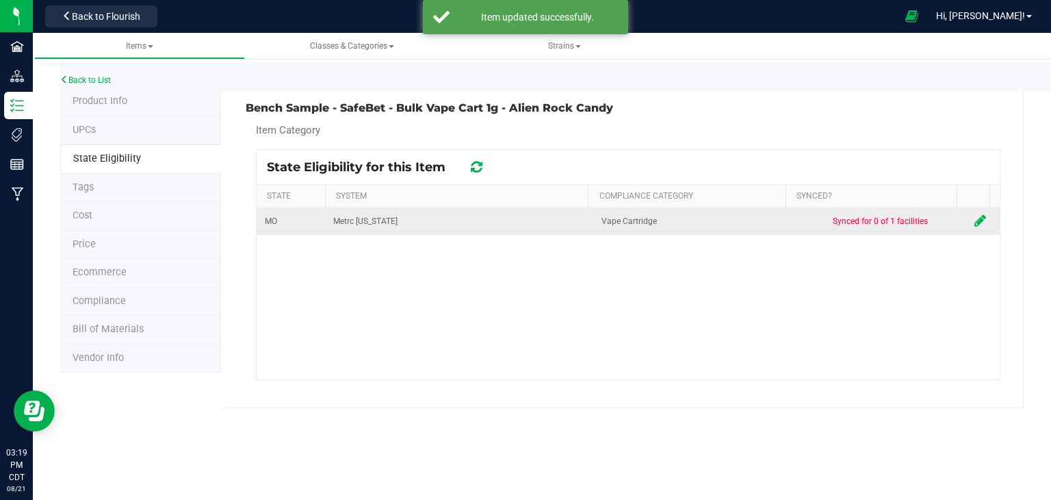
click at [969, 212] on td at bounding box center [983, 221] width 34 height 27
click at [975, 217] on icon at bounding box center [981, 221] width 12 height 14
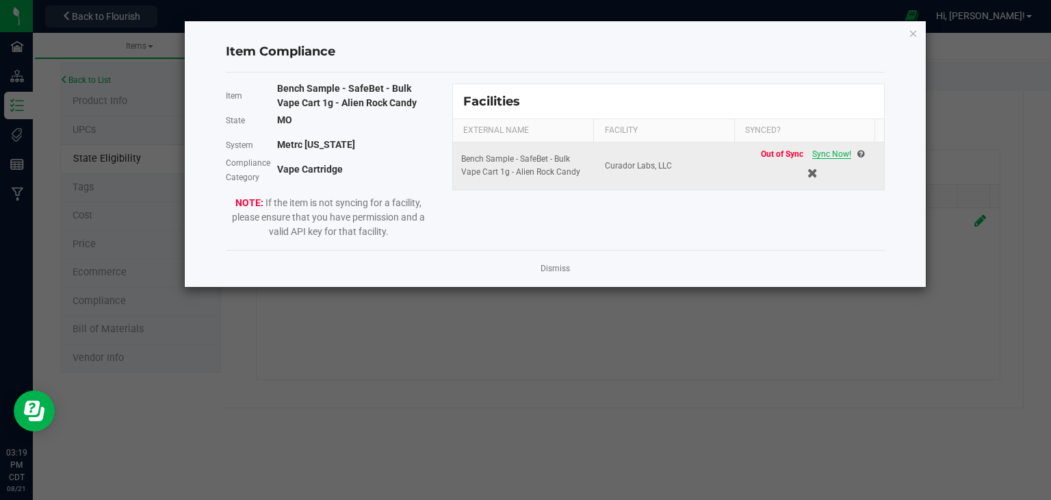
click at [822, 155] on span "Sync Now!" at bounding box center [831, 154] width 39 height 10
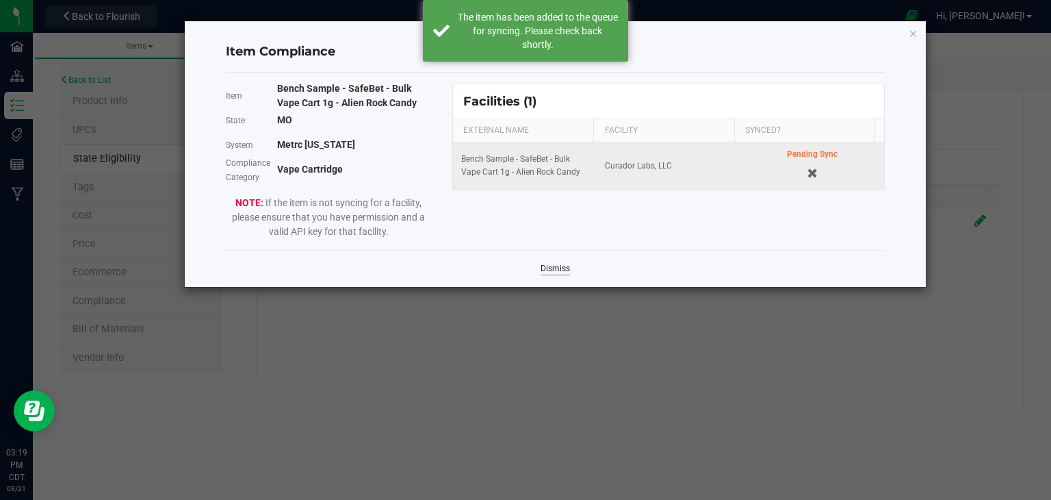
click at [562, 264] on link "Dismiss" at bounding box center [555, 269] width 29 height 12
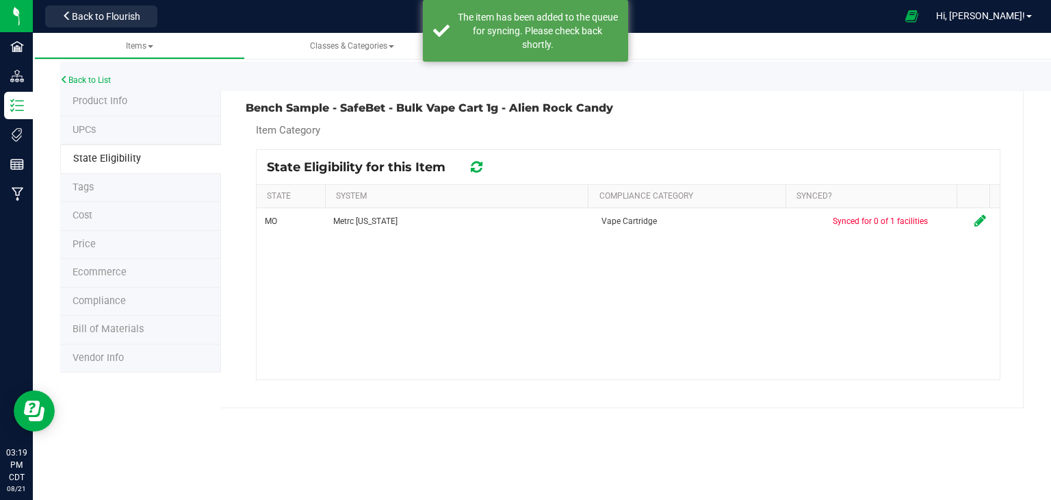
click at [420, 267] on div "MO Metrc [US_STATE] Vape Cartridge Synced for 0 of 1 facilities" at bounding box center [628, 293] width 743 height 171
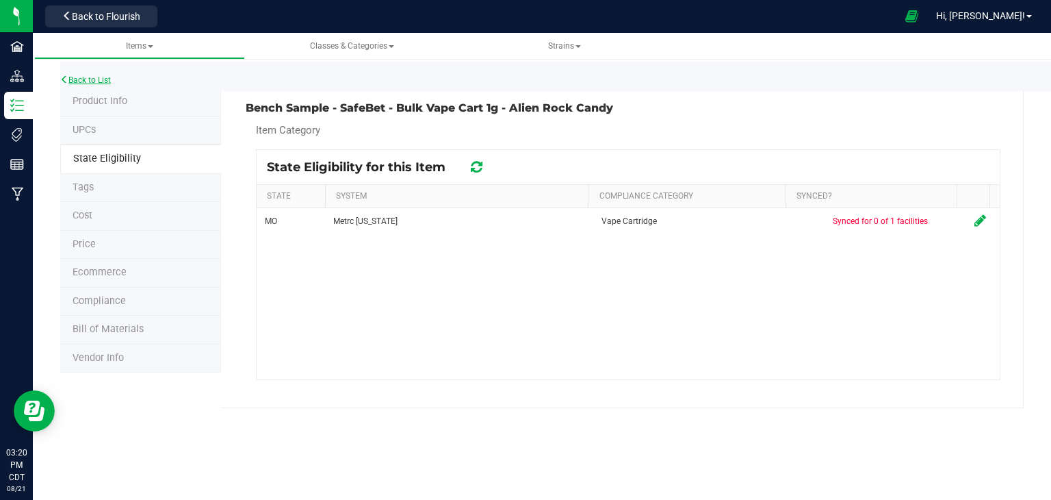
click at [107, 79] on link "Back to List" at bounding box center [85, 80] width 51 height 10
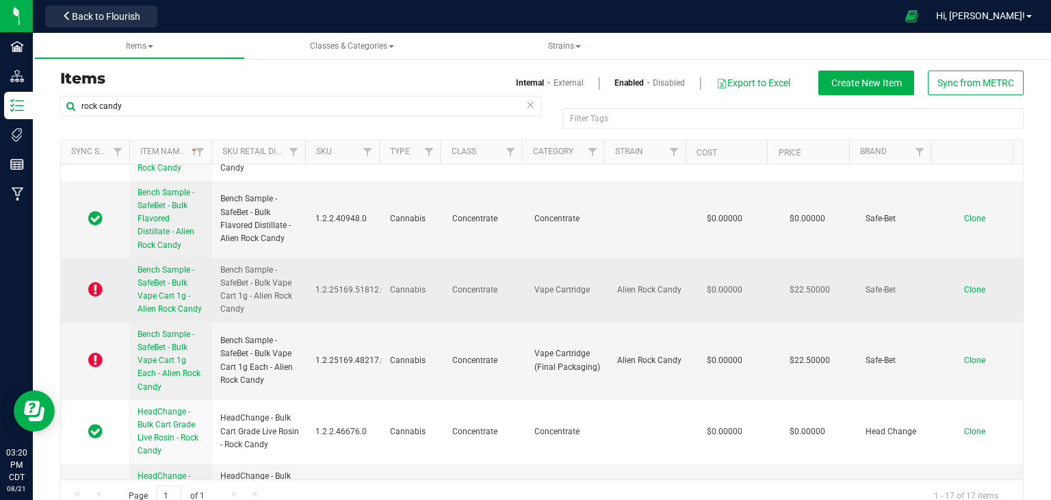
scroll to position [204, 0]
click at [147, 288] on span "Bench Sample - SafeBet - Bulk Vape Cart 1g - Alien Rock Candy" at bounding box center [170, 288] width 64 height 49
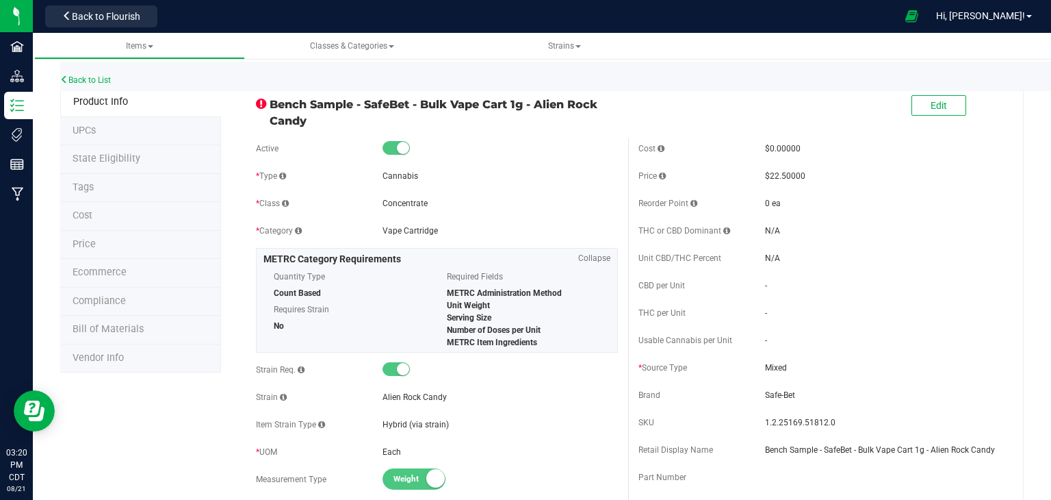
click at [121, 158] on span "State Eligibility" at bounding box center [107, 159] width 68 height 12
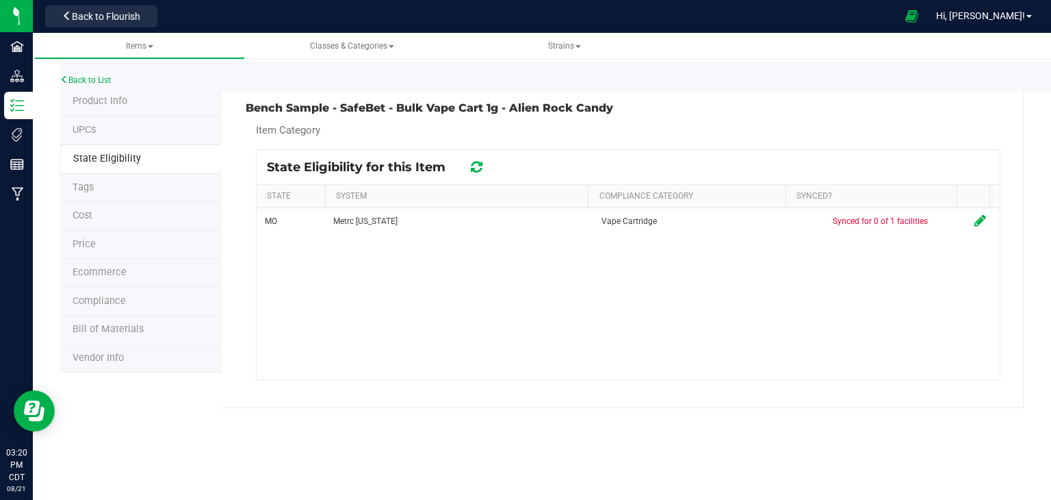
click at [476, 166] on icon at bounding box center [477, 167] width 12 height 14
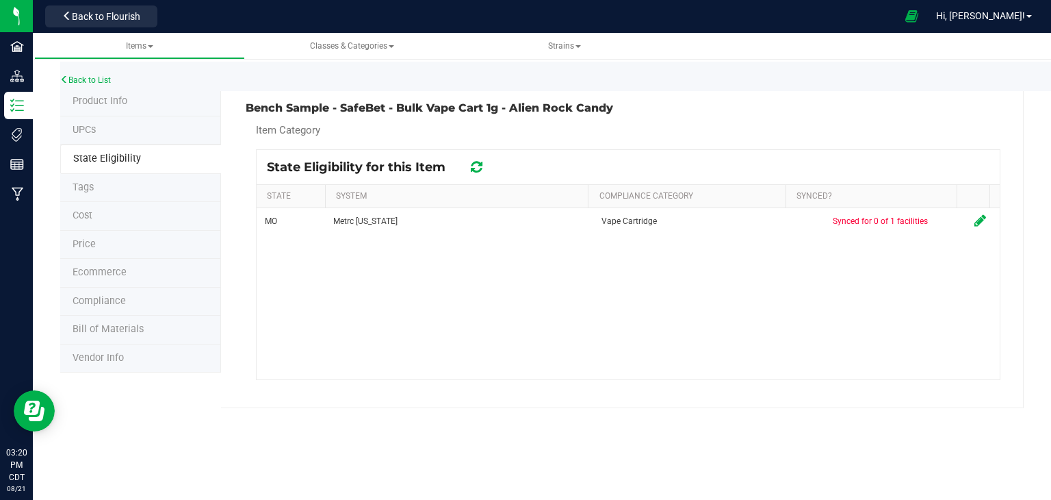
click at [476, 166] on icon at bounding box center [477, 167] width 12 height 14
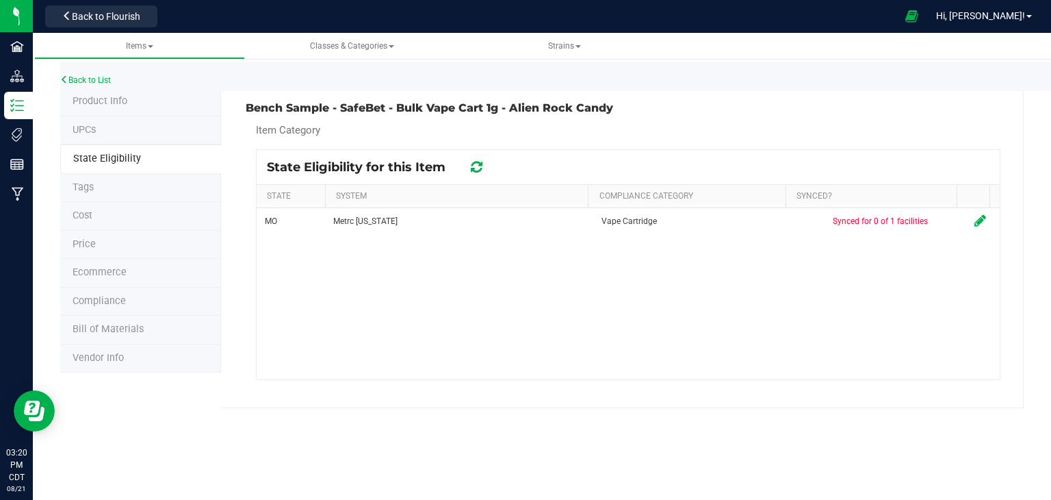
click at [476, 166] on icon at bounding box center [477, 167] width 12 height 14
click at [158, 121] on li "UPCs" at bounding box center [140, 130] width 161 height 29
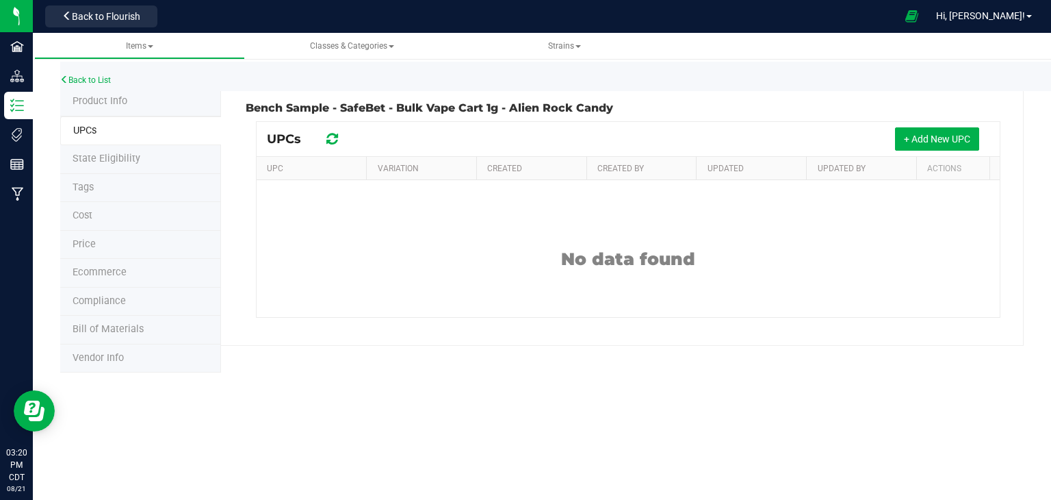
click at [110, 191] on li "Tags" at bounding box center [140, 188] width 161 height 29
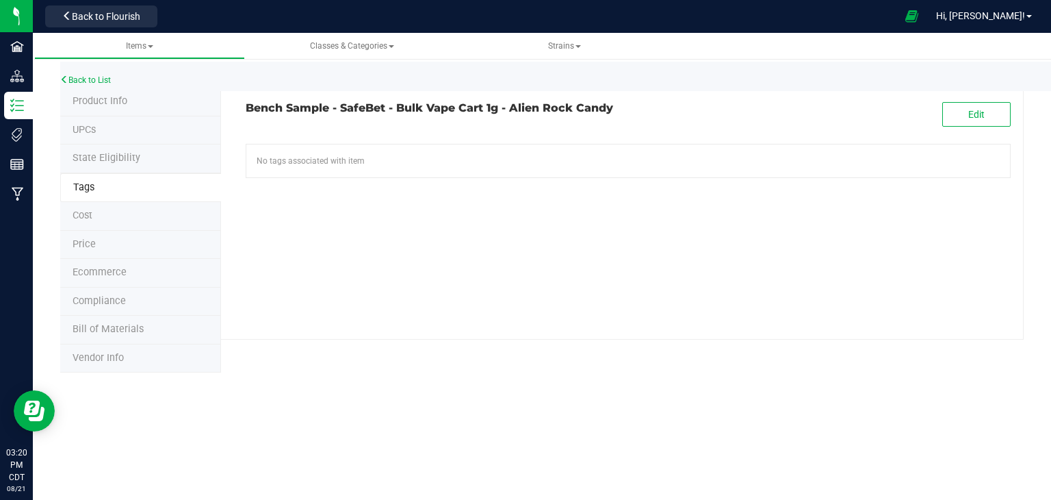
click at [107, 212] on li "Cost" at bounding box center [140, 216] width 161 height 29
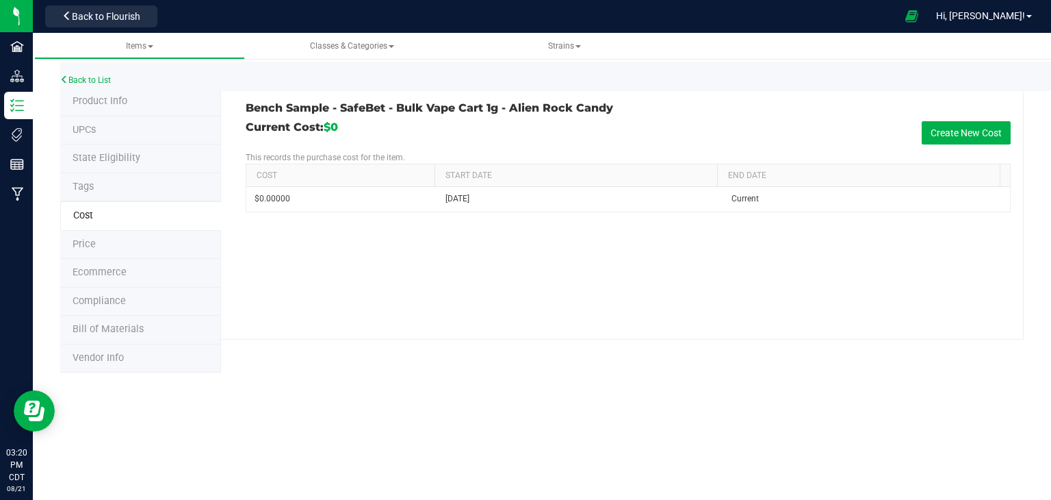
click at [110, 244] on li "Price" at bounding box center [140, 245] width 161 height 29
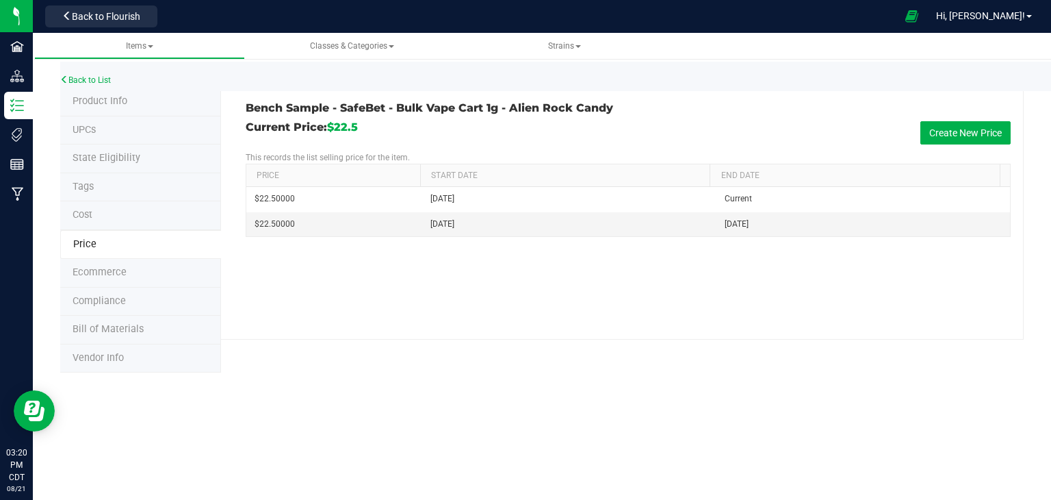
click at [112, 267] on span "Ecommerce" at bounding box center [100, 272] width 54 height 12
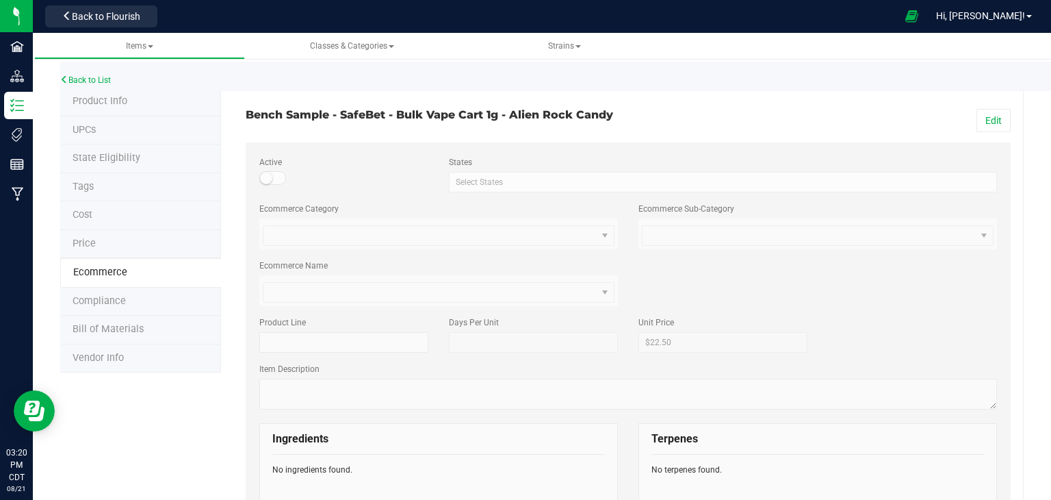
click at [134, 296] on li "Compliance" at bounding box center [140, 301] width 161 height 29
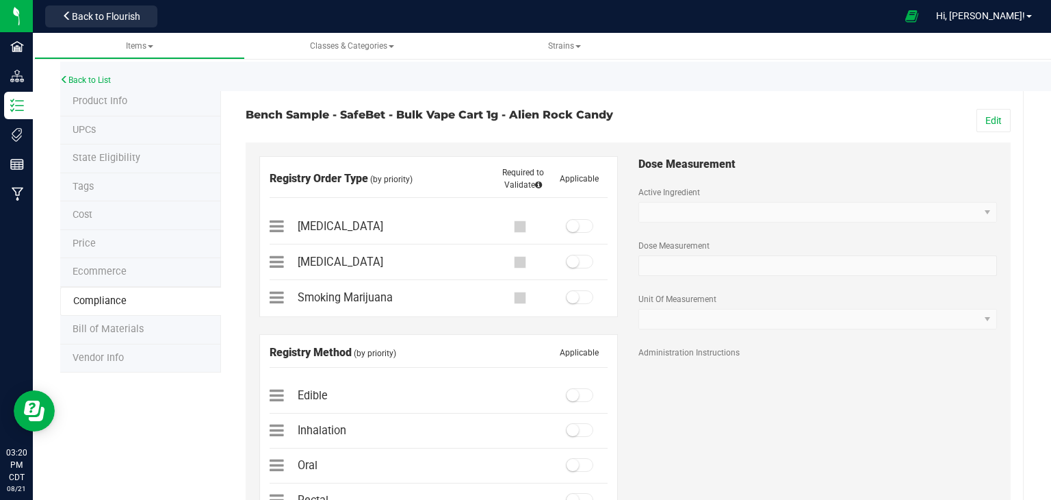
click at [119, 320] on li "Bill of Materials" at bounding box center [140, 330] width 161 height 29
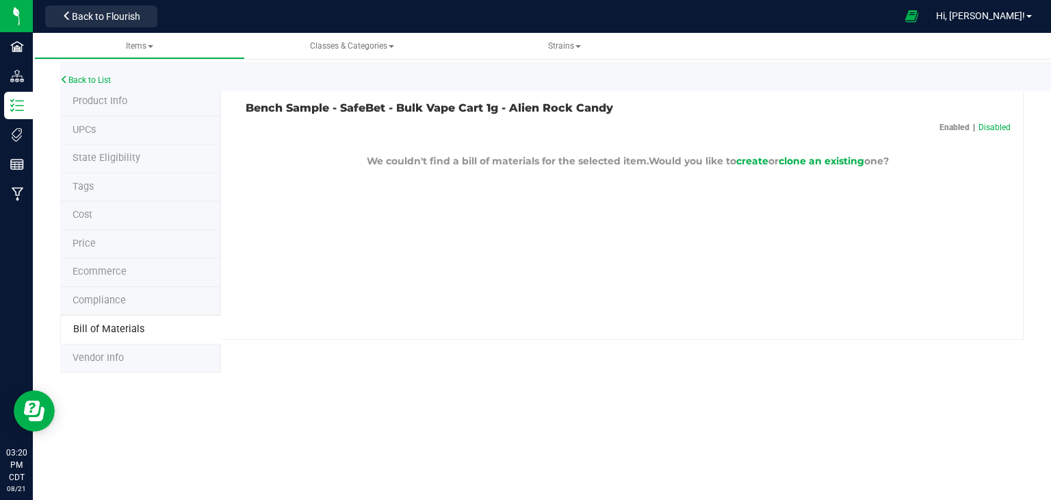
click at [120, 348] on li "Vendor Info" at bounding box center [140, 358] width 161 height 29
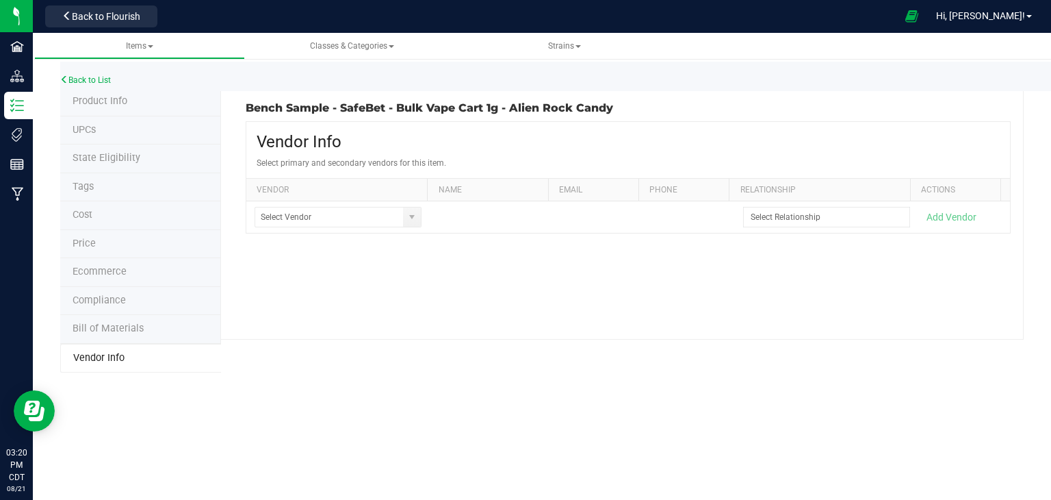
click at [131, 107] on li "Product Info" at bounding box center [140, 102] width 161 height 29
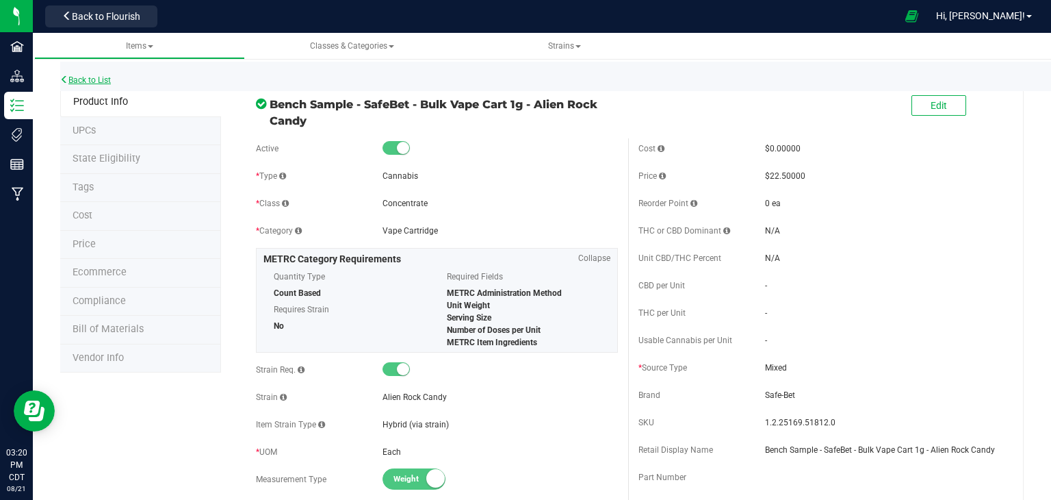
click at [80, 78] on link "Back to List" at bounding box center [85, 80] width 51 height 10
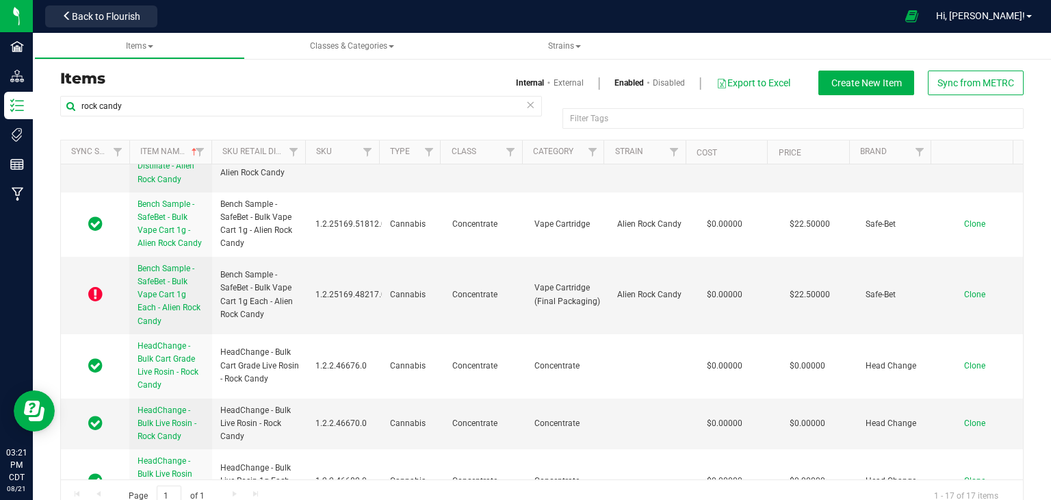
scroll to position [263, 0]
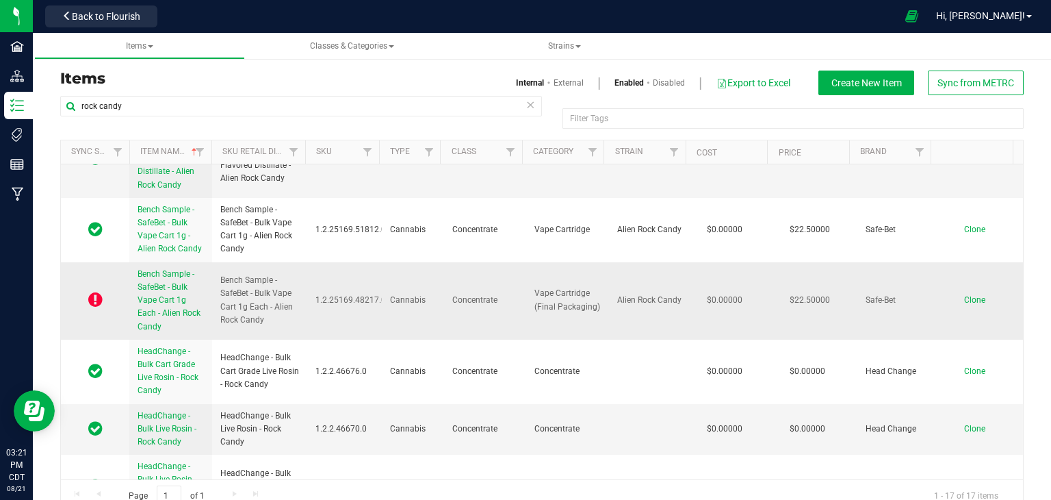
drag, startPoint x: 158, startPoint y: 298, endPoint x: 159, endPoint y: 286, distance: 11.7
click at [159, 286] on span "Bench Sample - SafeBet - Bulk Vape Cart 1g Each - Alien Rock Candy" at bounding box center [169, 300] width 63 height 62
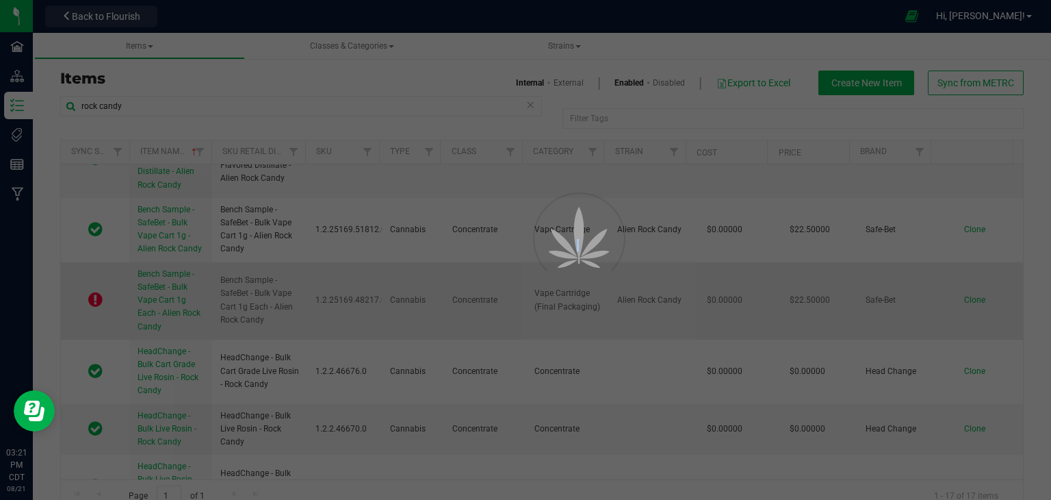
click at [159, 286] on div at bounding box center [525, 250] width 1051 height 500
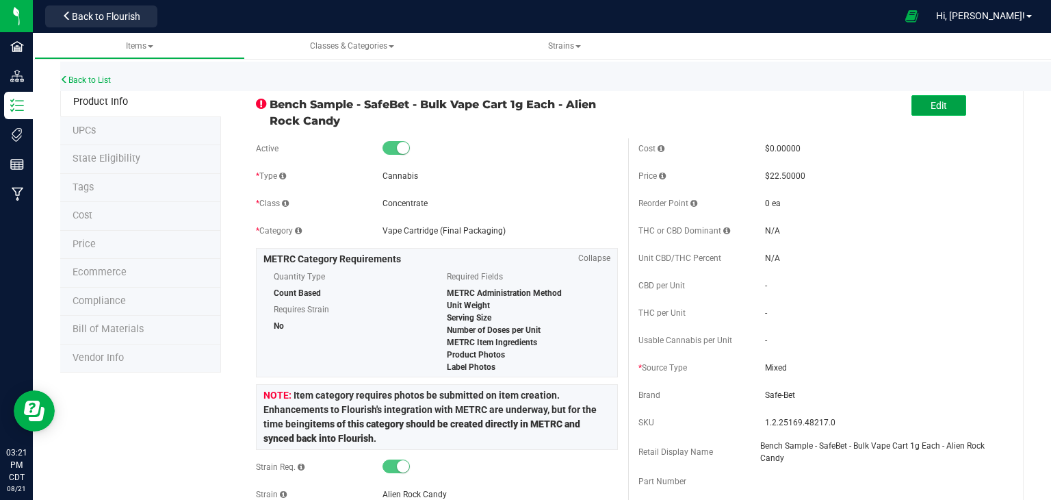
click at [912, 113] on button "Edit" at bounding box center [939, 105] width 55 height 21
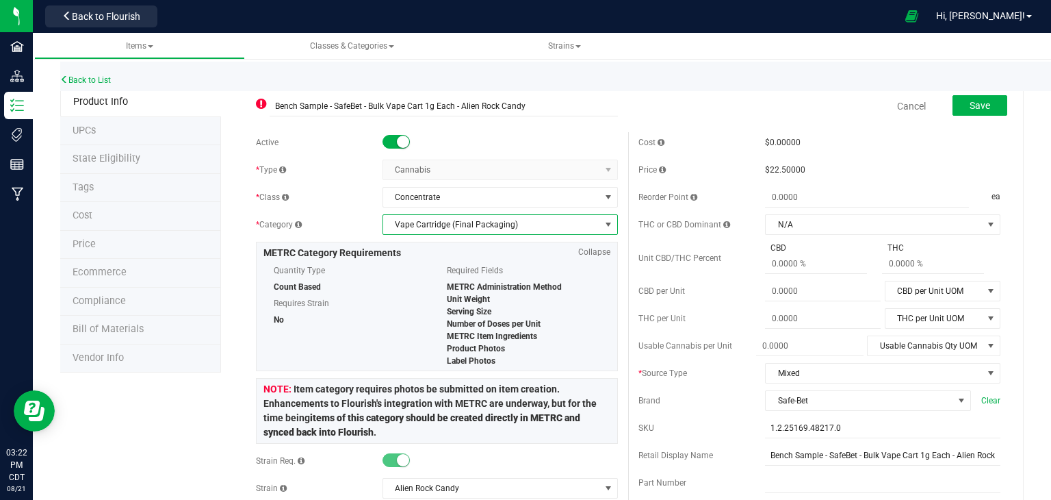
click at [519, 218] on span "Vape Cartridge (Final Packaging)" at bounding box center [491, 224] width 217 height 19
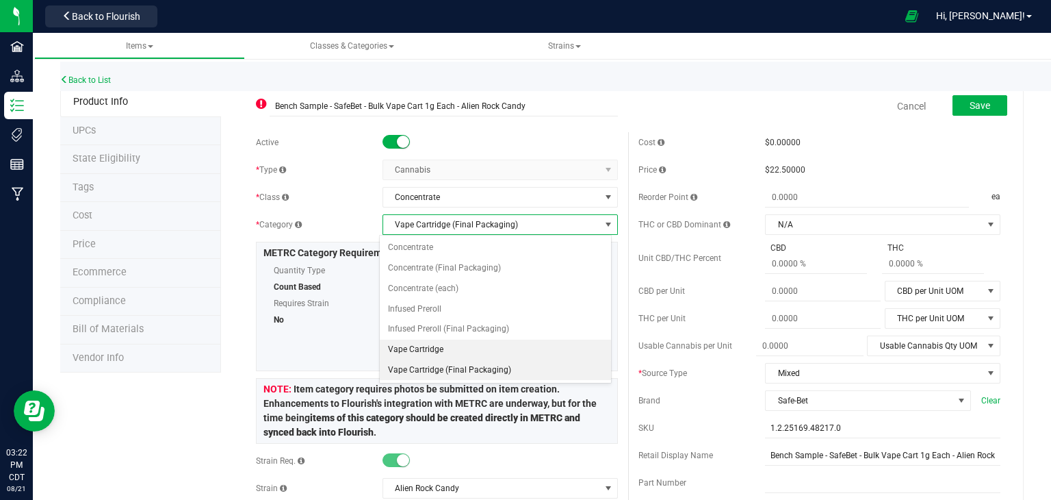
click at [483, 345] on li "Vape Cartridge" at bounding box center [495, 349] width 231 height 21
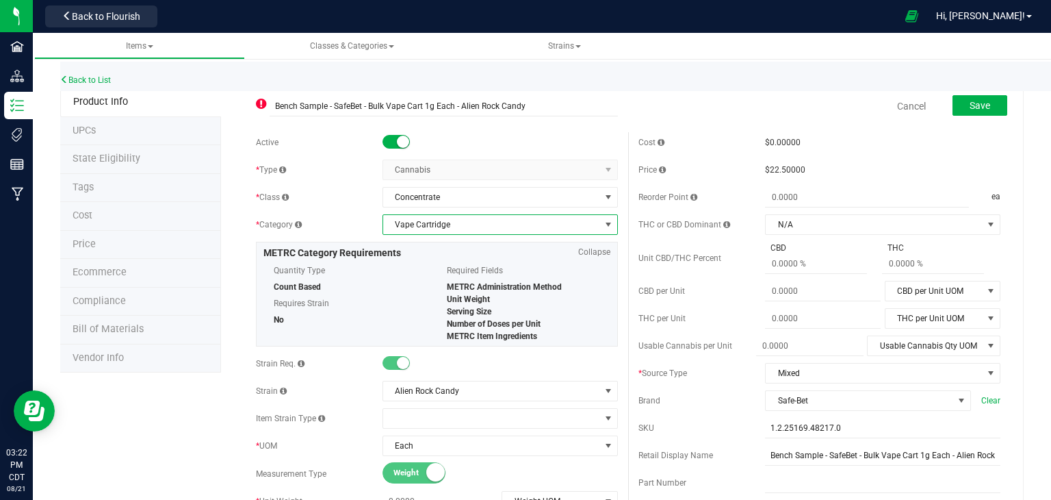
scroll to position [203, 0]
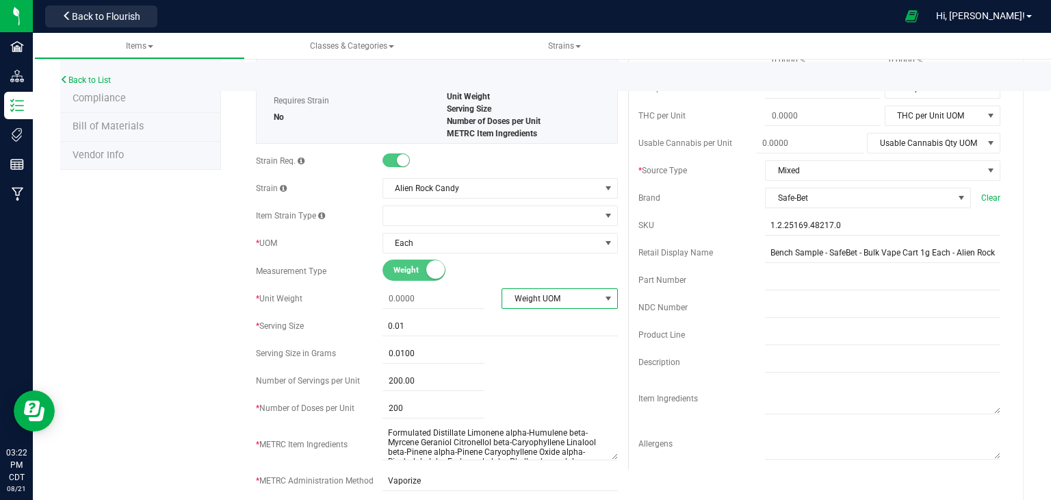
click at [526, 292] on span "Weight UOM" at bounding box center [550, 298] width 97 height 19
click at [527, 324] on li "Gram" at bounding box center [554, 321] width 113 height 21
click at [447, 304] on span at bounding box center [434, 299] width 102 height 20
type input "1"
type input "1.0000"
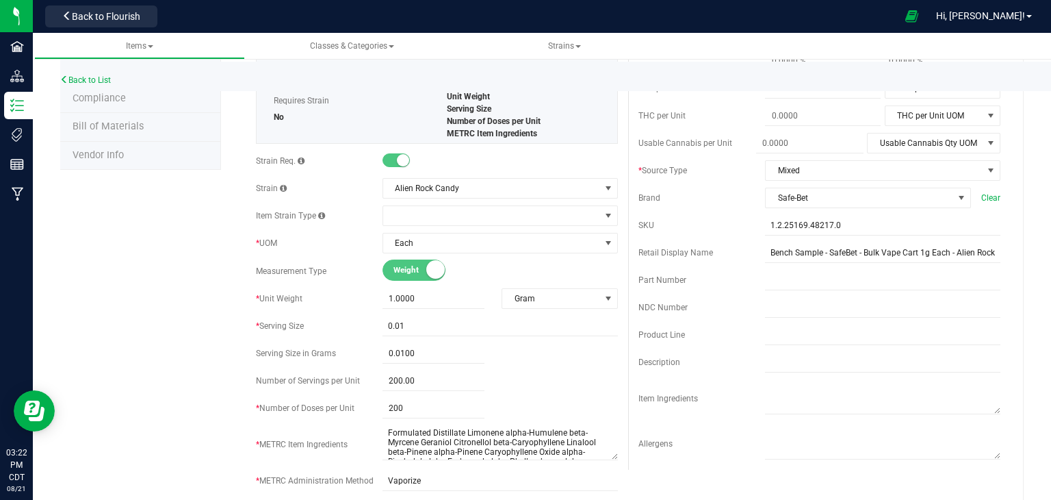
click at [704, 352] on div "Description" at bounding box center [820, 362] width 362 height 21
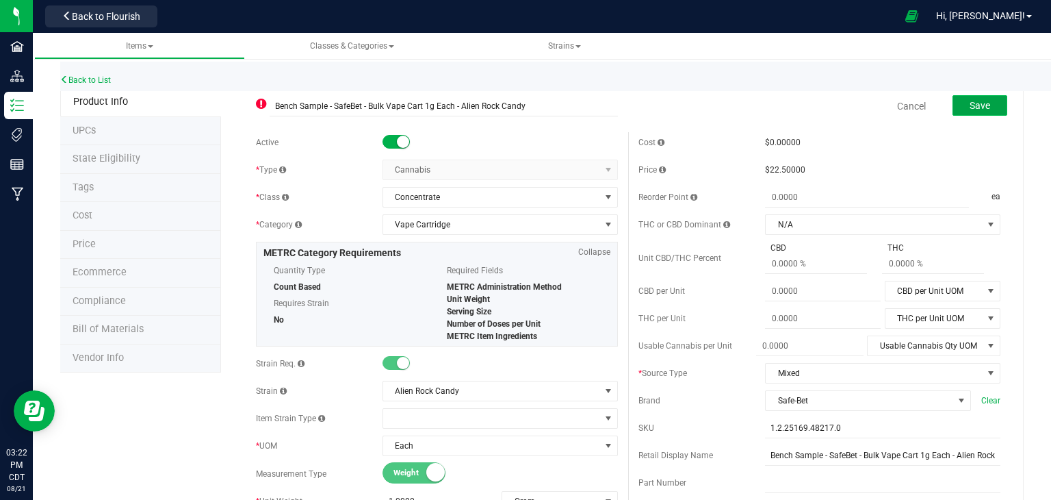
click at [969, 97] on button "Save" at bounding box center [980, 105] width 55 height 21
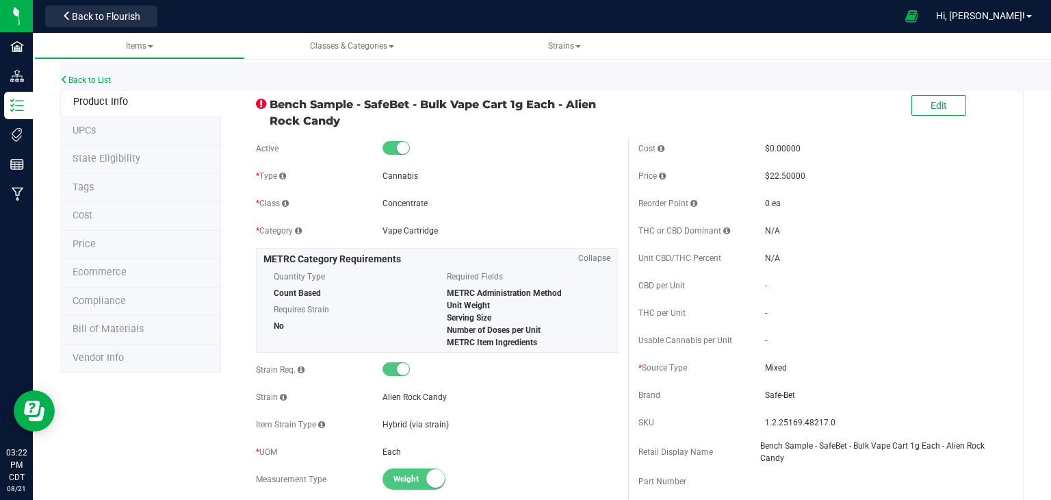
click at [101, 162] on span "State Eligibility" at bounding box center [107, 159] width 68 height 12
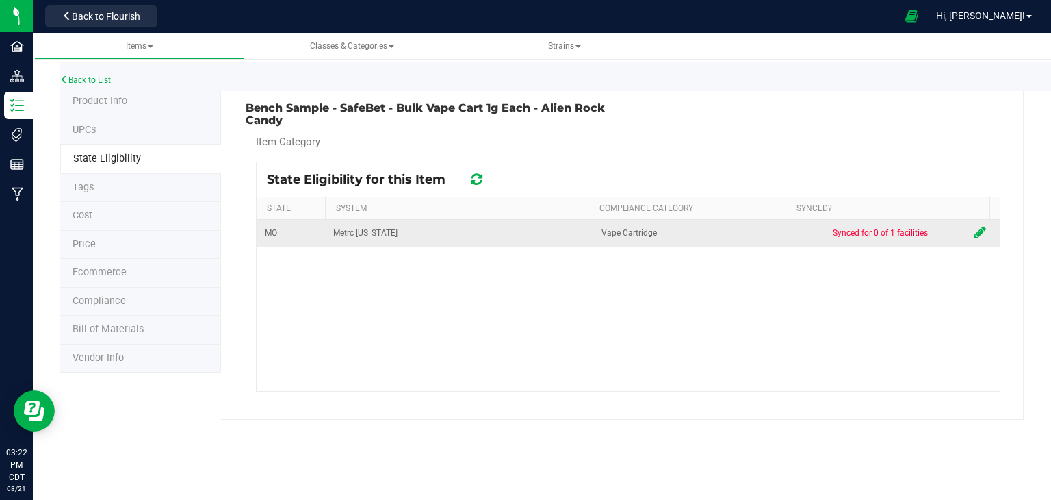
click at [975, 239] on span at bounding box center [981, 233] width 12 height 16
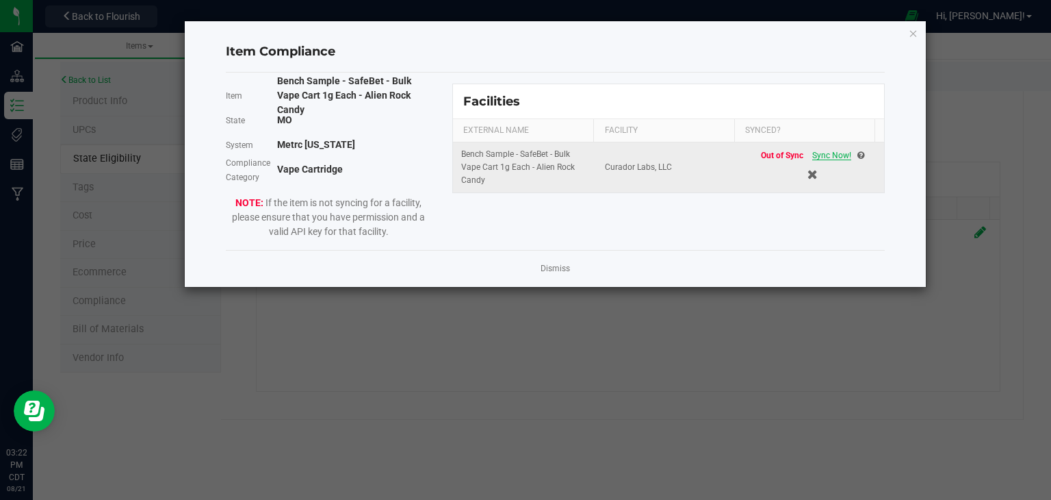
click at [821, 157] on span "Sync Now!" at bounding box center [831, 156] width 39 height 10
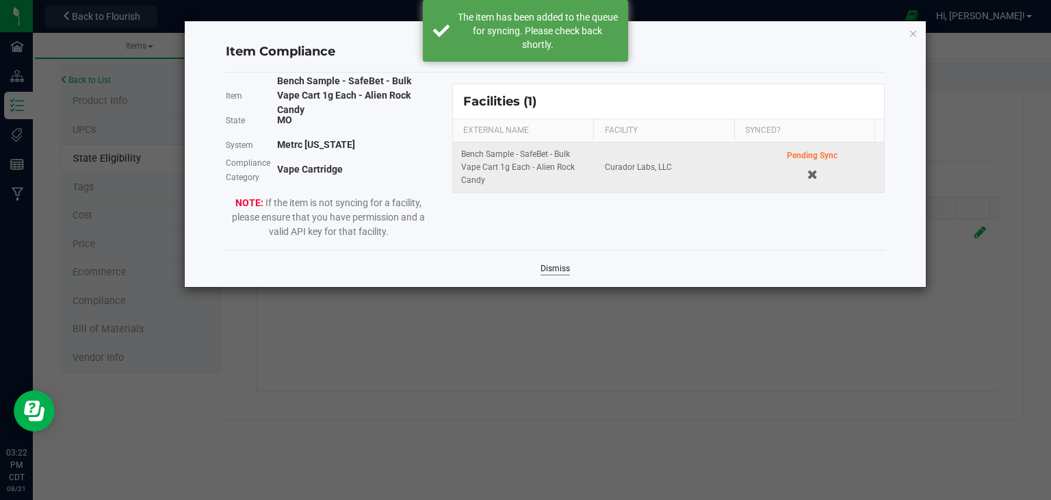
click at [552, 264] on link "Dismiss" at bounding box center [555, 269] width 29 height 12
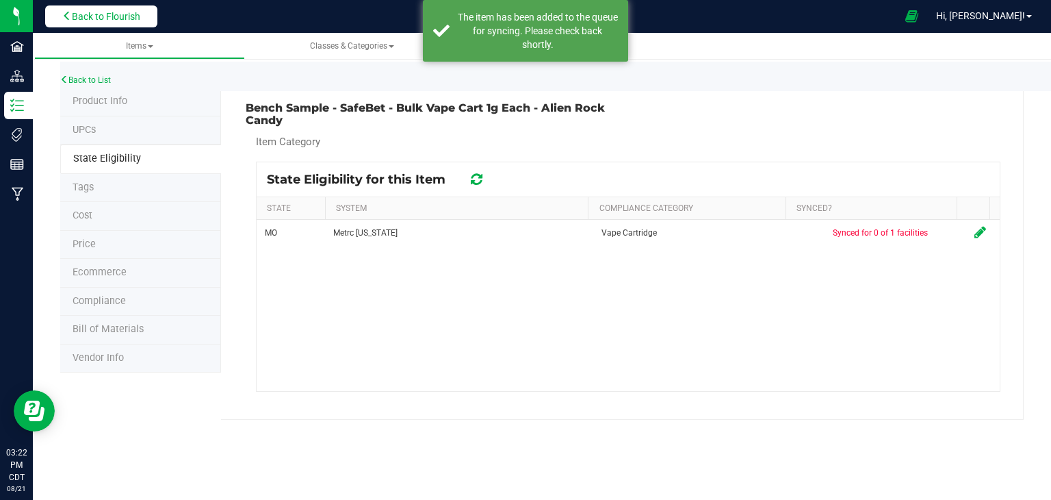
click at [119, 14] on span "Back to Flourish" at bounding box center [106, 16] width 68 height 11
